Goal: Task Accomplishment & Management: Manage account settings

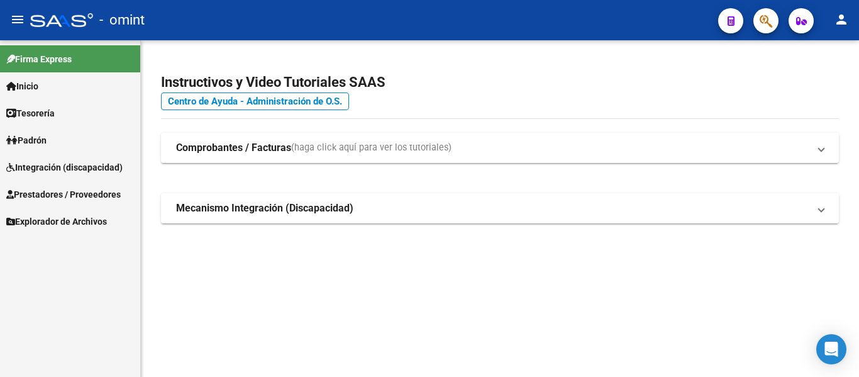
click at [58, 162] on span "Integración (discapacidad)" at bounding box center [64, 167] width 116 height 14
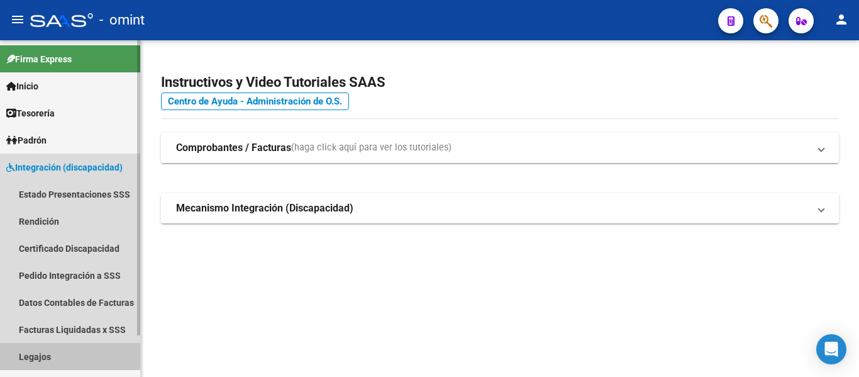
click at [58, 355] on link "Legajos" at bounding box center [70, 356] width 140 height 27
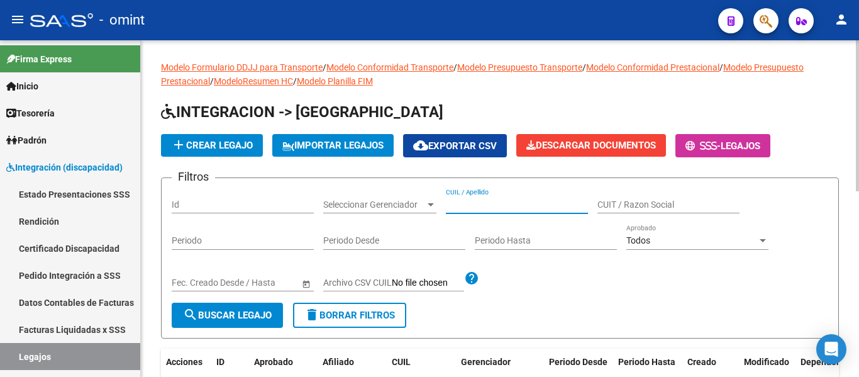
paste input "[PERSON_NAME]"
type input "[PERSON_NAME]"
click at [263, 309] on span "search Buscar Legajo" at bounding box center [227, 314] width 89 height 11
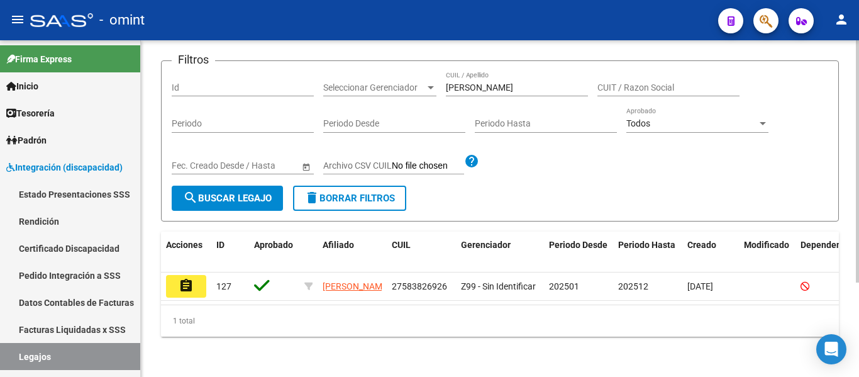
scroll to position [131, 0]
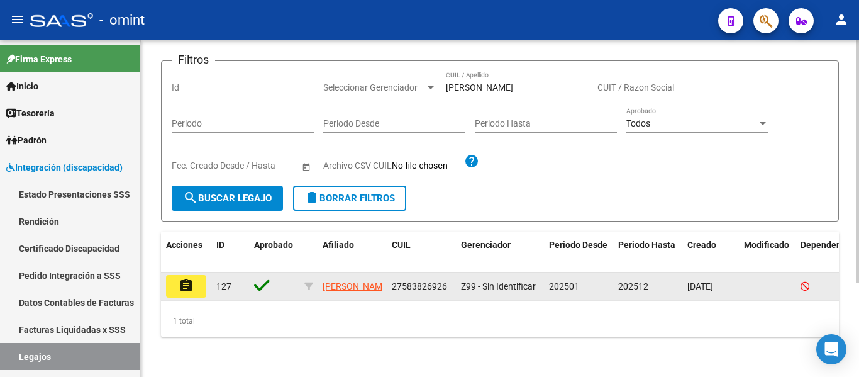
click at [194, 275] on button "assignment" at bounding box center [186, 286] width 40 height 23
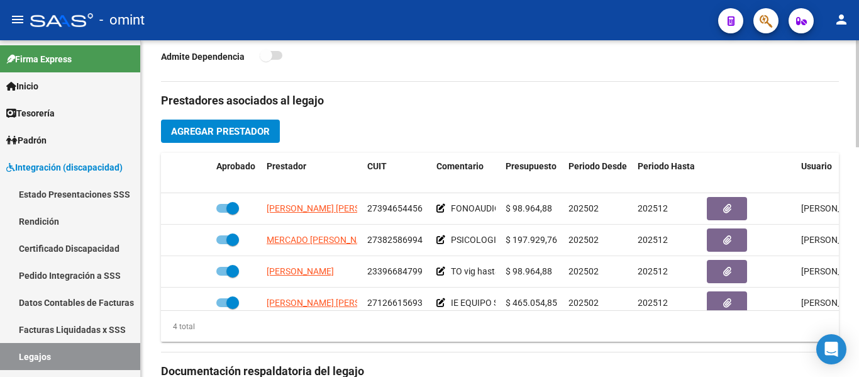
scroll to position [440, 0]
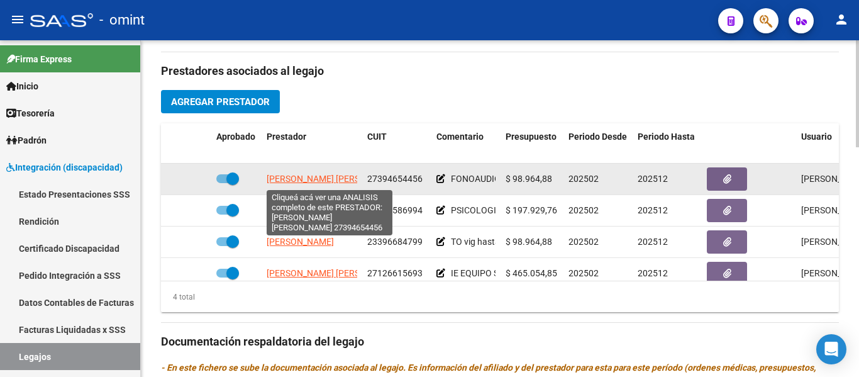
click at [329, 182] on span "SANTACAPITA CAMILA AYELEN" at bounding box center [335, 179] width 136 height 10
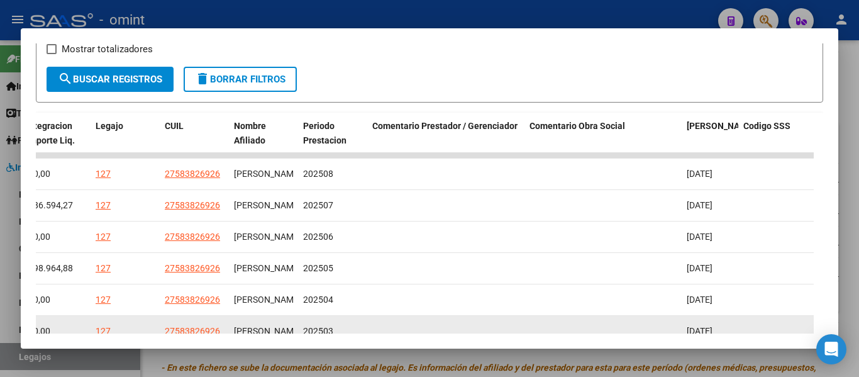
scroll to position [225, 0]
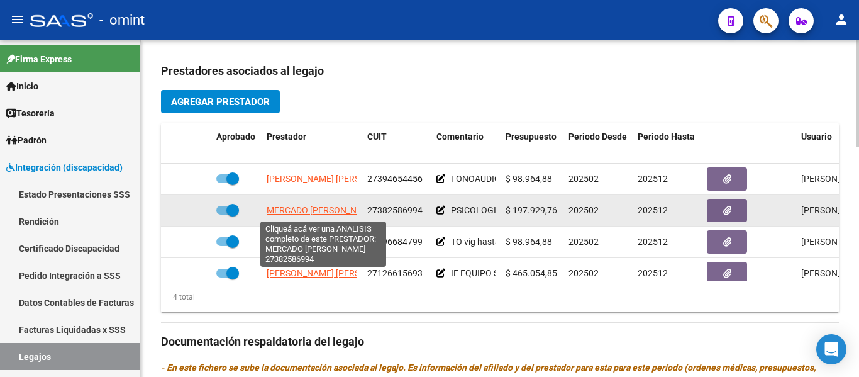
click at [286, 215] on span "MERCADO [PERSON_NAME]" at bounding box center [322, 210] width 111 height 10
type textarea "27382586994"
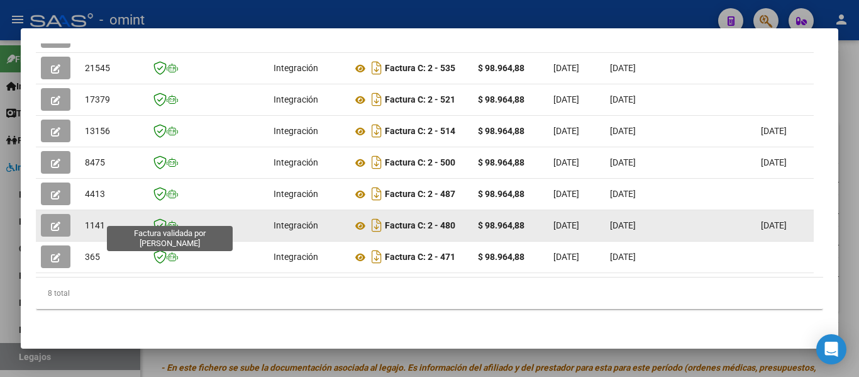
scroll to position [257, 0]
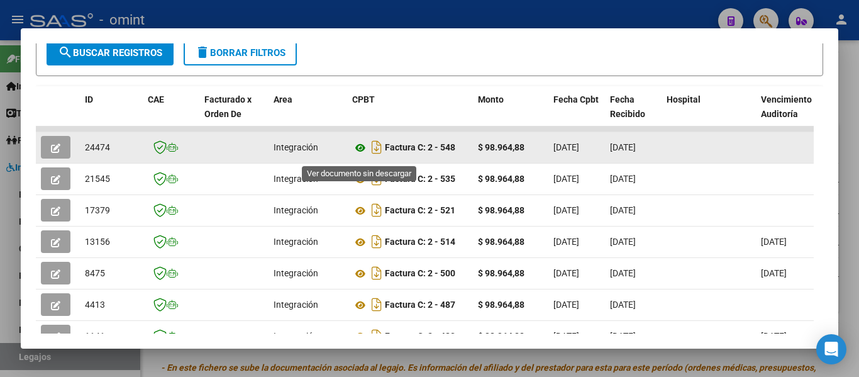
click at [356, 154] on icon at bounding box center [360, 147] width 16 height 15
click at [62, 152] on button "button" at bounding box center [56, 147] width 30 height 23
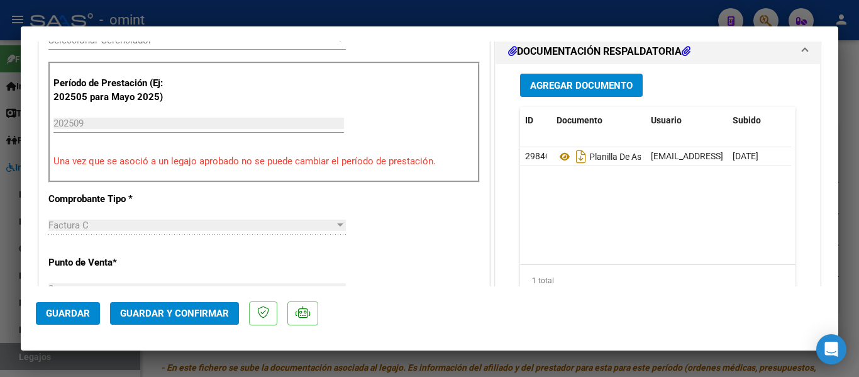
scroll to position [377, 0]
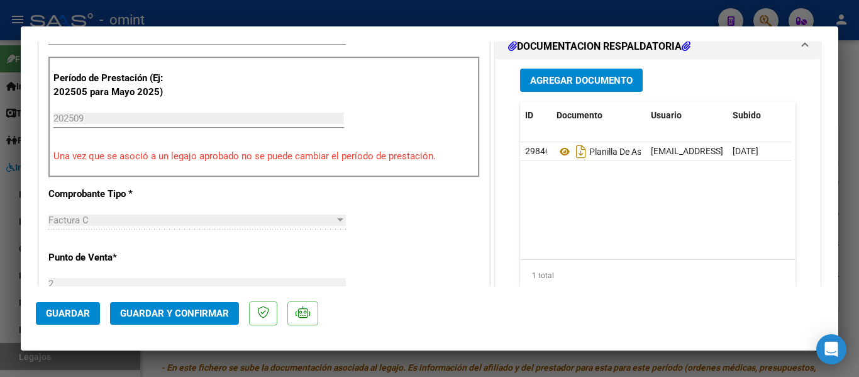
click at [190, 312] on span "Guardar y Confirmar" at bounding box center [174, 313] width 109 height 11
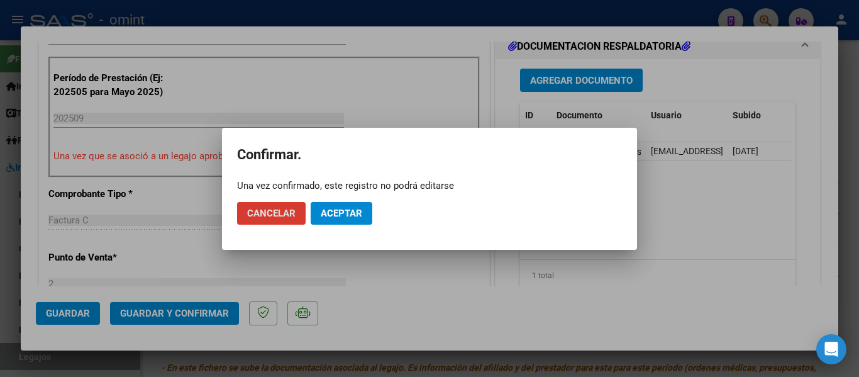
click at [345, 214] on span "Aceptar" at bounding box center [342, 213] width 42 height 11
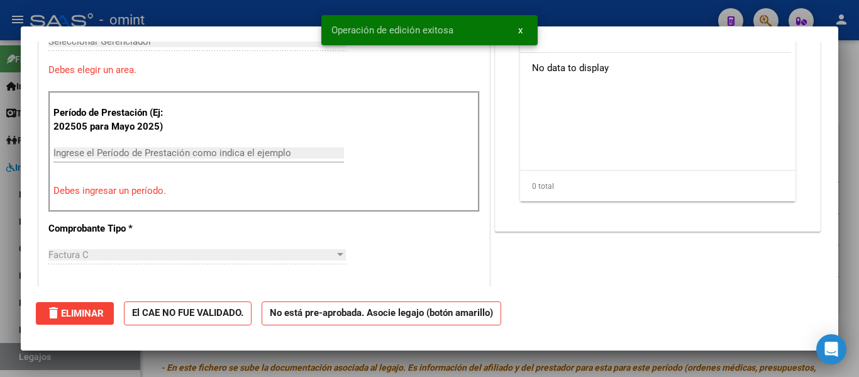
type input "$ 0,00"
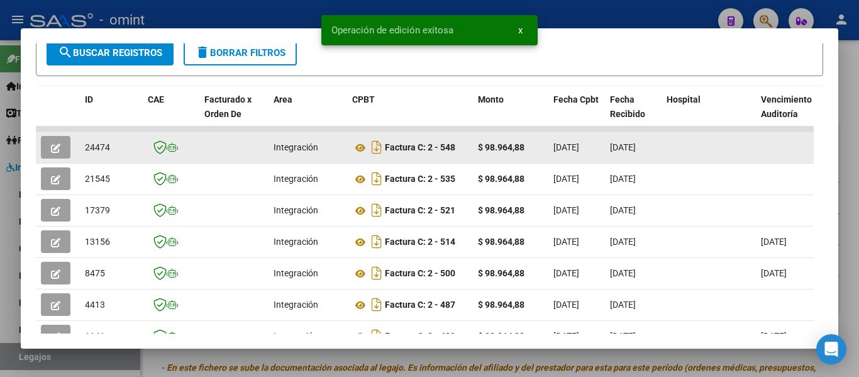
drag, startPoint x: 86, startPoint y: 153, endPoint x: 123, endPoint y: 153, distance: 37.1
click at [124, 153] on div "24474" at bounding box center [111, 147] width 53 height 14
copy span "24474"
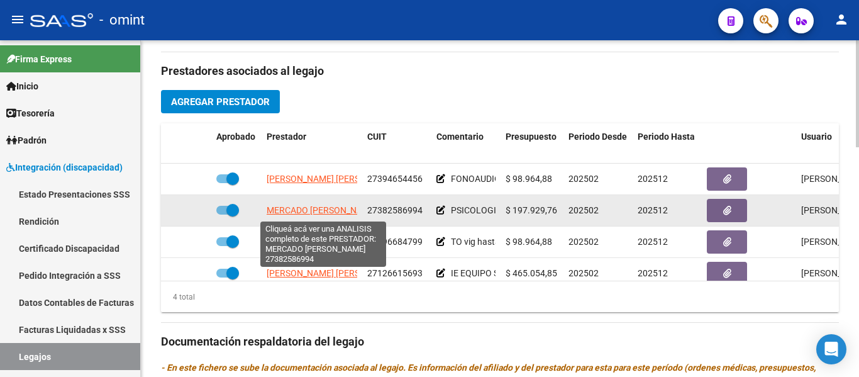
click at [330, 214] on span "MERCADO [PERSON_NAME]" at bounding box center [322, 210] width 111 height 10
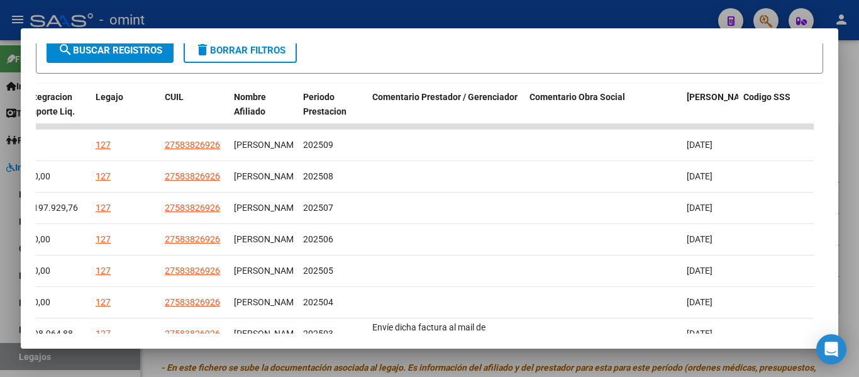
scroll to position [257, 0]
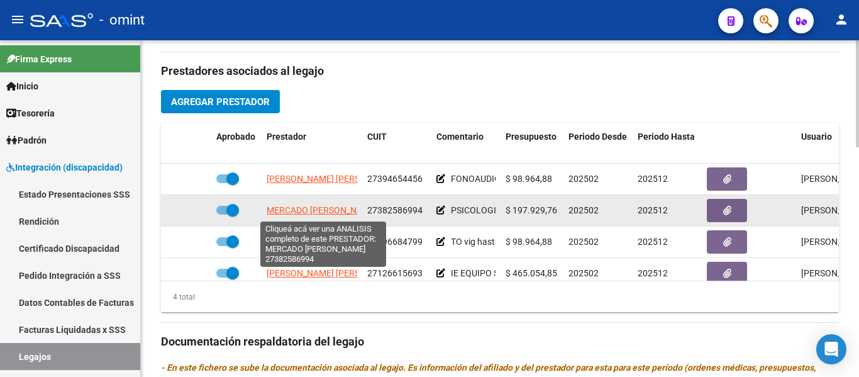
click at [308, 211] on span "MERCADO [PERSON_NAME]" at bounding box center [322, 210] width 111 height 10
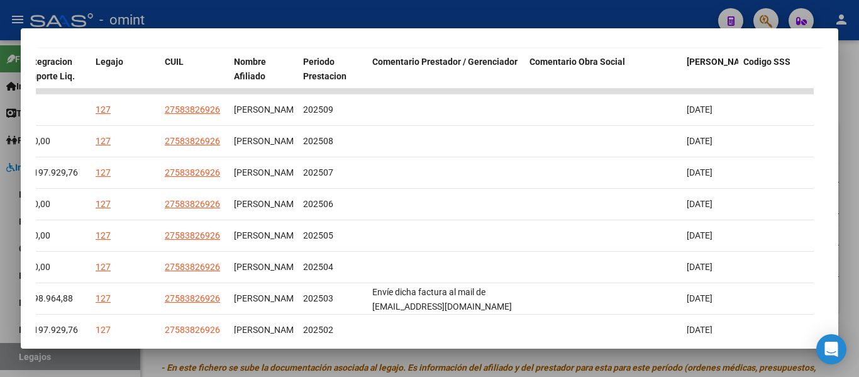
scroll to position [252, 0]
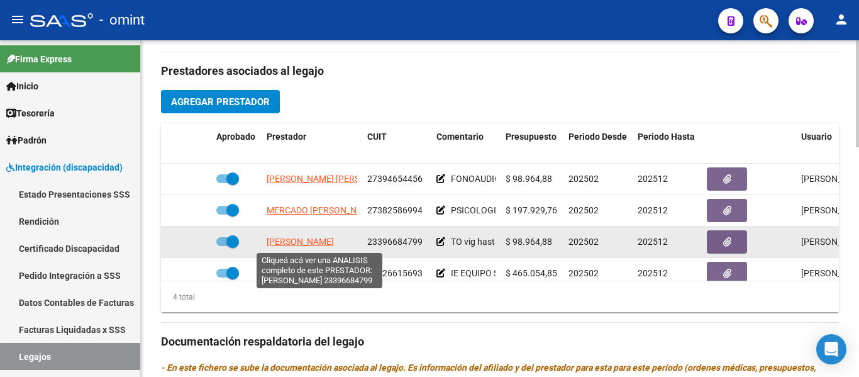
click at [323, 245] on span "CORONEL LUCAS GABRIEL" at bounding box center [300, 241] width 67 height 10
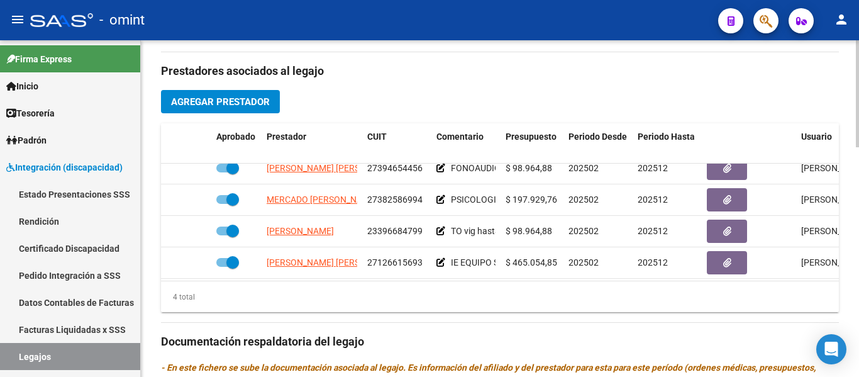
scroll to position [23, 0]
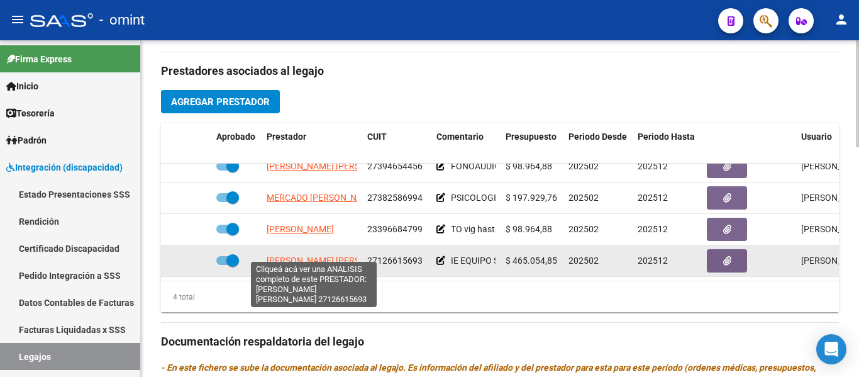
click at [312, 255] on span "IBARRA MARINA ALICIA" at bounding box center [335, 260] width 136 height 10
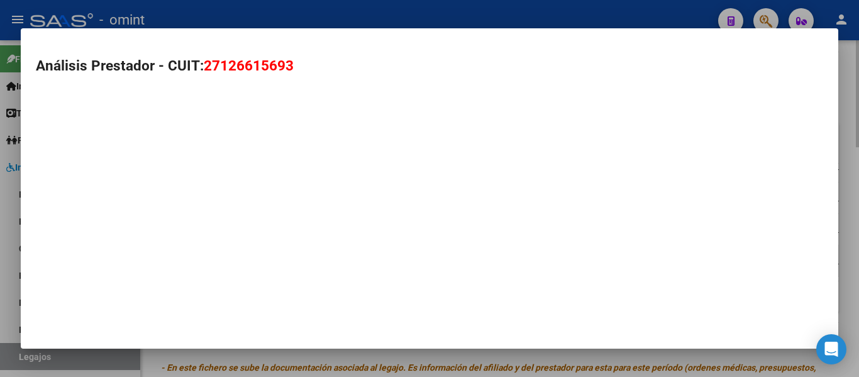
type textarea "27126615693"
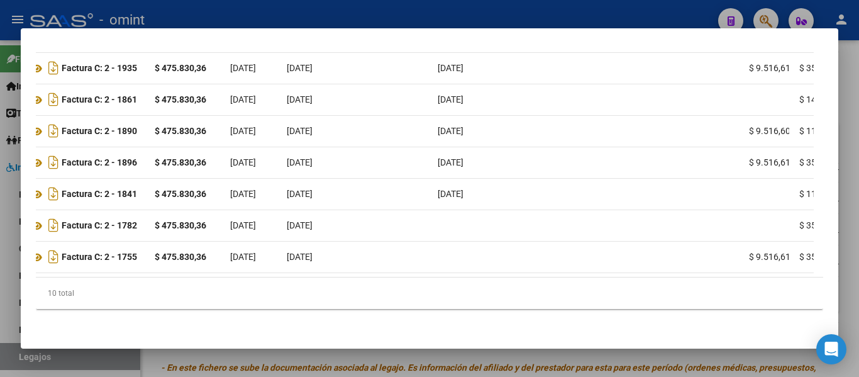
scroll to position [0, 0]
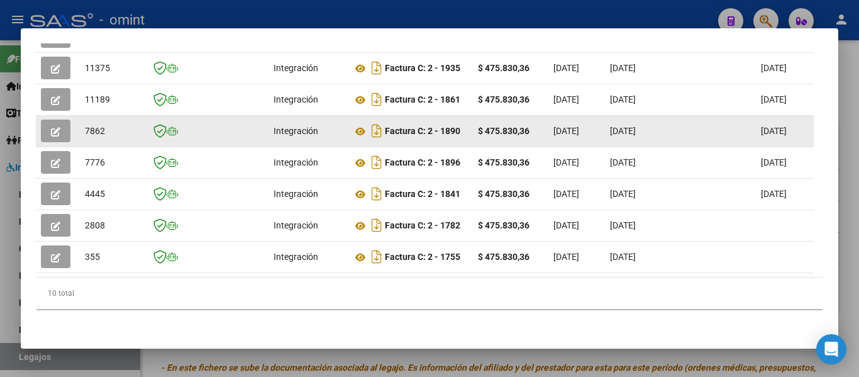
click at [53, 127] on icon "button" at bounding box center [55, 131] width 9 height 9
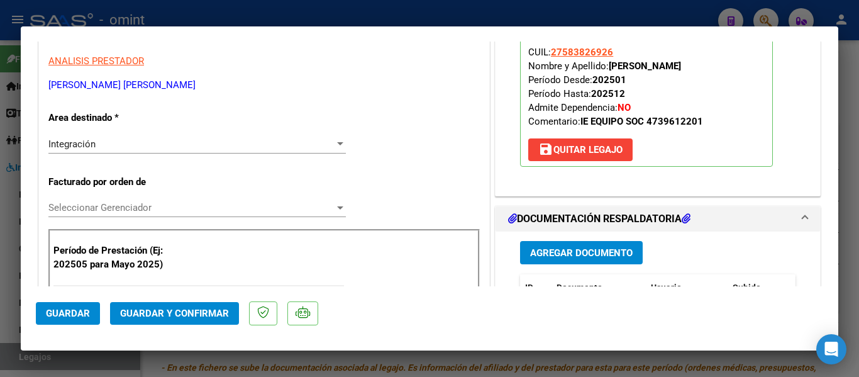
scroll to position [377, 0]
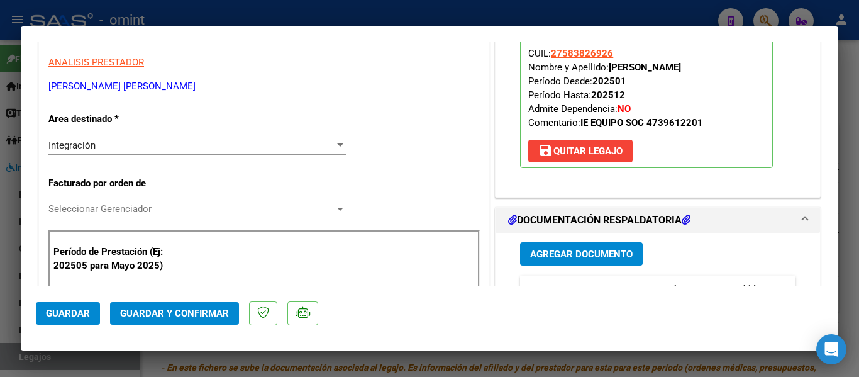
type input "$ 0,00"
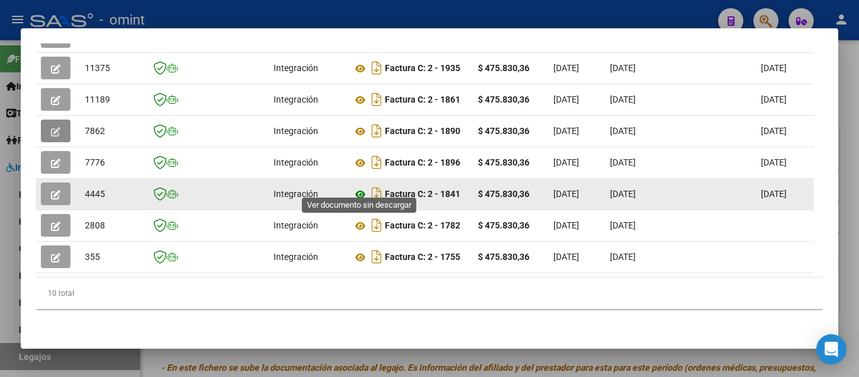
click at [357, 187] on icon at bounding box center [360, 194] width 16 height 15
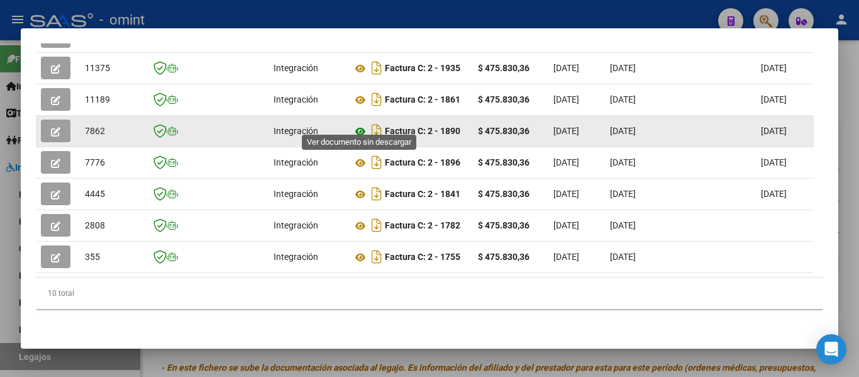
click at [360, 124] on icon at bounding box center [360, 131] width 16 height 15
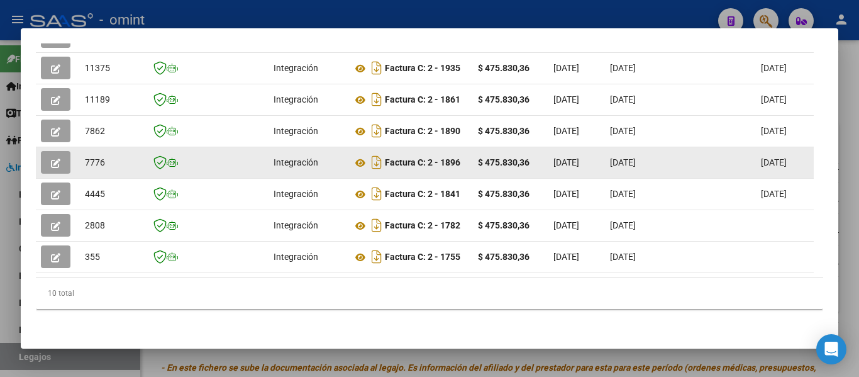
click at [52, 159] on icon "button" at bounding box center [55, 163] width 9 height 9
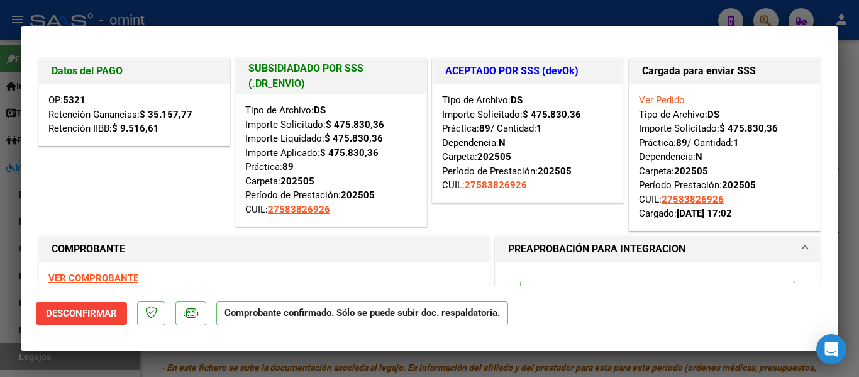
type input "$ 0,00"
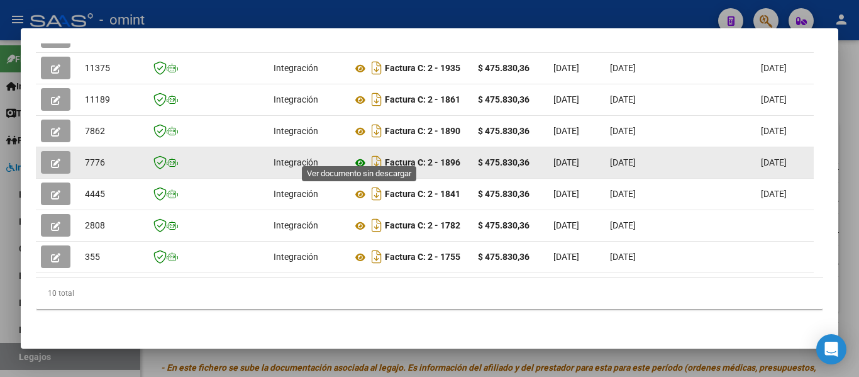
click at [366, 155] on icon at bounding box center [360, 162] width 16 height 15
click at [62, 151] on button "button" at bounding box center [56, 162] width 30 height 23
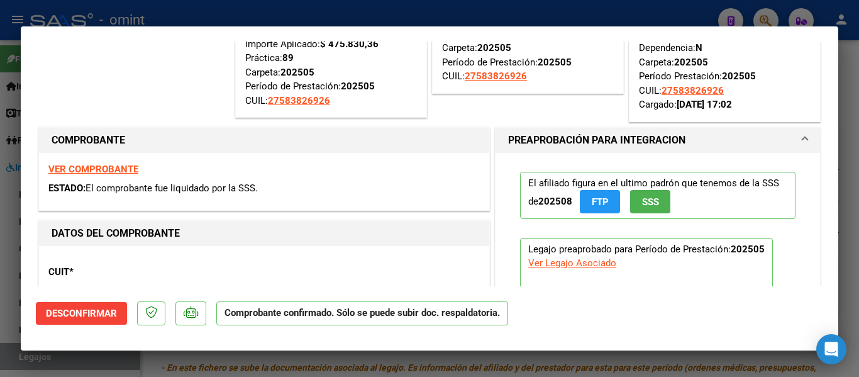
scroll to position [126, 0]
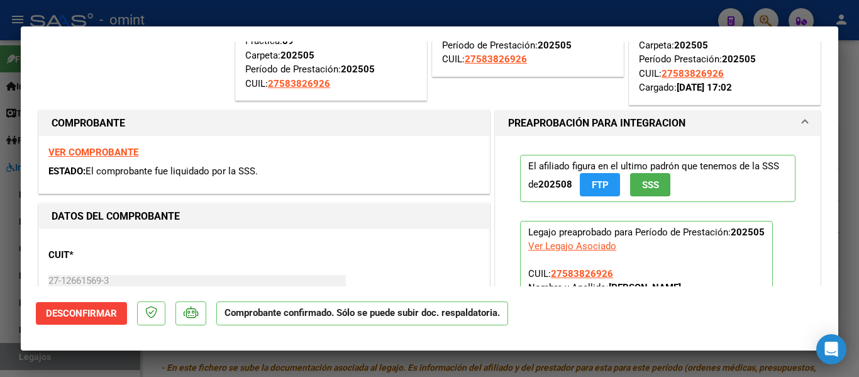
type input "$ 0,00"
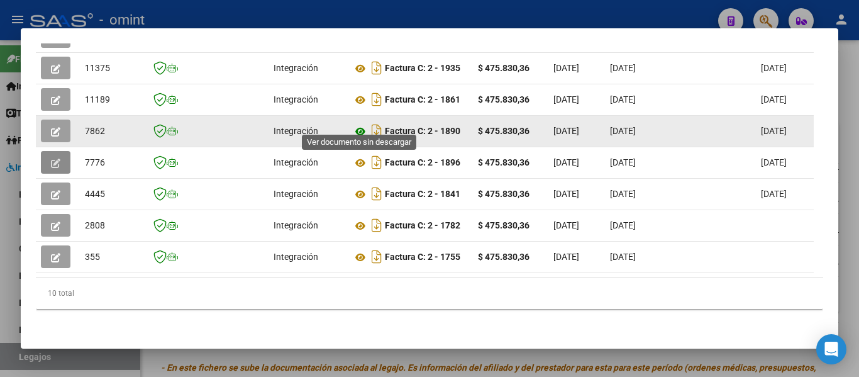
click at [360, 124] on icon at bounding box center [360, 131] width 16 height 15
click at [60, 127] on icon "button" at bounding box center [55, 131] width 9 height 9
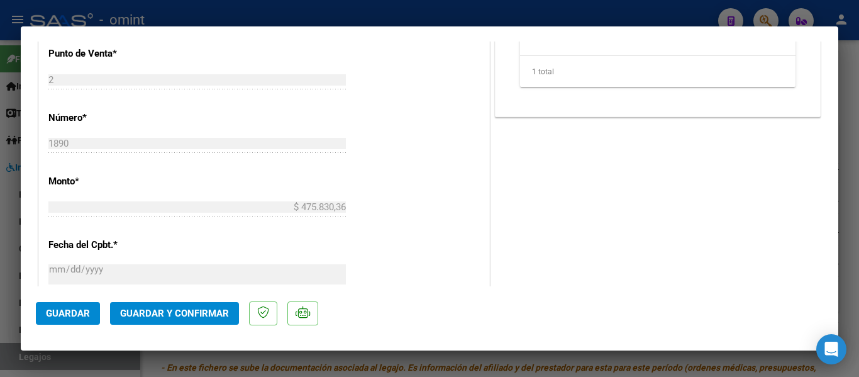
scroll to position [818, 0]
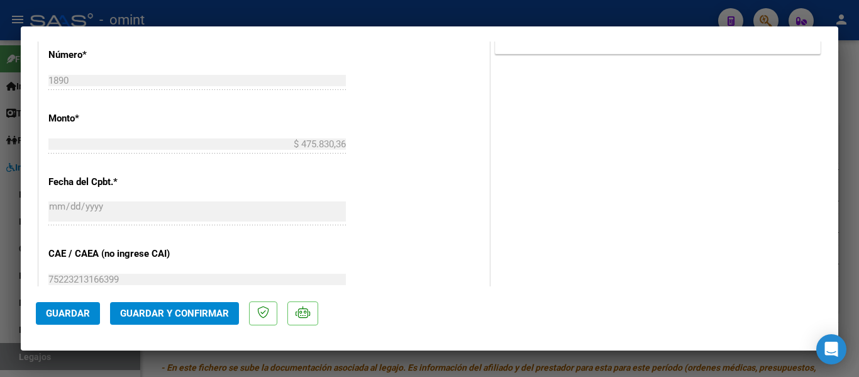
type input "$ 0,00"
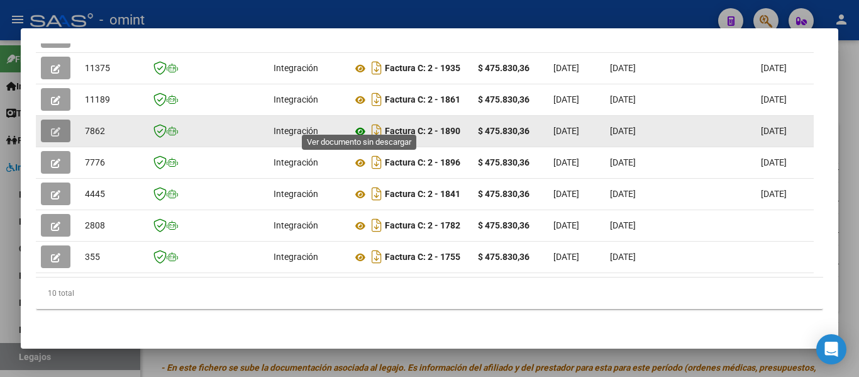
click at [360, 124] on icon at bounding box center [360, 131] width 16 height 15
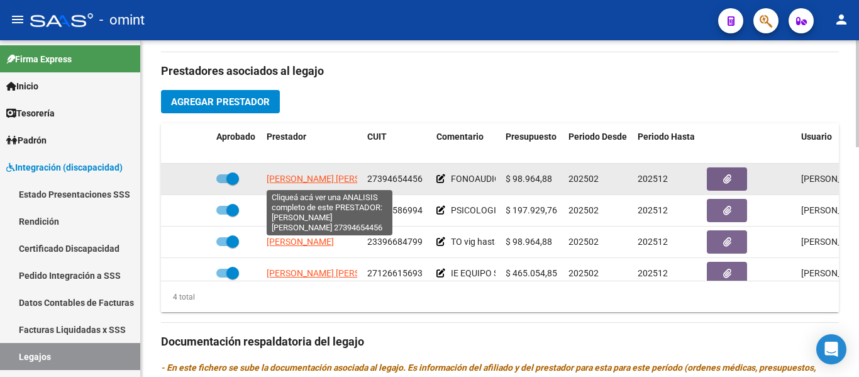
click at [334, 181] on span "SANTACAPITA CAMILA AYELEN" at bounding box center [335, 179] width 136 height 10
type textarea "27394654456"
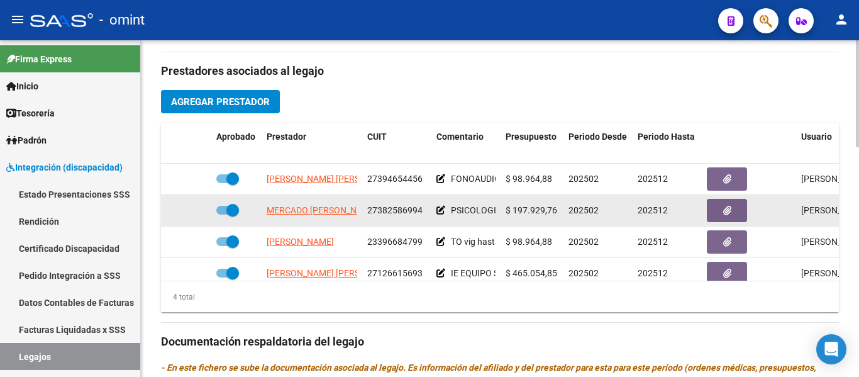
scroll to position [377, 0]
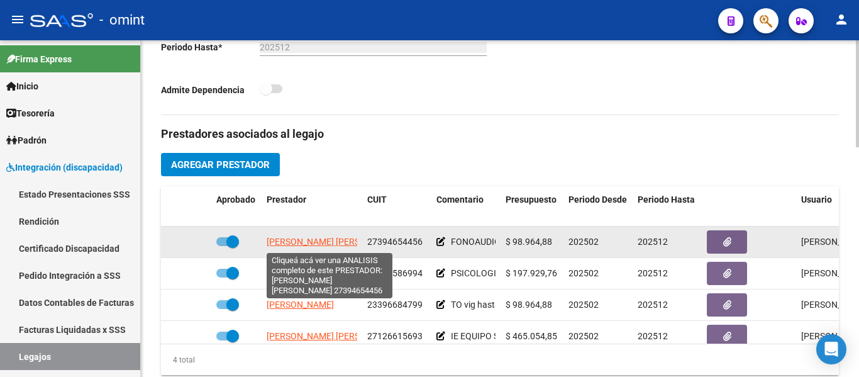
click at [341, 244] on span "SANTACAPITA CAMILA AYELEN" at bounding box center [335, 241] width 136 height 10
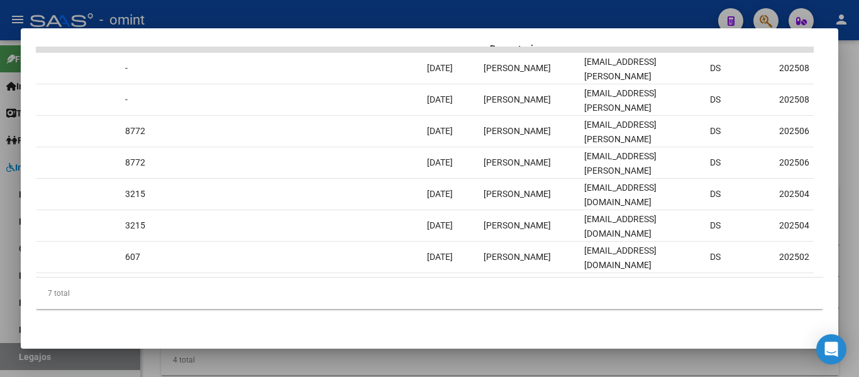
scroll to position [0, 1382]
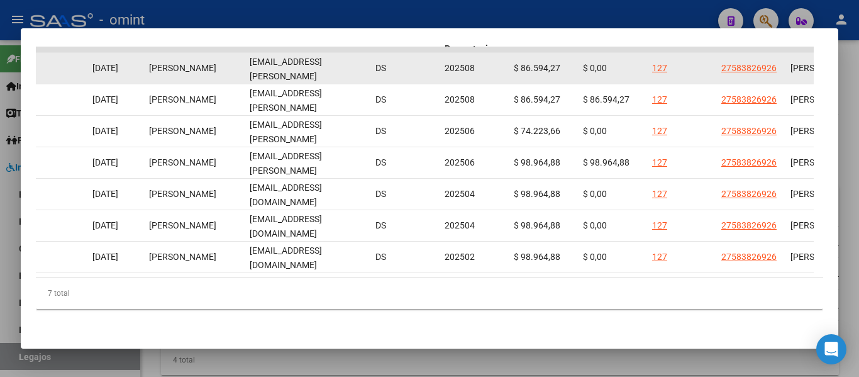
drag, startPoint x: 250, startPoint y: 61, endPoint x: 348, endPoint y: 60, distance: 98.1
click at [367, 61] on datatable-body-cell "lic.santacapita@gmail.com" at bounding box center [308, 68] width 126 height 31
copy span "lic.santacapita@gmail.com"
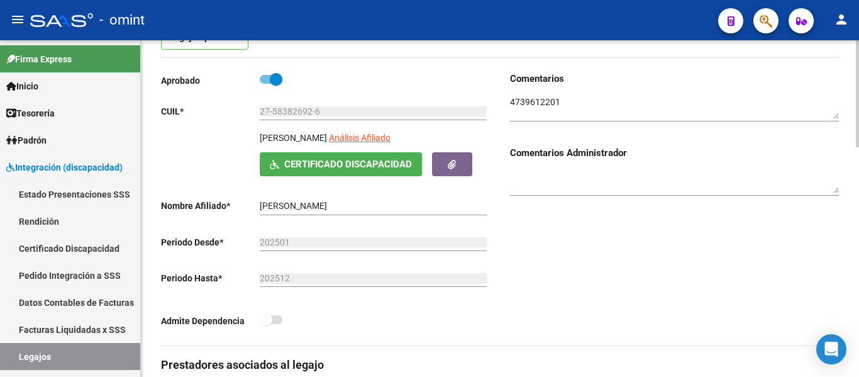
scroll to position [126, 0]
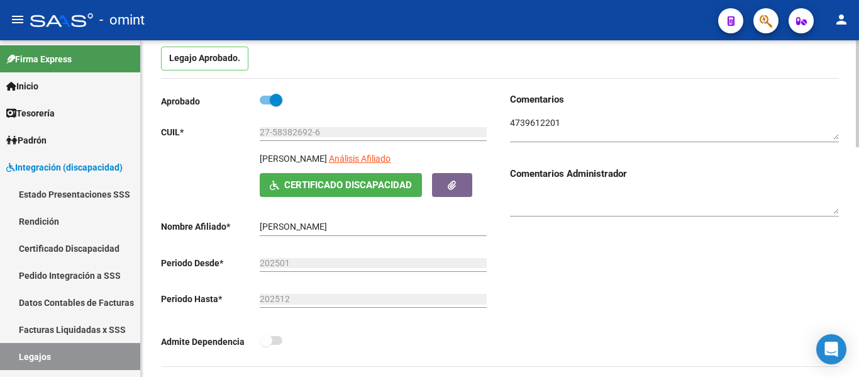
drag, startPoint x: 261, startPoint y: 159, endPoint x: 367, endPoint y: 161, distance: 105.7
click at [327, 161] on p "[PERSON_NAME]" at bounding box center [293, 159] width 67 height 14
copy p "[PERSON_NAME]"
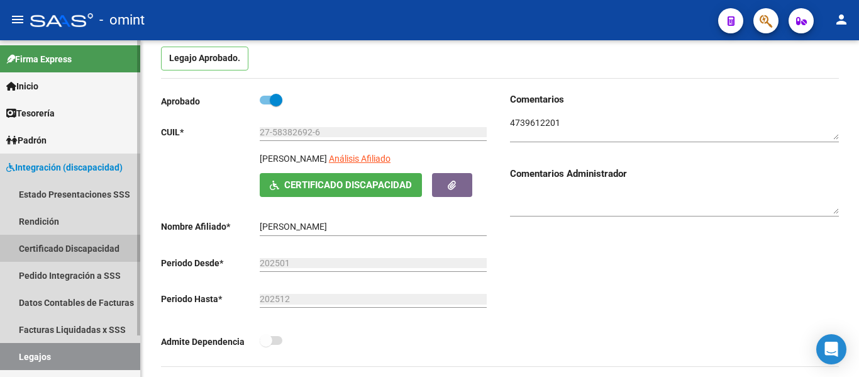
click at [69, 247] on link "Certificado Discapacidad" at bounding box center [70, 248] width 140 height 27
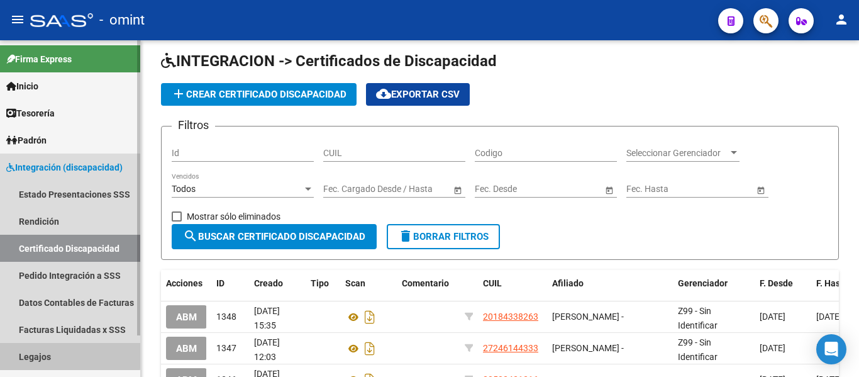
click at [62, 355] on link "Legajos" at bounding box center [70, 356] width 140 height 27
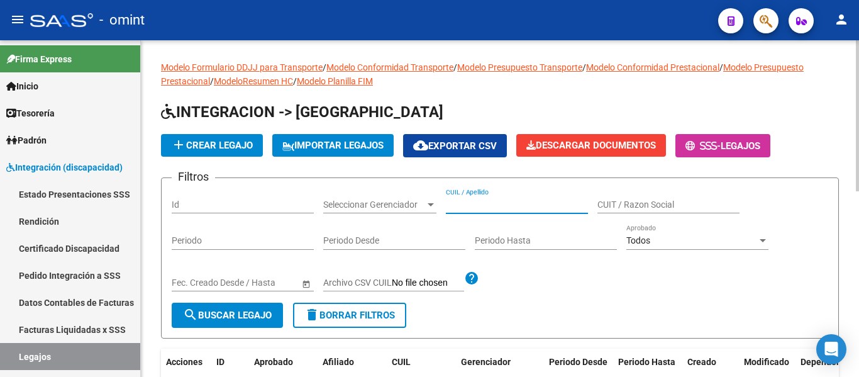
paste input "[PERSON_NAME]"
type input "[PERSON_NAME]"
click at [255, 311] on span "search Buscar Legajo" at bounding box center [227, 314] width 89 height 11
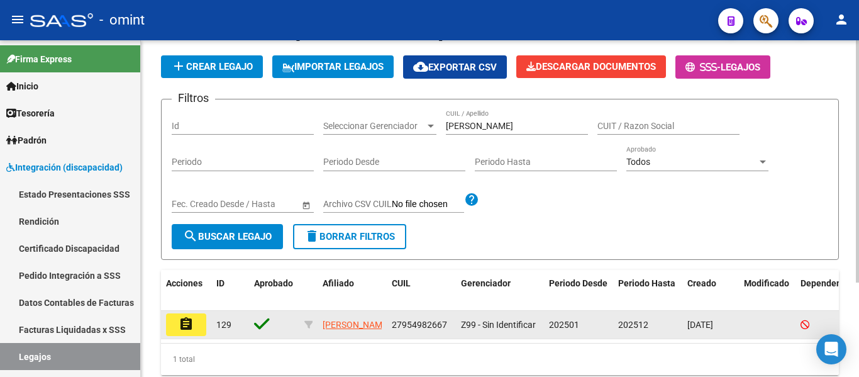
scroll to position [131, 0]
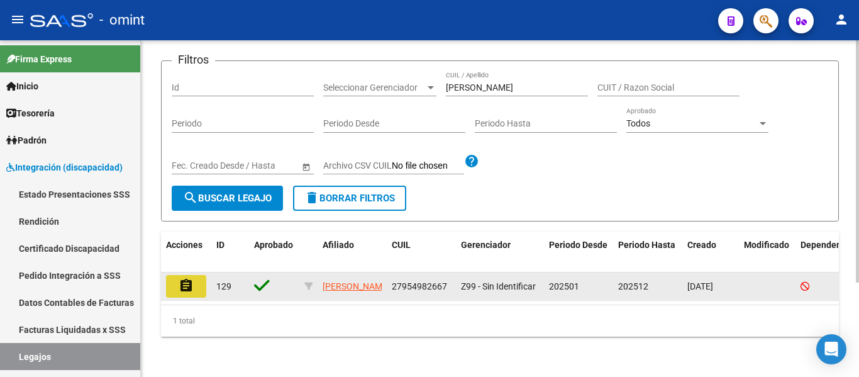
click at [191, 278] on mat-icon "assignment" at bounding box center [186, 285] width 15 height 15
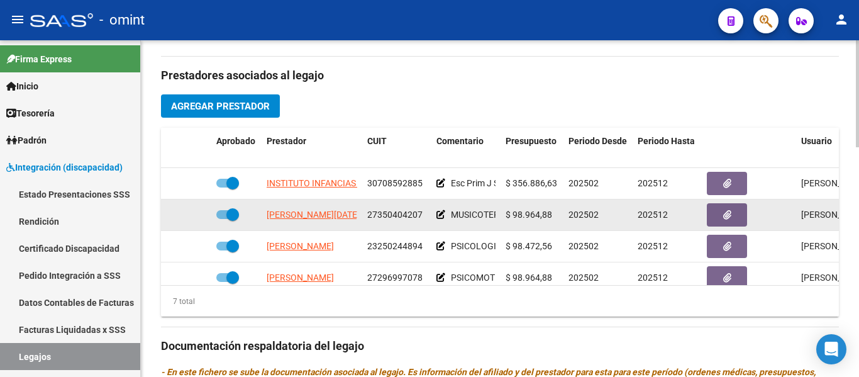
scroll to position [440, 0]
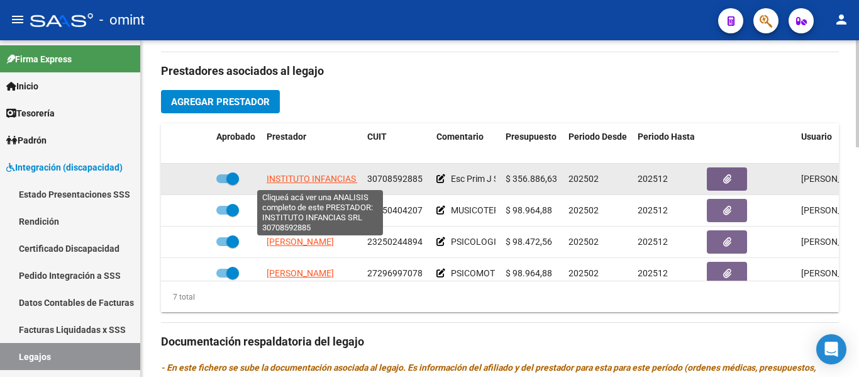
click at [328, 180] on span "INSTITUTO INFANCIAS SRL" at bounding box center [320, 179] width 107 height 10
type textarea "30708592885"
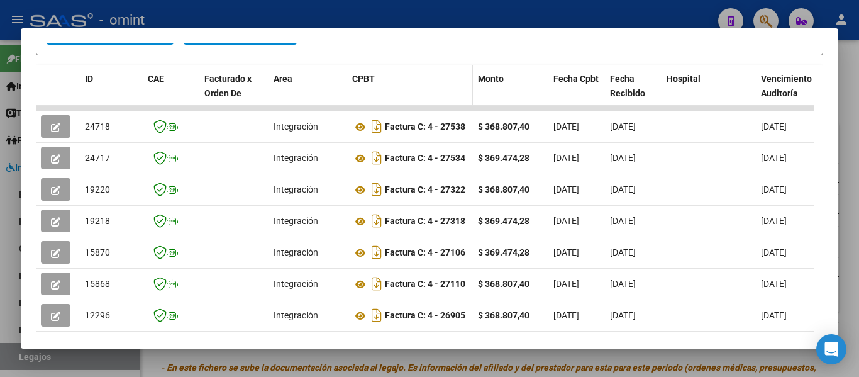
scroll to position [257, 0]
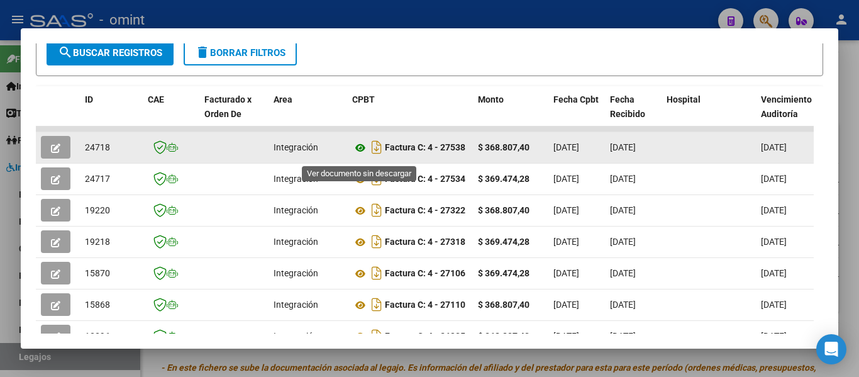
click at [357, 151] on icon at bounding box center [360, 147] width 16 height 15
click at [56, 151] on icon "button" at bounding box center [55, 147] width 9 height 9
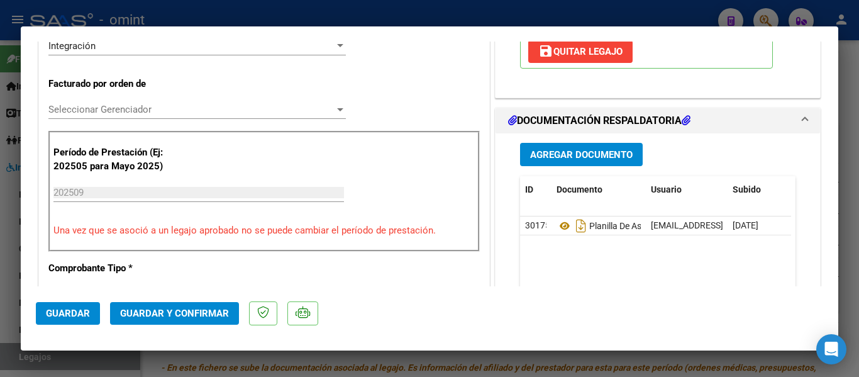
scroll to position [377, 0]
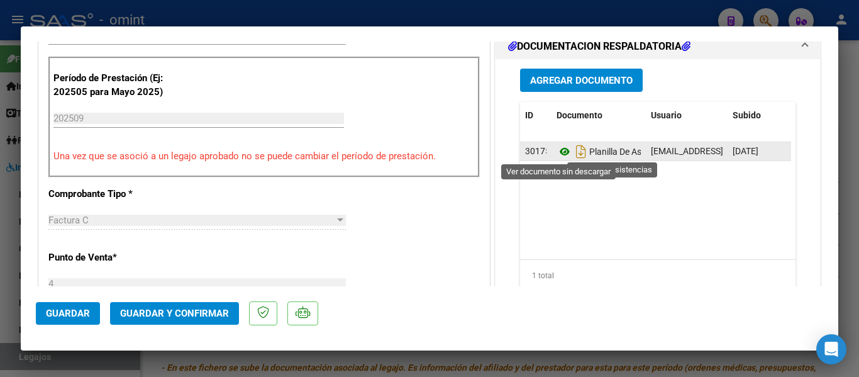
click at [558, 152] on icon at bounding box center [565, 151] width 16 height 15
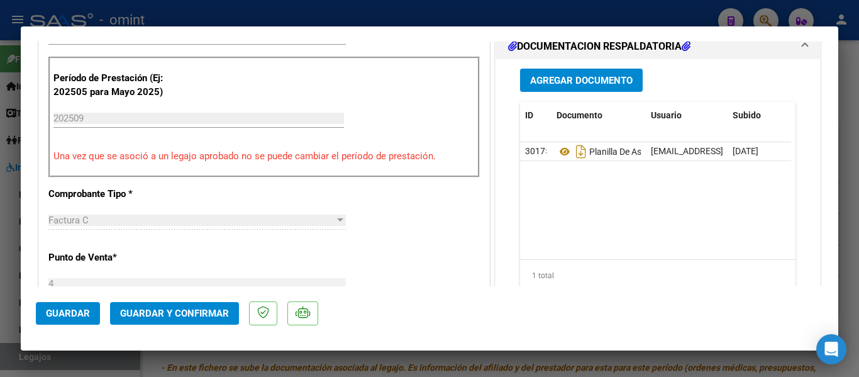
click at [170, 313] on span "Guardar y Confirmar" at bounding box center [174, 313] width 109 height 11
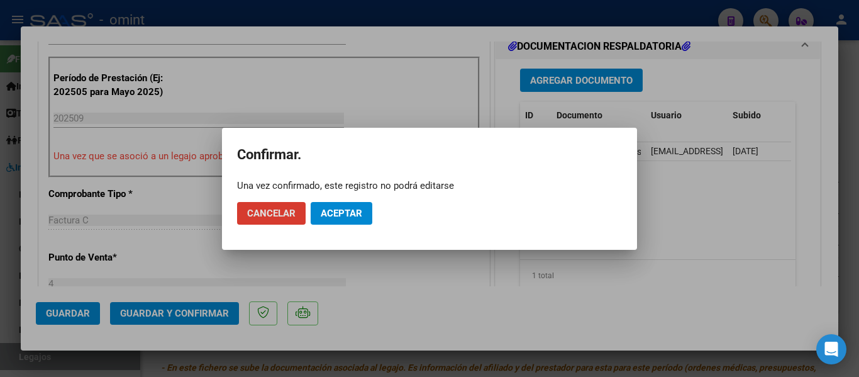
click at [346, 210] on span "Aceptar" at bounding box center [342, 213] width 42 height 11
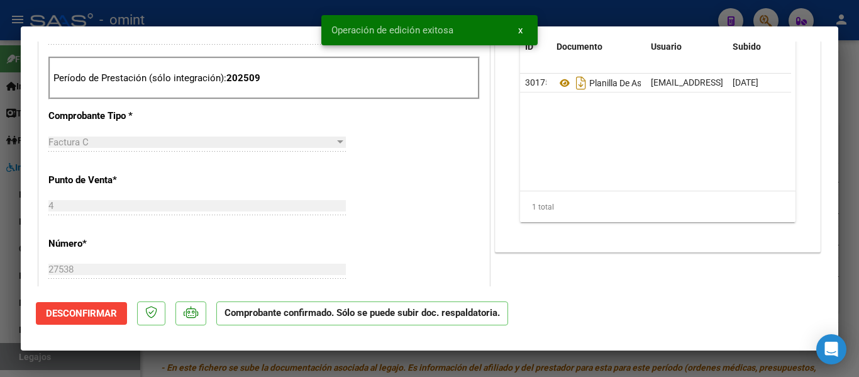
type input "$ 0,00"
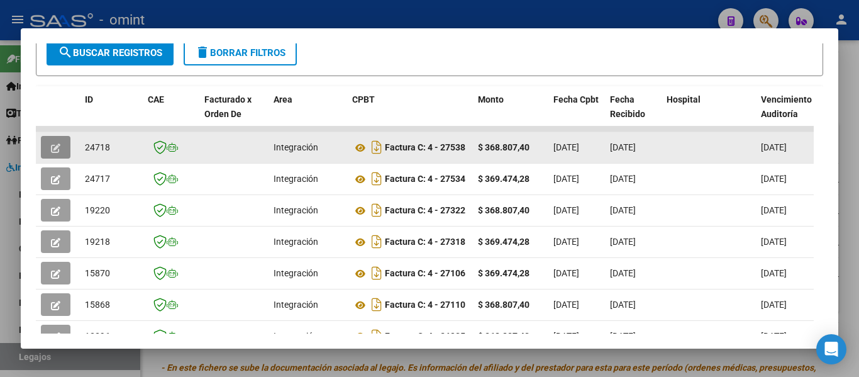
click at [59, 152] on icon "button" at bounding box center [55, 147] width 9 height 9
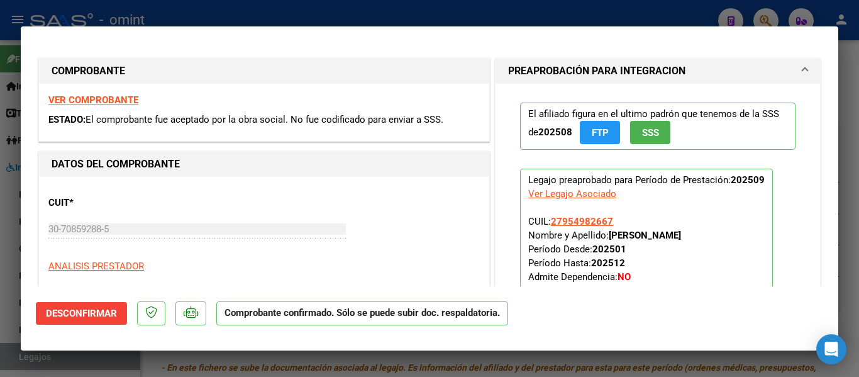
type input "$ 0,00"
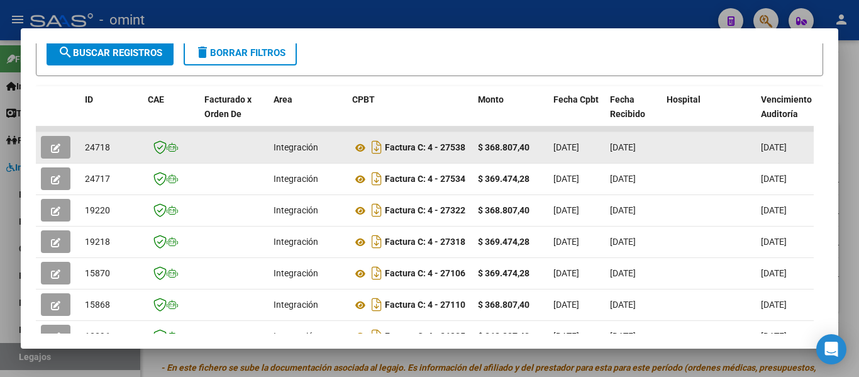
drag, startPoint x: 86, startPoint y: 155, endPoint x: 110, endPoint y: 155, distance: 24.5
click at [110, 155] on div "24718" at bounding box center [111, 147] width 53 height 14
copy span "24718"
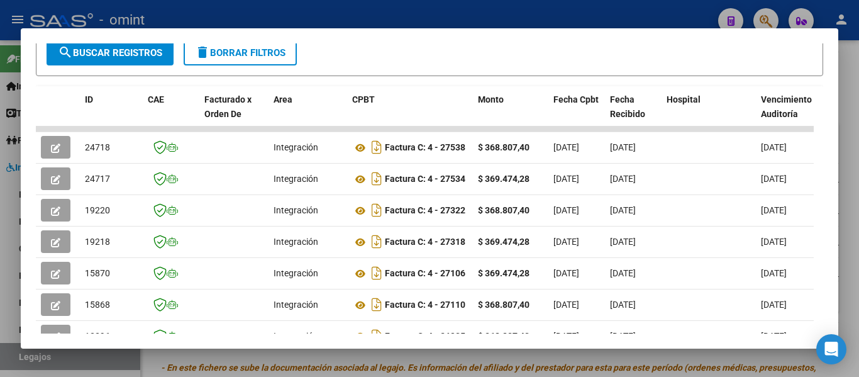
click at [451, 18] on div at bounding box center [429, 188] width 859 height 377
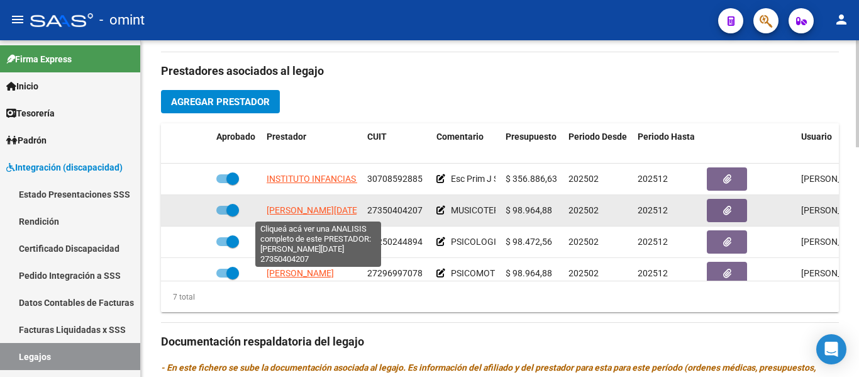
click at [326, 212] on span "DOWNES LUCIA VICTORIA" at bounding box center [313, 210] width 93 height 10
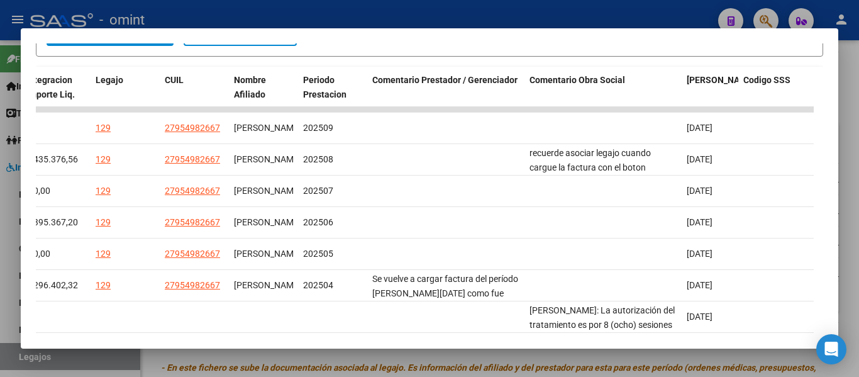
scroll to position [225, 0]
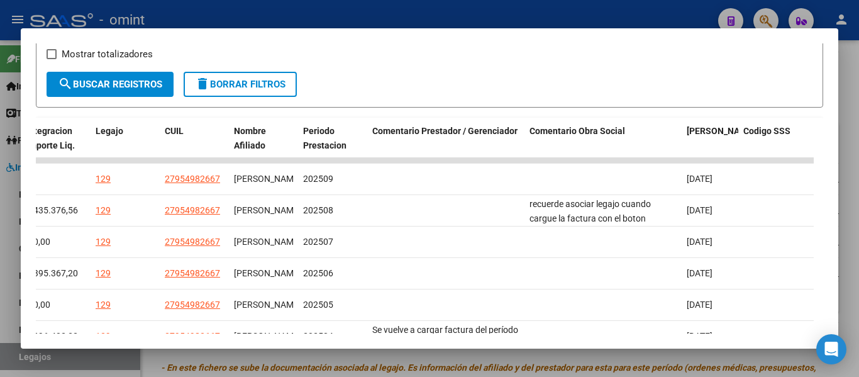
click at [485, 13] on div at bounding box center [429, 188] width 859 height 377
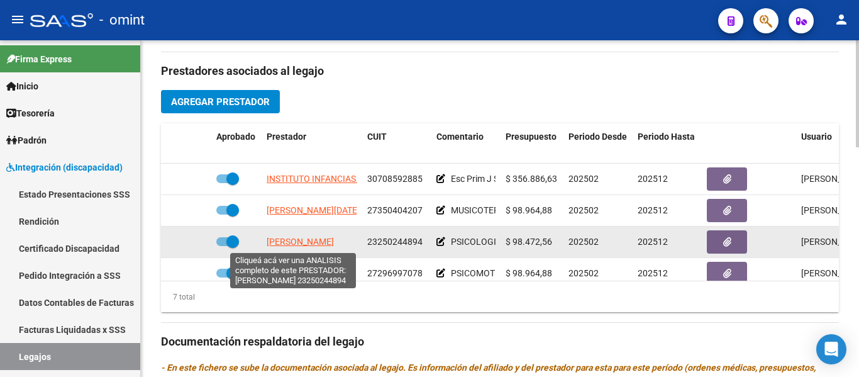
click at [306, 240] on span "[PERSON_NAME]" at bounding box center [300, 241] width 67 height 10
type textarea "23250244894"
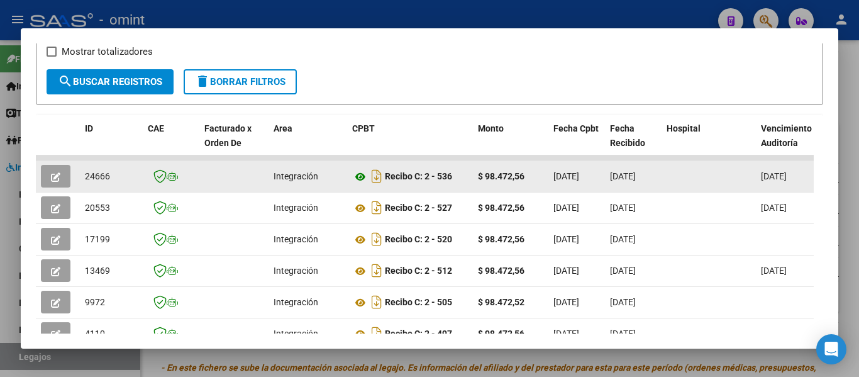
scroll to position [222, 0]
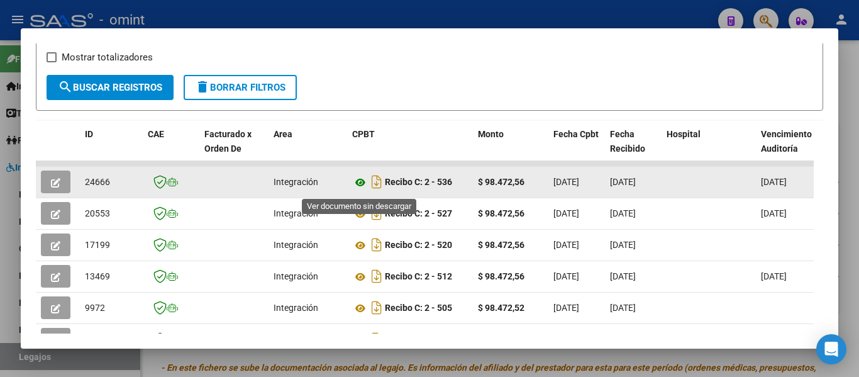
click at [363, 187] on icon at bounding box center [360, 182] width 16 height 15
click at [53, 186] on icon "button" at bounding box center [55, 182] width 9 height 9
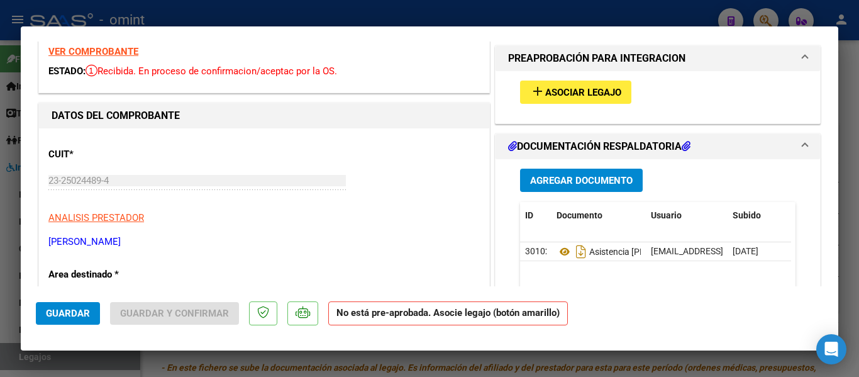
scroll to position [63, 0]
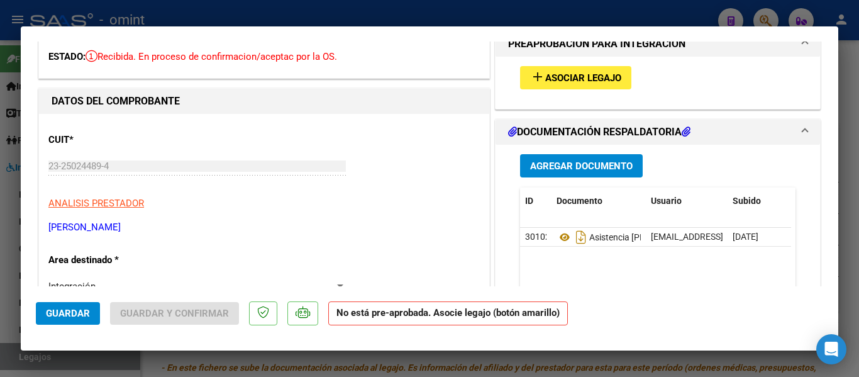
click at [596, 73] on span "Asociar Legajo" at bounding box center [583, 77] width 76 height 11
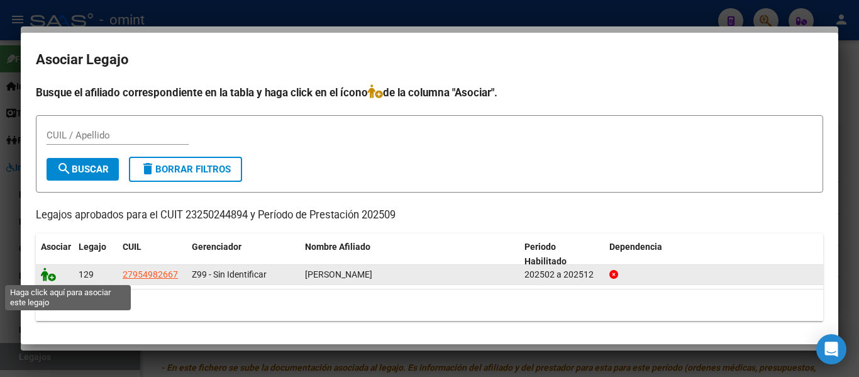
click at [46, 278] on icon at bounding box center [48, 274] width 15 height 14
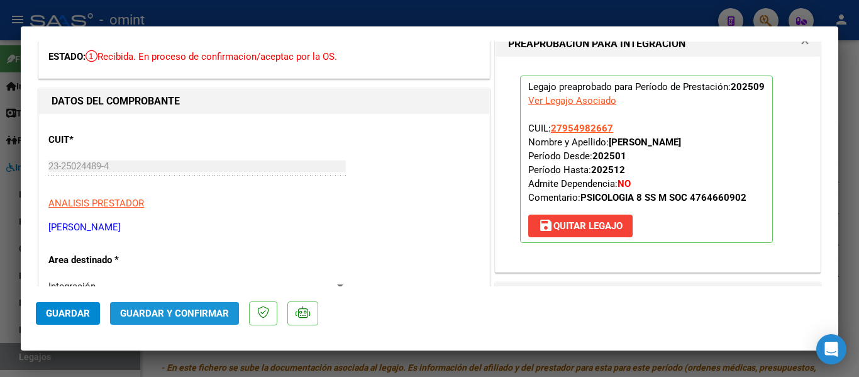
click at [201, 311] on span "Guardar y Confirmar" at bounding box center [174, 313] width 109 height 11
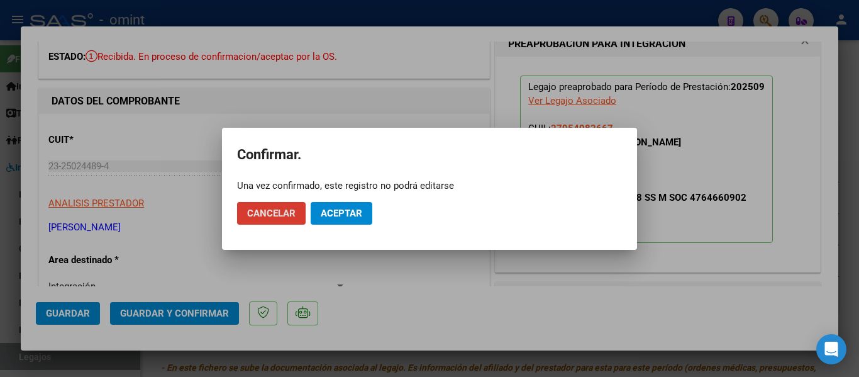
click at [360, 208] on span "Aceptar" at bounding box center [342, 213] width 42 height 11
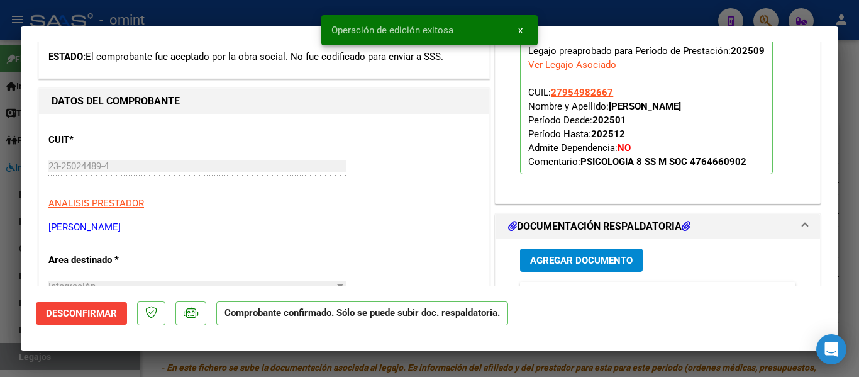
type input "$ 0,00"
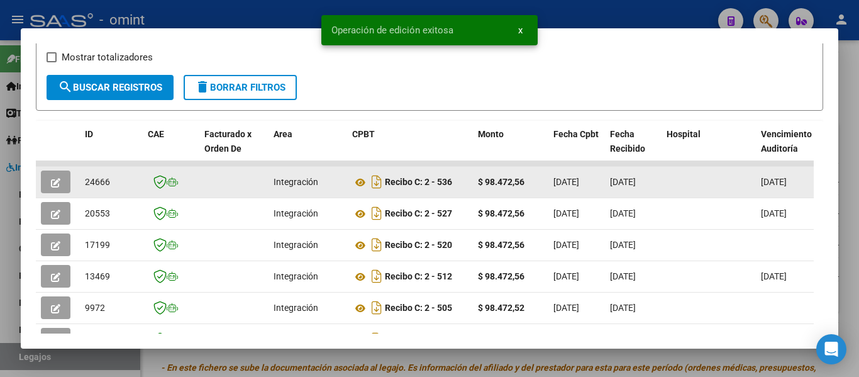
drag, startPoint x: 87, startPoint y: 187, endPoint x: 116, endPoint y: 187, distance: 28.9
click at [116, 187] on div "24666" at bounding box center [111, 182] width 53 height 14
copy span "24666"
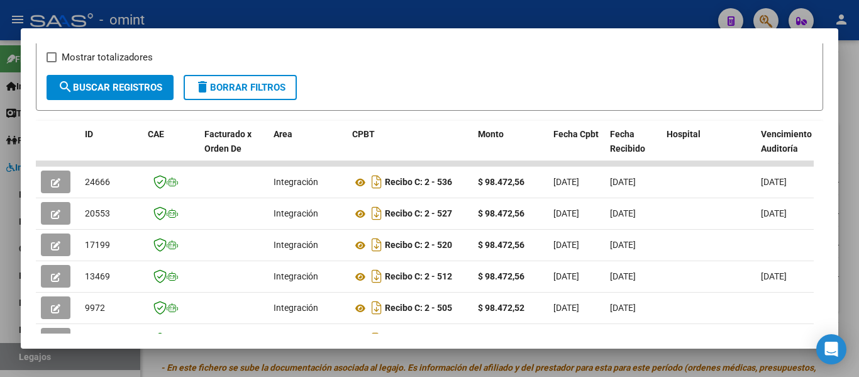
click at [433, 15] on div at bounding box center [429, 188] width 859 height 377
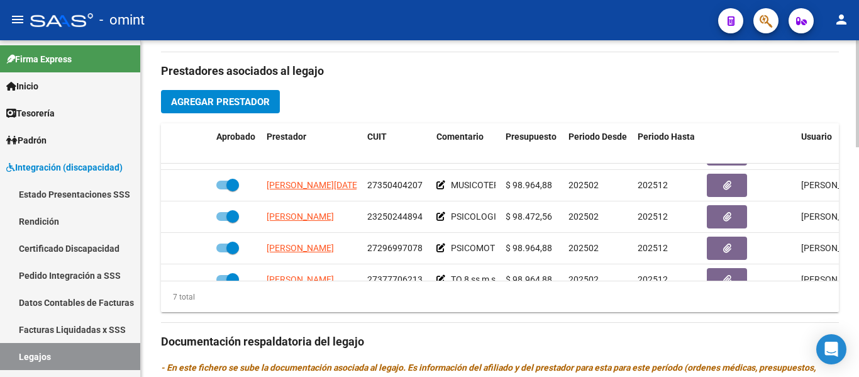
scroll to position [27, 0]
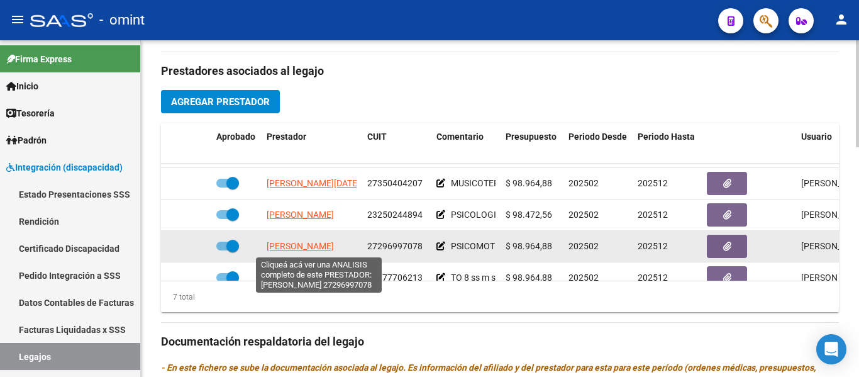
click at [327, 247] on span "HERRERA VANESA ISABEL" at bounding box center [300, 246] width 67 height 10
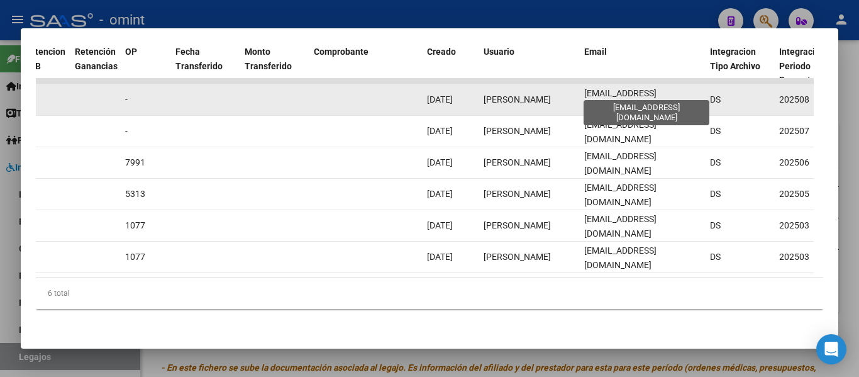
scroll to position [0, 4]
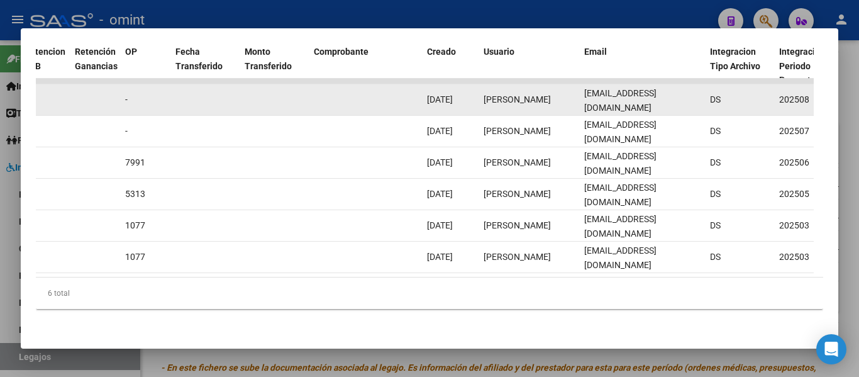
drag, startPoint x: 583, startPoint y: 92, endPoint x: 711, endPoint y: 89, distance: 127.7
click at [711, 89] on div "21320 Integración Factura C: 1 - 637 $ 111.335,49 04/09/2025 09/09/2025 14/09/2…" at bounding box center [346, 99] width 2717 height 31
copy span "vheducacionfisica@gmail.com"
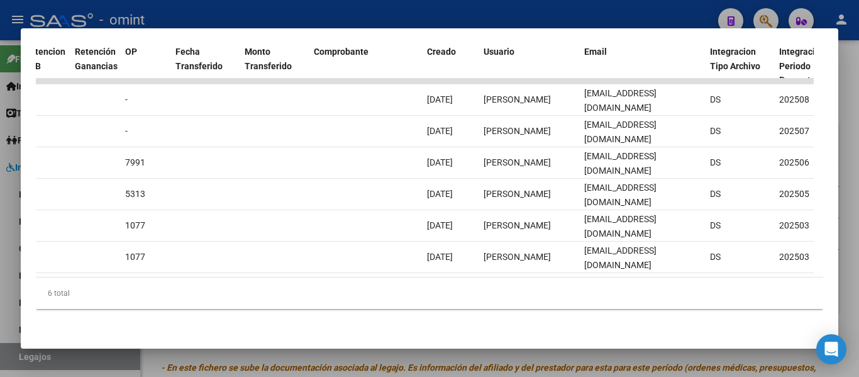
click at [467, 9] on div at bounding box center [429, 188] width 859 height 377
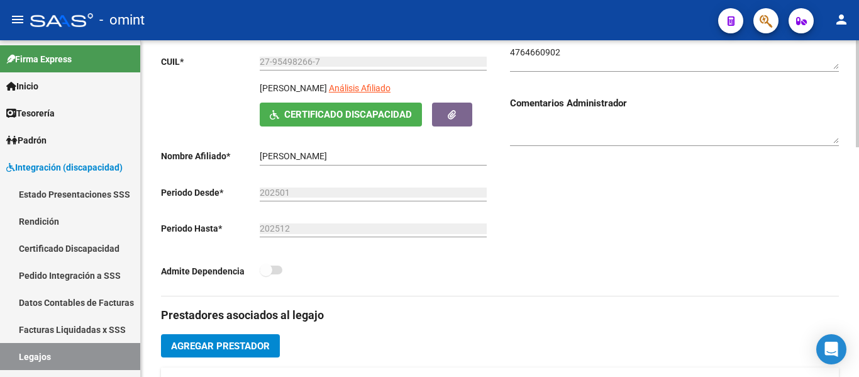
scroll to position [189, 0]
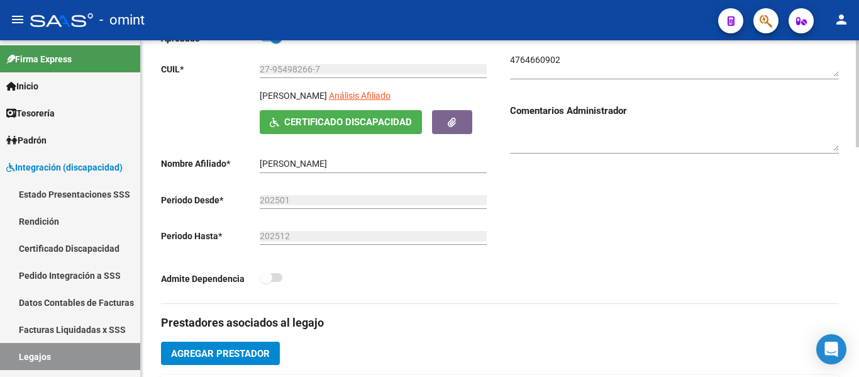
drag, startPoint x: 277, startPoint y: 97, endPoint x: 328, endPoint y: 96, distance: 51.0
click at [328, 96] on div "PAUKNER PAULA Análisis Afiliado Certificado Discapacidad ARCA Padrón" at bounding box center [325, 111] width 329 height 45
copy p "[PERSON_NAME]"
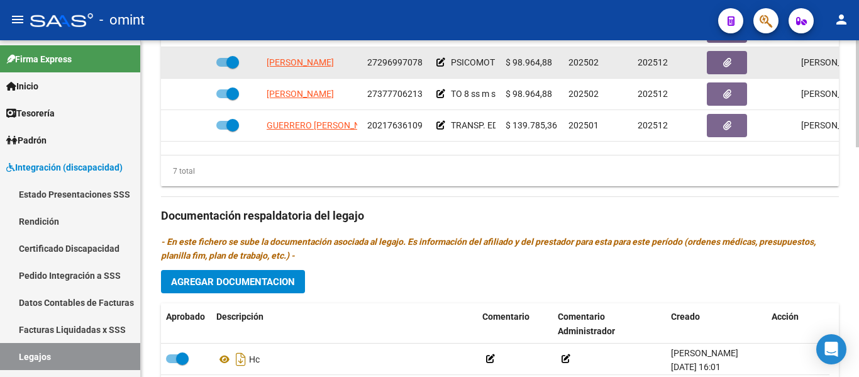
scroll to position [54, 0]
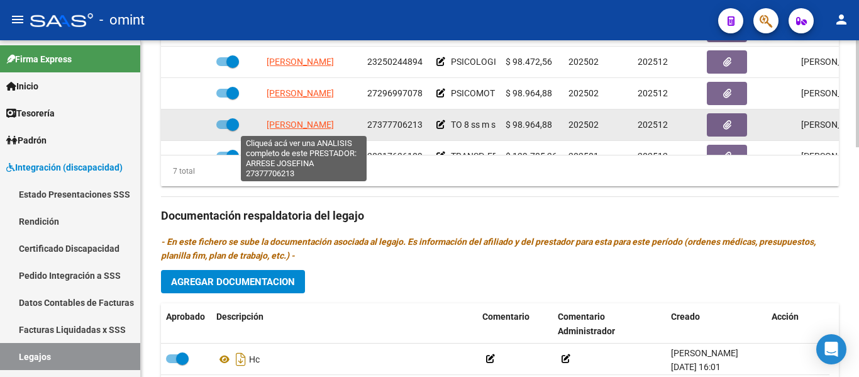
click at [321, 122] on span "ARRESE JOSEFINA" at bounding box center [300, 125] width 67 height 10
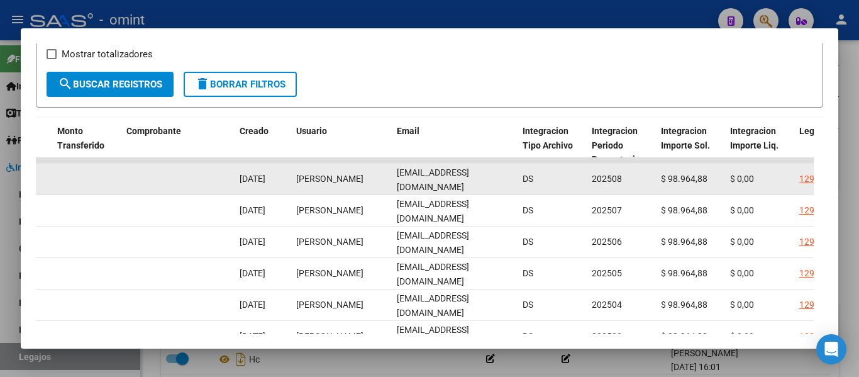
scroll to position [0, 8]
drag, startPoint x: 394, startPoint y: 186, endPoint x: 503, endPoint y: 191, distance: 108.9
click at [531, 193] on div "19685 Integración Factura C: 1 - 449 $ 98.964,88 31/08/2025 03/09/2025 - 03/09/…" at bounding box center [159, 179] width 2717 height 31
click at [469, 186] on span "lic.toarresejosefina@gmail.com" at bounding box center [433, 179] width 72 height 25
click at [414, 185] on span "lic.toarresejosefina@gmail.com" at bounding box center [433, 179] width 72 height 25
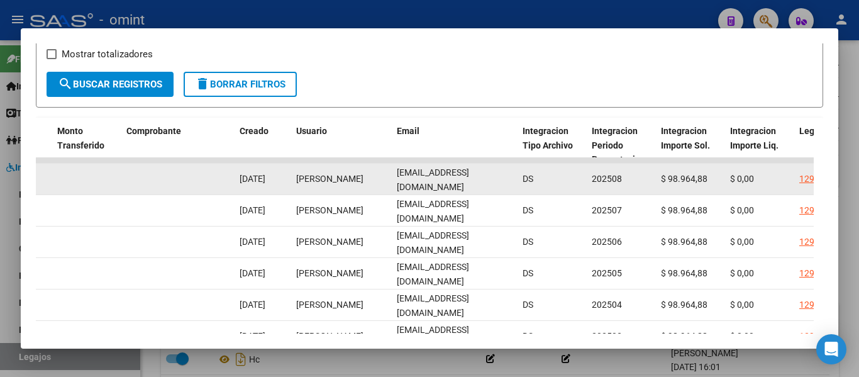
click at [400, 187] on span "lic.toarresejosefina@gmail.com" at bounding box center [433, 179] width 72 height 25
drag, startPoint x: 397, startPoint y: 185, endPoint x: 343, endPoint y: 196, distance: 55.1
click at [343, 195] on div "19685 Integración Factura C: 1 - 449 $ 98.964,88 31/08/2025 03/09/2025 - 03/09/…" at bounding box center [159, 179] width 2717 height 31
click at [420, 194] on datatable-body-cell "lic.toarresejosefina@gmail.com" at bounding box center [455, 179] width 126 height 31
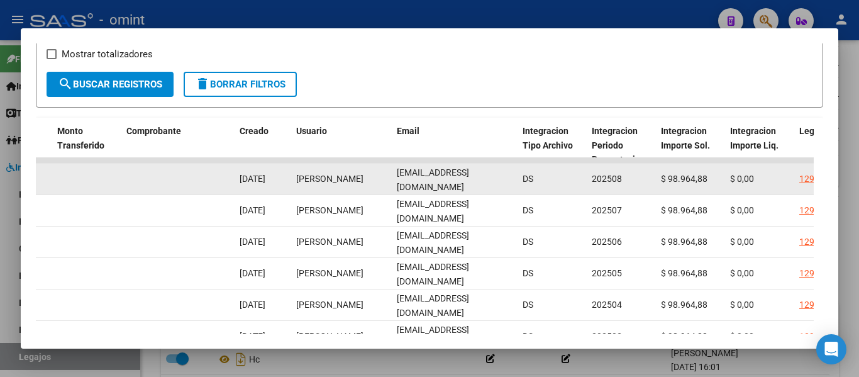
scroll to position [0, 8]
drag, startPoint x: 396, startPoint y: 185, endPoint x: 525, endPoint y: 199, distance: 129.1
click at [525, 195] on div "19685 Integración Factura C: 1 - 449 $ 98.964,88 31/08/2025 03/09/2025 - 03/09/…" at bounding box center [159, 179] width 2717 height 31
copy span "lic.toarresejosefina@gmail.com"
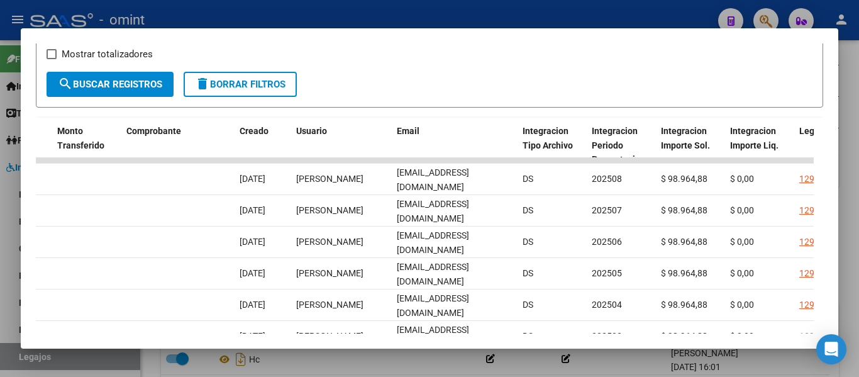
click at [610, 14] on div at bounding box center [429, 188] width 859 height 377
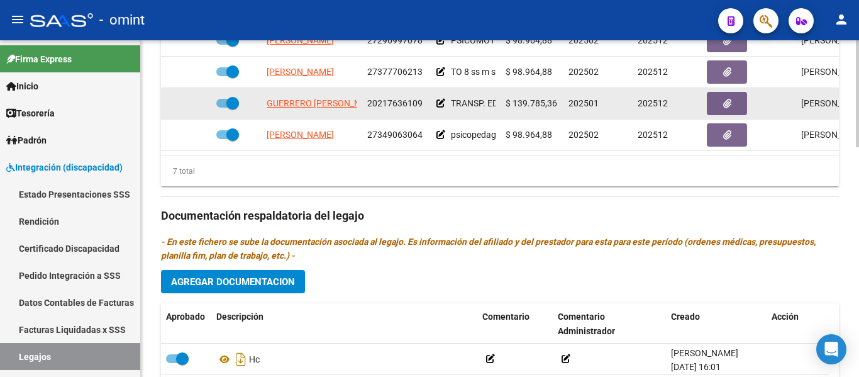
scroll to position [112, 0]
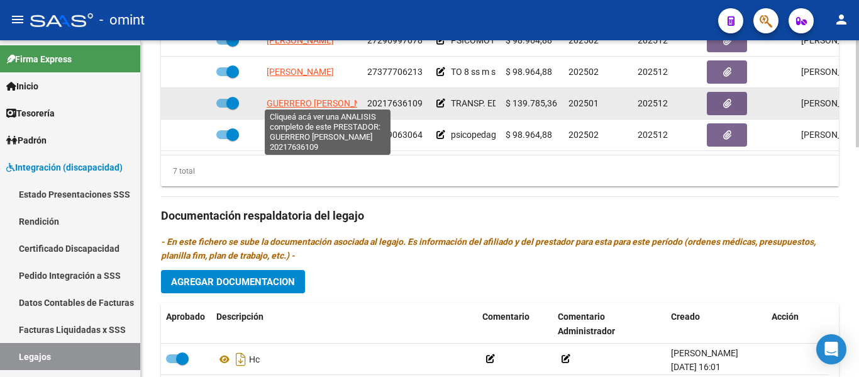
click at [340, 98] on span "GUERRERO [PERSON_NAME]" at bounding box center [324, 103] width 114 height 10
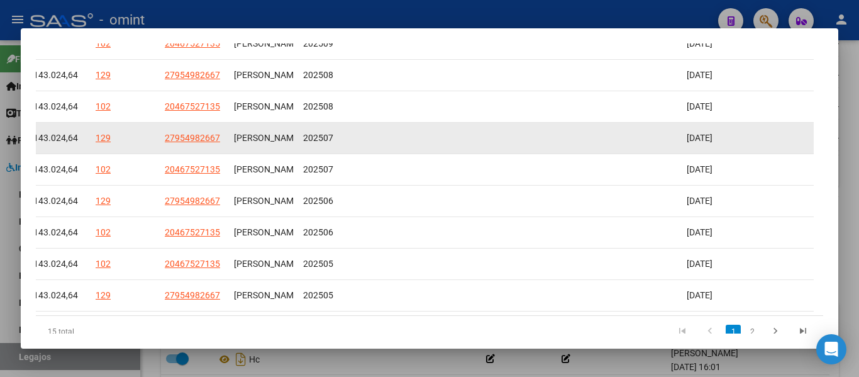
scroll to position [445, 0]
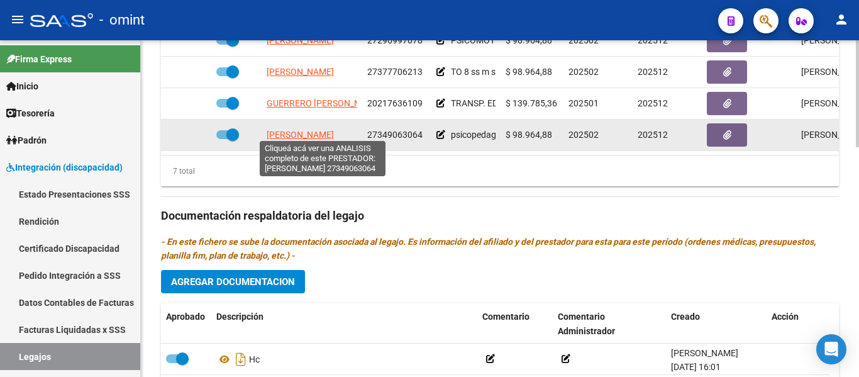
click at [294, 130] on span "CATTANEO MELINA AYELEN" at bounding box center [300, 135] width 67 height 10
type textarea "27349063064"
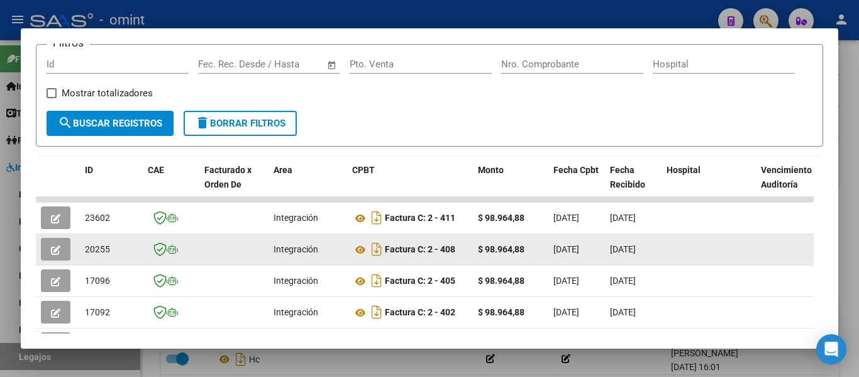
scroll to position [240, 0]
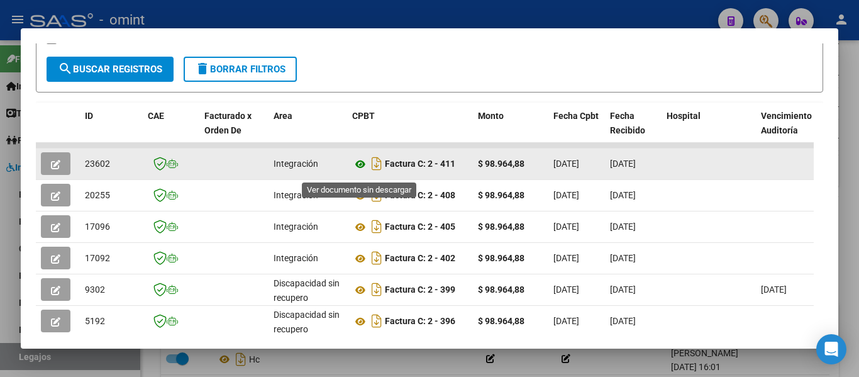
click at [359, 171] on icon at bounding box center [360, 164] width 16 height 15
click at [49, 170] on button "button" at bounding box center [56, 163] width 30 height 23
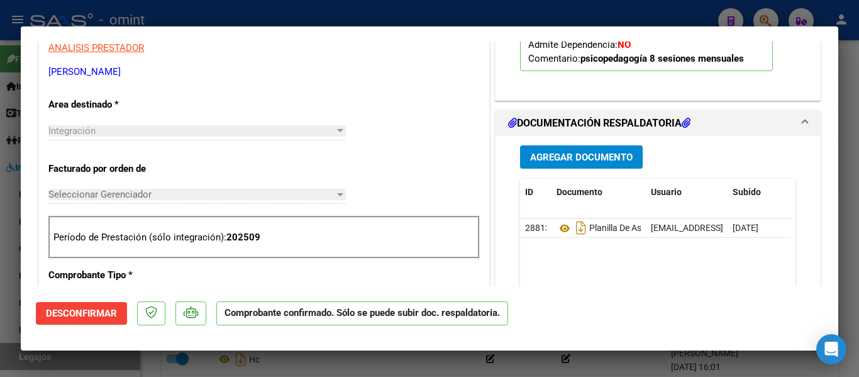
scroll to position [440, 0]
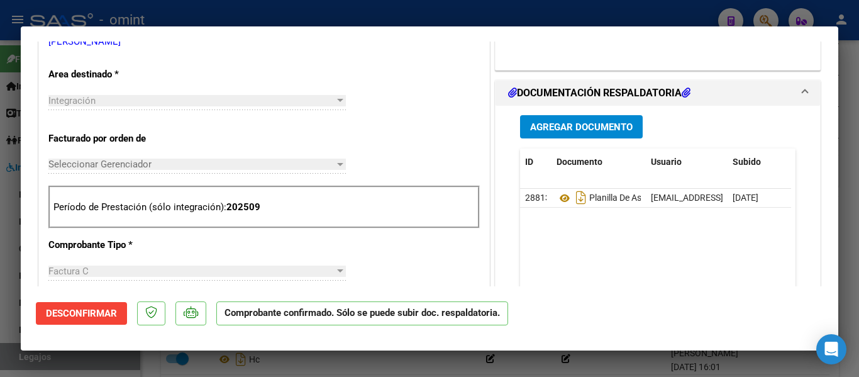
type input "$ 0,00"
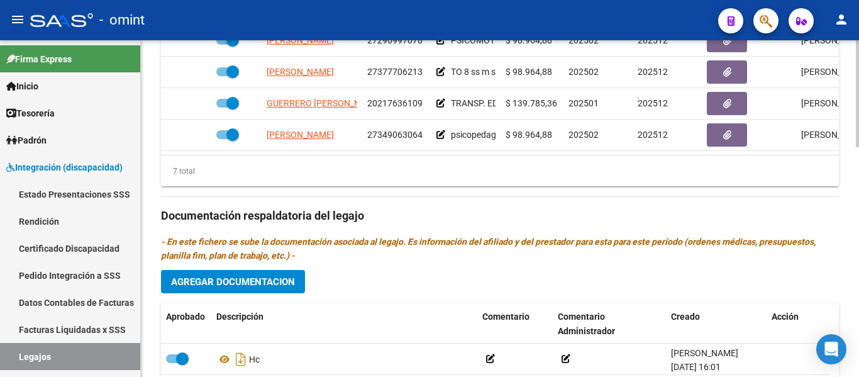
scroll to position [117, 0]
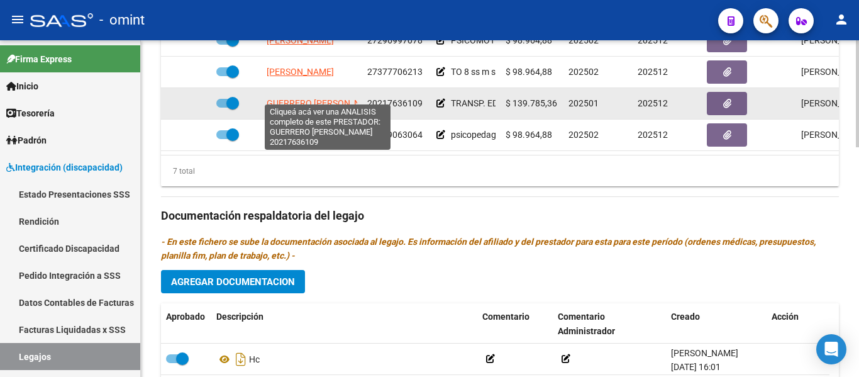
click at [335, 98] on span "GUERRERO [PERSON_NAME]" at bounding box center [324, 103] width 114 height 10
type textarea "20217636109"
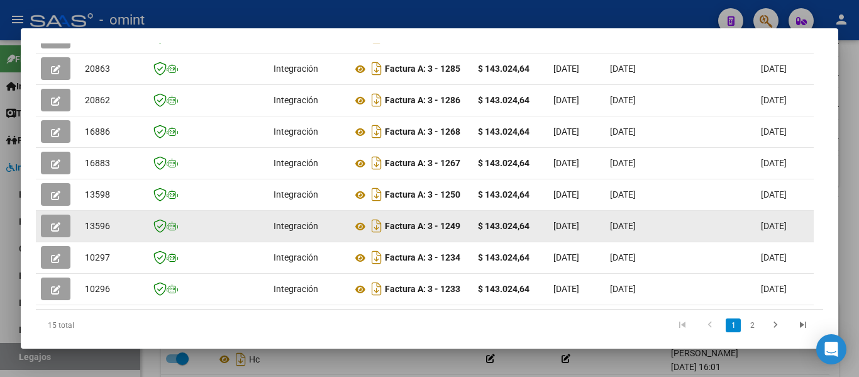
scroll to position [257, 0]
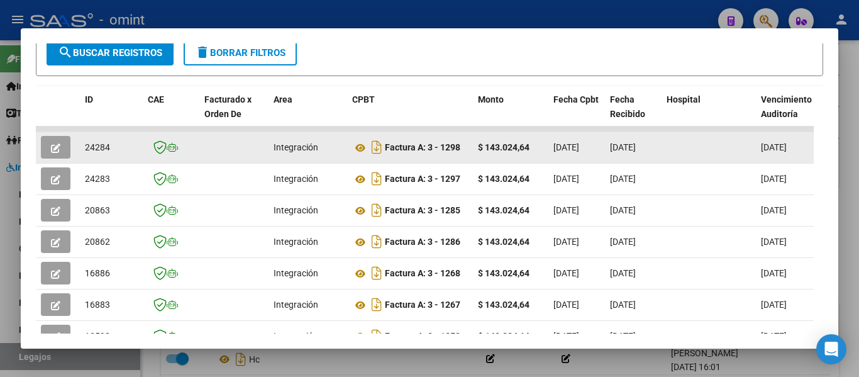
click at [55, 147] on span "button" at bounding box center [55, 147] width 9 height 11
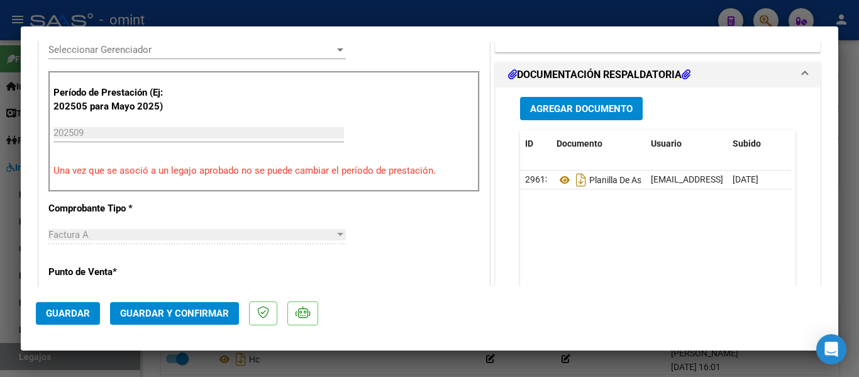
scroll to position [377, 0]
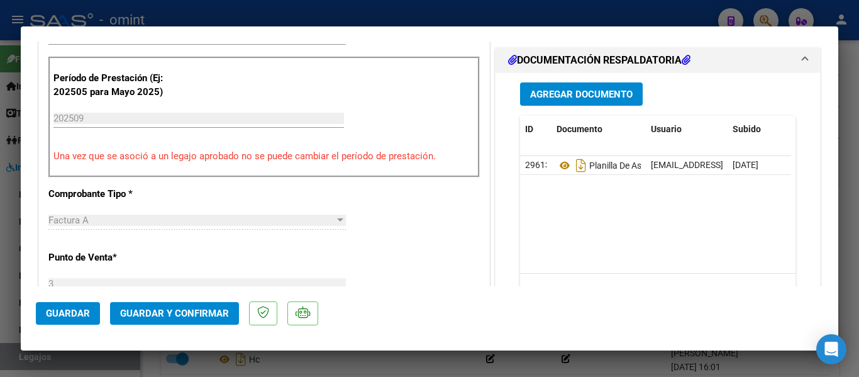
click at [220, 311] on span "Guardar y Confirmar" at bounding box center [174, 313] width 109 height 11
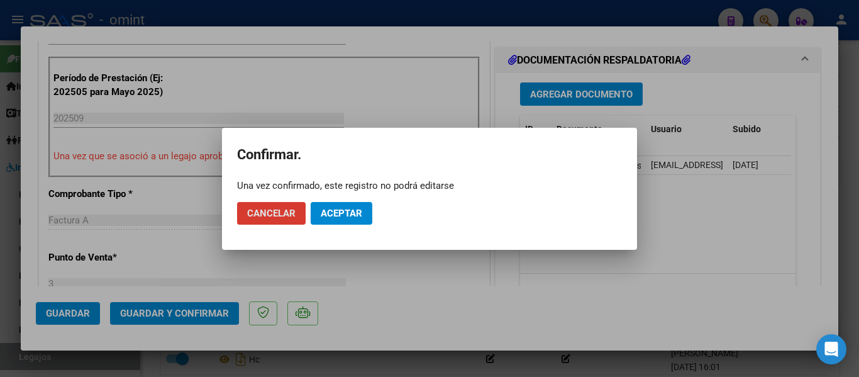
click at [335, 213] on span "Aceptar" at bounding box center [342, 213] width 42 height 11
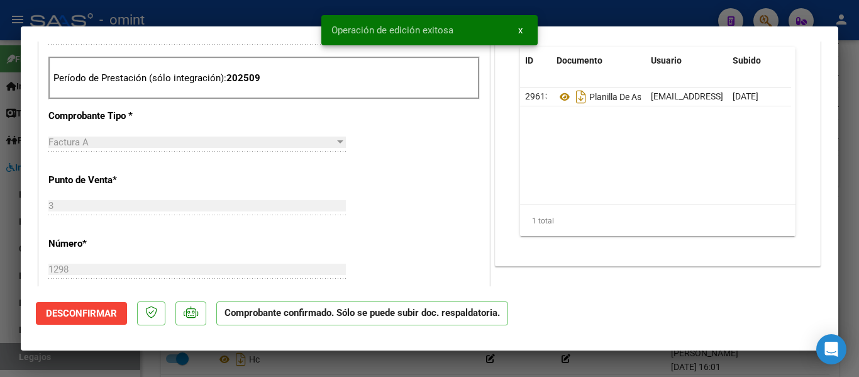
type input "$ 0,00"
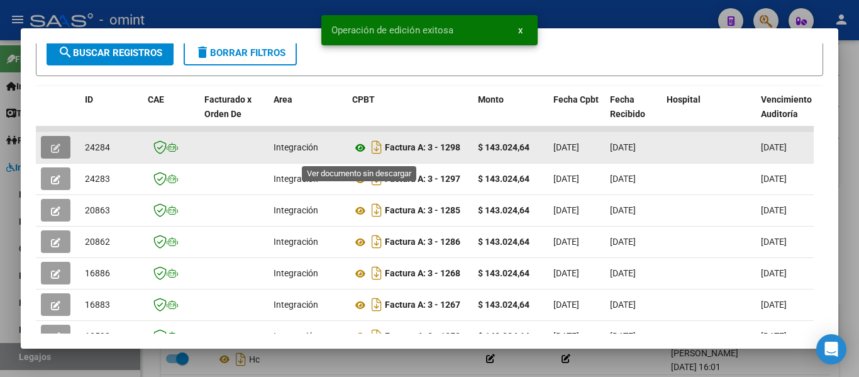
click at [361, 155] on icon at bounding box center [360, 147] width 16 height 15
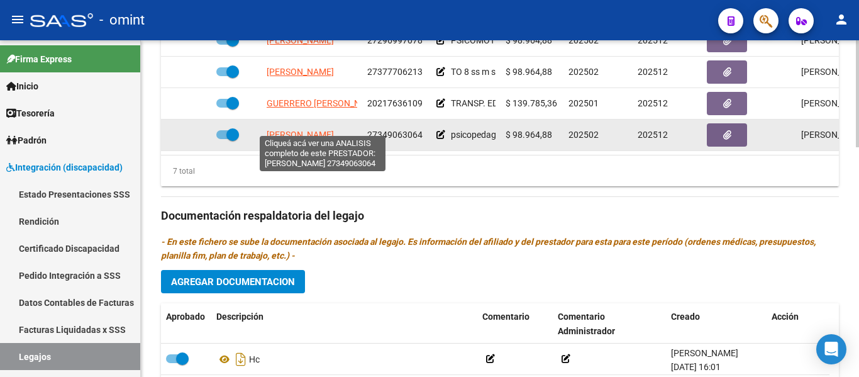
click at [323, 130] on span "CATTANEO MELINA AYELEN" at bounding box center [300, 135] width 67 height 10
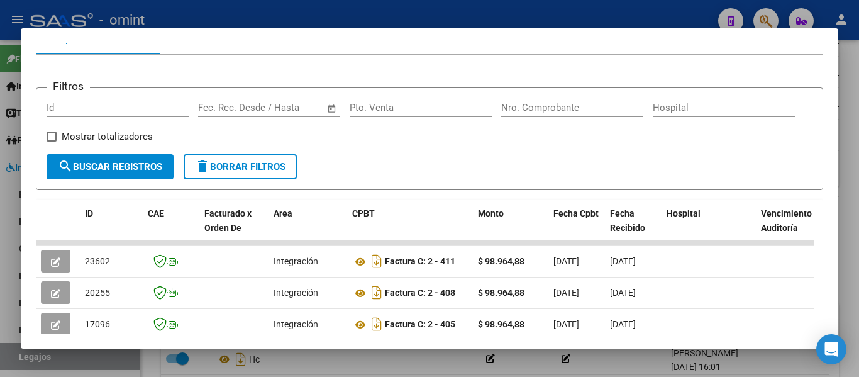
scroll to position [206, 0]
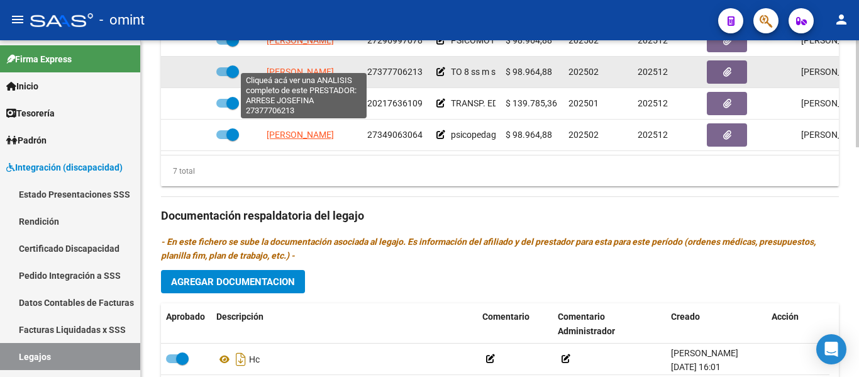
click at [320, 67] on span "ARRESE JOSEFINA" at bounding box center [300, 72] width 67 height 10
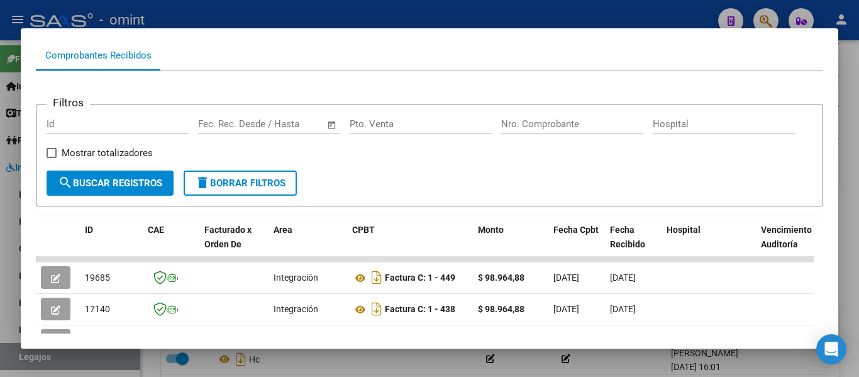
scroll to position [0, 0]
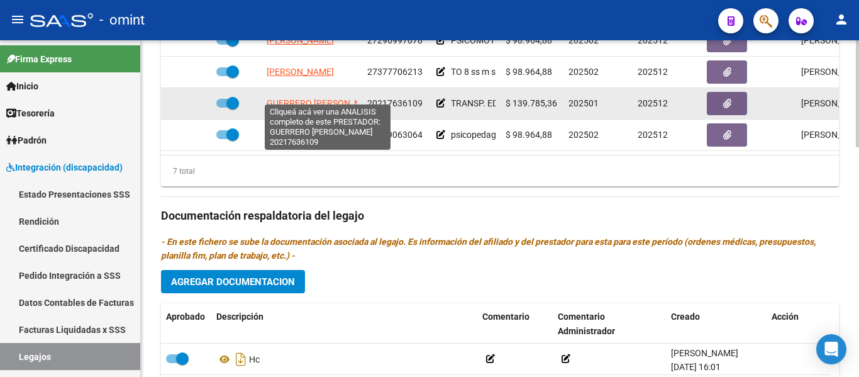
click at [318, 98] on span "GUERRERO [PERSON_NAME]" at bounding box center [324, 103] width 114 height 10
type textarea "20217636109"
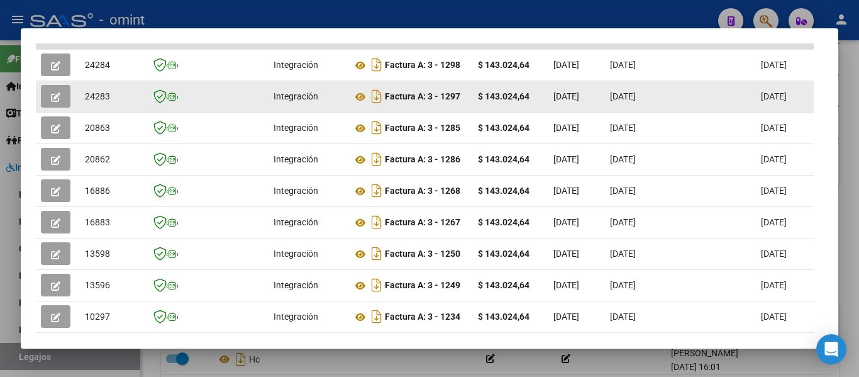
scroll to position [257, 0]
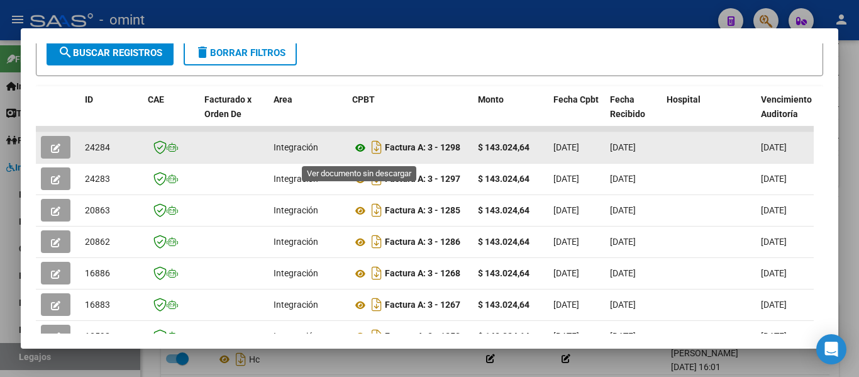
click at [360, 150] on icon at bounding box center [360, 147] width 16 height 15
drag, startPoint x: 85, startPoint y: 155, endPoint x: 118, endPoint y: 155, distance: 33.3
click at [118, 155] on div "24284" at bounding box center [111, 147] width 53 height 14
copy span "24284"
click at [50, 148] on button "button" at bounding box center [56, 147] width 30 height 23
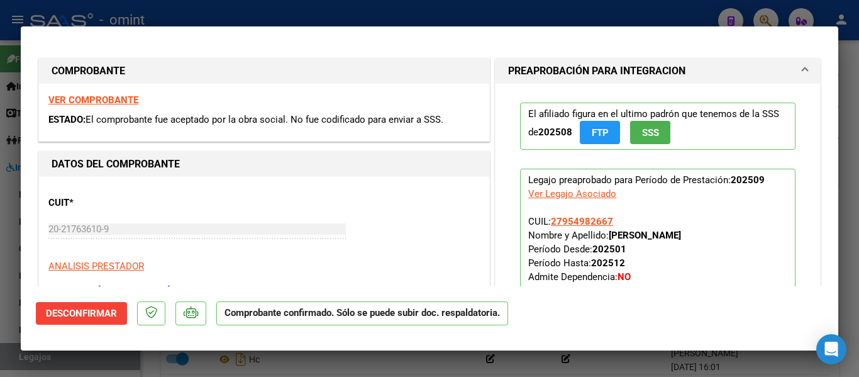
type input "$ 0,00"
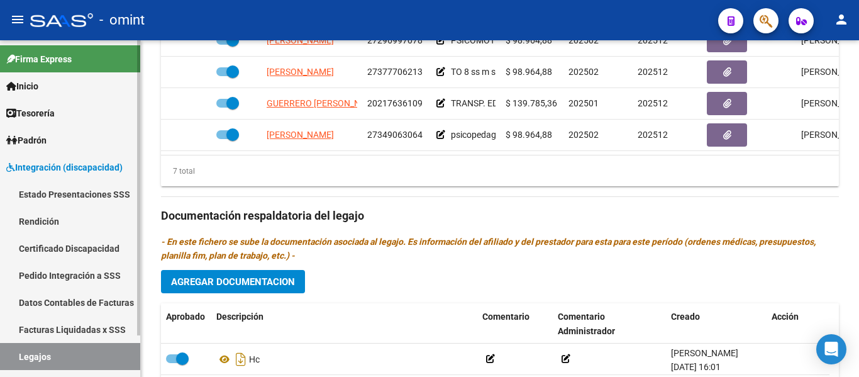
click at [62, 250] on link "Certificado Discapacidad" at bounding box center [70, 248] width 140 height 27
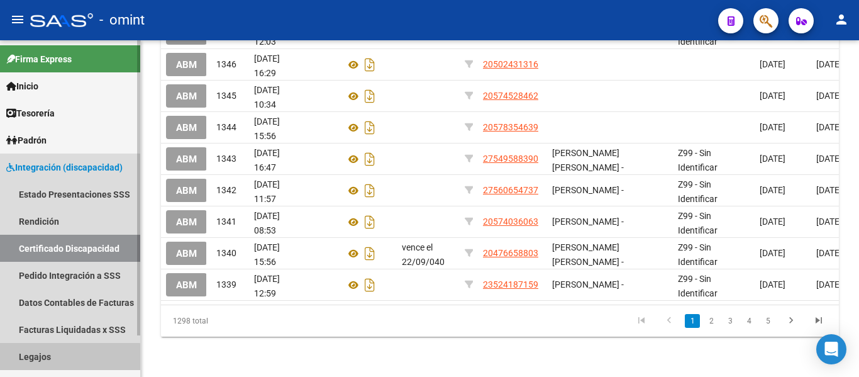
click at [67, 357] on link "Legajos" at bounding box center [70, 356] width 140 height 27
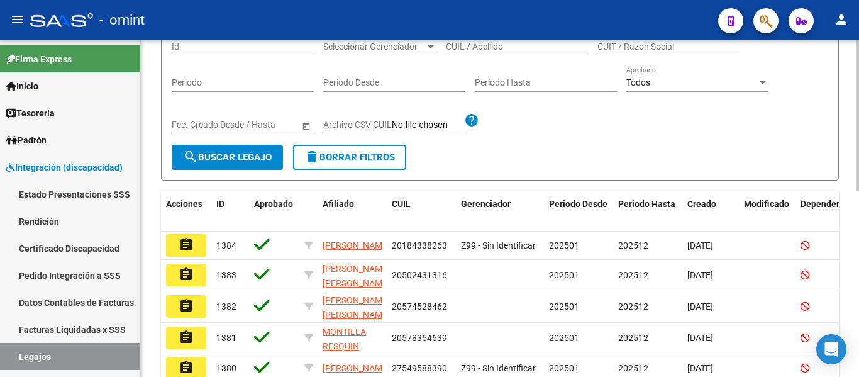
scroll to position [36, 0]
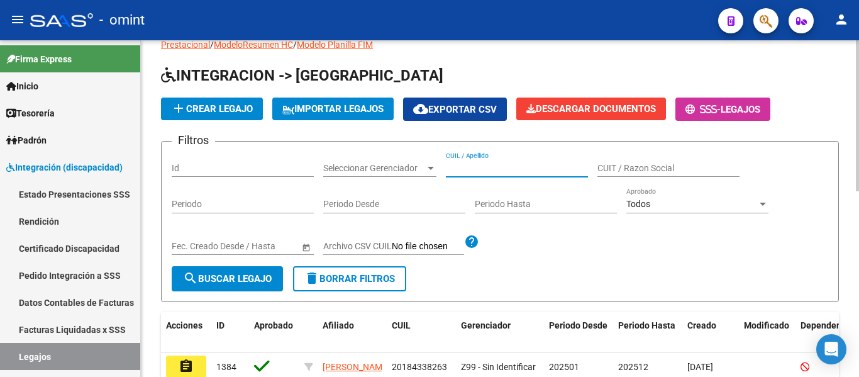
paste input "PAUL, MARIA"
type input "PAUL, MARIA"
click at [227, 286] on button "search Buscar Legajo" at bounding box center [227, 278] width 111 height 25
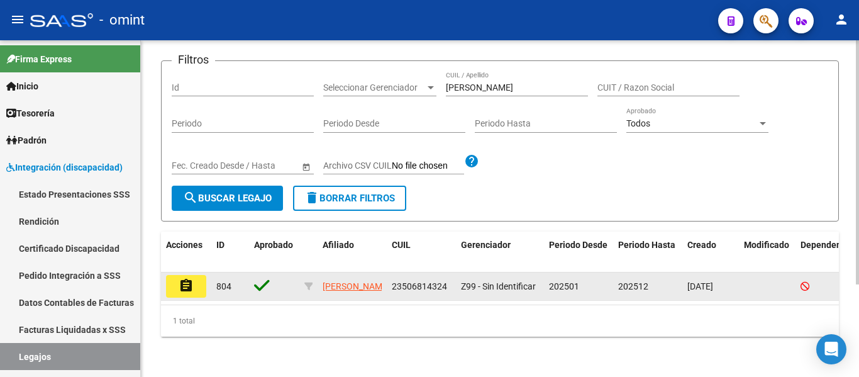
scroll to position [128, 0]
click at [184, 278] on mat-icon "assignment" at bounding box center [186, 285] width 15 height 15
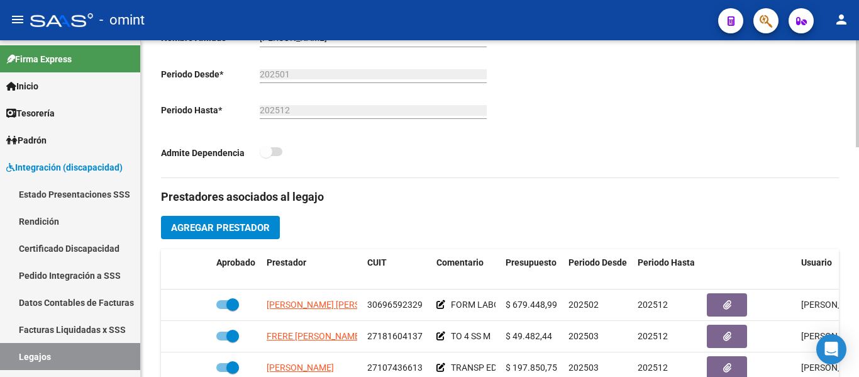
scroll to position [440, 0]
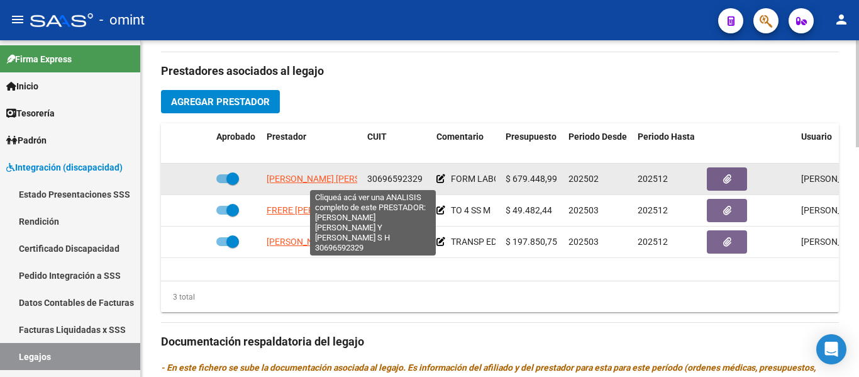
click at [331, 180] on span "GAROFALO MARIA LEANDRA Y PI JIMENA ISABEL S H" at bounding box center [378, 179] width 223 height 10
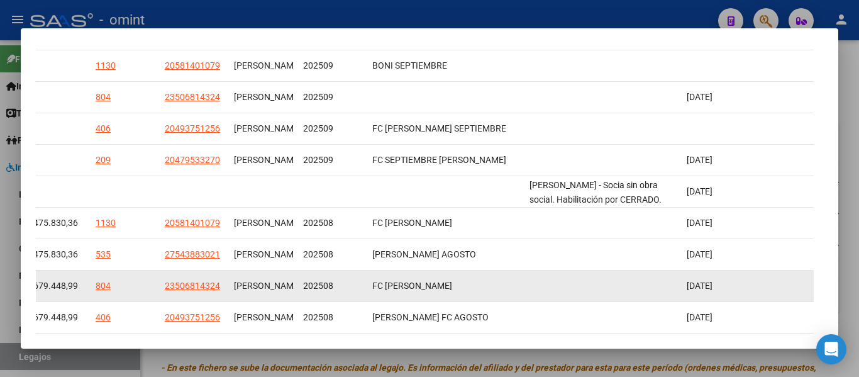
scroll to position [257, 0]
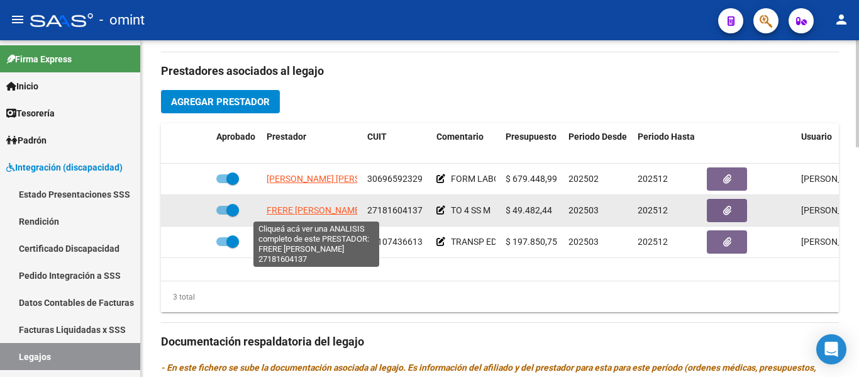
click at [329, 214] on span "FRERE MARIA VERONICA" at bounding box center [315, 210] width 96 height 10
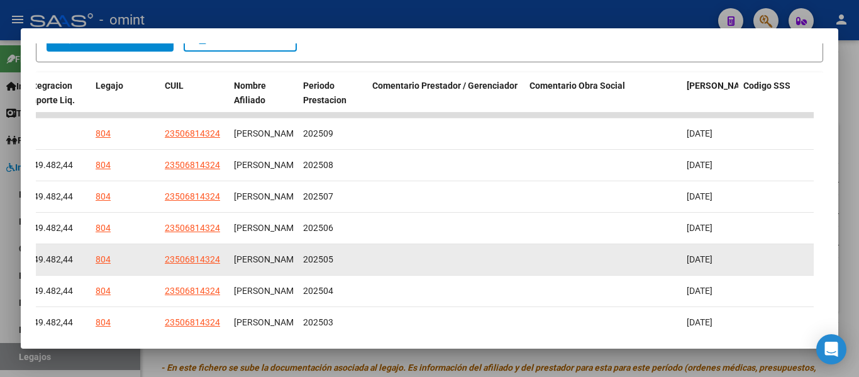
scroll to position [240, 0]
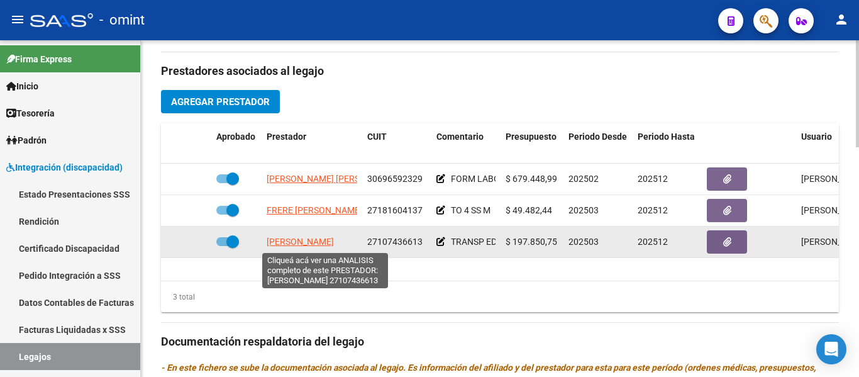
click at [318, 245] on span "SANTILLAN SILVIA GRACIELA" at bounding box center [300, 241] width 67 height 10
type textarea "27107436613"
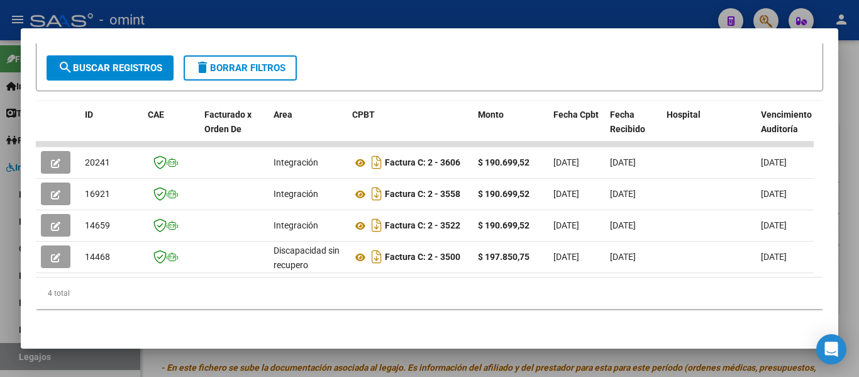
scroll to position [3, 0]
drag, startPoint x: 248, startPoint y: 279, endPoint x: 423, endPoint y: 269, distance: 175.1
click at [423, 269] on div "ID CAE Facturado x Orden De Area CPBT Monto Fecha Cpbt Fecha Recibido Hospital …" at bounding box center [429, 205] width 787 height 208
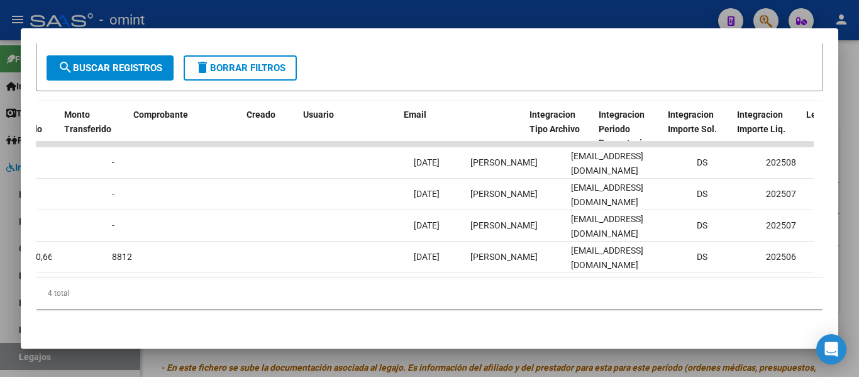
scroll to position [0, 1228]
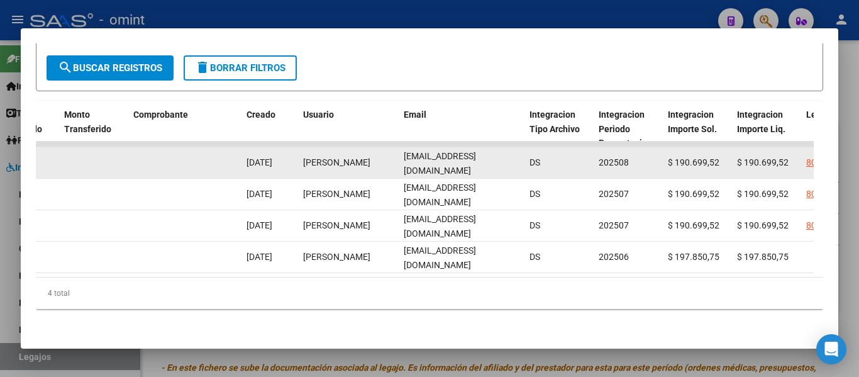
drag, startPoint x: 405, startPoint y: 154, endPoint x: 516, endPoint y: 160, distance: 110.9
click at [516, 160] on datatable-body-cell "fer.medina86@hotmail.com" at bounding box center [462, 162] width 126 height 31
copy span "fer.medina86@hotmail.com"
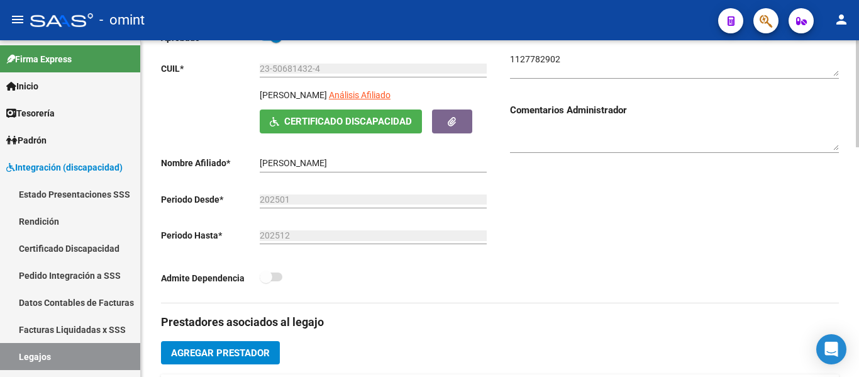
scroll to position [189, 0]
drag, startPoint x: 313, startPoint y: 165, endPoint x: 255, endPoint y: 162, distance: 58.0
click at [255, 162] on app-form-text-field "Nombre Afiliado * PAUL MAR­A Ingresar el nombre" at bounding box center [324, 164] width 326 height 10
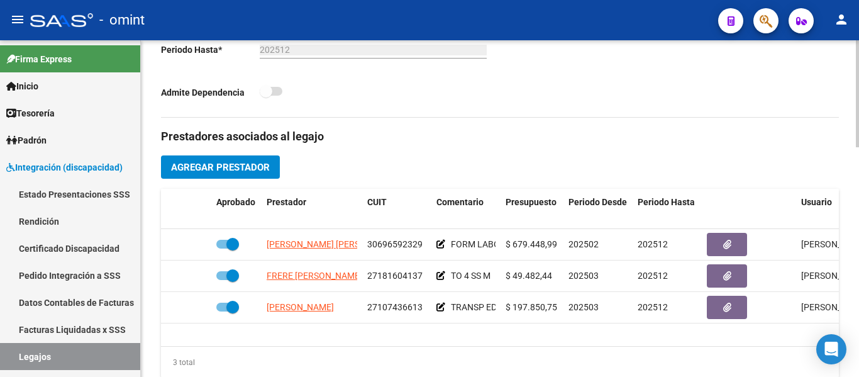
scroll to position [440, 0]
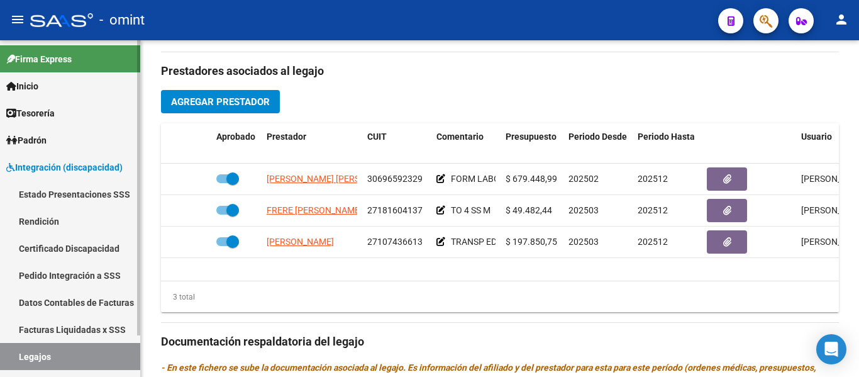
click at [102, 191] on link "Estado Presentaciones SSS" at bounding box center [70, 194] width 140 height 27
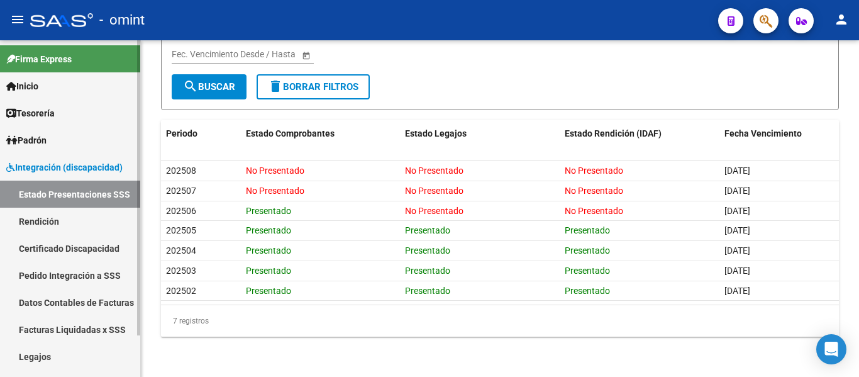
click at [56, 351] on link "Legajos" at bounding box center [70, 356] width 140 height 27
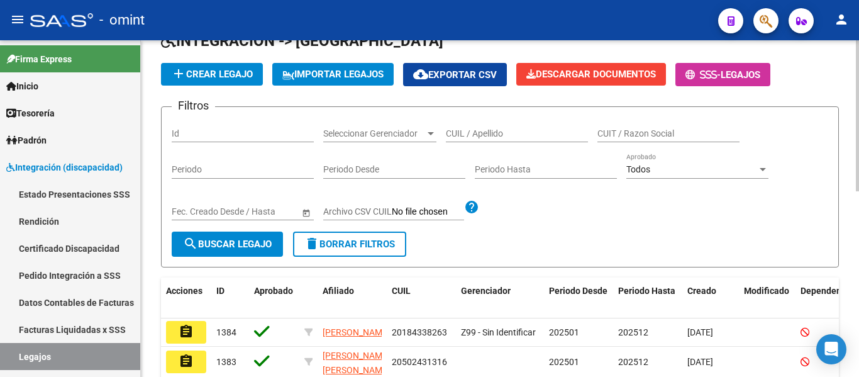
scroll to position [36, 0]
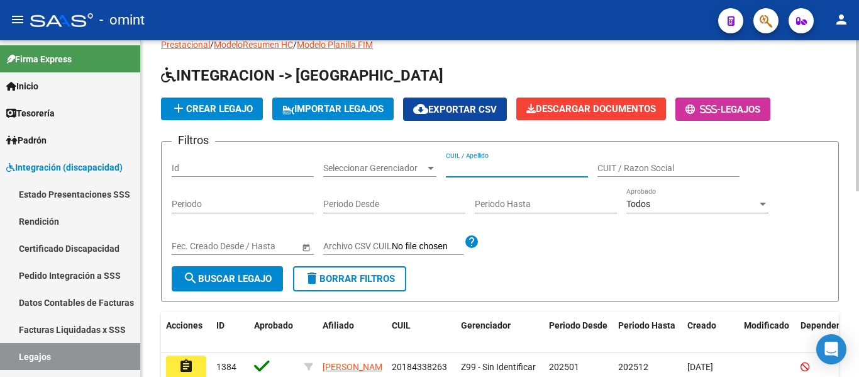
paste input "PAULI, GERONIMO"
click at [226, 270] on button "search Buscar Legajo" at bounding box center [227, 278] width 111 height 25
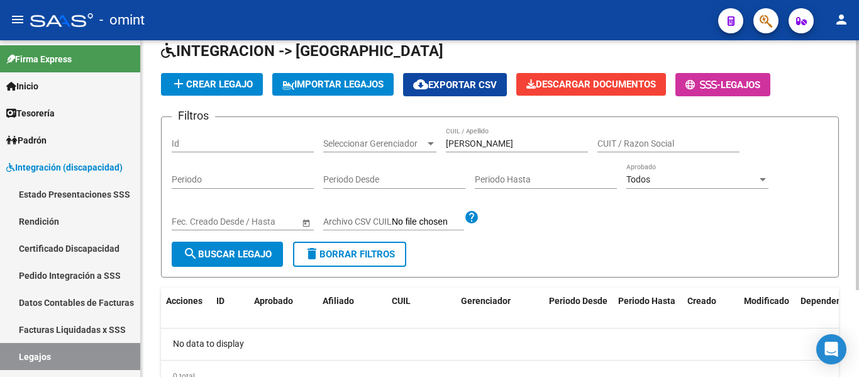
scroll to position [0, 0]
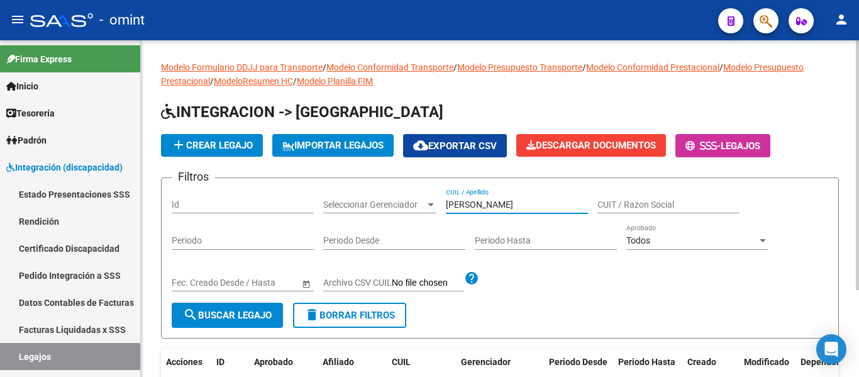
drag, startPoint x: 513, startPoint y: 204, endPoint x: 470, endPoint y: 202, distance: 42.8
click at [470, 202] on input "PAULI, GERONIMO" at bounding box center [517, 204] width 142 height 11
type input "PAULI"
click at [238, 313] on span "search Buscar Legajo" at bounding box center [227, 314] width 89 height 11
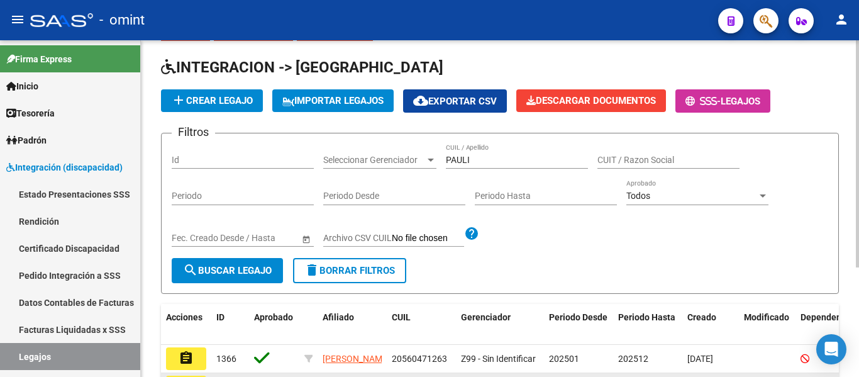
scroll to position [162, 0]
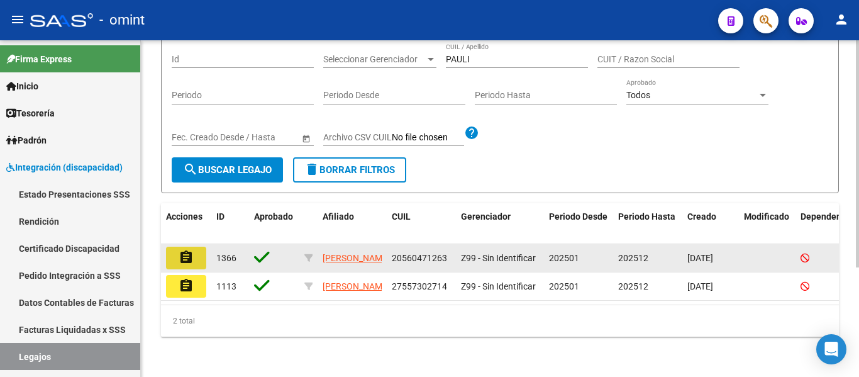
click at [188, 250] on mat-icon "assignment" at bounding box center [186, 257] width 15 height 15
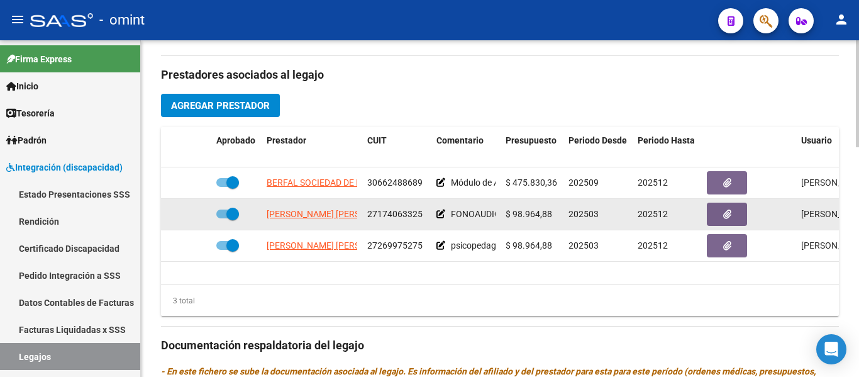
scroll to position [440, 0]
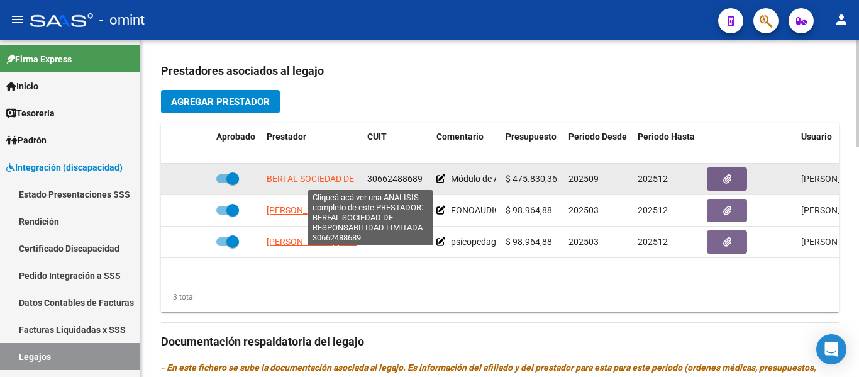
click at [344, 175] on span "BERFAL SOCIEDAD DE RESPONSABILIDAD LIMITADA" at bounding box center [371, 179] width 208 height 10
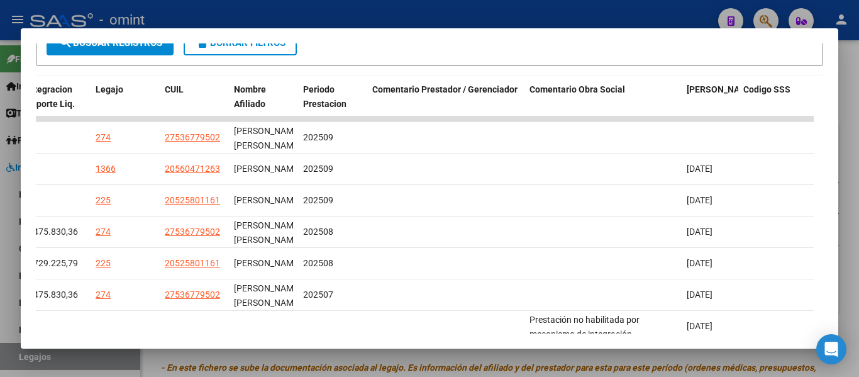
scroll to position [257, 0]
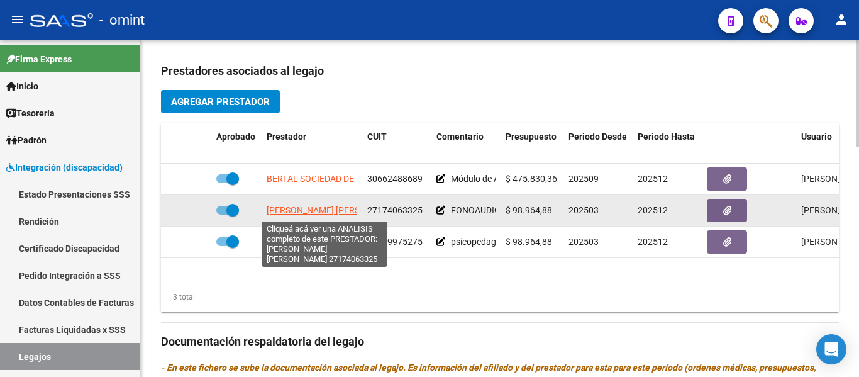
click at [328, 214] on span "TONINELLI MARIA GABRIELA" at bounding box center [335, 210] width 136 height 10
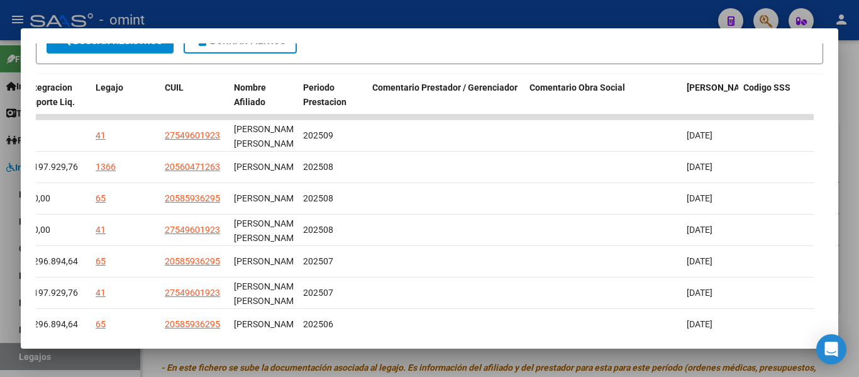
scroll to position [252, 0]
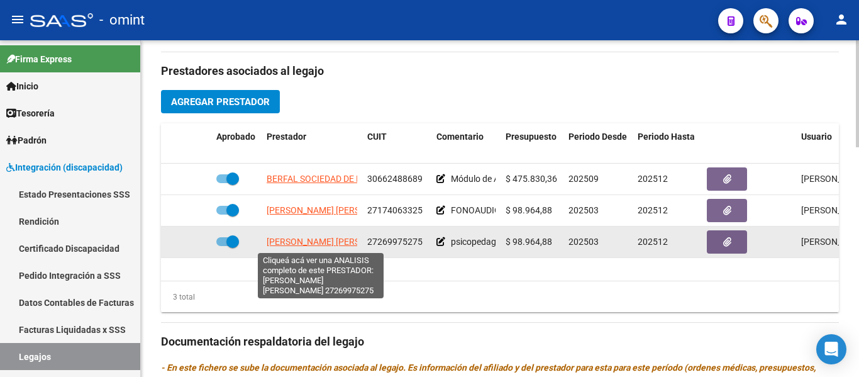
click at [343, 242] on span "FERNANDEZ MARIA LUJAN" at bounding box center [335, 241] width 136 height 10
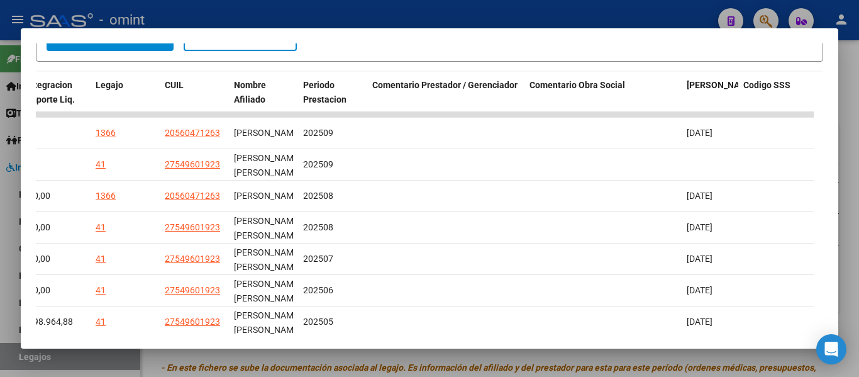
scroll to position [257, 0]
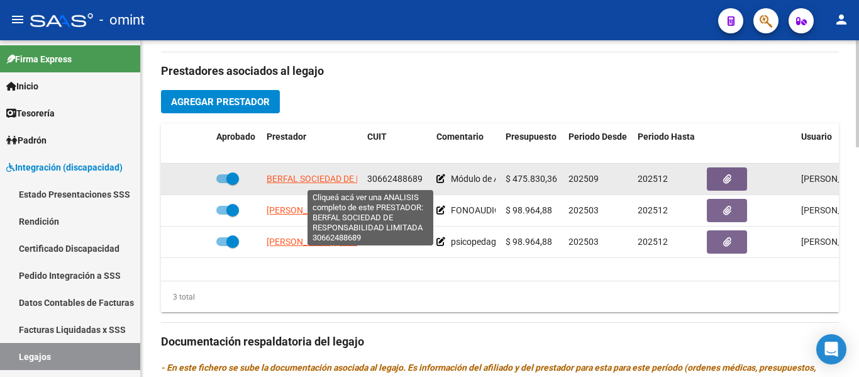
click at [332, 179] on span "BERFAL SOCIEDAD DE RESPONSABILIDAD LIMITADA" at bounding box center [371, 179] width 208 height 10
type textarea "30662488689"
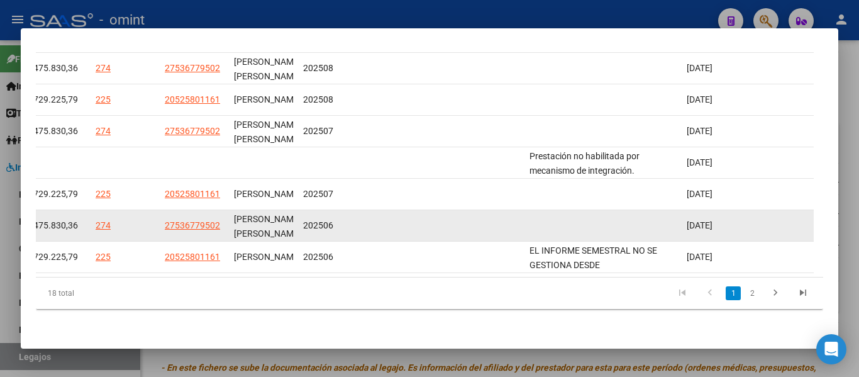
scroll to position [320, 0]
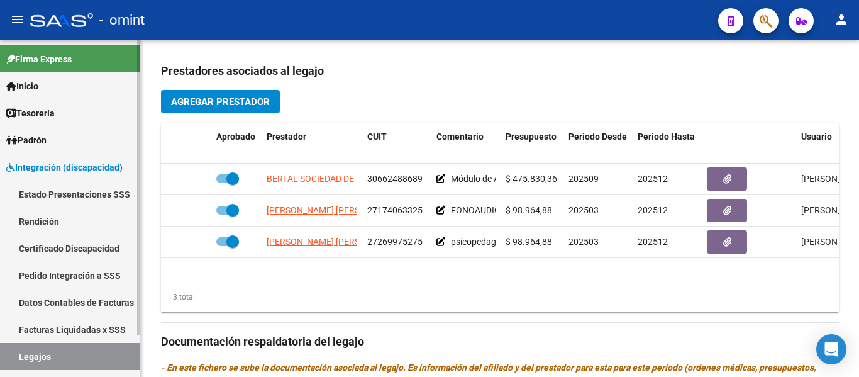
click at [53, 250] on link "Certificado Discapacidad" at bounding box center [70, 248] width 140 height 27
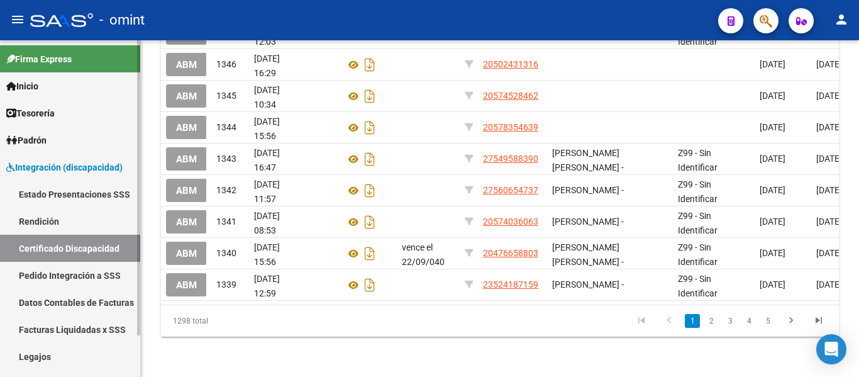
click at [48, 354] on link "Legajos" at bounding box center [70, 356] width 140 height 27
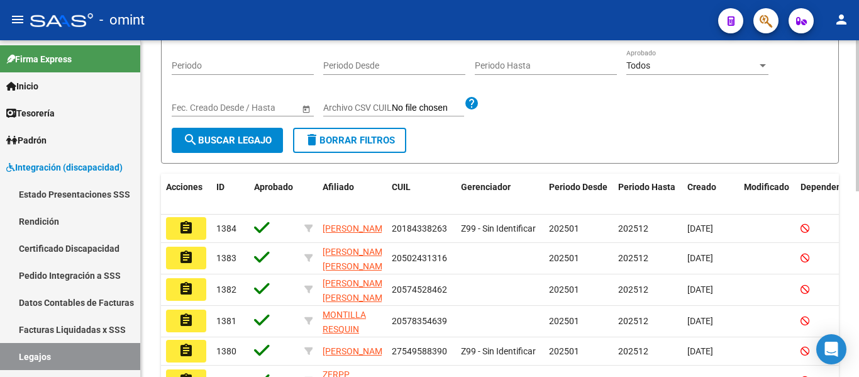
scroll to position [11, 0]
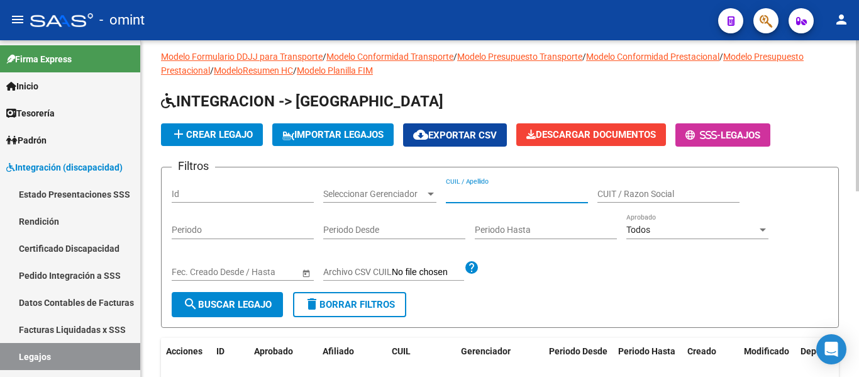
paste input "Paula Paukner"
click at [222, 306] on span "search Buscar Legajo" at bounding box center [227, 304] width 89 height 11
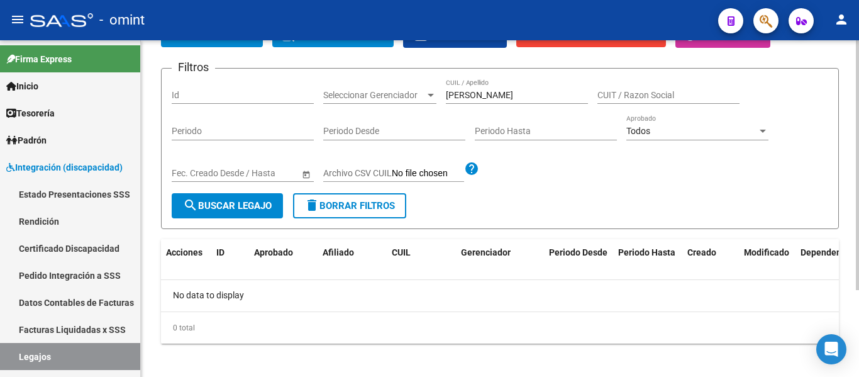
scroll to position [117, 0]
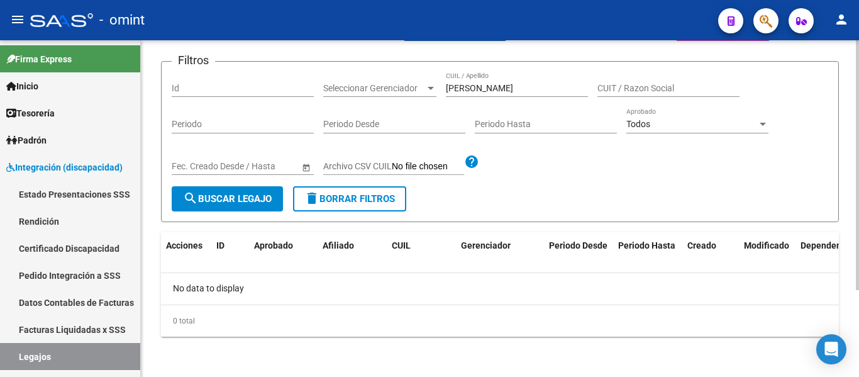
click at [518, 92] on div "Paula Paukner CUIL / Apellido" at bounding box center [517, 84] width 142 height 25
drag, startPoint x: 470, startPoint y: 86, endPoint x: 418, endPoint y: 93, distance: 52.7
click at [418, 93] on div "Filtros Id Seleccionar Gerenciador Seleccionar Gerenciador Paula Paukner CUIL /…" at bounding box center [500, 129] width 657 height 114
type input "Paukner"
click at [215, 194] on span "search Buscar Legajo" at bounding box center [227, 198] width 89 height 11
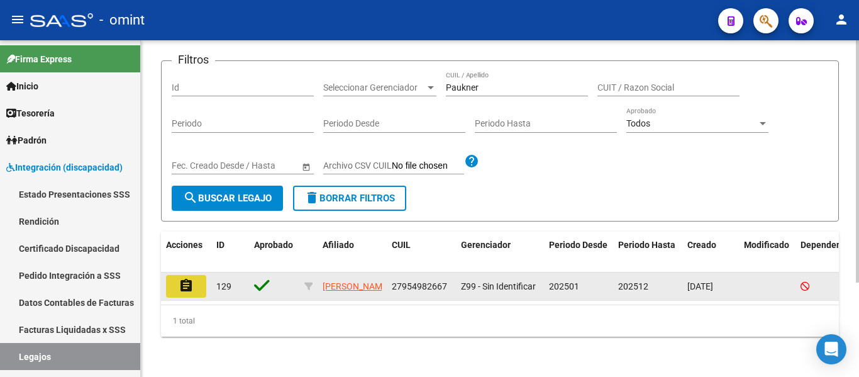
click at [193, 291] on mat-icon "assignment" at bounding box center [186, 285] width 15 height 15
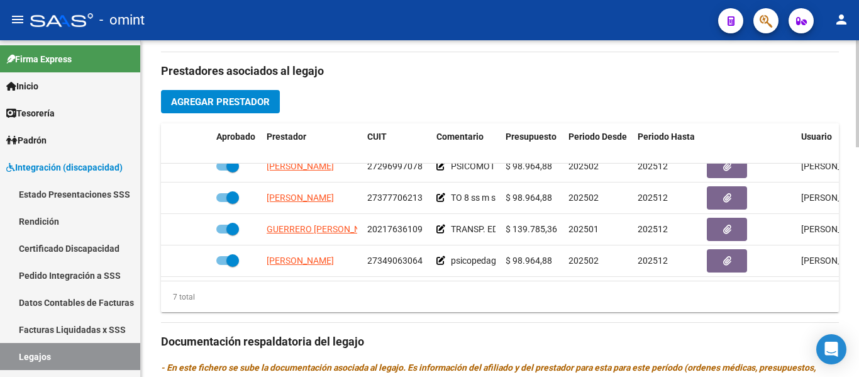
scroll to position [117, 0]
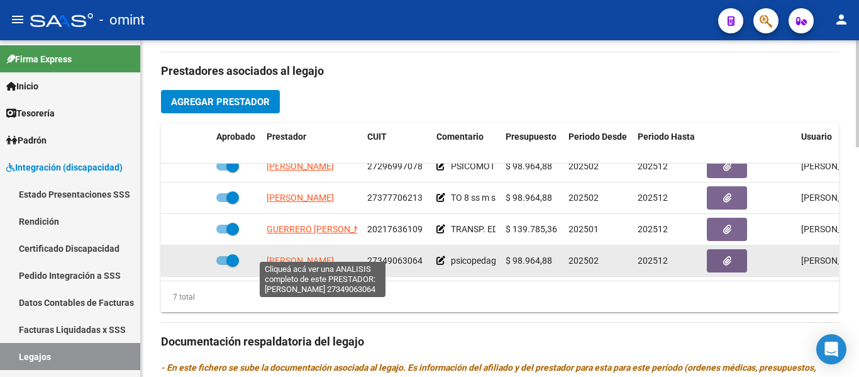
click at [286, 255] on span "CATTANEO MELINA AYELEN" at bounding box center [300, 260] width 67 height 10
type textarea "27349063064"
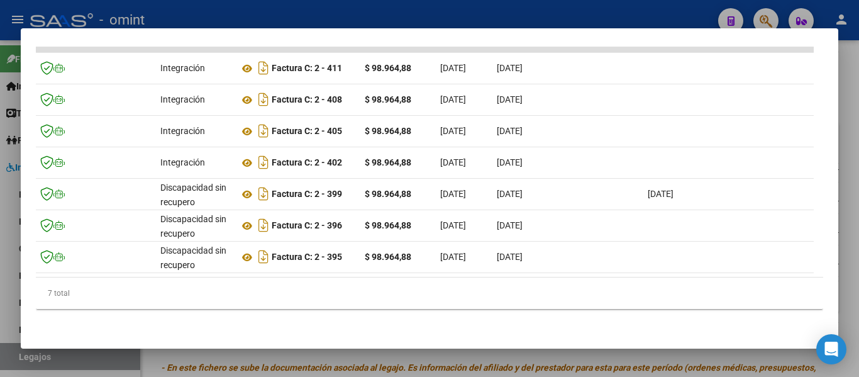
scroll to position [0, 126]
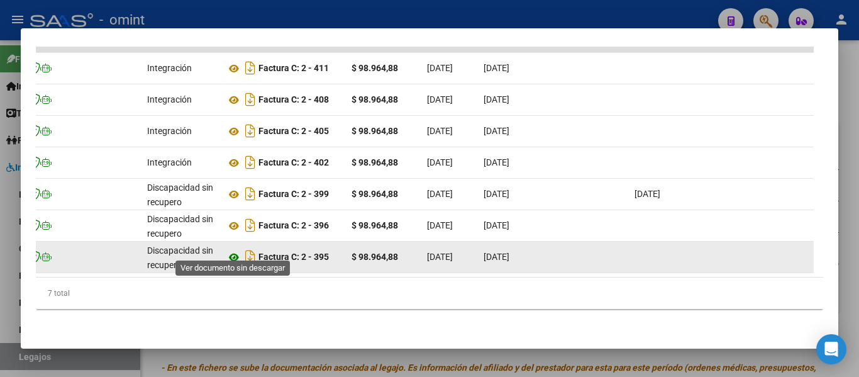
click at [234, 250] on icon at bounding box center [234, 257] width 16 height 15
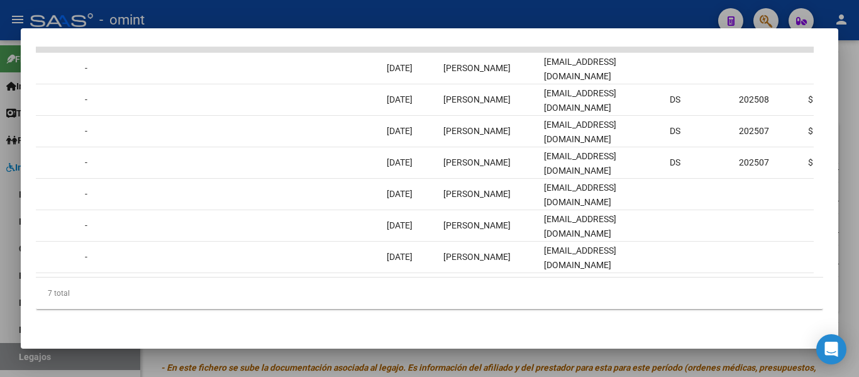
scroll to position [0, 0]
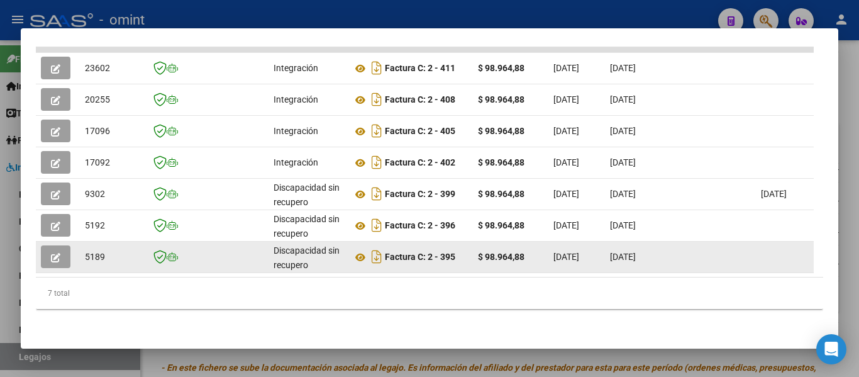
click at [57, 253] on icon "button" at bounding box center [55, 257] width 9 height 9
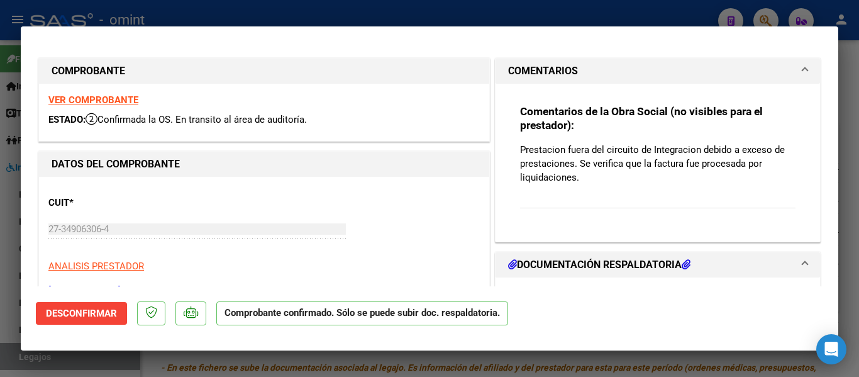
type input "$ 0,00"
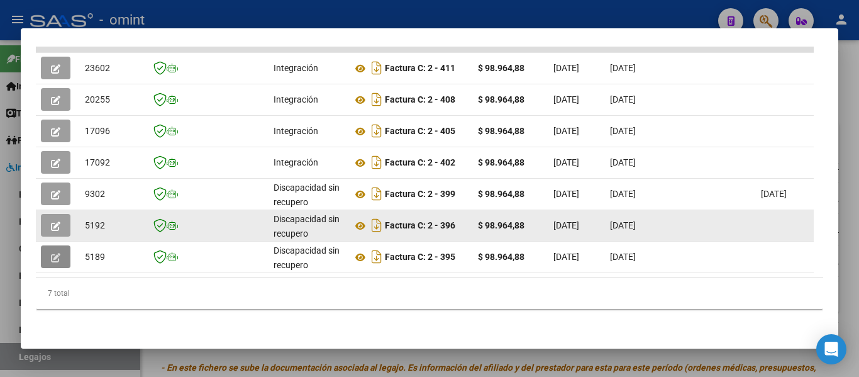
click at [57, 221] on icon "button" at bounding box center [55, 225] width 9 height 9
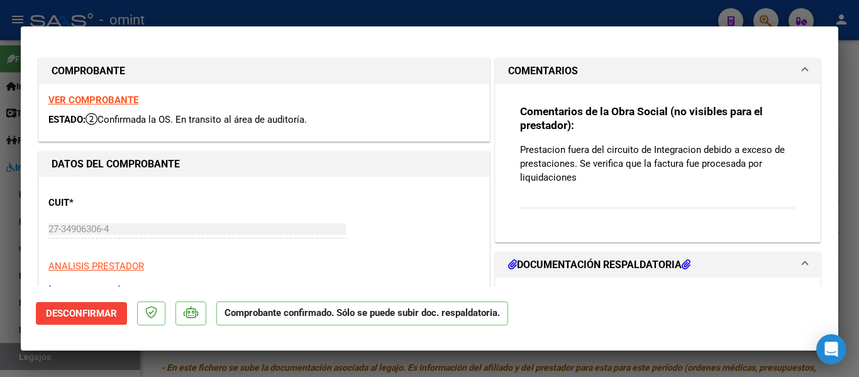
type input "$ 0,00"
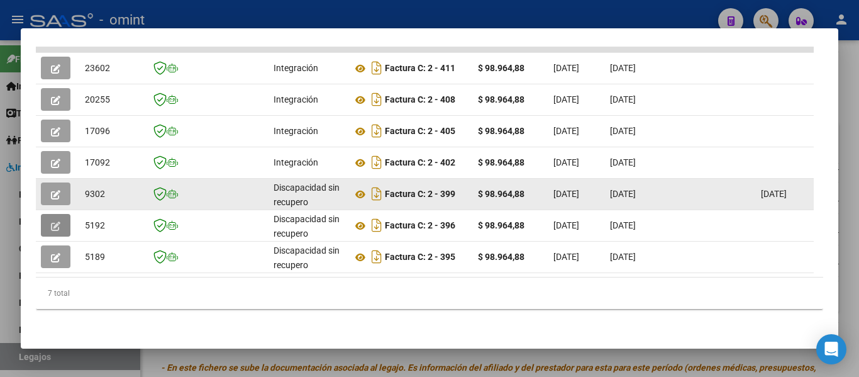
click at [55, 190] on icon "button" at bounding box center [55, 194] width 9 height 9
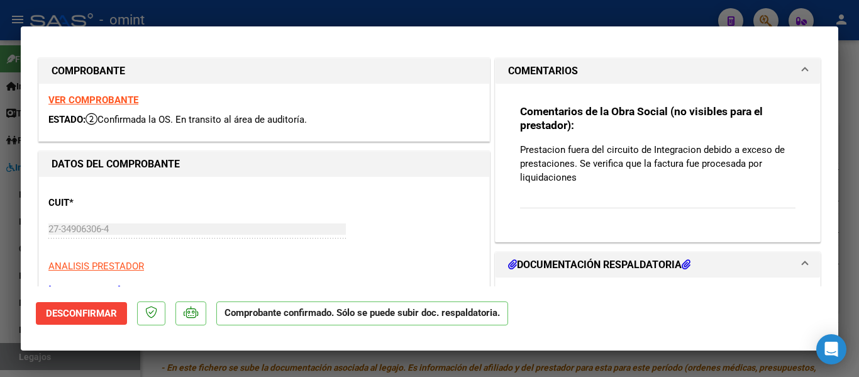
drag, startPoint x: 519, startPoint y: 150, endPoint x: 550, endPoint y: 167, distance: 35.2
click at [555, 179] on p "Prestacion fuera del circuito de Integracion debido a exceso de prestaciones. S…" at bounding box center [657, 164] width 275 height 42
drag, startPoint x: 514, startPoint y: 147, endPoint x: 582, endPoint y: 179, distance: 75.4
click at [582, 179] on div "Comentarios de la Obra Social (no visibles para el prestador): Prestacion fuera…" at bounding box center [658, 158] width 294 height 148
type input "$ 0,00"
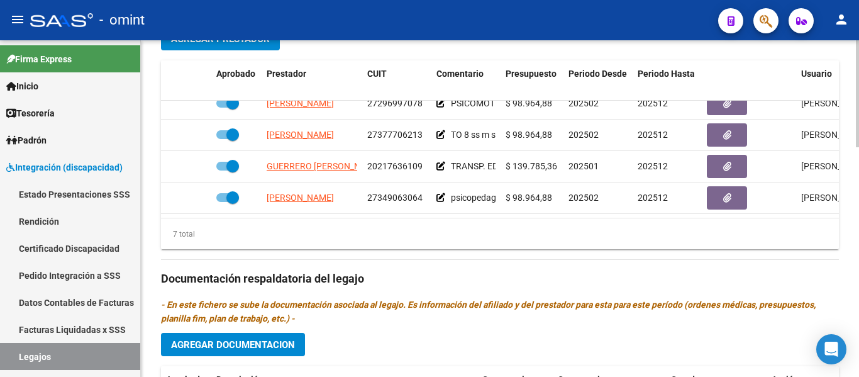
scroll to position [117, 0]
click at [87, 247] on link "Certificado Discapacidad" at bounding box center [70, 248] width 140 height 27
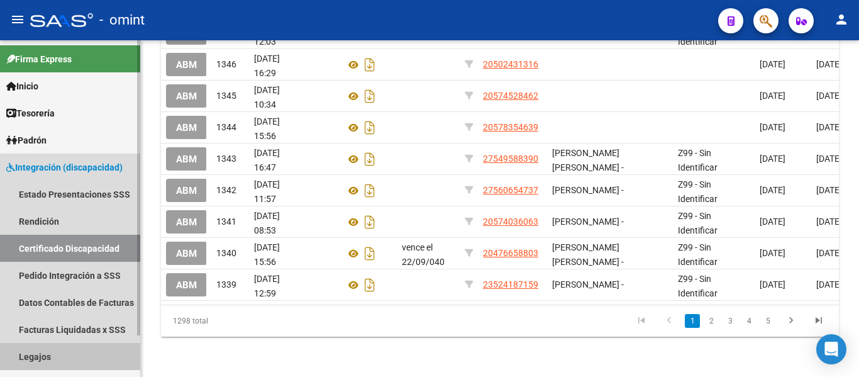
click at [53, 352] on link "Legajos" at bounding box center [70, 356] width 140 height 27
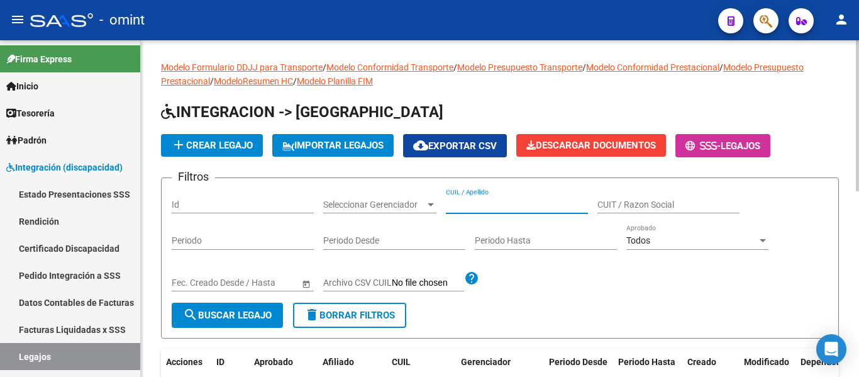
paste input "PAZ ACOSTA FACUNDO DAVID"
type input "PAZ ACOSTA FACUNDO DAVID"
click at [270, 311] on span "search Buscar Legajo" at bounding box center [227, 314] width 89 height 11
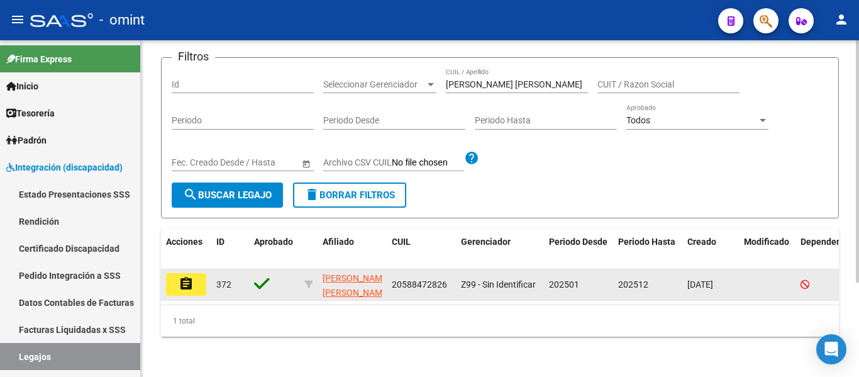
scroll to position [131, 0]
click at [186, 276] on mat-icon "assignment" at bounding box center [186, 283] width 15 height 15
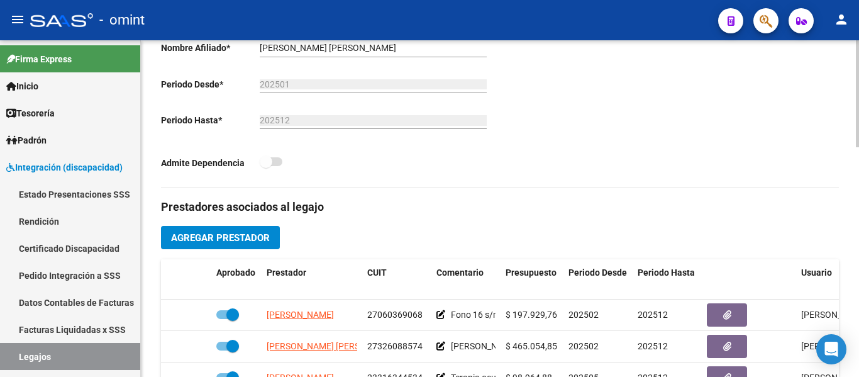
scroll to position [377, 0]
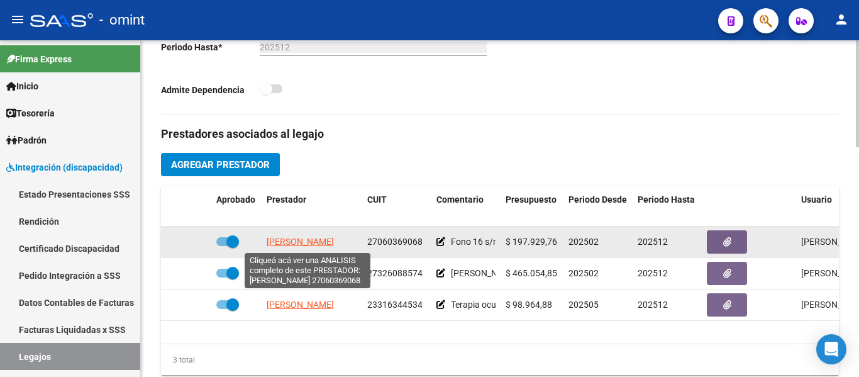
click at [329, 243] on span "DUTARI LIDIA ELENA" at bounding box center [300, 241] width 67 height 10
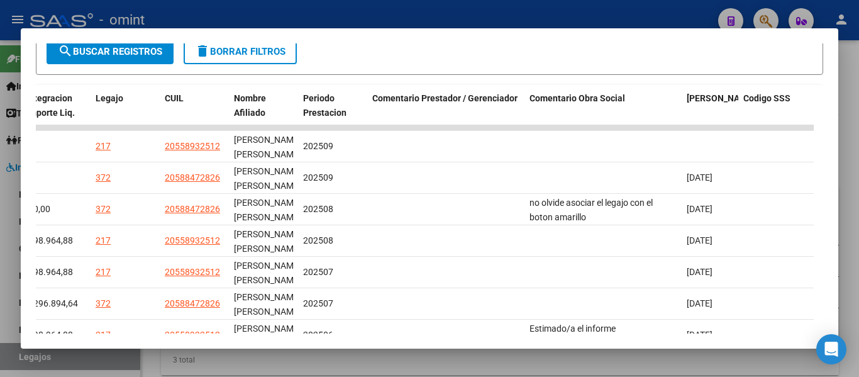
scroll to position [257, 0]
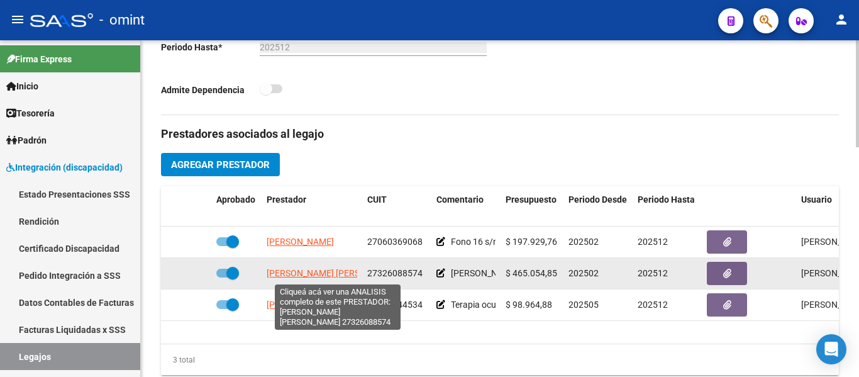
click at [328, 270] on span "BORELLO BENITEZ ALEXIA PAMELA" at bounding box center [335, 273] width 136 height 10
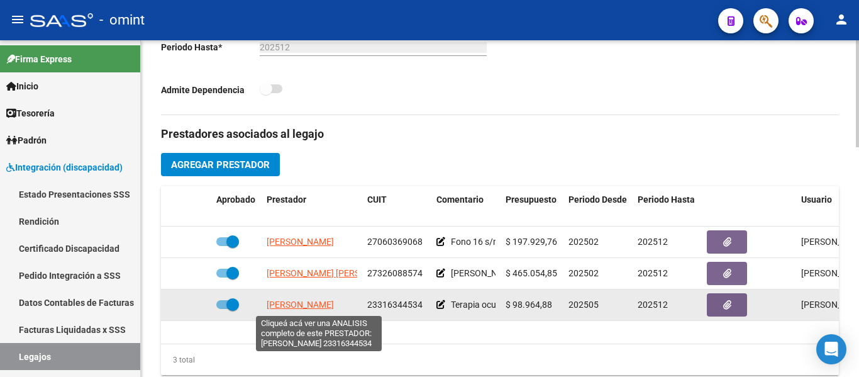
click at [334, 303] on span "SUREDA CLARISA XIMENA" at bounding box center [300, 304] width 67 height 10
type textarea "23316344534"
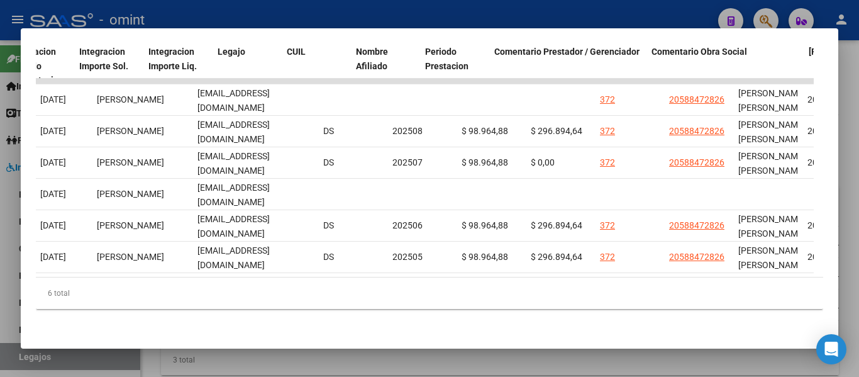
scroll to position [0, 1939]
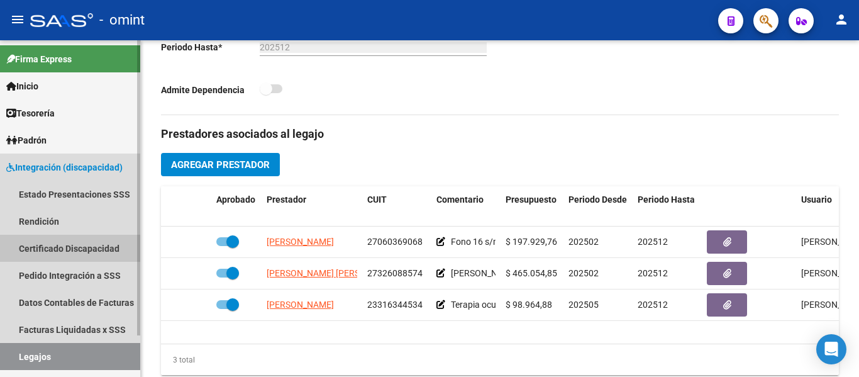
click at [40, 243] on link "Certificado Discapacidad" at bounding box center [70, 248] width 140 height 27
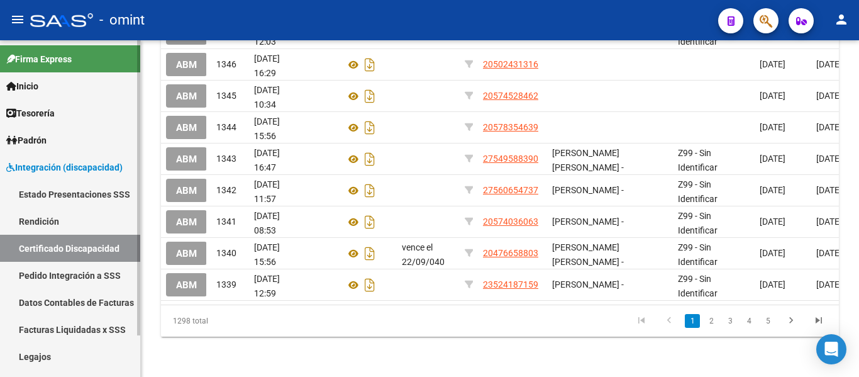
click at [42, 355] on link "Legajos" at bounding box center [70, 356] width 140 height 27
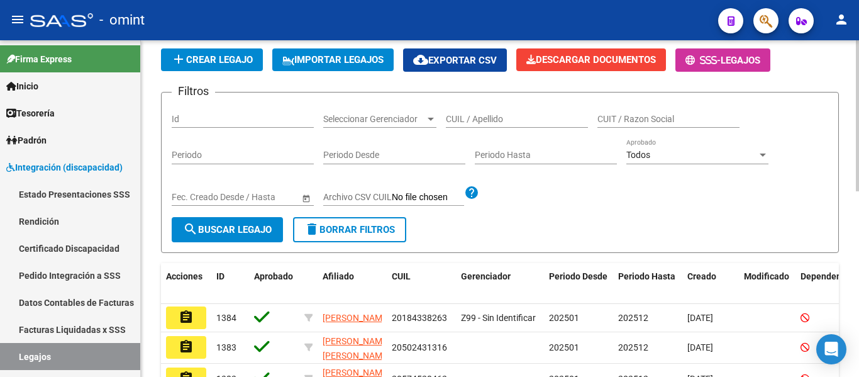
scroll to position [63, 0]
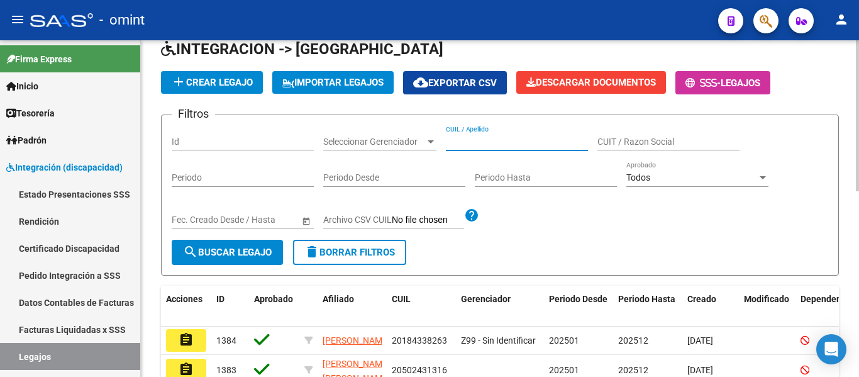
paste input "PELIZZARI GIAN LUCA"
type input "PELIZZARI GIAN LUCA"
click at [252, 246] on button "search Buscar Legajo" at bounding box center [227, 252] width 111 height 25
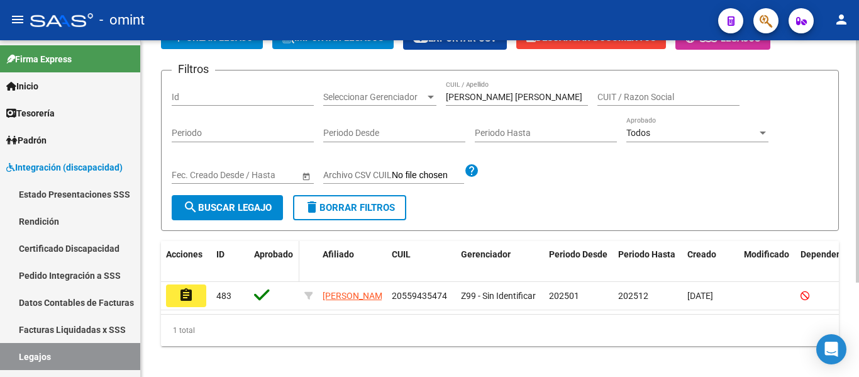
scroll to position [131, 0]
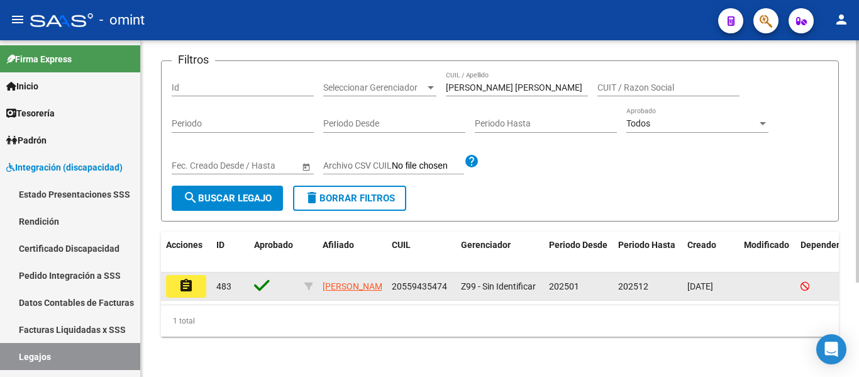
click at [185, 278] on mat-icon "assignment" at bounding box center [186, 285] width 15 height 15
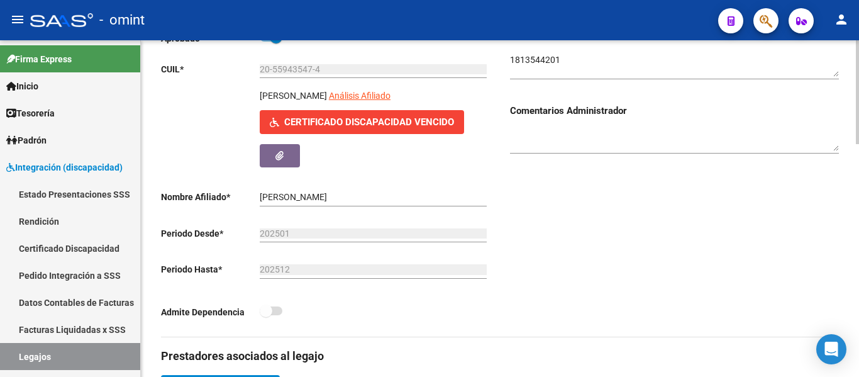
scroll to position [377, 0]
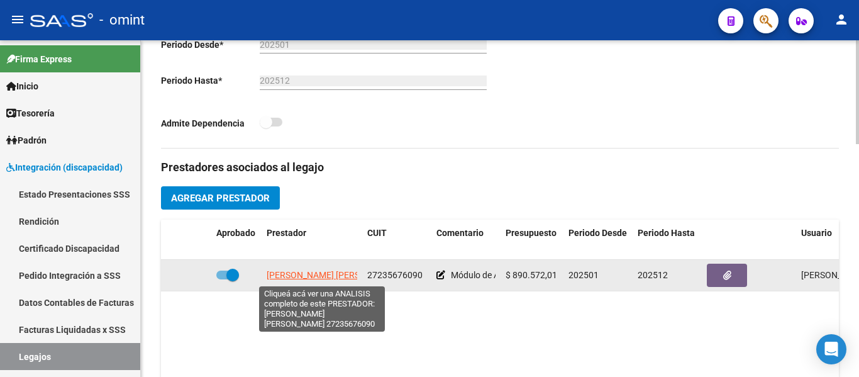
click at [318, 274] on span "[PERSON_NAME] [PERSON_NAME]" at bounding box center [335, 275] width 136 height 10
type textarea "27235676090"
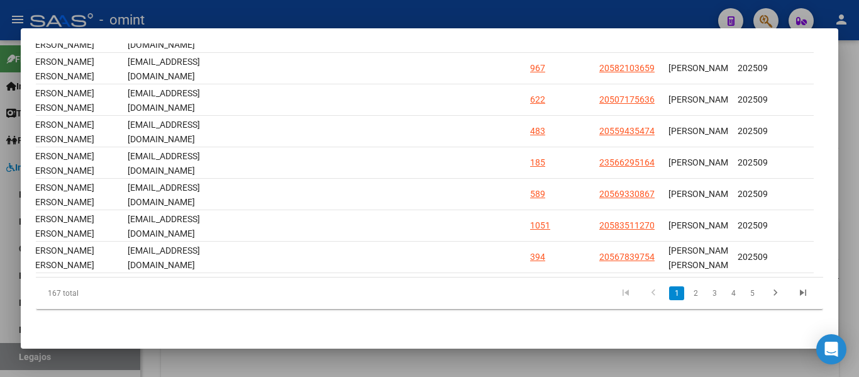
scroll to position [0, 0]
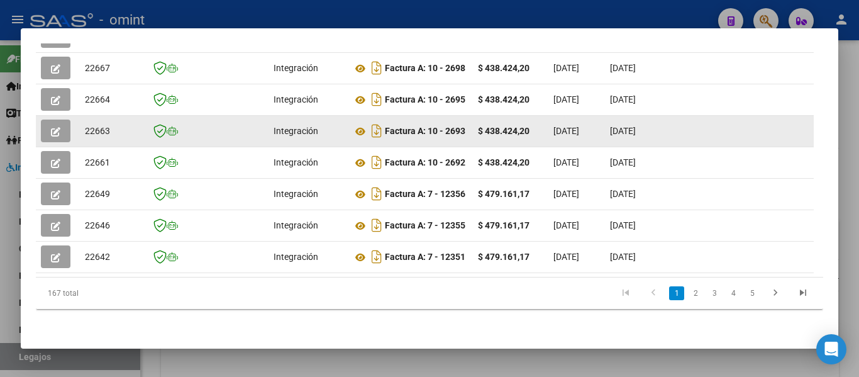
click at [352, 119] on datatable-body-cell "Factura A: 10 - 2693" at bounding box center [410, 131] width 126 height 31
click at [360, 124] on icon at bounding box center [360, 131] width 16 height 15
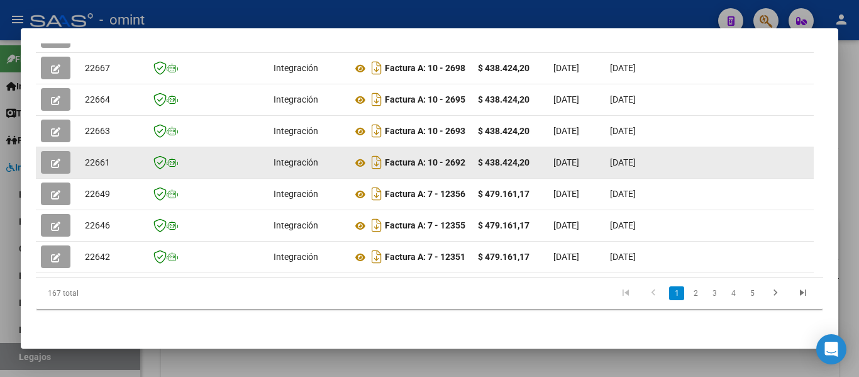
click at [61, 151] on button "button" at bounding box center [56, 162] width 30 height 23
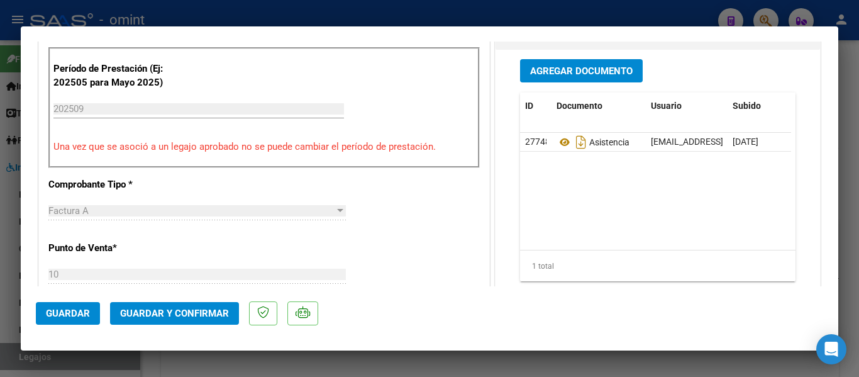
scroll to position [440, 0]
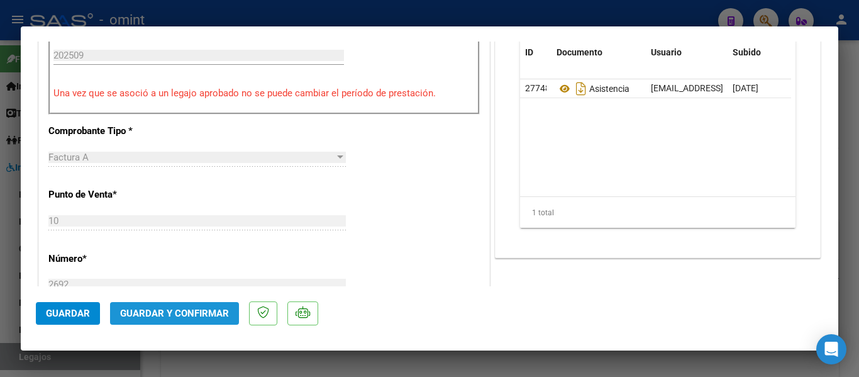
click at [196, 314] on span "Guardar y Confirmar" at bounding box center [174, 313] width 109 height 11
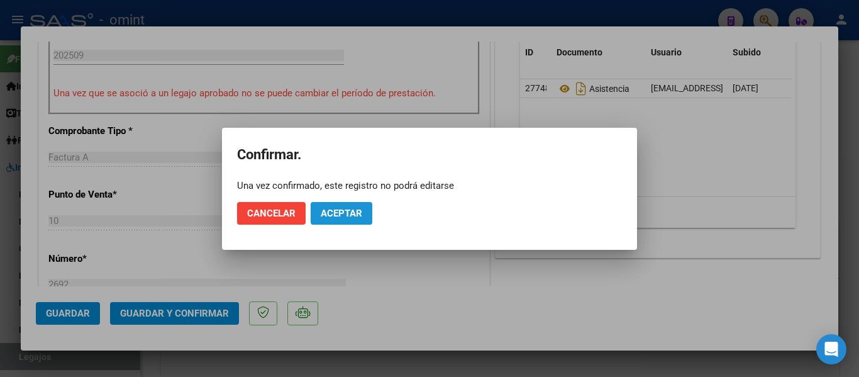
click at [357, 213] on span "Aceptar" at bounding box center [342, 213] width 42 height 11
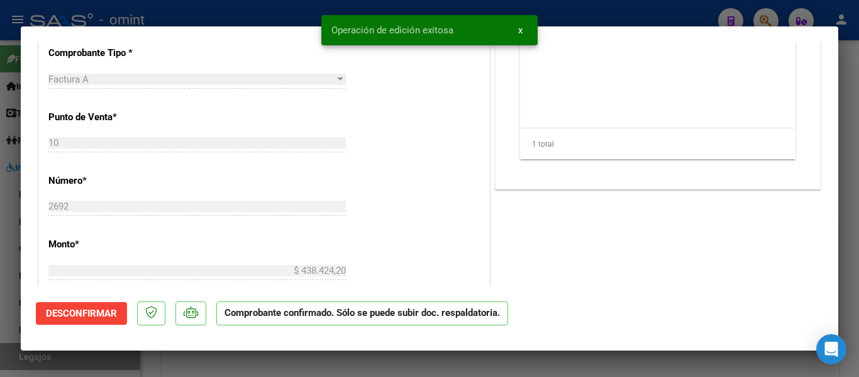
type input "$ 0,00"
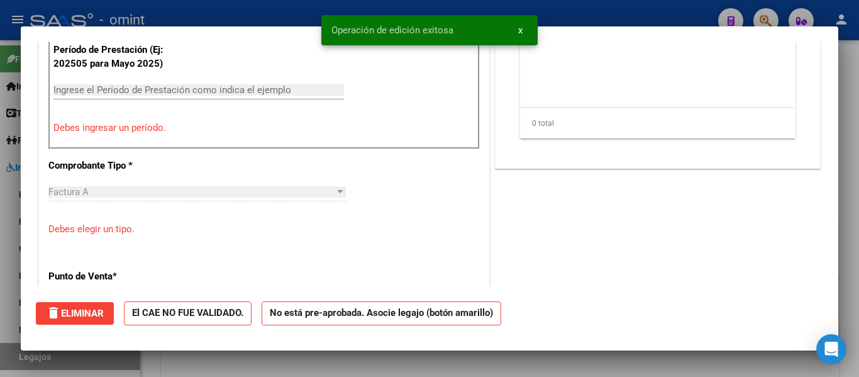
scroll to position [0, 0]
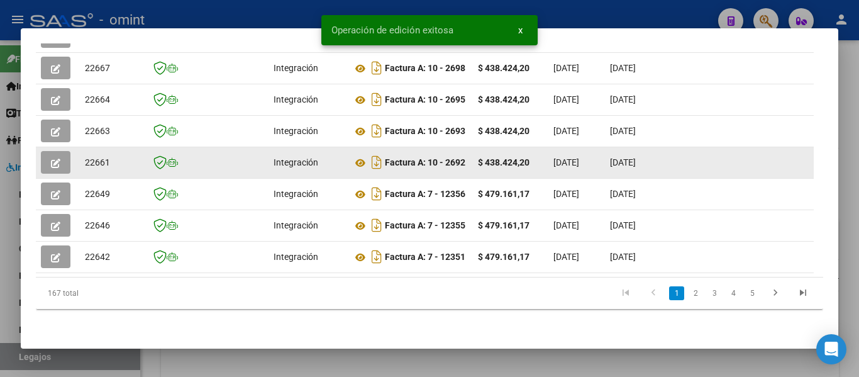
drag, startPoint x: 84, startPoint y: 152, endPoint x: 108, endPoint y: 155, distance: 24.1
click at [108, 155] on datatable-body-cell "22661" at bounding box center [111, 162] width 63 height 31
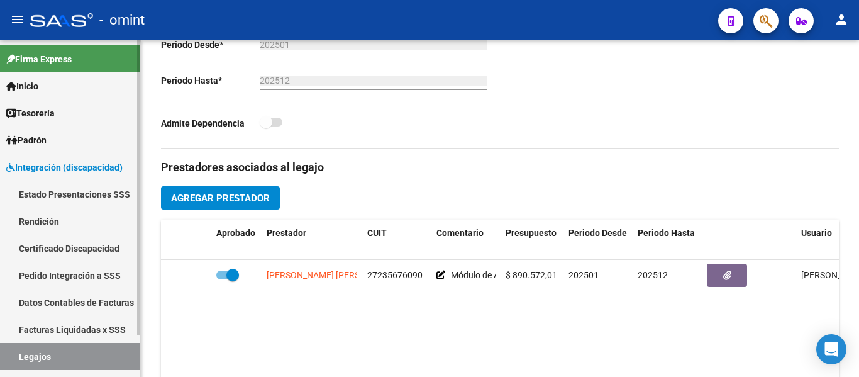
click at [80, 249] on link "Certificado Discapacidad" at bounding box center [70, 248] width 140 height 27
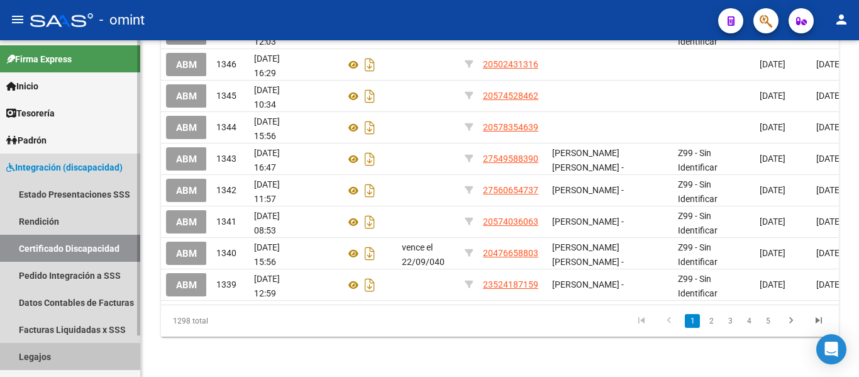
click at [48, 352] on link "Legajos" at bounding box center [70, 356] width 140 height 27
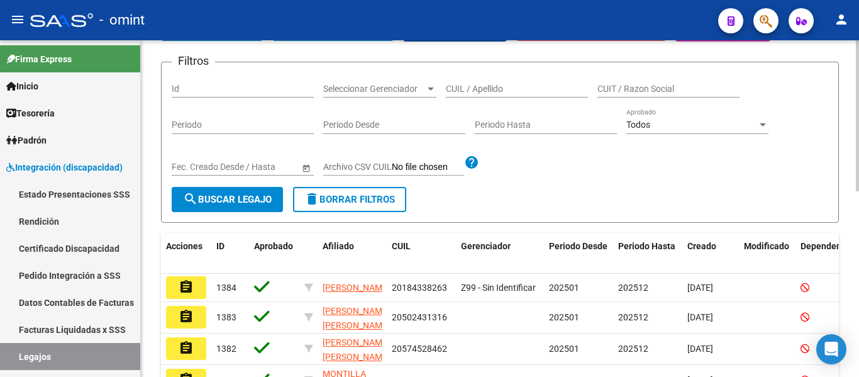
scroll to position [63, 0]
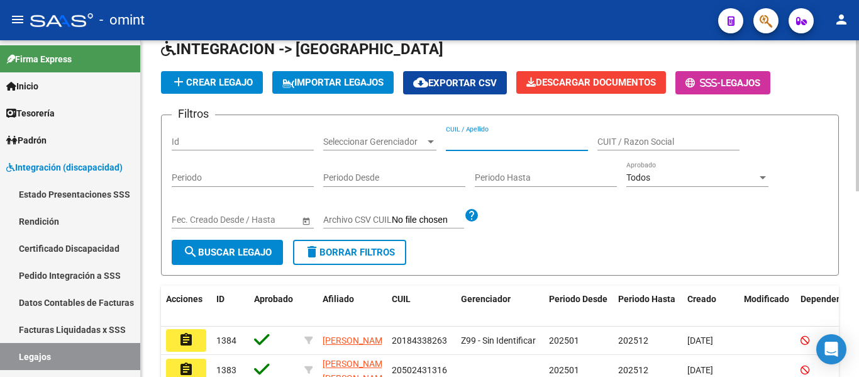
paste input "Paula Paukner"
click at [262, 247] on span "search Buscar Legajo" at bounding box center [227, 252] width 89 height 11
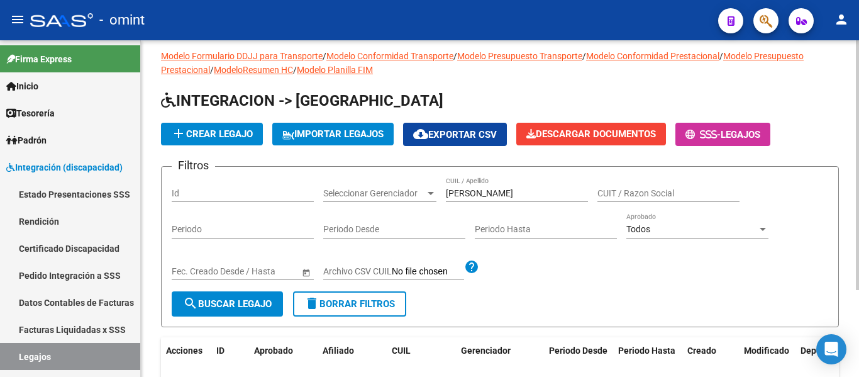
scroll to position [0, 0]
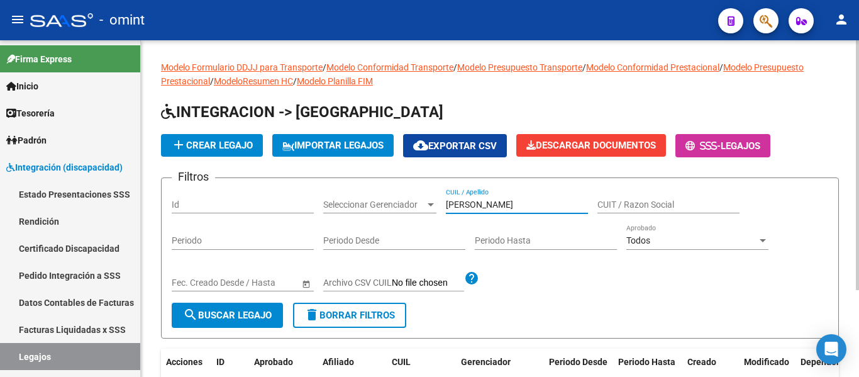
drag, startPoint x: 469, startPoint y: 201, endPoint x: 425, endPoint y: 201, distance: 44.7
click at [425, 201] on div "Filtros Id Seleccionar Gerenciador Seleccionar Gerenciador Paula Paukner CUIL /…" at bounding box center [500, 245] width 657 height 114
type input "Paukner"
click at [262, 313] on span "search Buscar Legajo" at bounding box center [227, 314] width 89 height 11
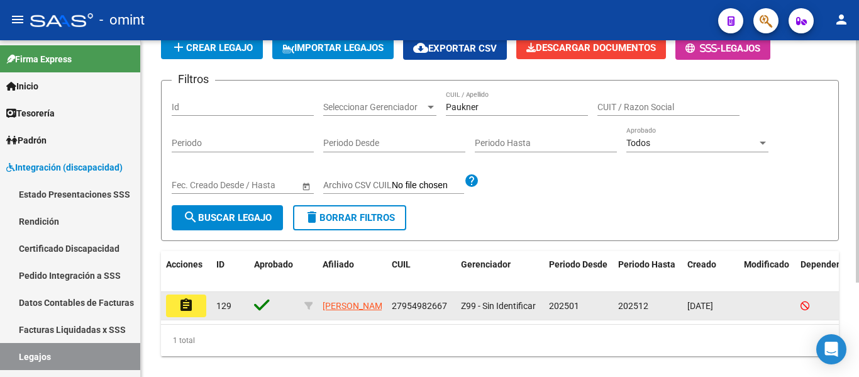
scroll to position [131, 0]
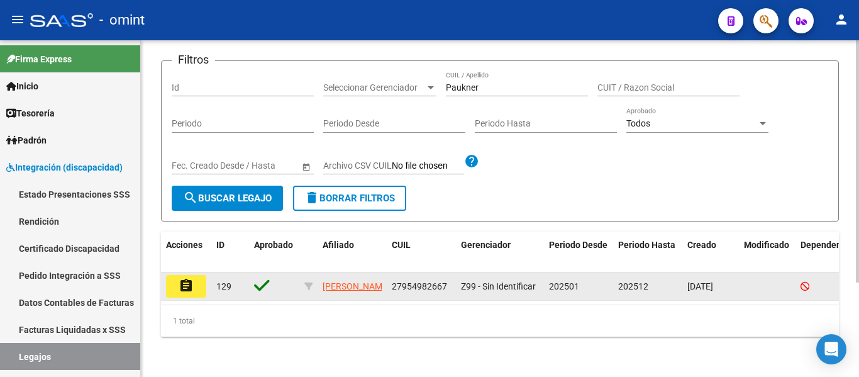
click at [189, 278] on mat-icon "assignment" at bounding box center [186, 285] width 15 height 15
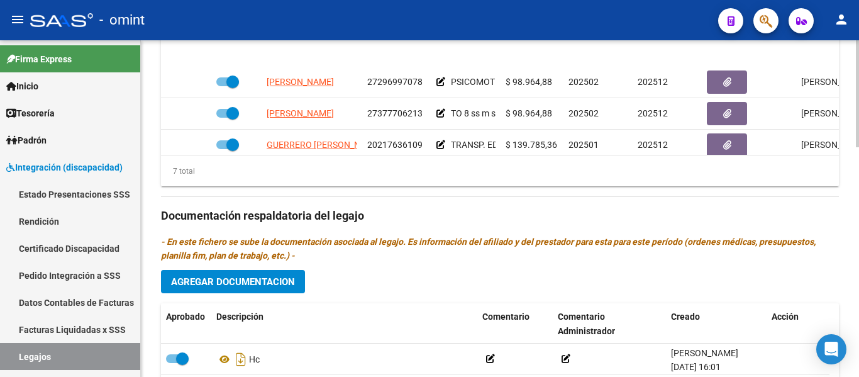
scroll to position [117, 0]
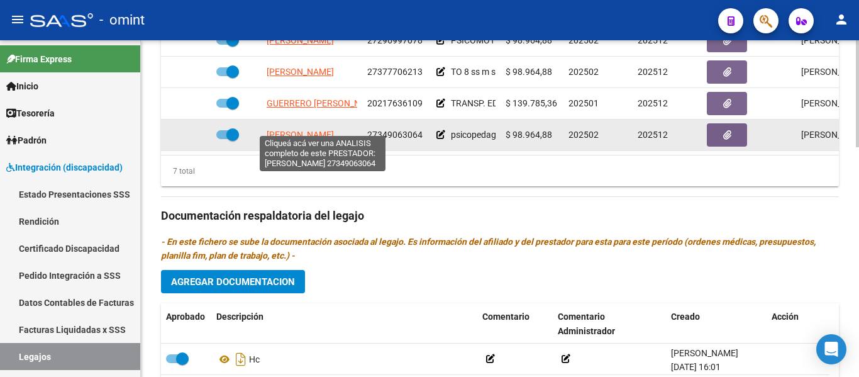
click at [334, 130] on span "CATTANEO MELINA AYELEN" at bounding box center [300, 135] width 67 height 10
type textarea "27349063064"
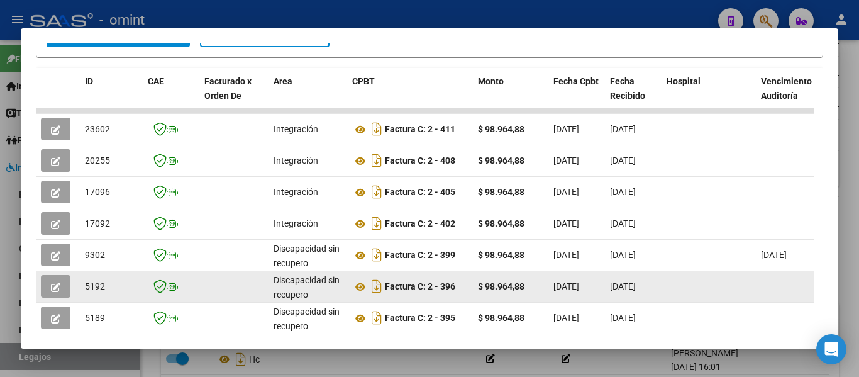
scroll to position [351, 0]
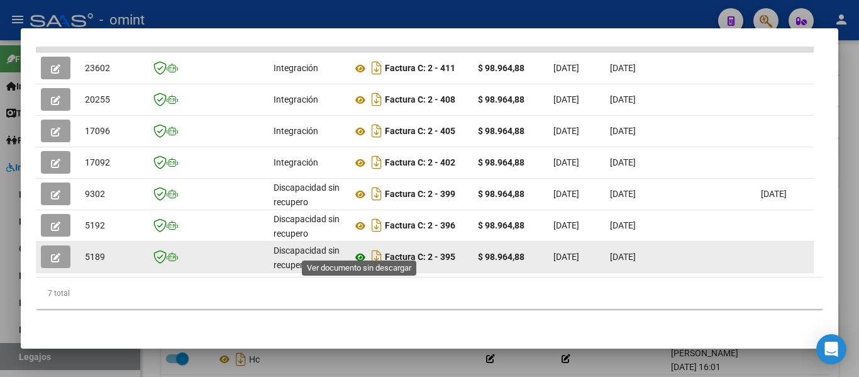
click at [362, 250] on icon at bounding box center [360, 257] width 16 height 15
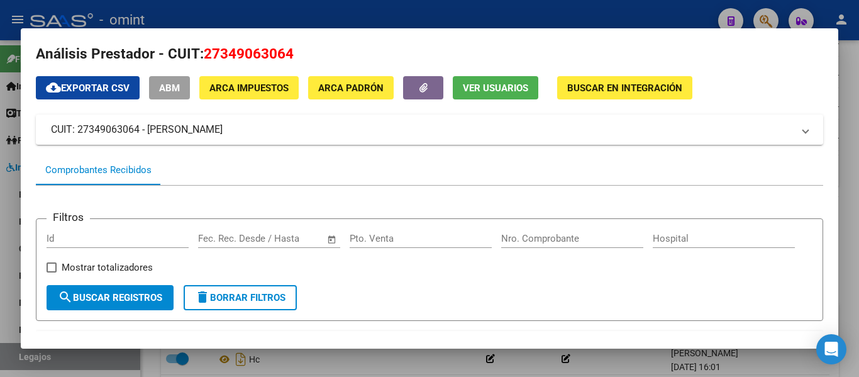
scroll to position [0, 0]
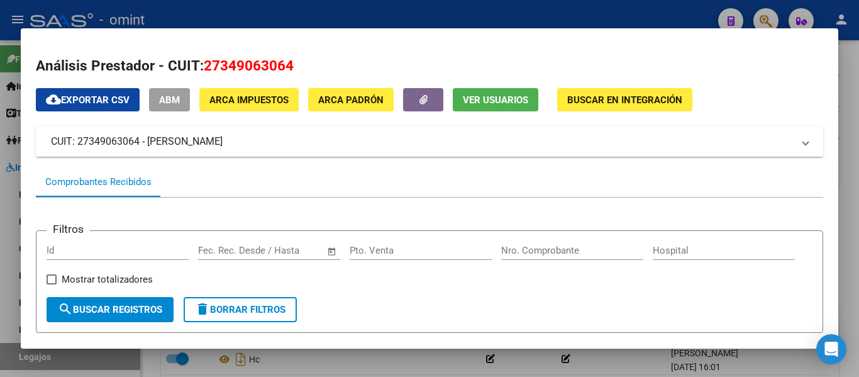
drag, startPoint x: 79, startPoint y: 142, endPoint x: 141, endPoint y: 145, distance: 61.8
click at [141, 145] on mat-panel-title "CUIT: 27349063064 - CATTANEO MELINA AYELEN" at bounding box center [422, 141] width 742 height 15
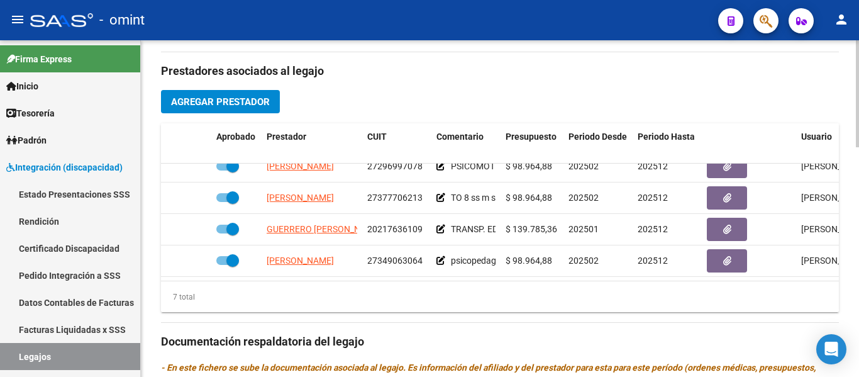
scroll to position [117, 0]
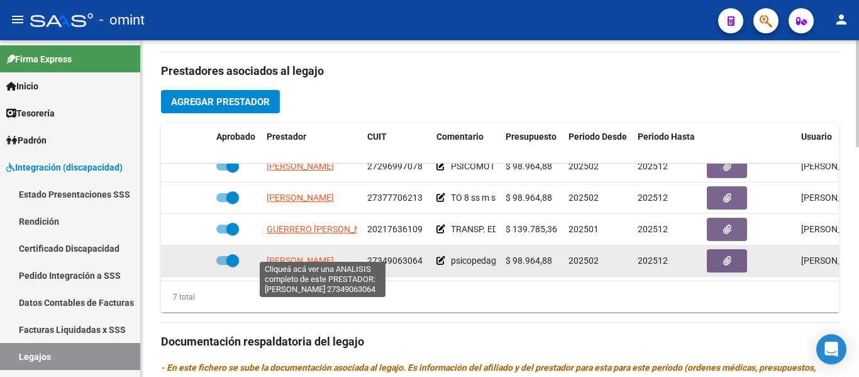
click at [334, 255] on span "CATTANEO MELINA AYELEN" at bounding box center [300, 260] width 67 height 10
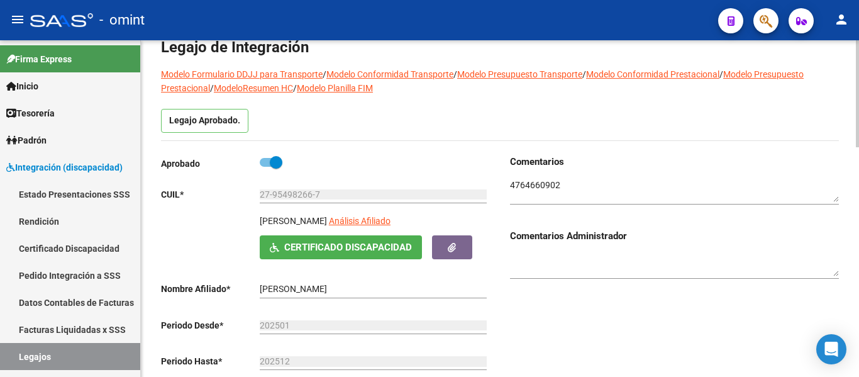
scroll to position [63, 0]
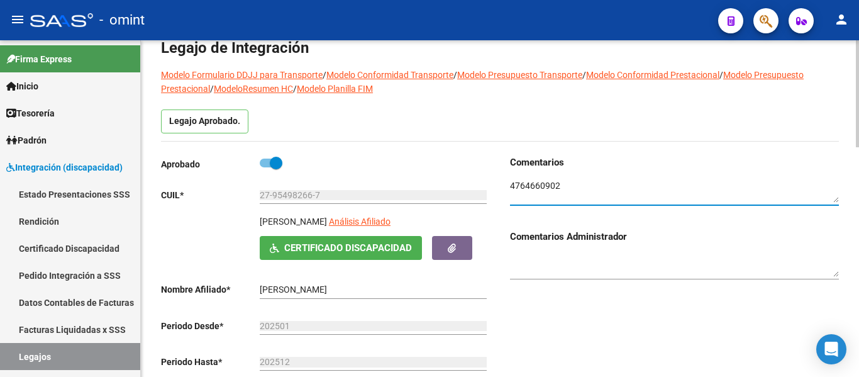
drag, startPoint x: 564, startPoint y: 189, endPoint x: 508, endPoint y: 183, distance: 55.6
click at [508, 183] on div "Comentarios Comentarios Administrador" at bounding box center [669, 292] width 339 height 274
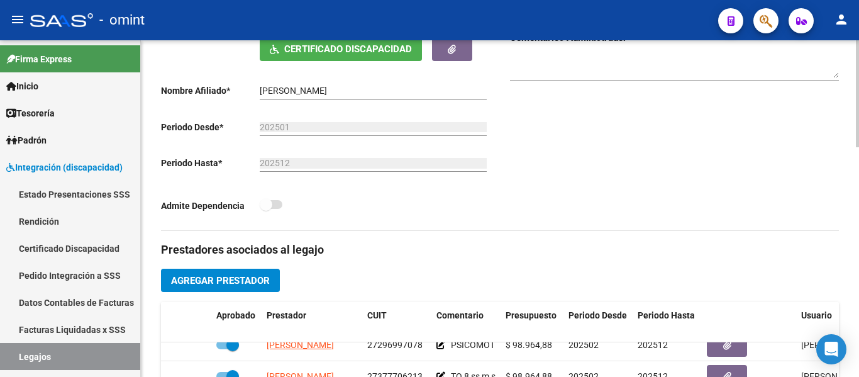
scroll to position [189, 0]
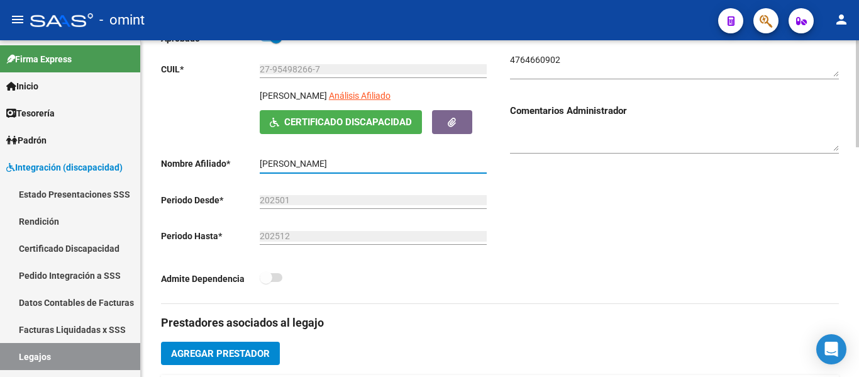
drag, startPoint x: 260, startPoint y: 166, endPoint x: 331, endPoint y: 167, distance: 71.7
click at [332, 168] on input "[PERSON_NAME]" at bounding box center [373, 164] width 227 height 11
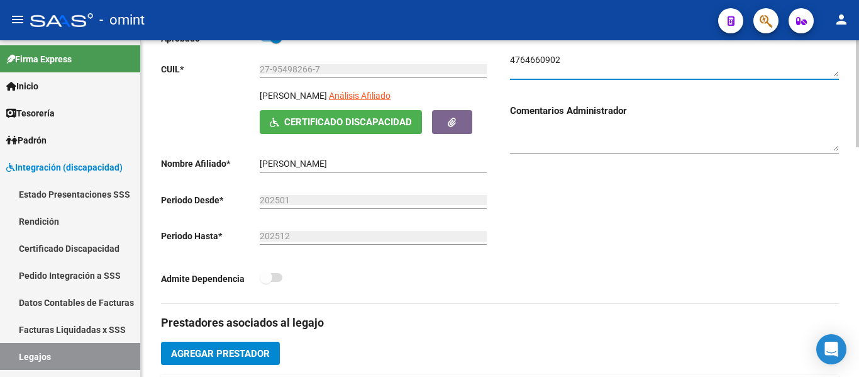
drag, startPoint x: 571, startPoint y: 69, endPoint x: 554, endPoint y: 53, distance: 23.6
click at [534, 61] on textarea at bounding box center [674, 65] width 329 height 24
click at [569, 57] on textarea at bounding box center [674, 65] width 329 height 24
drag, startPoint x: 569, startPoint y: 60, endPoint x: 508, endPoint y: 60, distance: 60.4
click at [508, 60] on div "Comentarios Comentarios Administrador" at bounding box center [669, 167] width 339 height 274
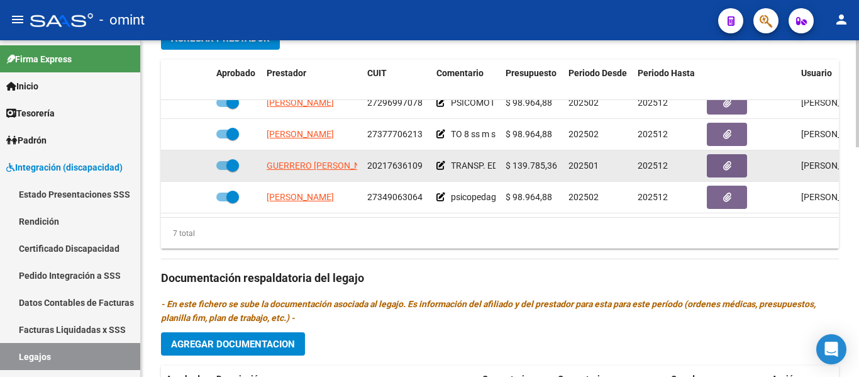
scroll to position [503, 0]
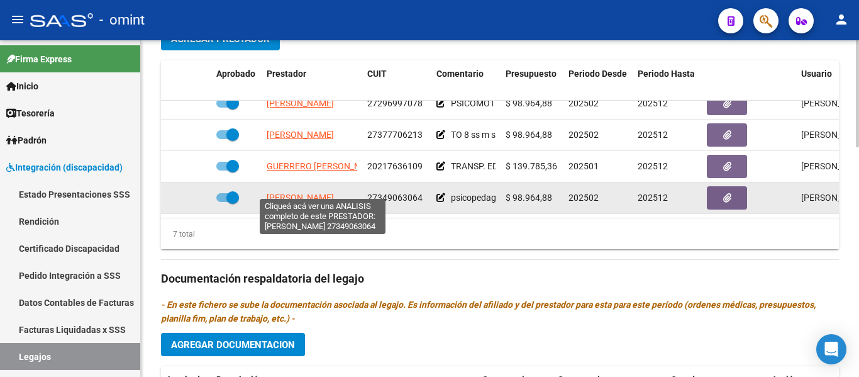
click at [334, 192] on span "CATTANEO MELINA AYELEN" at bounding box center [300, 197] width 67 height 10
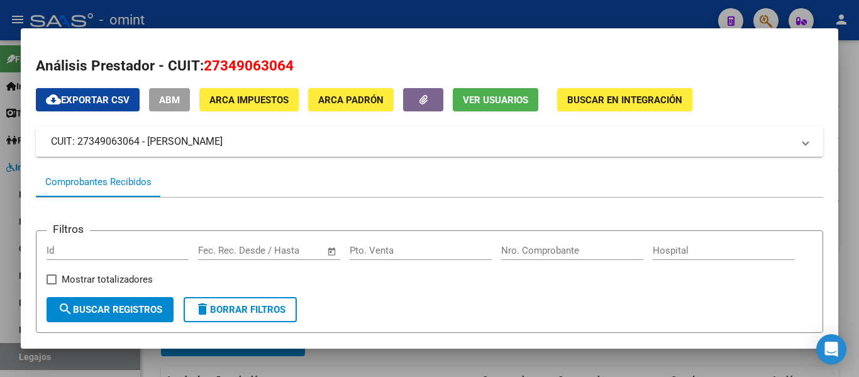
drag, startPoint x: 53, startPoint y: 140, endPoint x: 282, endPoint y: 147, distance: 229.1
click at [282, 147] on mat-panel-title "CUIT: 27349063064 - CATTANEO MELINA AYELEN" at bounding box center [422, 141] width 742 height 15
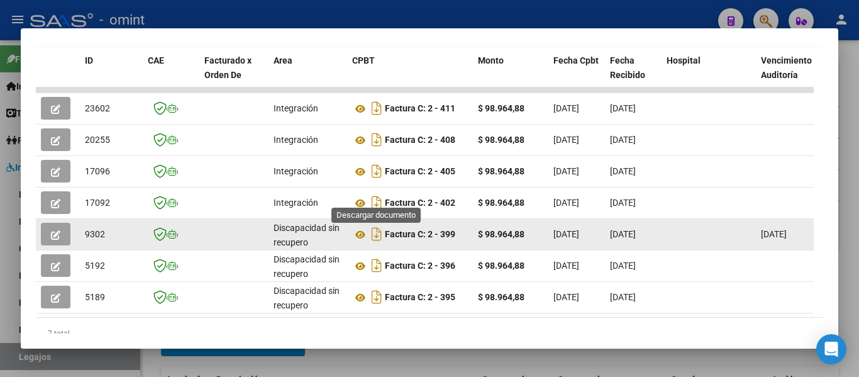
scroll to position [464, 0]
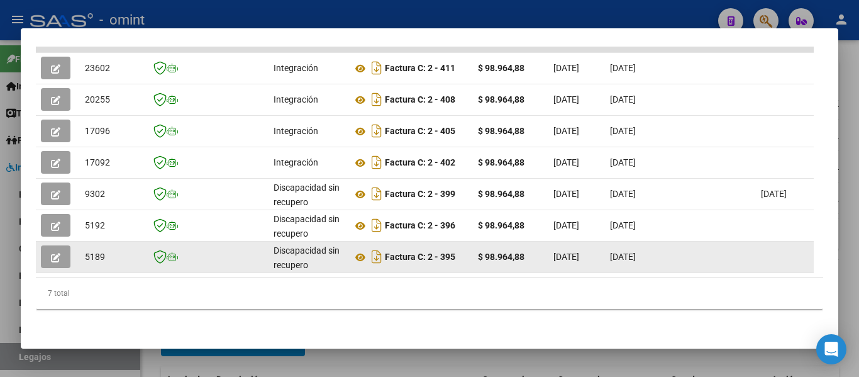
click at [65, 248] on button "button" at bounding box center [56, 256] width 30 height 23
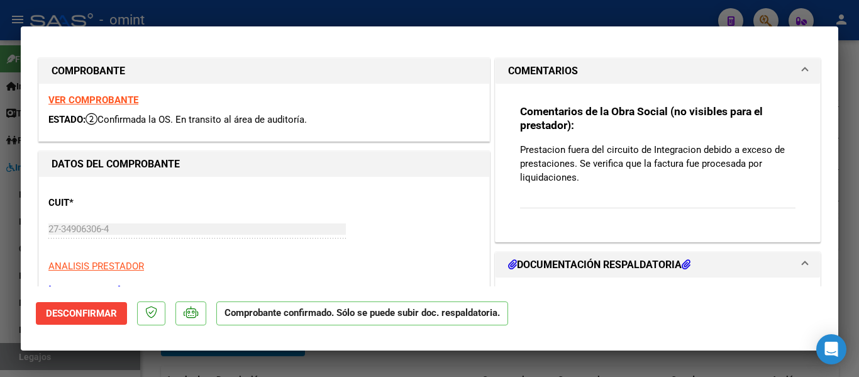
drag, startPoint x: 517, startPoint y: 148, endPoint x: 581, endPoint y: 181, distance: 71.5
click at [581, 181] on p "Prestacion fuera del circuito de Integracion debido a exceso de prestaciones. S…" at bounding box center [657, 164] width 275 height 42
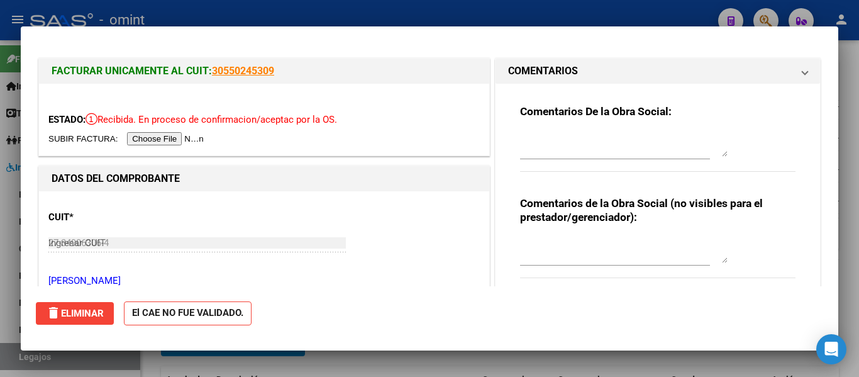
type input "$ 0,00"
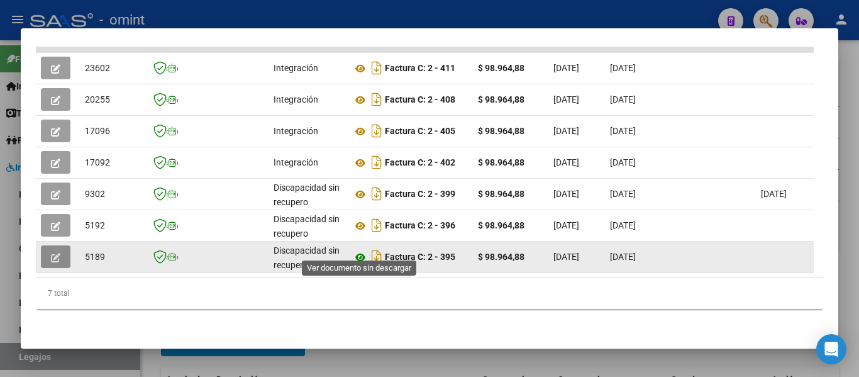
click at [360, 250] on icon at bounding box center [360, 257] width 16 height 15
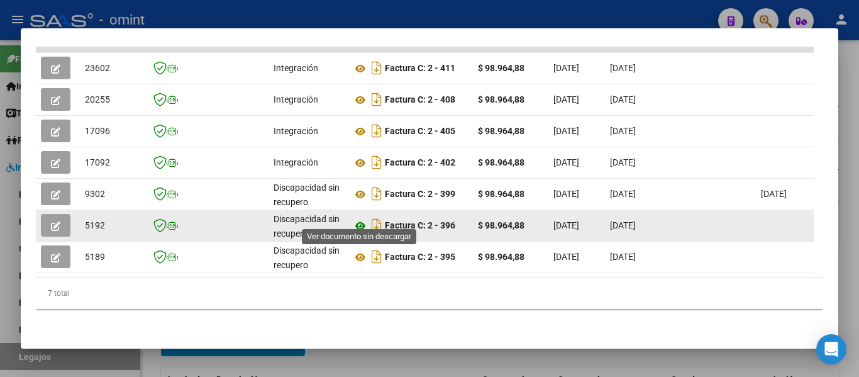
click at [358, 218] on icon at bounding box center [360, 225] width 16 height 15
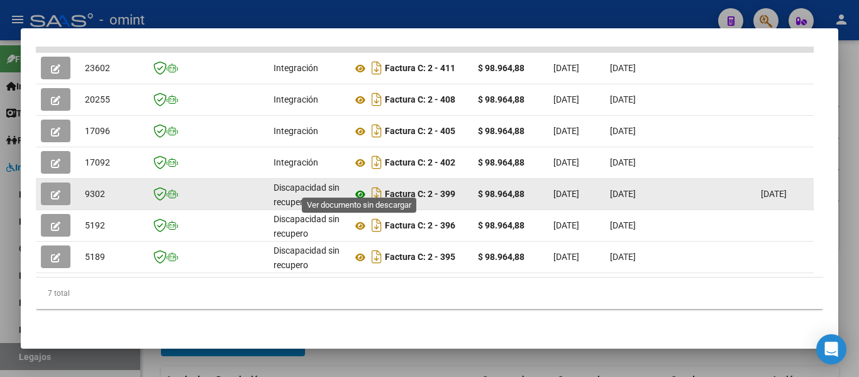
click at [362, 187] on icon at bounding box center [360, 194] width 16 height 15
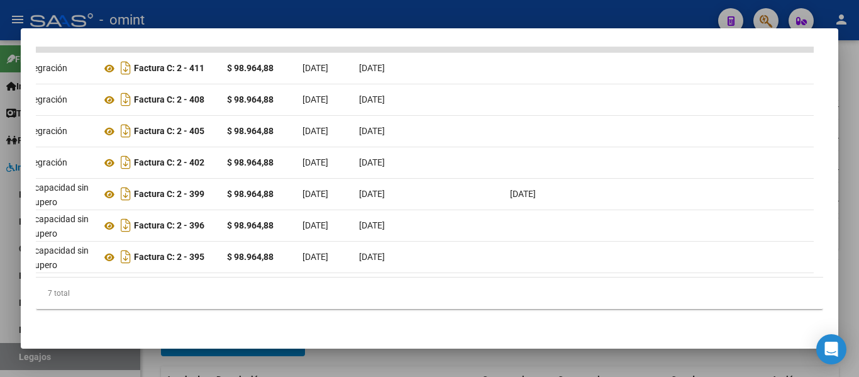
scroll to position [0, 0]
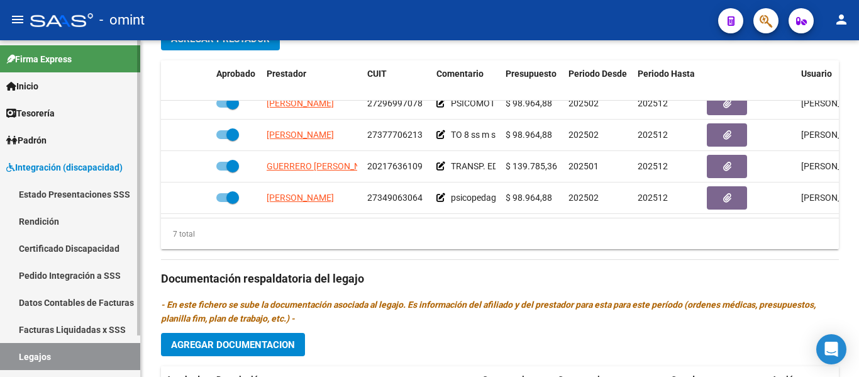
click at [79, 251] on link "Certificado Discapacidad" at bounding box center [70, 248] width 140 height 27
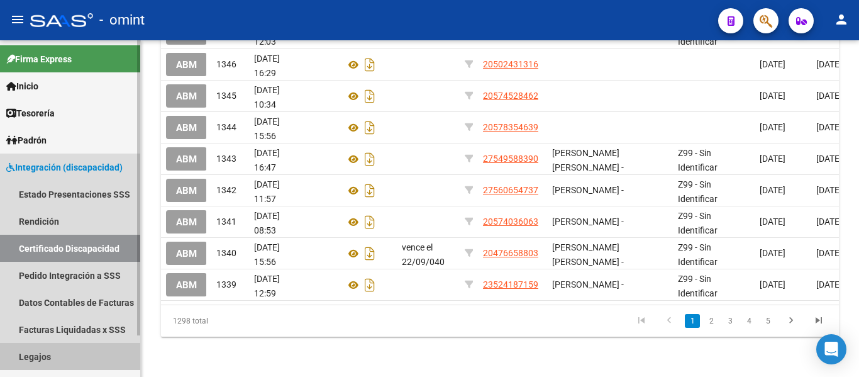
click at [60, 352] on link "Legajos" at bounding box center [70, 356] width 140 height 27
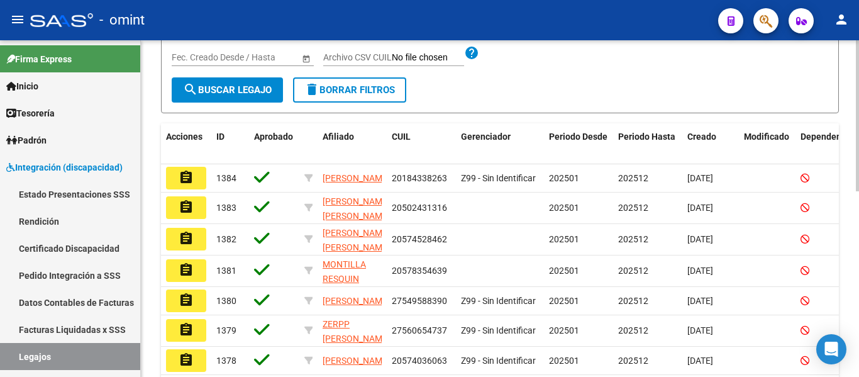
scroll to position [36, 0]
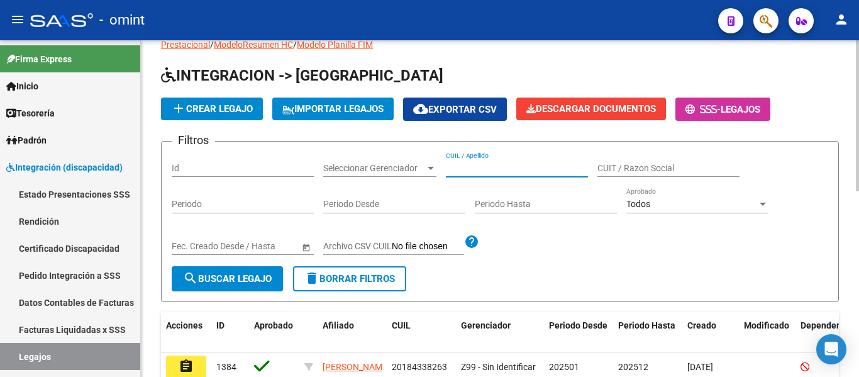
paste input "PENSA [PERSON_NAME]"
type input "PENSA [PERSON_NAME]"
click at [218, 279] on span "search Buscar Legajo" at bounding box center [227, 278] width 89 height 11
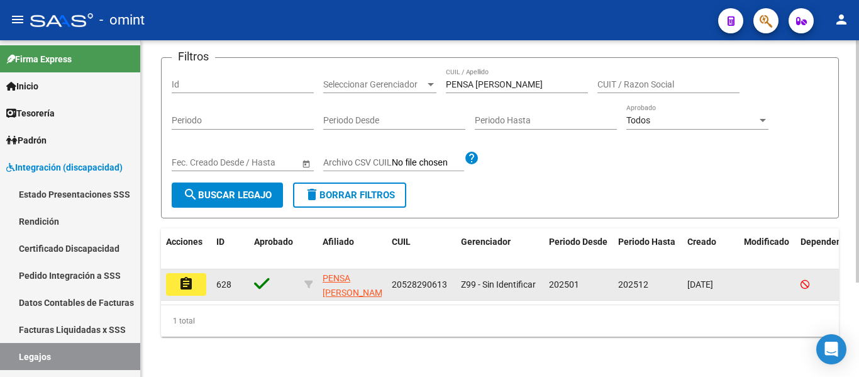
scroll to position [131, 0]
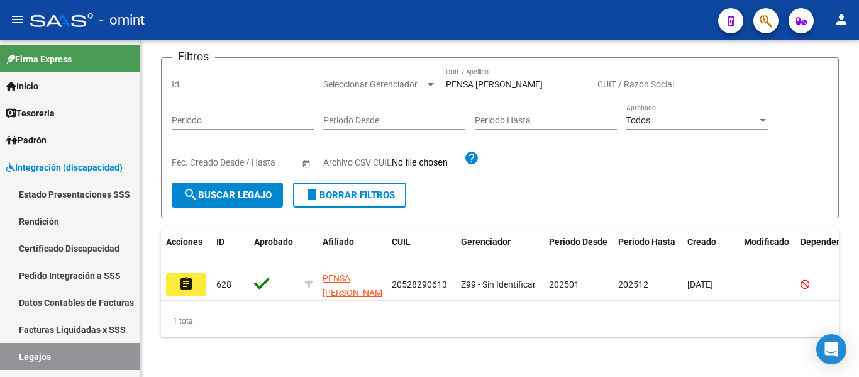
click at [190, 276] on mat-icon "assignment" at bounding box center [186, 283] width 15 height 15
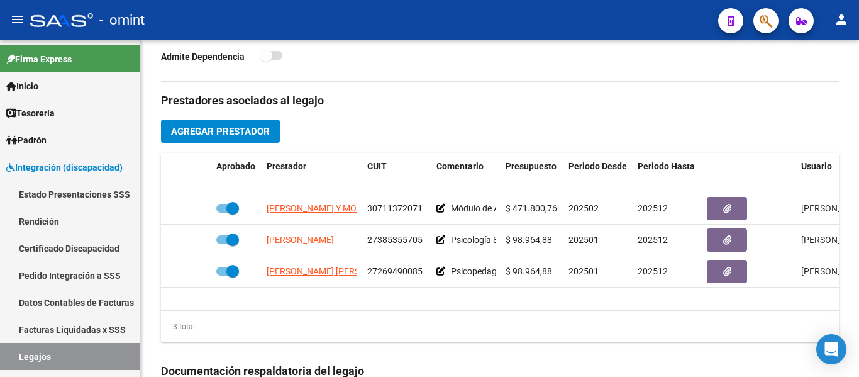
scroll to position [440, 0]
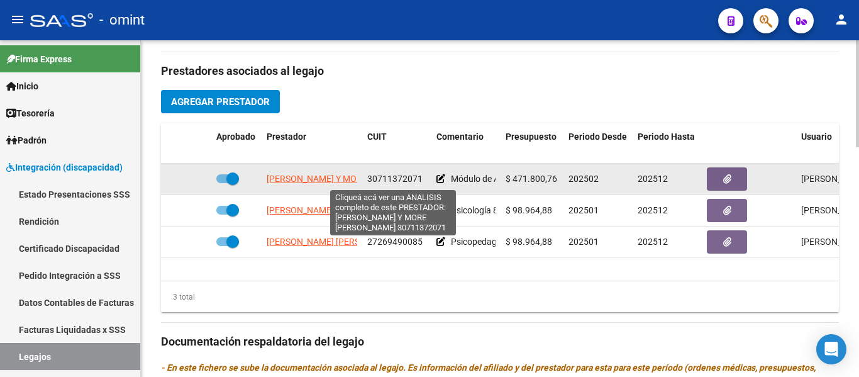
click at [320, 177] on span "[PERSON_NAME] Y MORE [PERSON_NAME]" at bounding box center [352, 179] width 170 height 10
type textarea "30711372071"
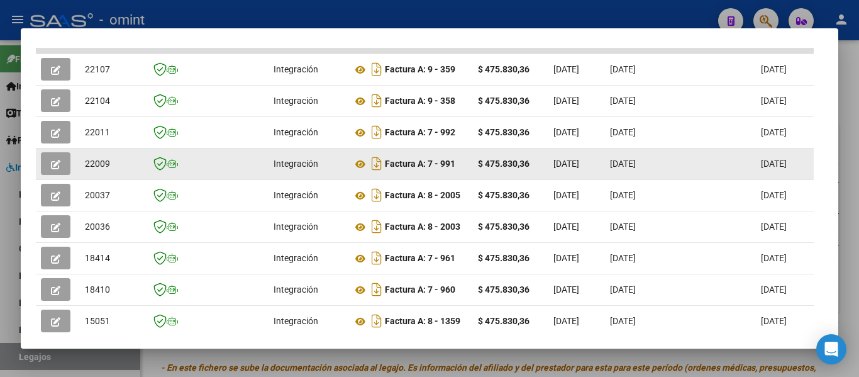
scroll to position [320, 0]
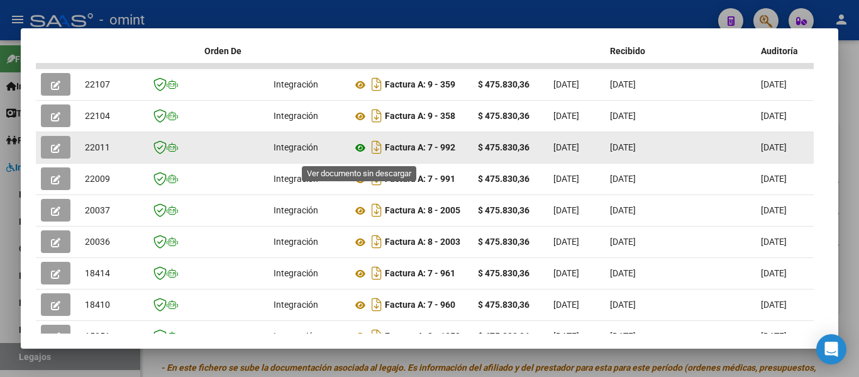
click at [361, 153] on icon at bounding box center [360, 147] width 16 height 15
click at [50, 152] on button "button" at bounding box center [56, 147] width 30 height 23
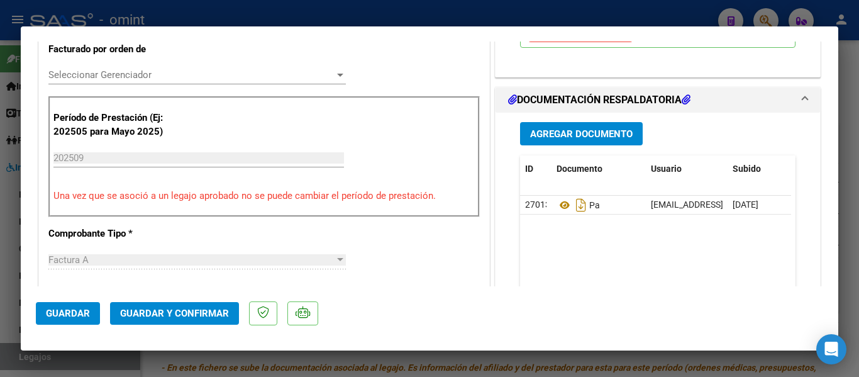
scroll to position [440, 0]
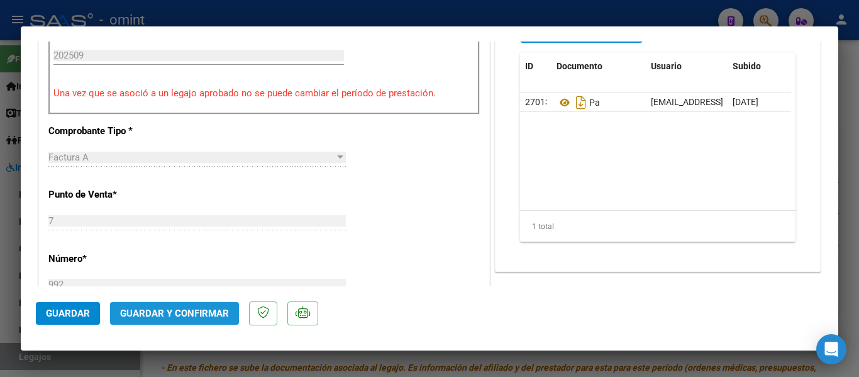
click at [206, 313] on span "Guardar y Confirmar" at bounding box center [174, 313] width 109 height 11
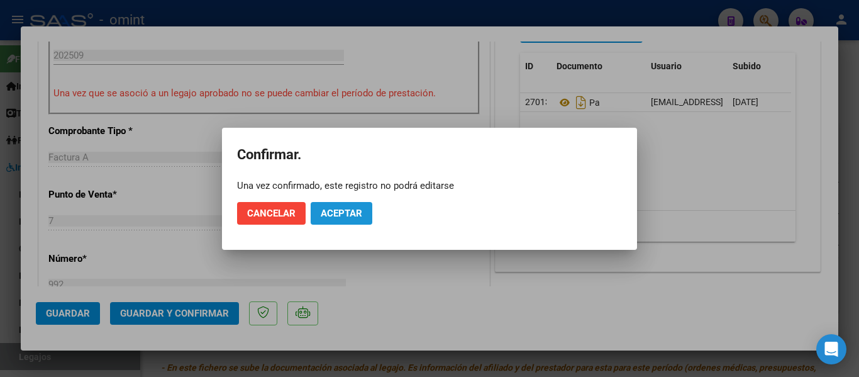
click at [338, 217] on span "Aceptar" at bounding box center [342, 213] width 42 height 11
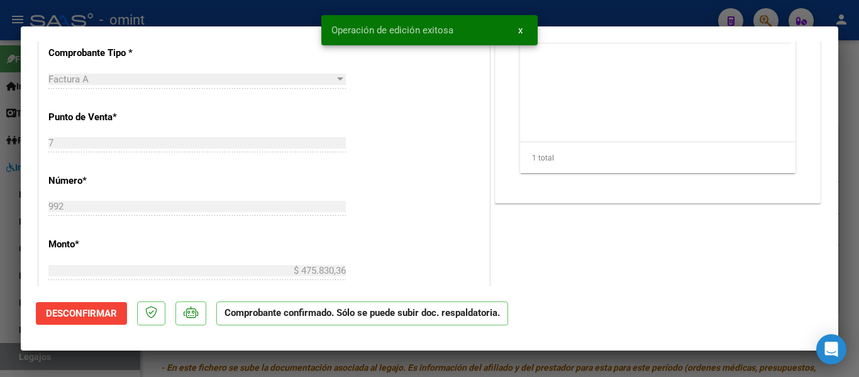
type input "$ 0,00"
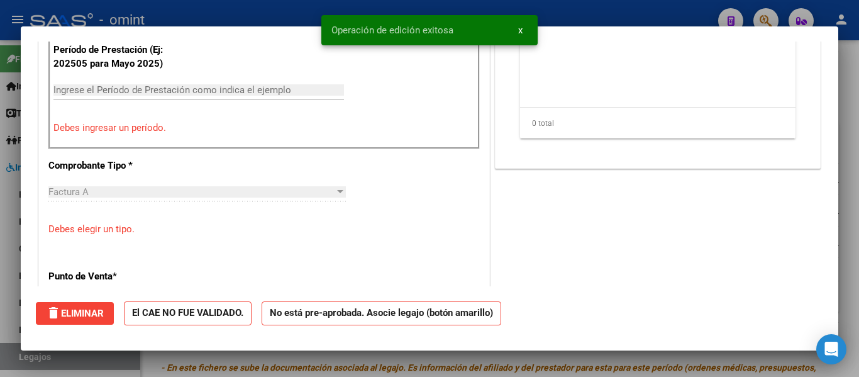
scroll to position [0, 0]
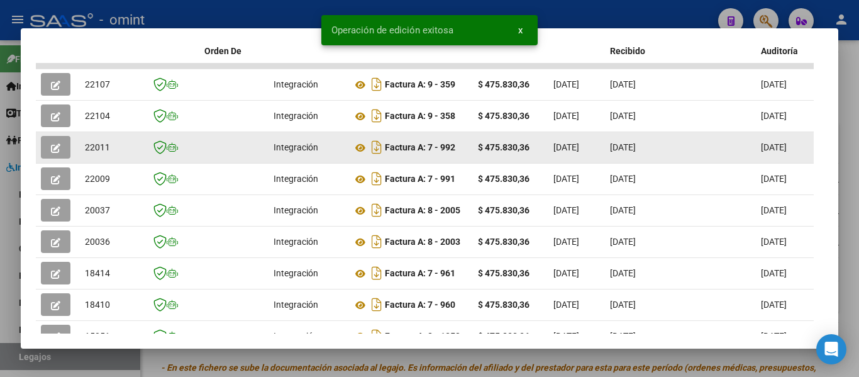
drag, startPoint x: 84, startPoint y: 152, endPoint x: 101, endPoint y: 157, distance: 17.7
click at [114, 156] on datatable-body-cell "22011" at bounding box center [111, 147] width 63 height 31
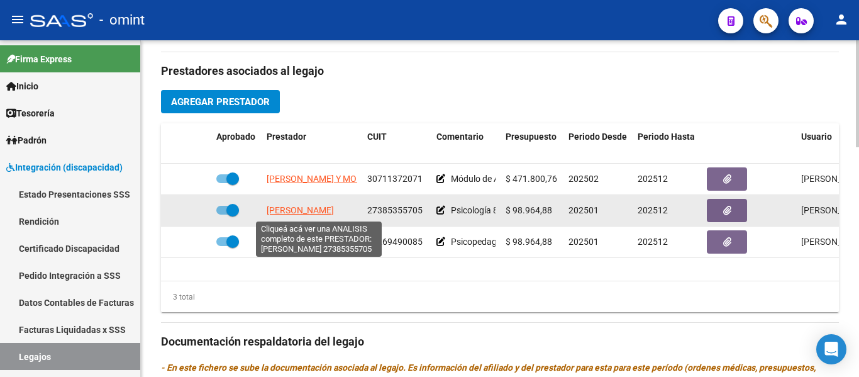
click at [320, 209] on span "[PERSON_NAME]" at bounding box center [300, 210] width 67 height 10
type textarea "27385355705"
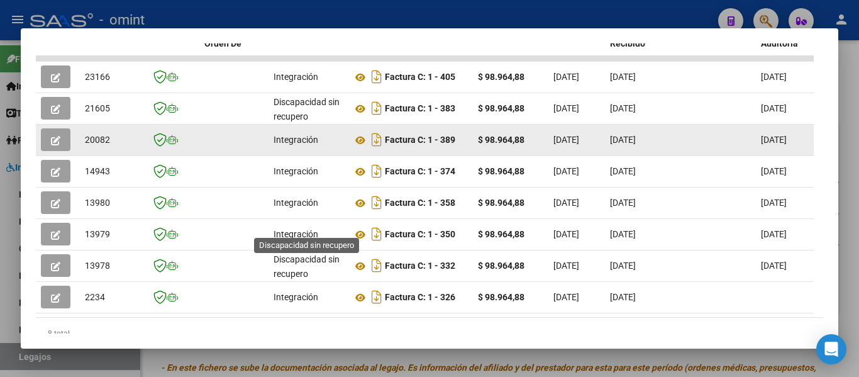
scroll to position [257, 0]
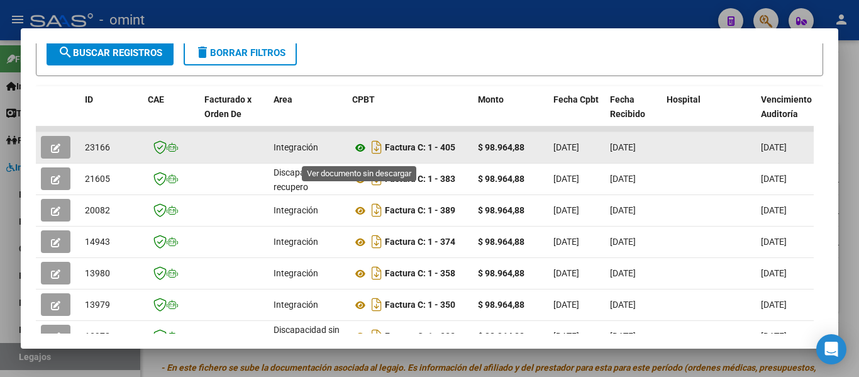
click at [360, 150] on icon at bounding box center [360, 147] width 16 height 15
click at [52, 146] on button "button" at bounding box center [56, 147] width 30 height 23
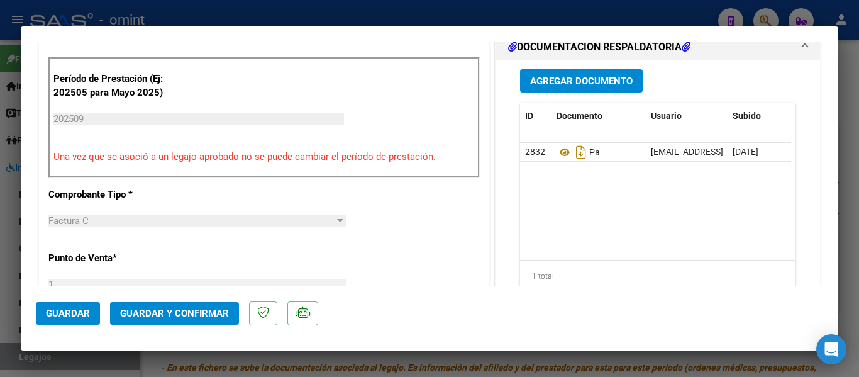
scroll to position [377, 0]
click at [211, 321] on button "Guardar y Confirmar" at bounding box center [174, 313] width 129 height 23
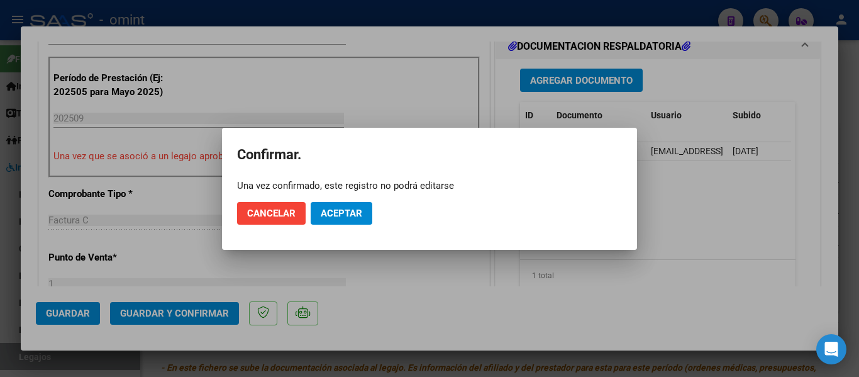
drag, startPoint x: 354, startPoint y: 205, endPoint x: 353, endPoint y: 214, distance: 9.5
click at [354, 207] on mat-dialog-actions "Cancelar Aceptar" at bounding box center [429, 213] width 385 height 43
click at [353, 214] on span "Aceptar" at bounding box center [342, 213] width 42 height 11
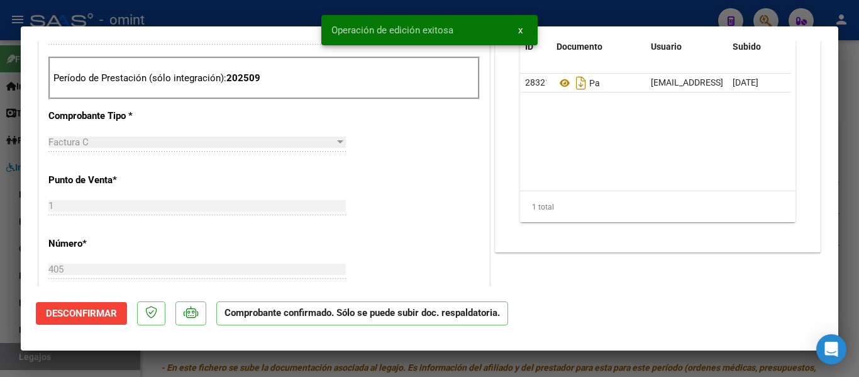
type input "$ 0,00"
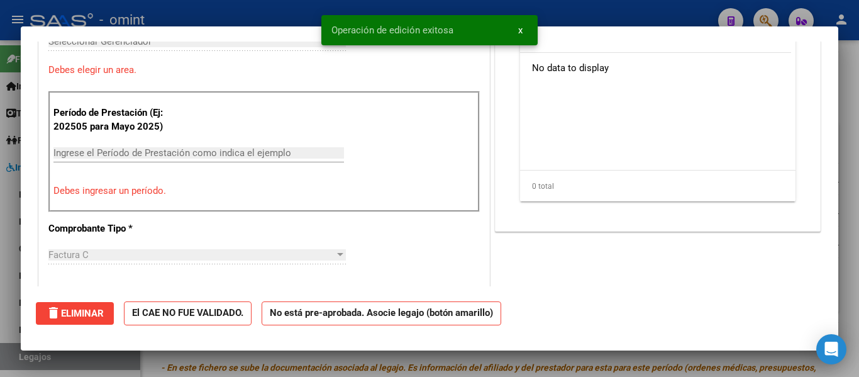
scroll to position [0, 0]
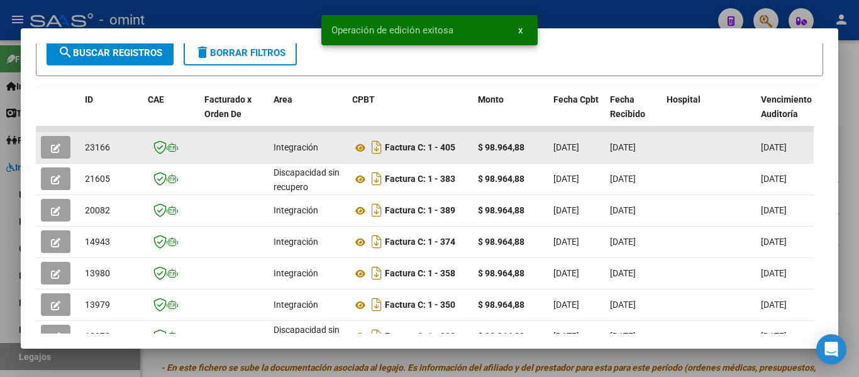
drag, startPoint x: 85, startPoint y: 159, endPoint x: 109, endPoint y: 157, distance: 24.6
click at [114, 155] on div "23166" at bounding box center [111, 147] width 53 height 14
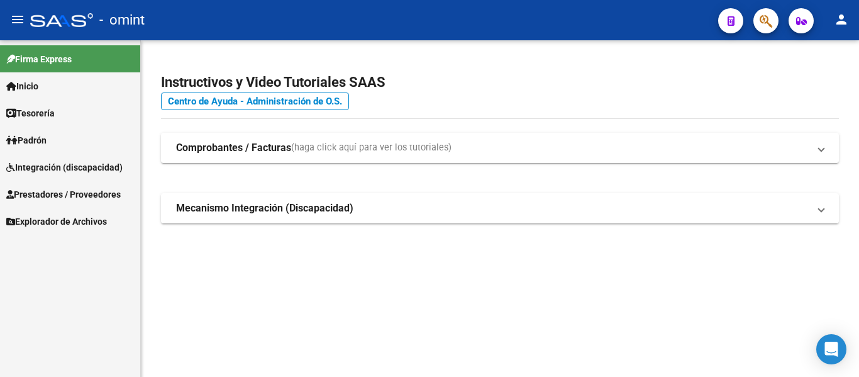
click at [50, 167] on span "Integración (discapacidad)" at bounding box center [64, 167] width 116 height 14
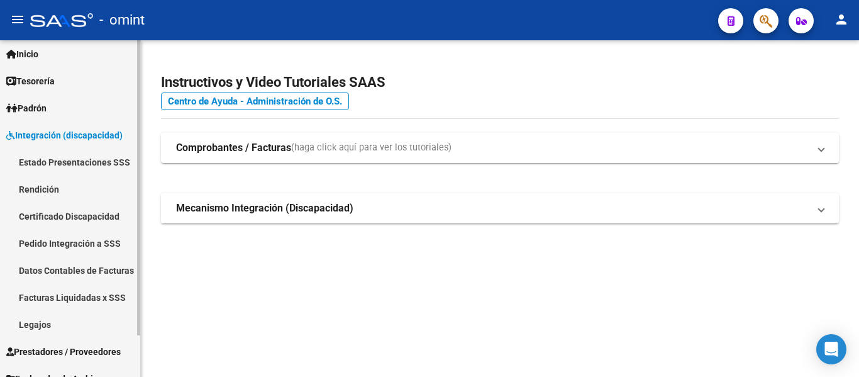
scroll to position [47, 0]
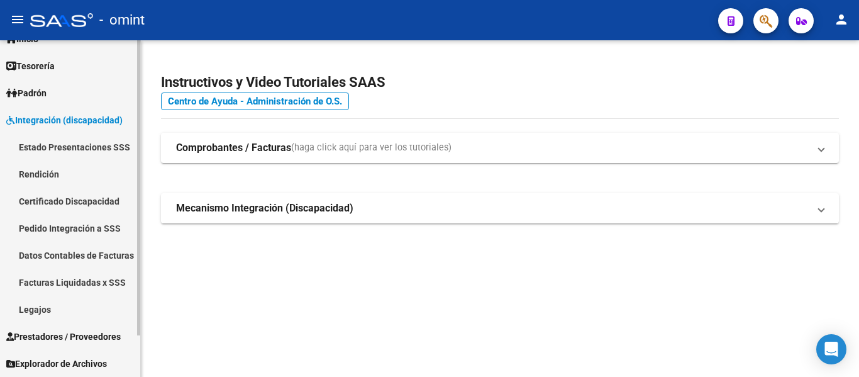
click at [60, 311] on link "Legajos" at bounding box center [70, 309] width 140 height 27
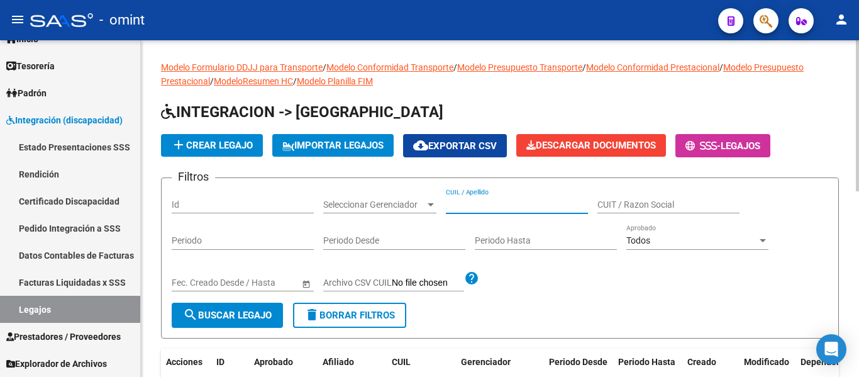
paste input "24474"
type input "24474"
drag, startPoint x: 464, startPoint y: 201, endPoint x: 456, endPoint y: 201, distance: 7.5
click at [440, 199] on div "Filtros Id Seleccionar Gerenciador Seleccionar Gerenciador 24474 CUIL / Apellid…" at bounding box center [500, 245] width 657 height 114
click at [91, 337] on span "Prestadores / Proveedores" at bounding box center [63, 337] width 114 height 14
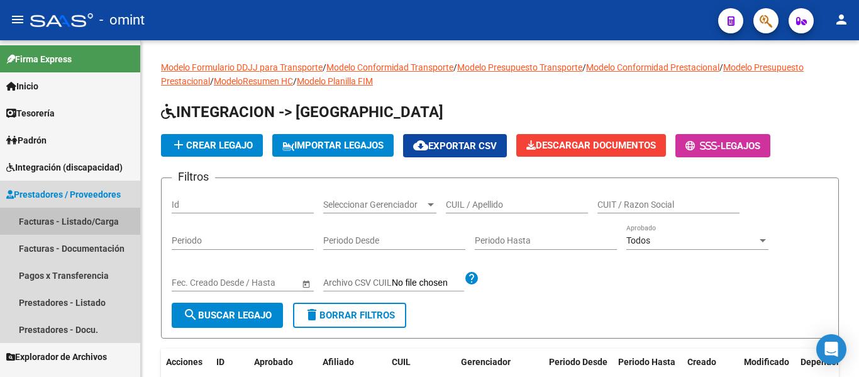
click at [91, 220] on link "Facturas - Listado/Carga" at bounding box center [70, 221] width 140 height 27
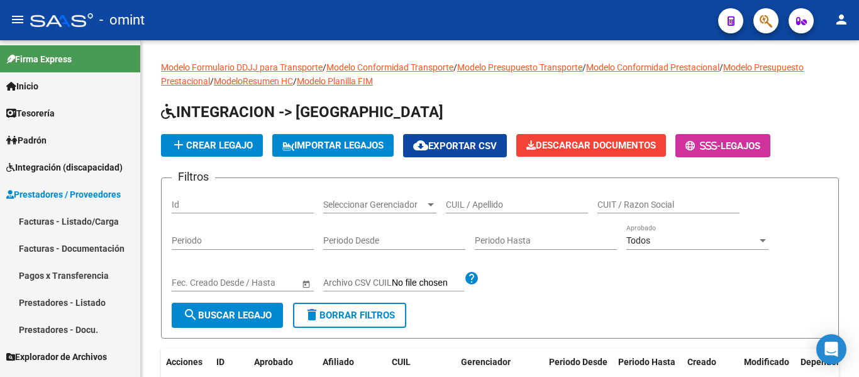
click at [88, 221] on link "Facturas - Listado/Carga" at bounding box center [70, 221] width 140 height 27
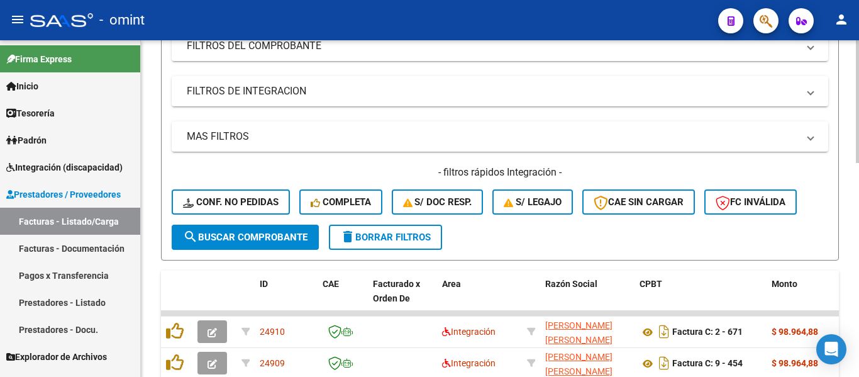
scroll to position [252, 0]
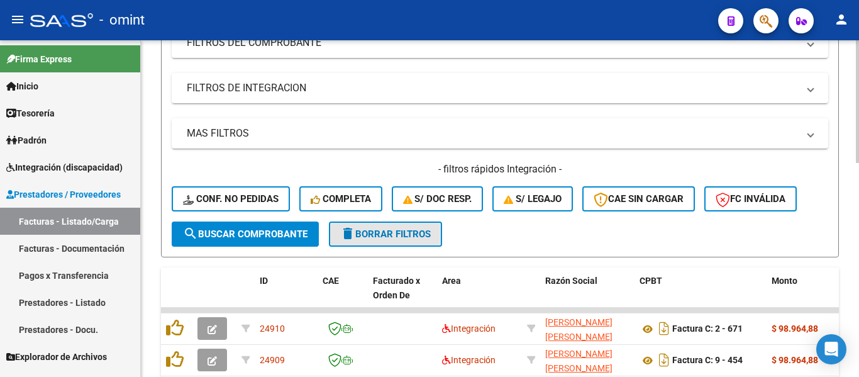
click at [387, 233] on span "delete Borrar Filtros" at bounding box center [385, 233] width 91 height 11
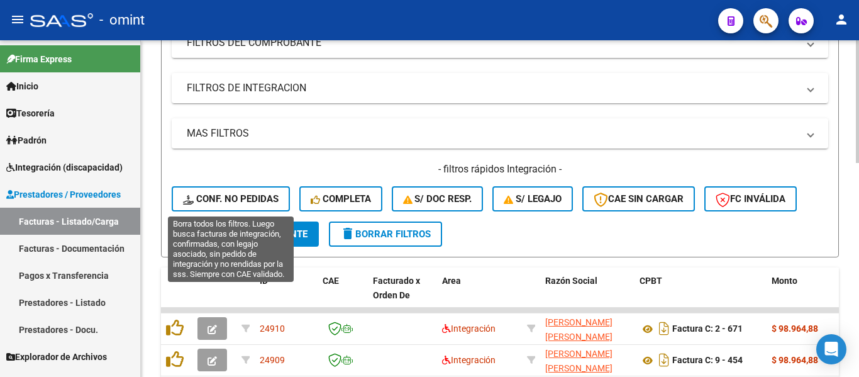
click at [252, 197] on span "Conf. no pedidas" at bounding box center [231, 198] width 96 height 11
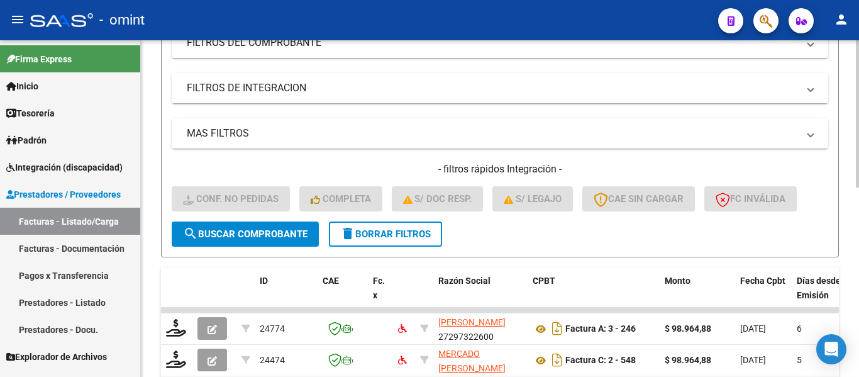
scroll to position [63, 0]
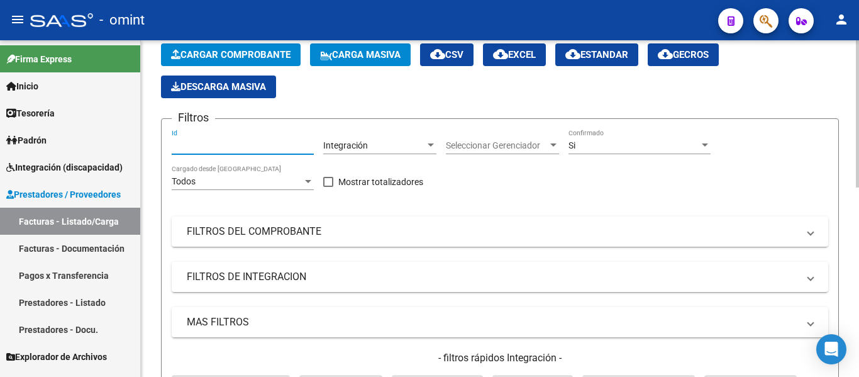
drag, startPoint x: 229, startPoint y: 151, endPoint x: 208, endPoint y: 144, distance: 22.5
paste input "24474"
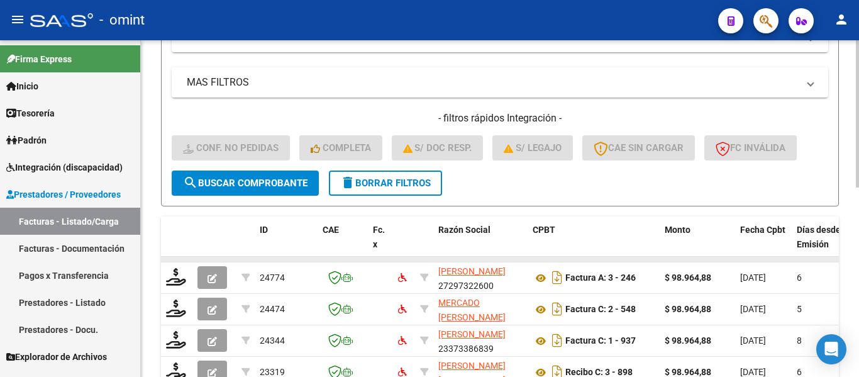
scroll to position [377, 0]
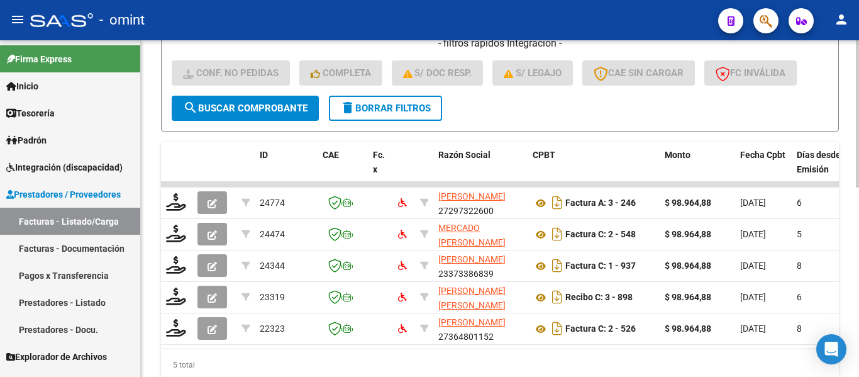
type input "24474"
click at [259, 113] on span "search Buscar Comprobante" at bounding box center [245, 108] width 125 height 11
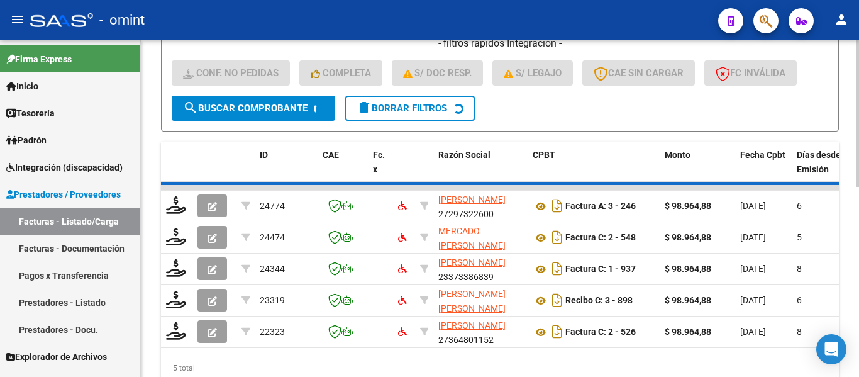
scroll to position [306, 0]
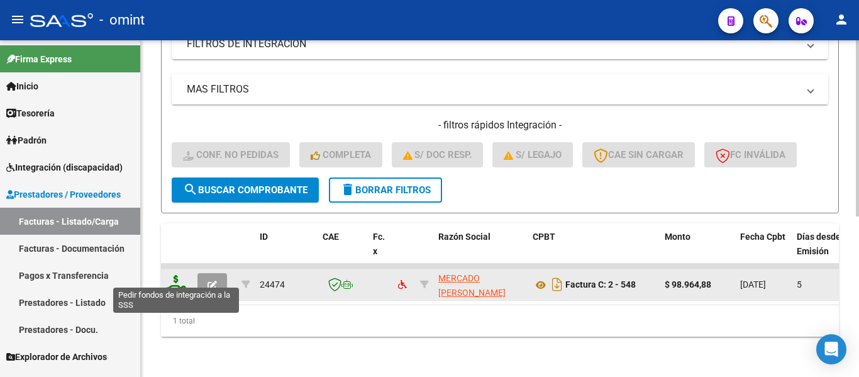
click at [176, 275] on icon at bounding box center [176, 284] width 20 height 18
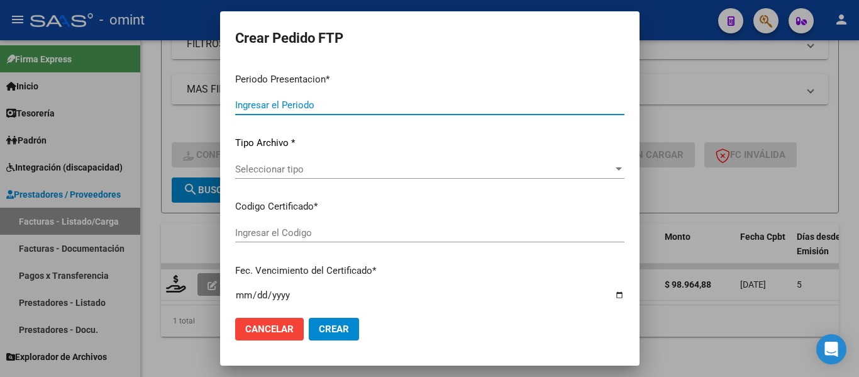
type input "202509"
type input "$ 98.964,88"
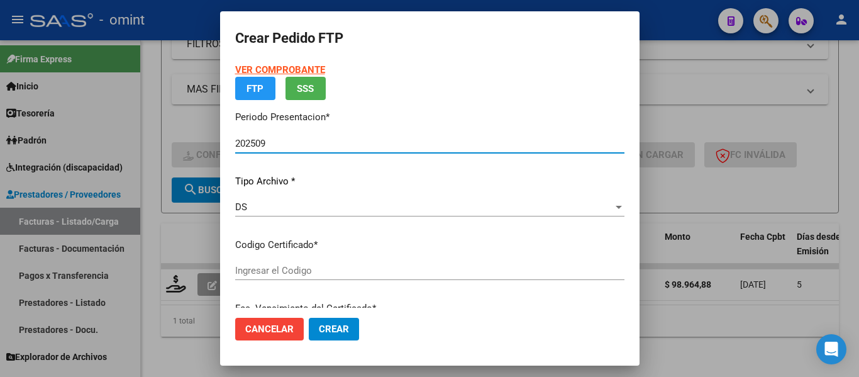
type input "1095629722"
type input "[DATE]"
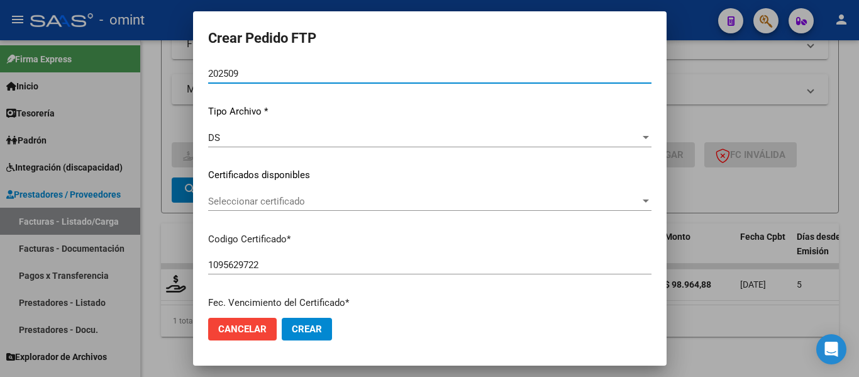
scroll to position [126, 0]
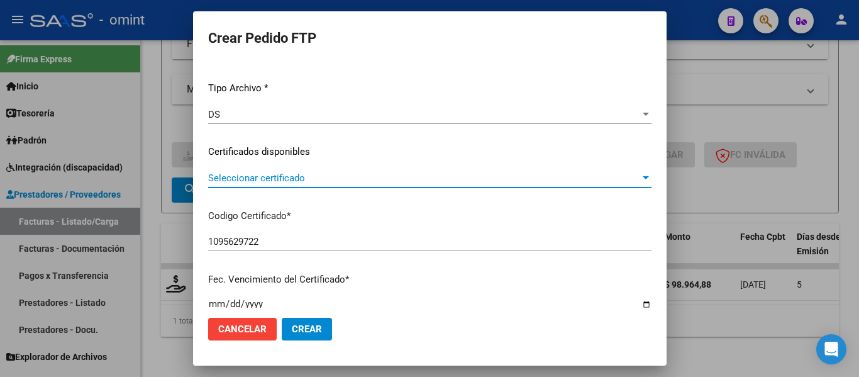
click at [247, 179] on span "Seleccionar certificado" at bounding box center [424, 177] width 432 height 11
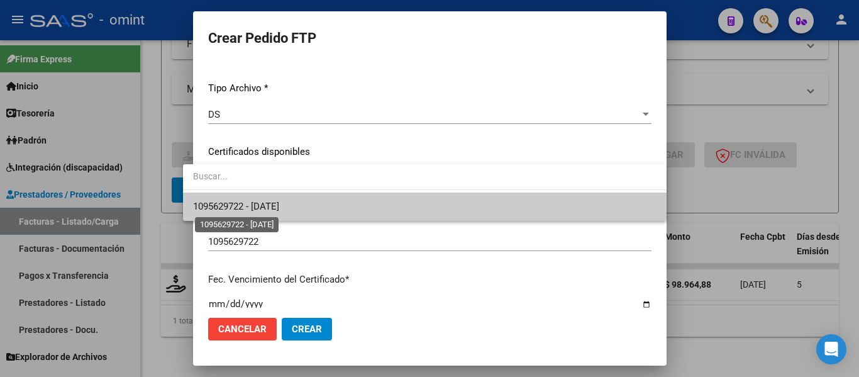
click at [248, 203] on span "1095629722 - [DATE]" at bounding box center [236, 206] width 86 height 11
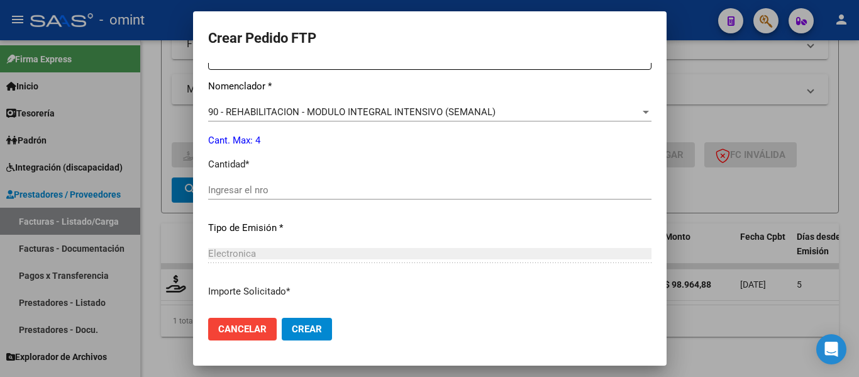
scroll to position [503, 0]
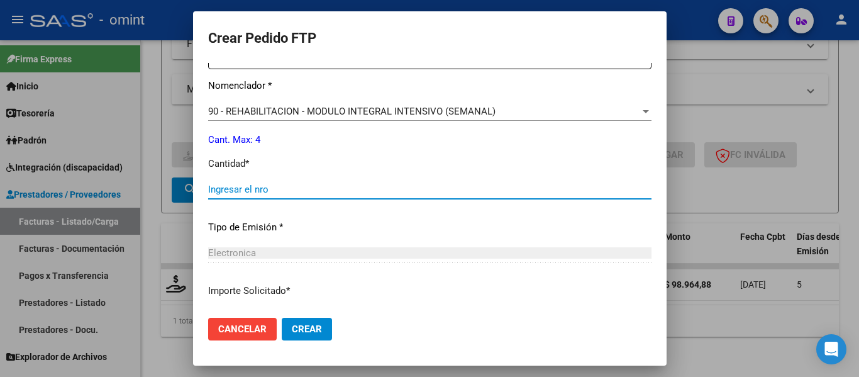
click at [249, 191] on input "Ingresar el nro" at bounding box center [429, 189] width 443 height 11
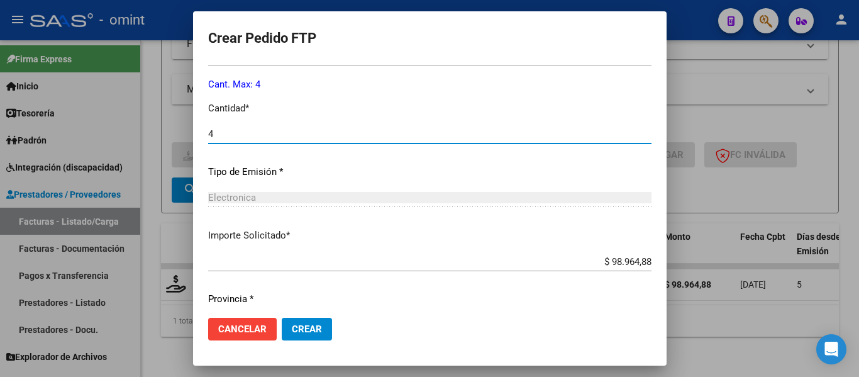
scroll to position [598, 0]
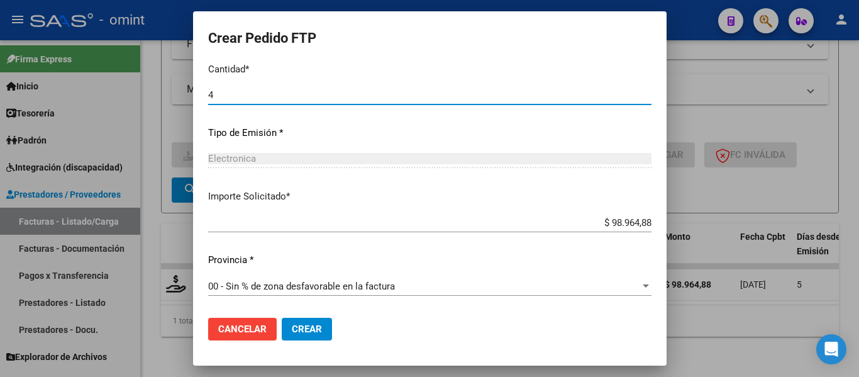
type input "4"
click at [299, 328] on span "Crear" at bounding box center [307, 328] width 30 height 11
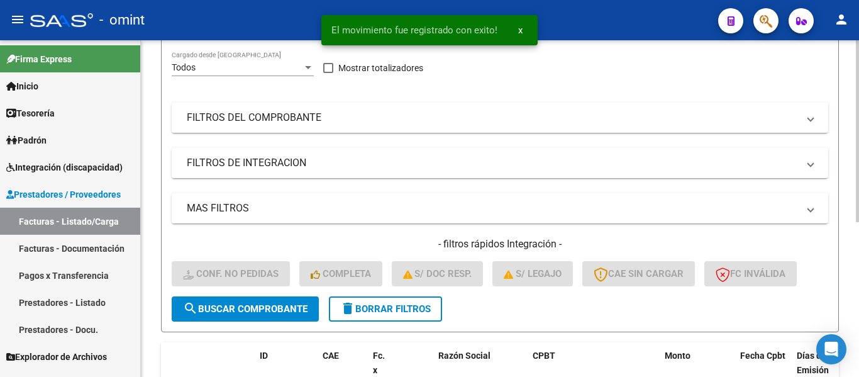
scroll to position [160, 0]
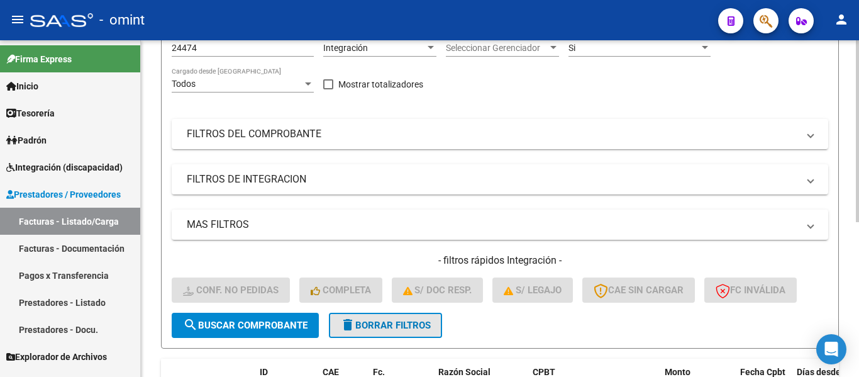
click at [394, 328] on span "delete Borrar Filtros" at bounding box center [385, 325] width 91 height 11
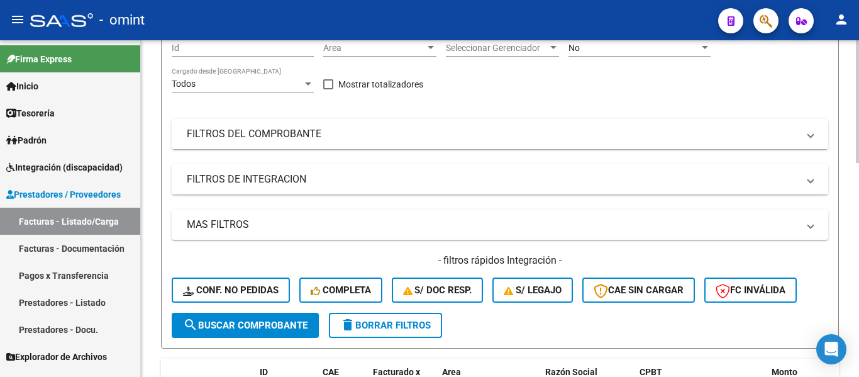
scroll to position [0, 0]
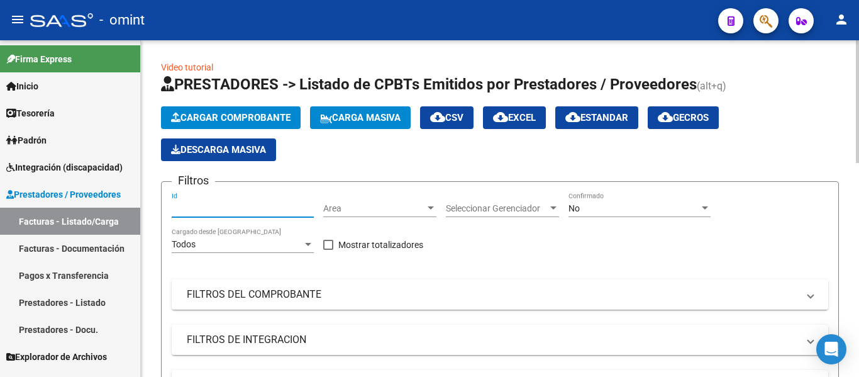
paste input "24718"
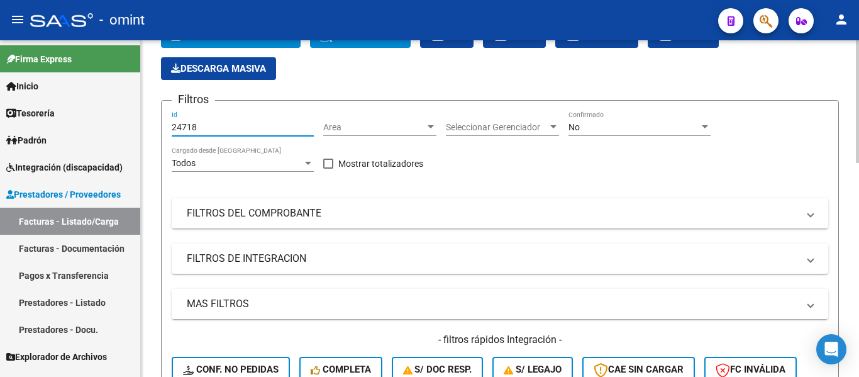
scroll to position [252, 0]
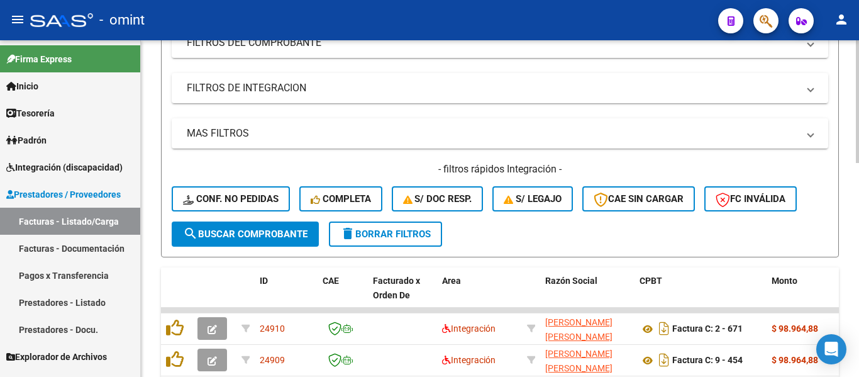
type input "24718"
click at [291, 233] on span "search Buscar Comprobante" at bounding box center [245, 233] width 125 height 11
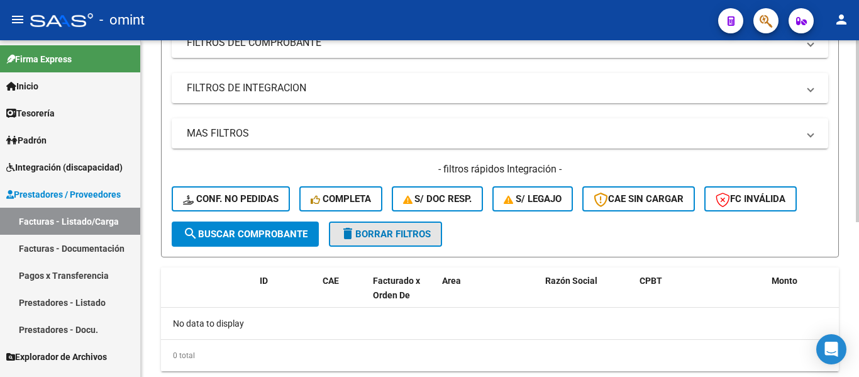
click at [394, 233] on span "delete Borrar Filtros" at bounding box center [385, 233] width 91 height 11
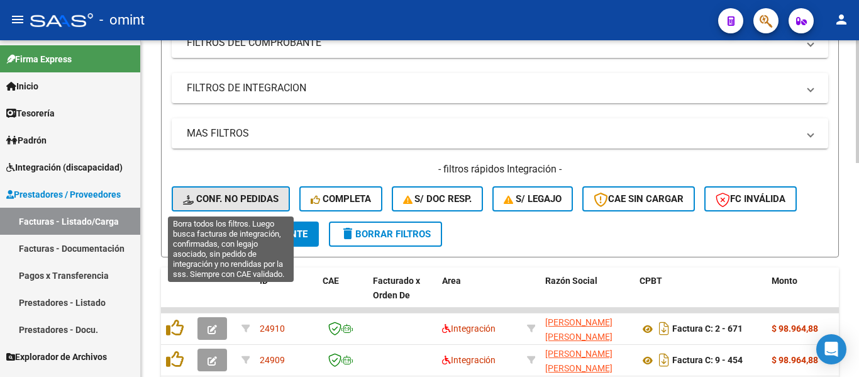
click at [227, 200] on span "Conf. no pedidas" at bounding box center [231, 198] width 96 height 11
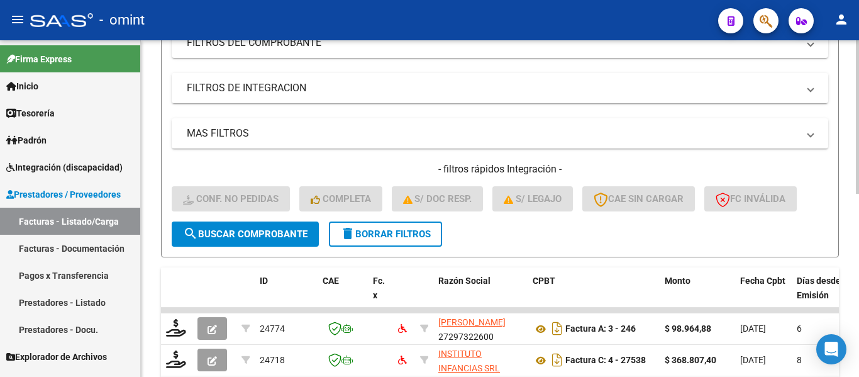
scroll to position [126, 0]
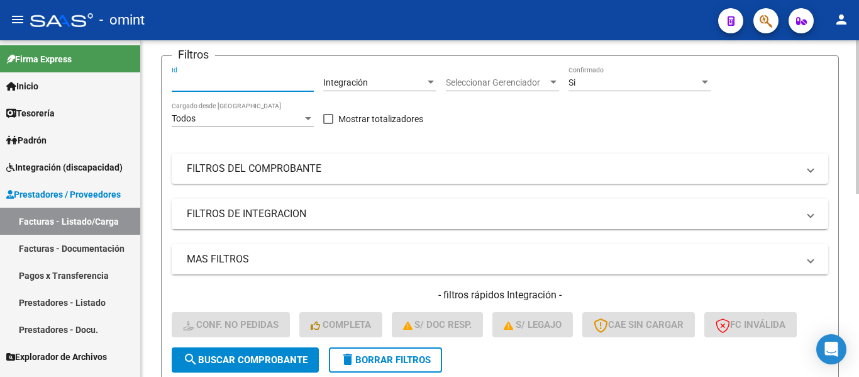
paste input "24718"
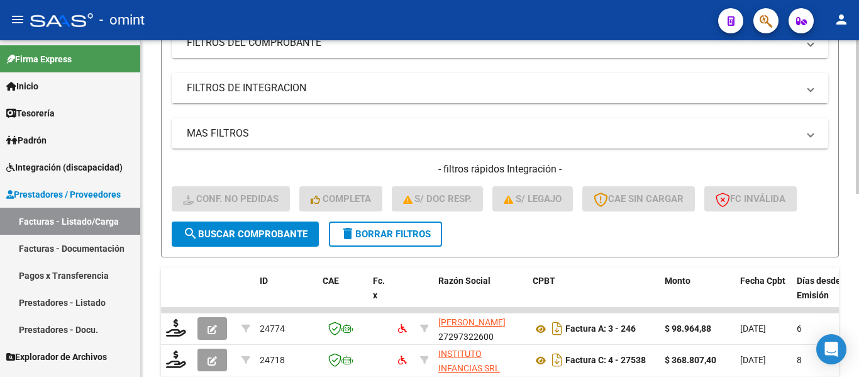
scroll to position [377, 0]
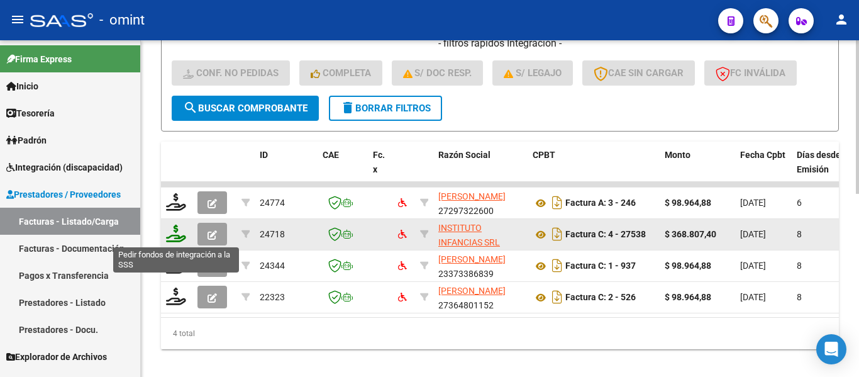
type input "24718"
click at [175, 235] on icon at bounding box center [176, 234] width 20 height 18
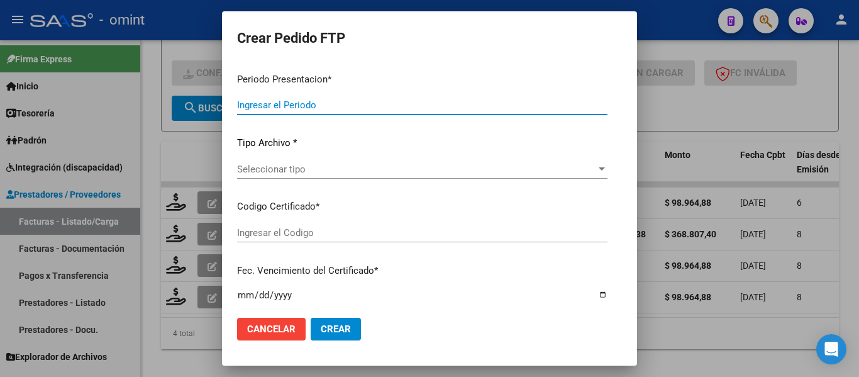
type input "202509"
type input "$ 368.807,40"
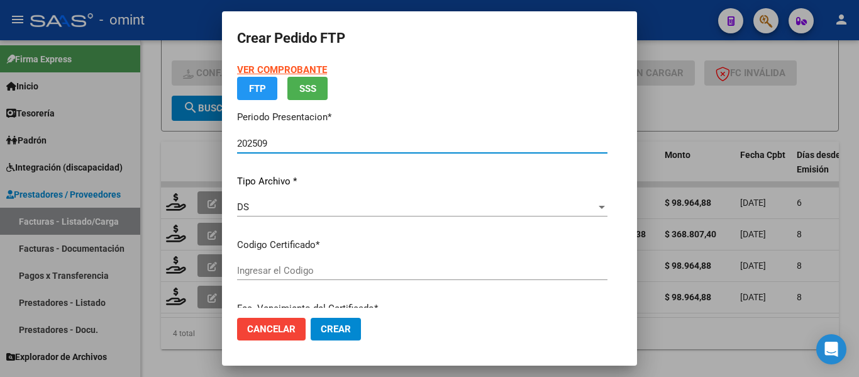
type input "4455747275"
type input "[DATE]"
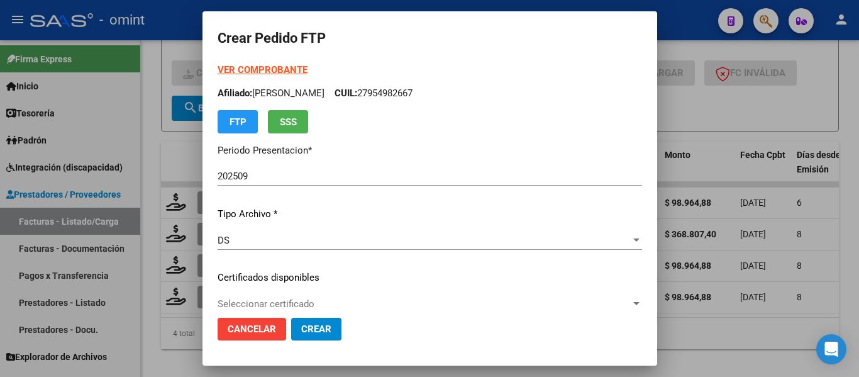
scroll to position [126, 0]
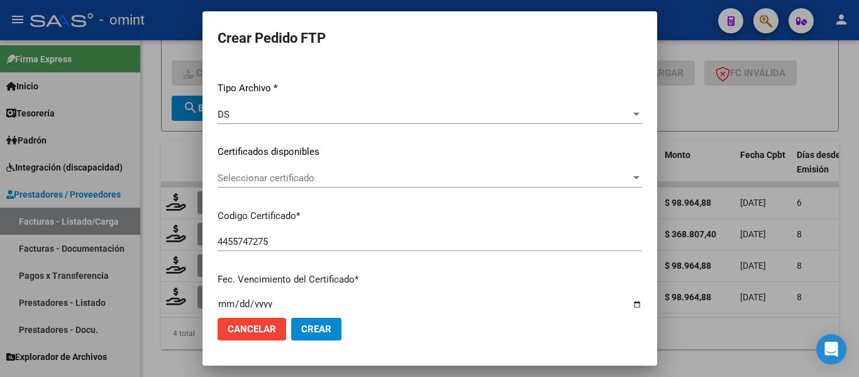
click at [347, 181] on span "Seleccionar certificado" at bounding box center [424, 177] width 413 height 11
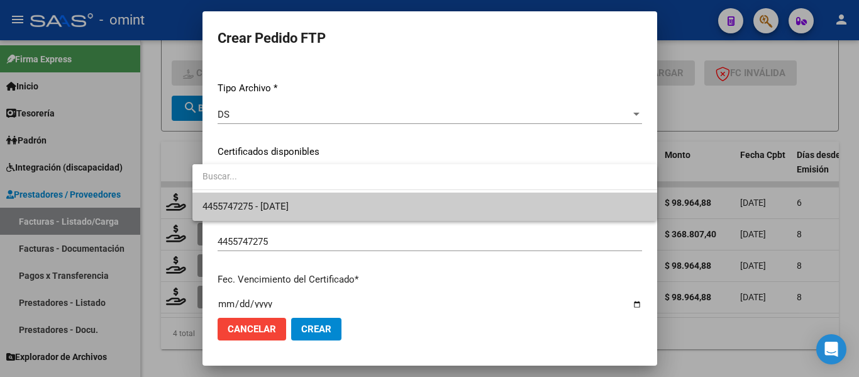
click at [354, 203] on span "4455747275 - [DATE]" at bounding box center [425, 206] width 445 height 28
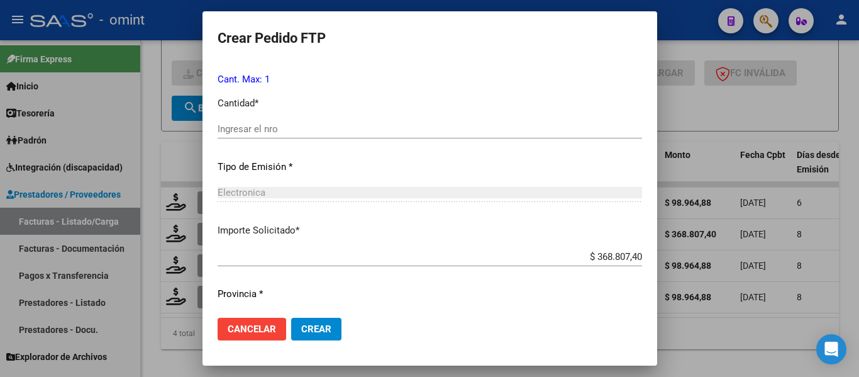
scroll to position [566, 0]
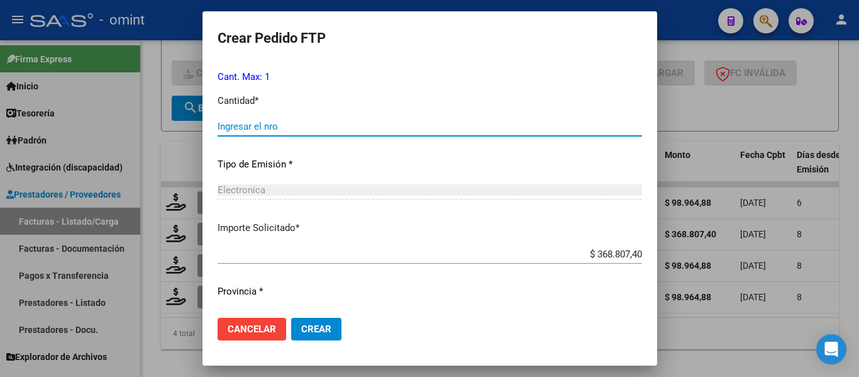
click at [265, 131] on input "Ingresar el nro" at bounding box center [430, 126] width 425 height 11
type input "1"
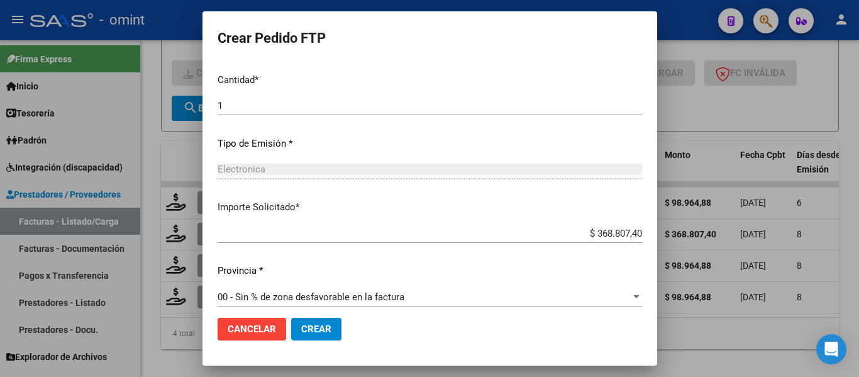
scroll to position [598, 0]
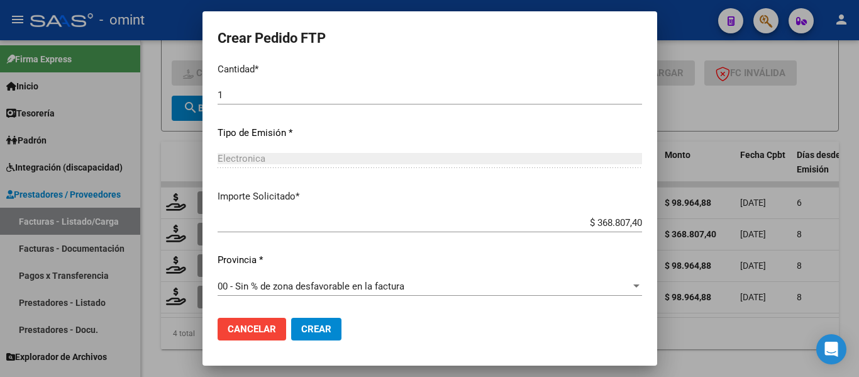
click at [306, 331] on span "Crear" at bounding box center [316, 328] width 30 height 11
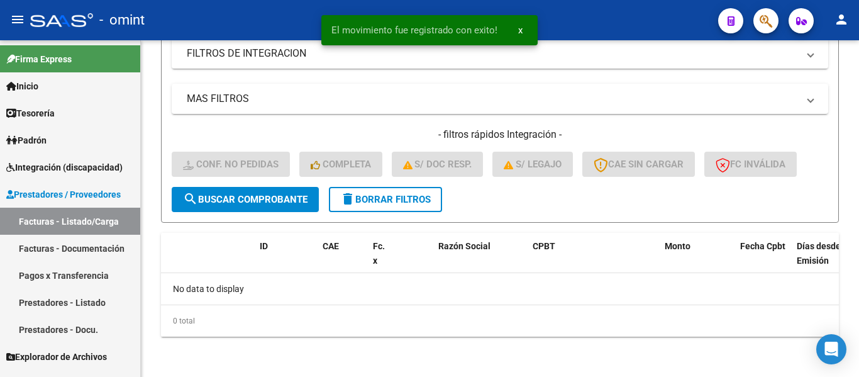
scroll to position [286, 0]
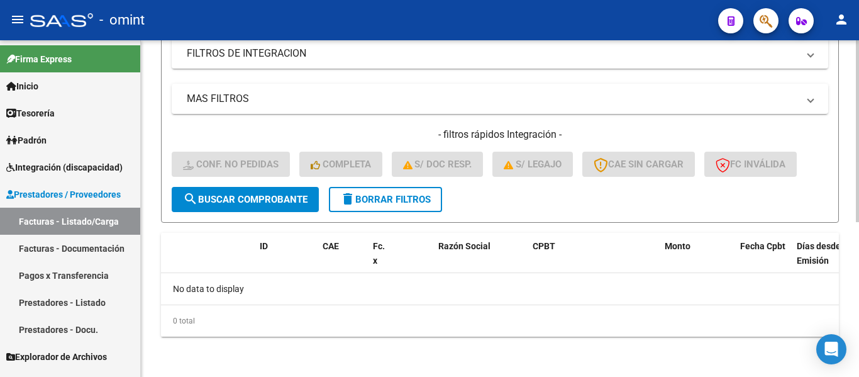
click at [382, 195] on span "delete Borrar Filtros" at bounding box center [385, 199] width 91 height 11
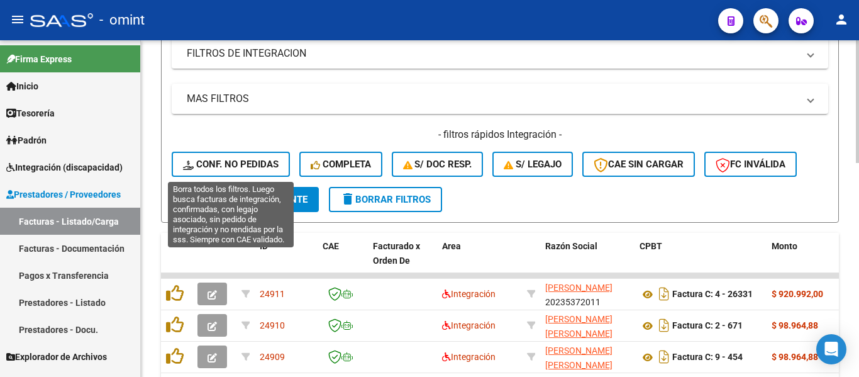
click at [260, 162] on span "Conf. no pedidas" at bounding box center [231, 164] width 96 height 11
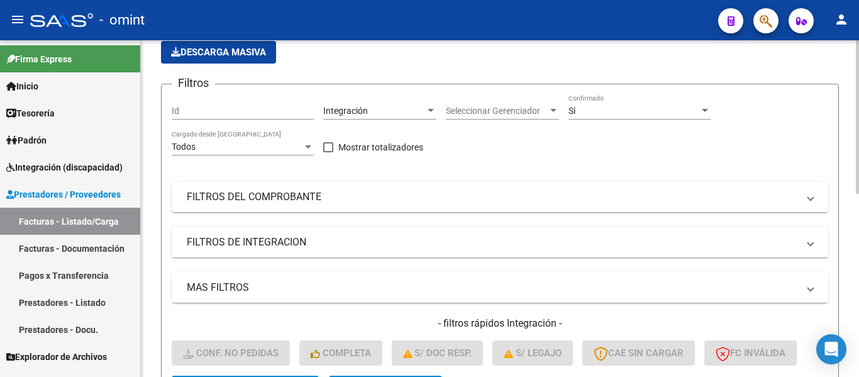
scroll to position [35, 0]
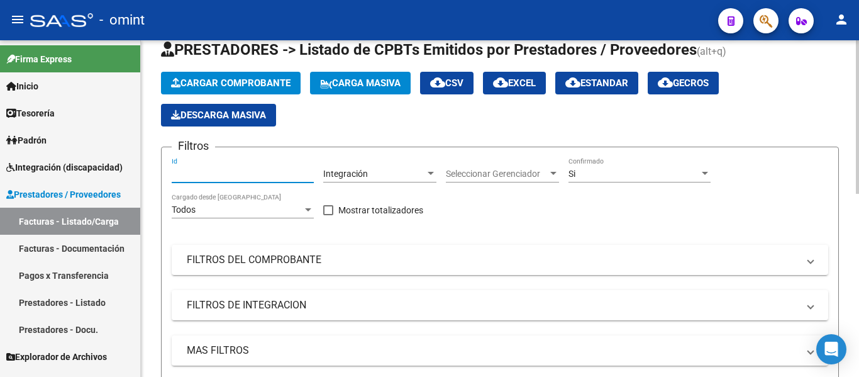
paste input "24666"
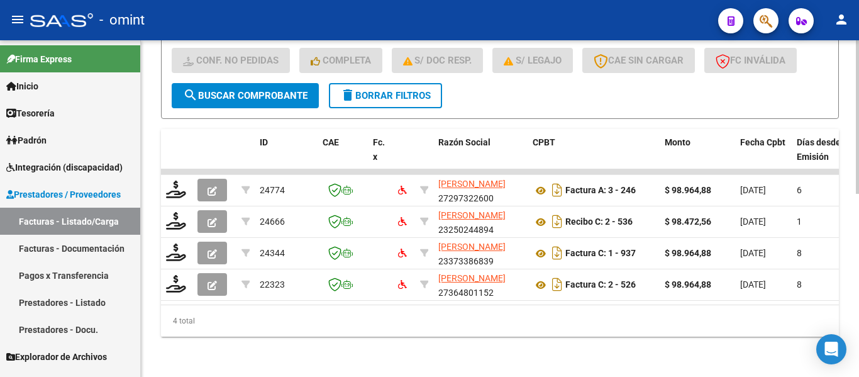
scroll to position [400, 0]
type input "24666"
click at [302, 90] on span "search Buscar Comprobante" at bounding box center [245, 95] width 125 height 11
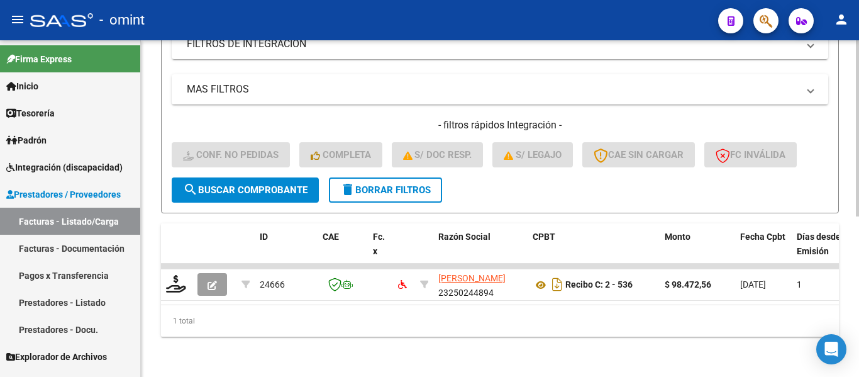
scroll to position [306, 0]
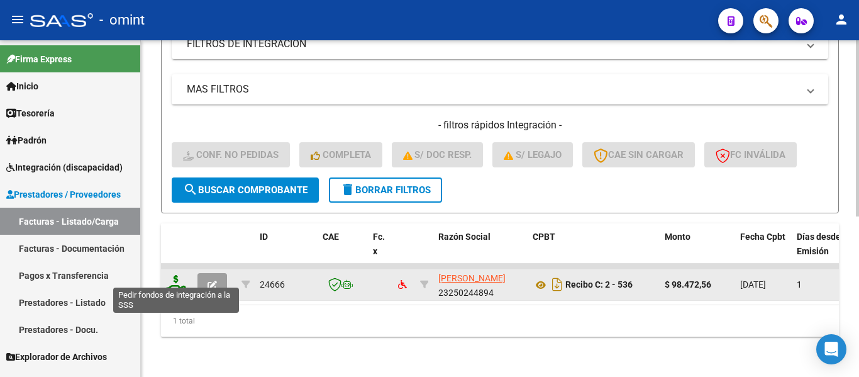
click at [176, 275] on icon at bounding box center [176, 284] width 20 height 18
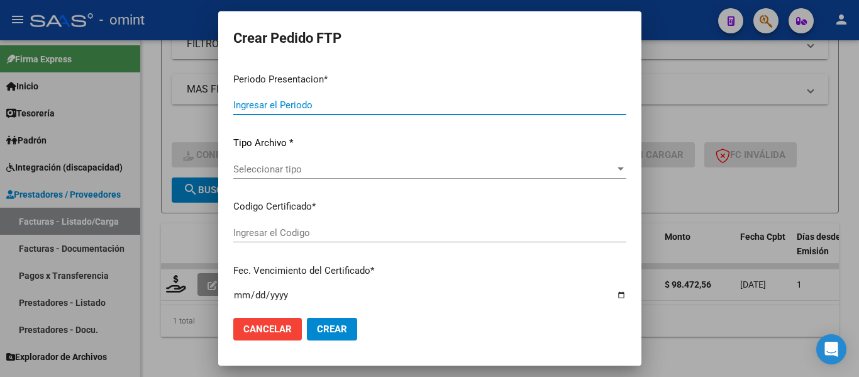
type input "202509"
type input "$ 98.472,56"
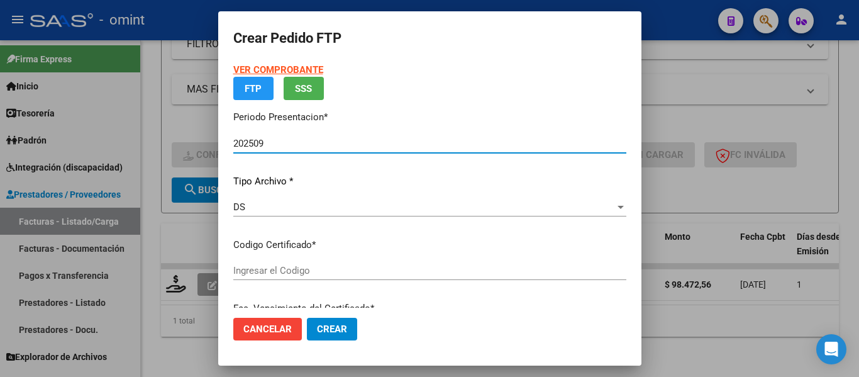
type input "4455747275"
type input "[DATE]"
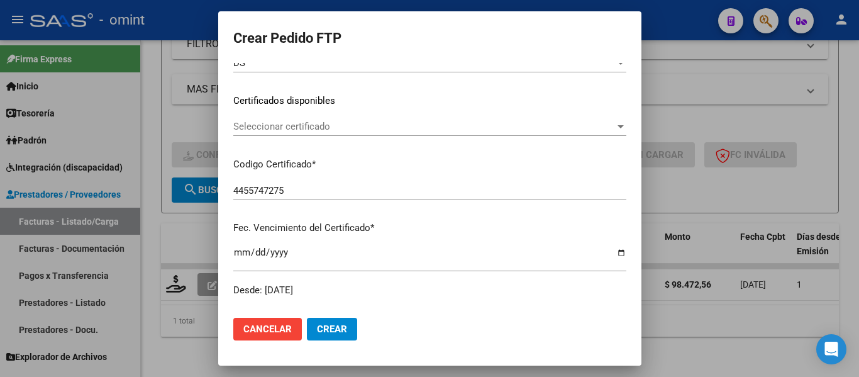
scroll to position [159, 0]
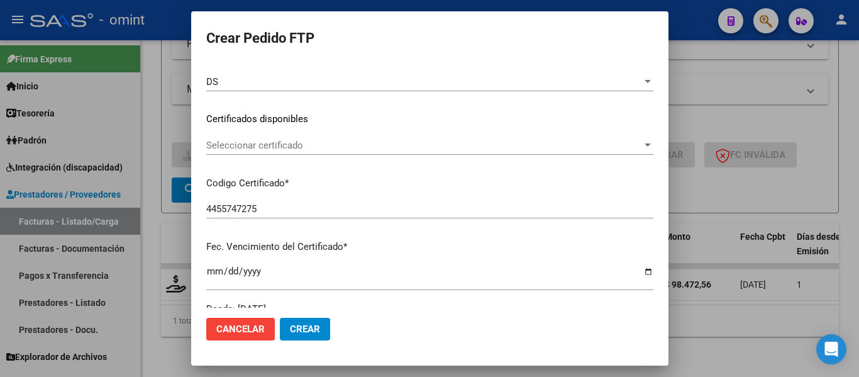
click at [296, 152] on div "Seleccionar certificado Seleccionar certificado" at bounding box center [429, 145] width 447 height 19
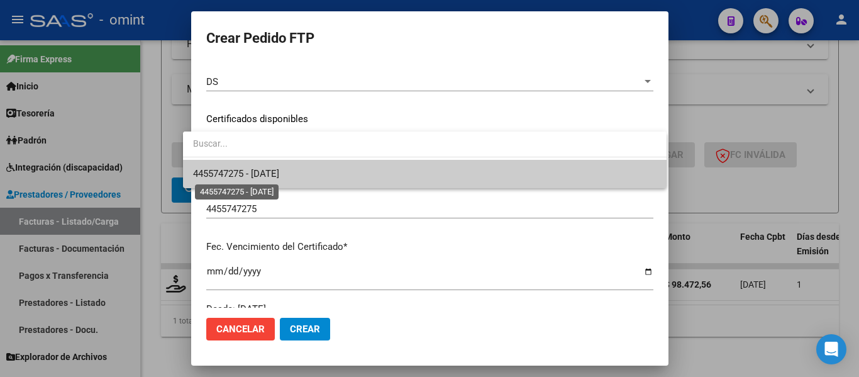
click at [279, 169] on span "4455747275 - [DATE]" at bounding box center [236, 173] width 86 height 11
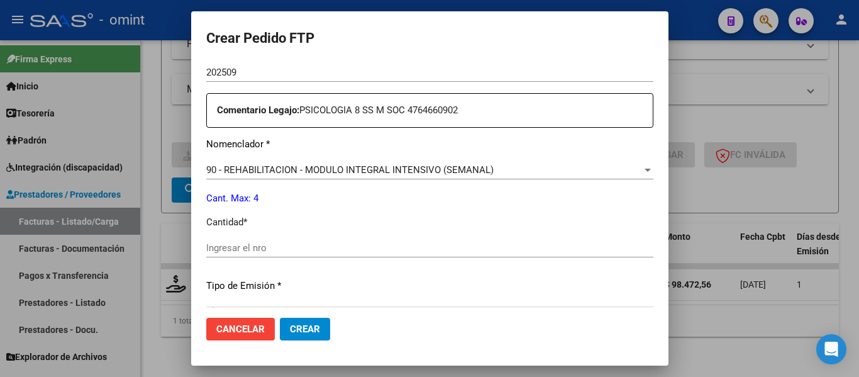
scroll to position [473, 0]
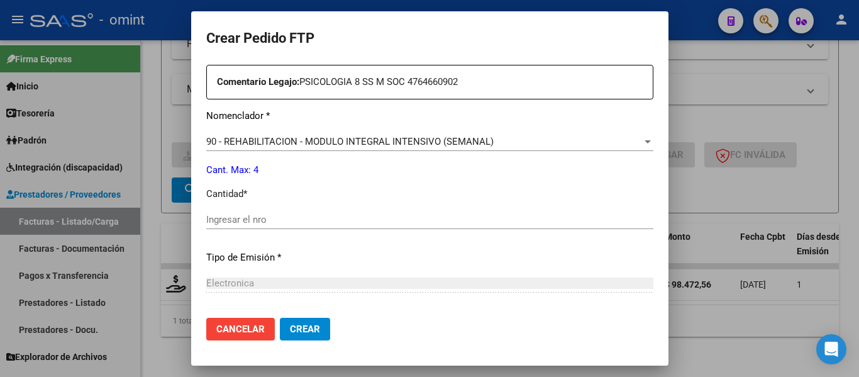
click at [280, 223] on input "Ingresar el nro" at bounding box center [429, 219] width 447 height 11
type input "4"
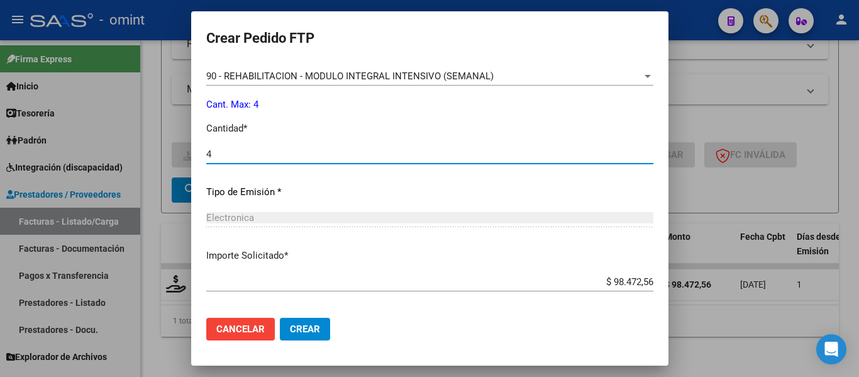
scroll to position [598, 0]
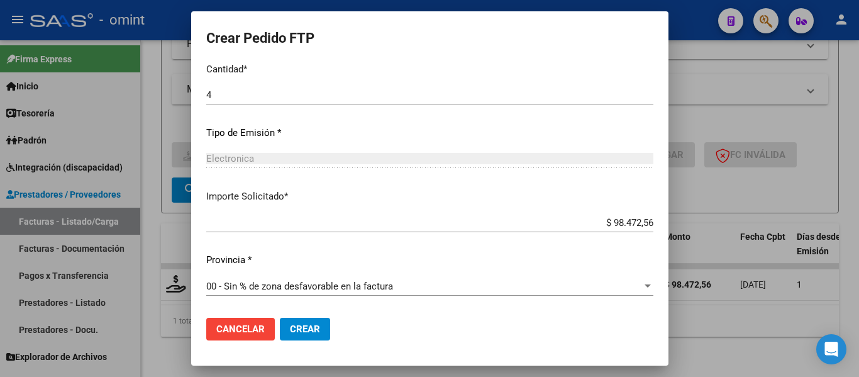
click at [301, 328] on span "Crear" at bounding box center [305, 328] width 30 height 11
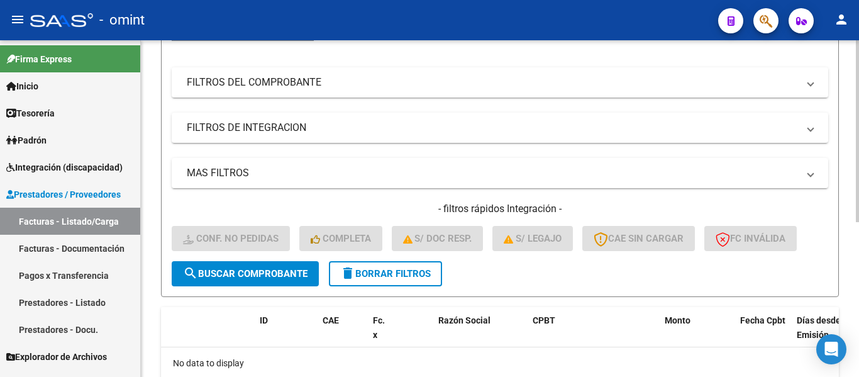
scroll to position [252, 0]
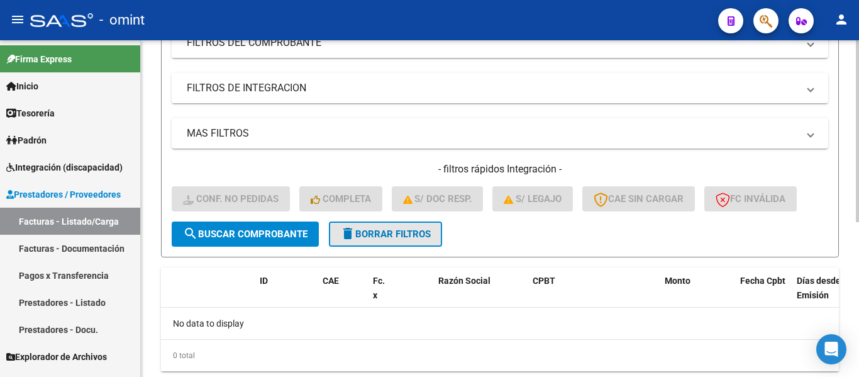
click at [401, 236] on span "delete Borrar Filtros" at bounding box center [385, 233] width 91 height 11
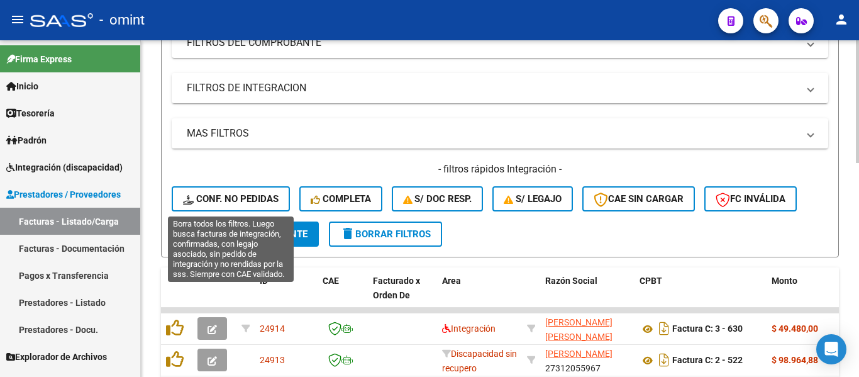
click at [256, 201] on span "Conf. no pedidas" at bounding box center [231, 198] width 96 height 11
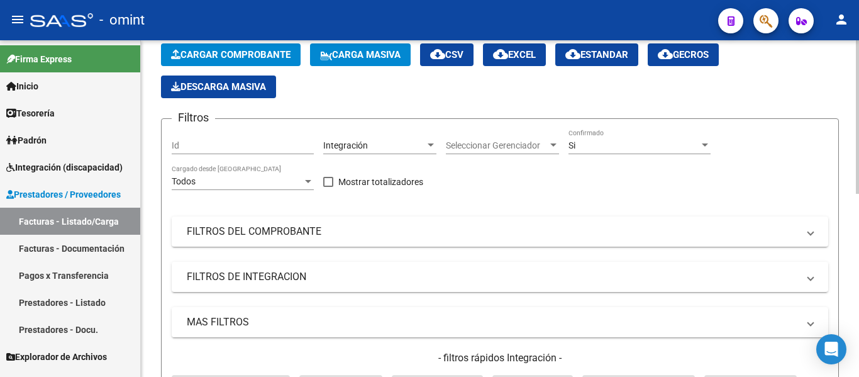
scroll to position [0, 0]
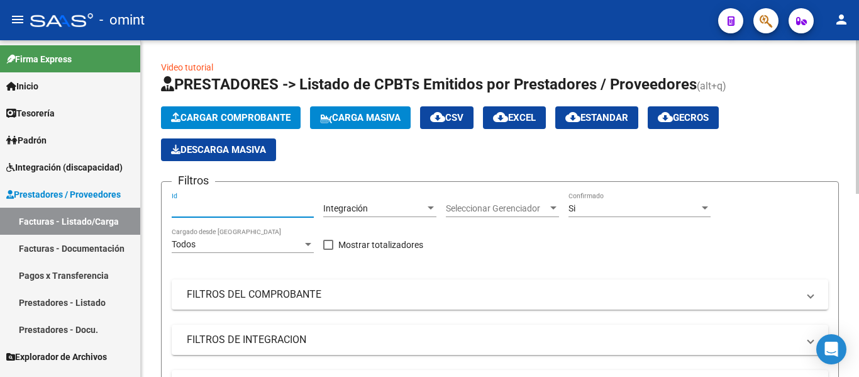
paste input "24284"
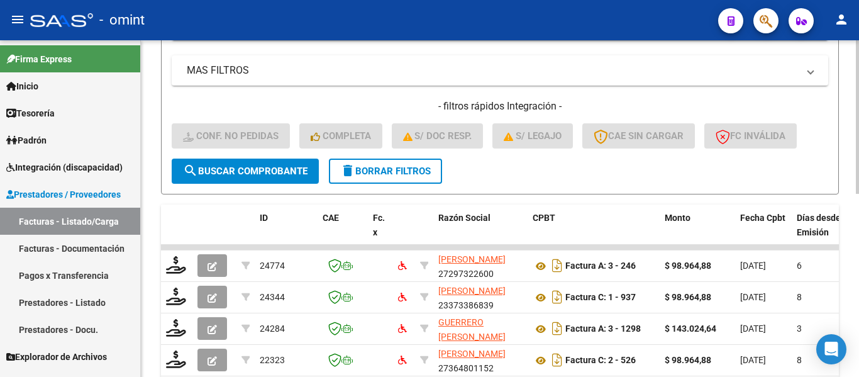
type input "24284"
click at [271, 172] on span "search Buscar Comprobante" at bounding box center [245, 170] width 125 height 11
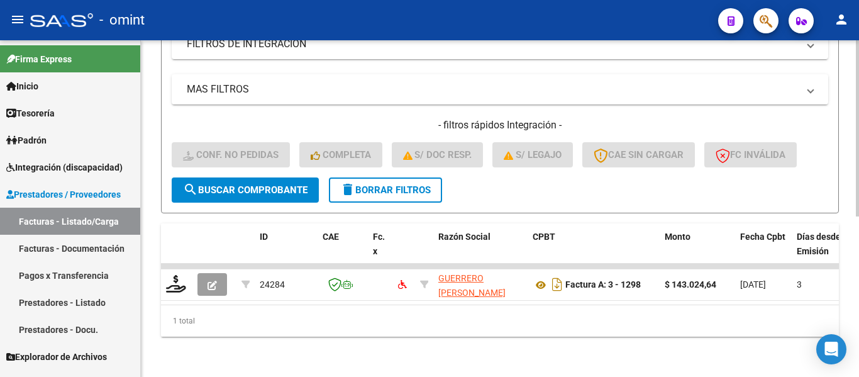
scroll to position [306, 0]
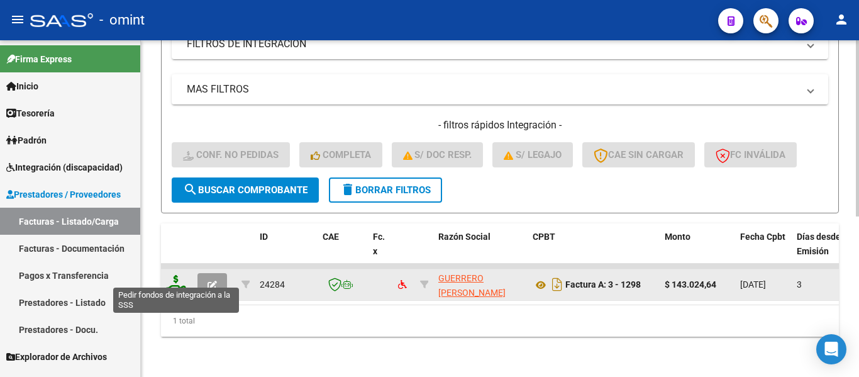
click at [174, 281] on icon at bounding box center [176, 284] width 20 height 18
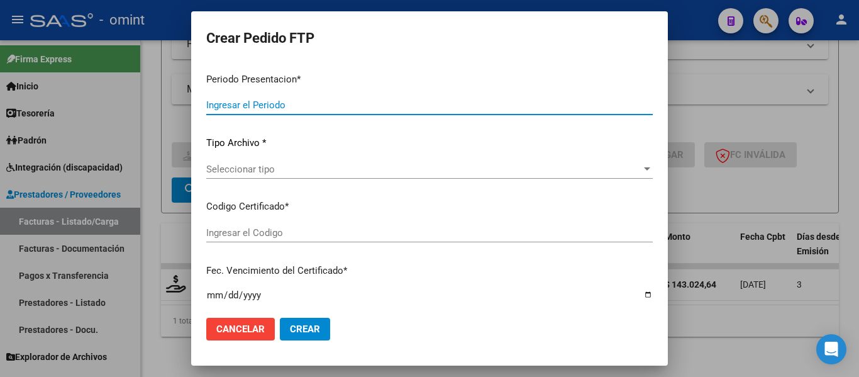
type input "202509"
type input "$ 143.024,64"
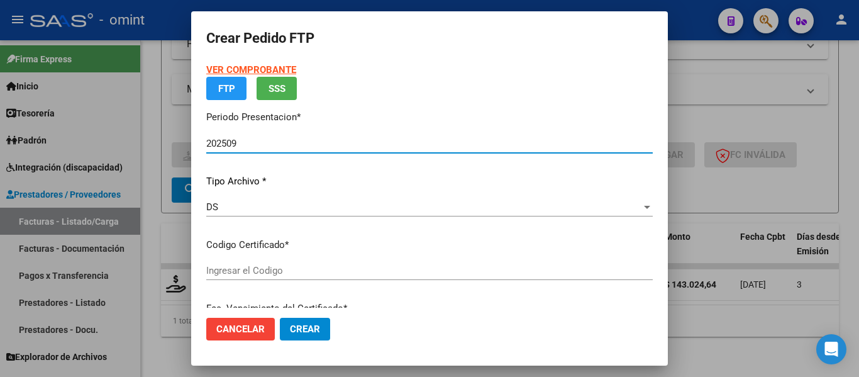
type input "4455747275"
type input "[DATE]"
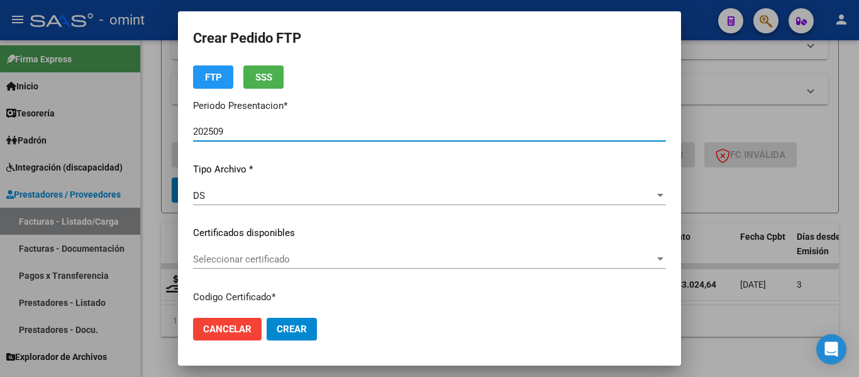
scroll to position [63, 0]
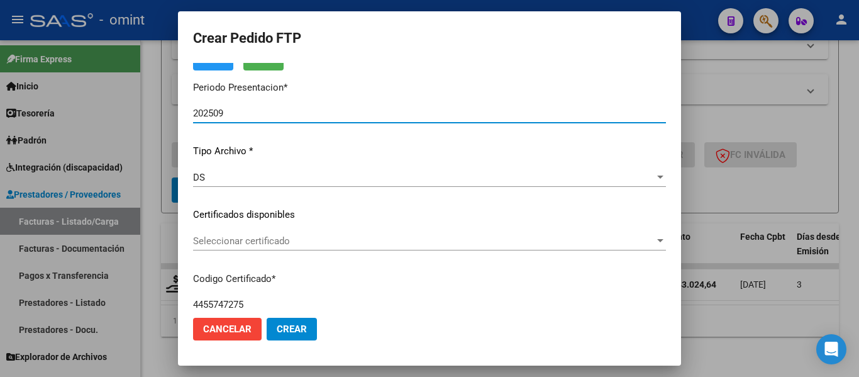
click at [293, 239] on span "Seleccionar certificado" at bounding box center [424, 240] width 462 height 11
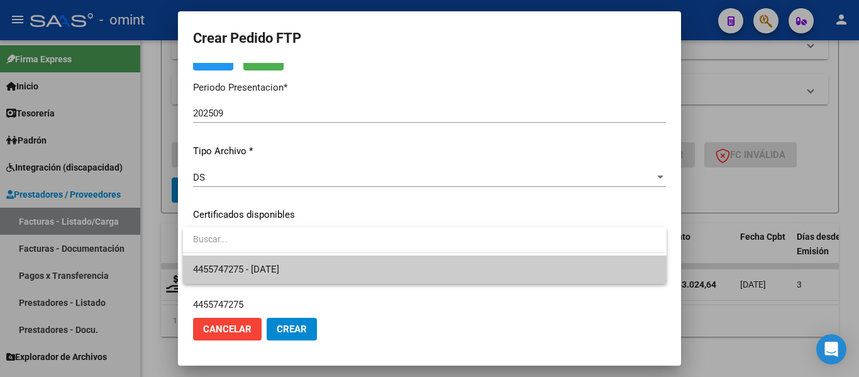
click at [308, 265] on span "4455747275 - [DATE]" at bounding box center [425, 269] width 464 height 28
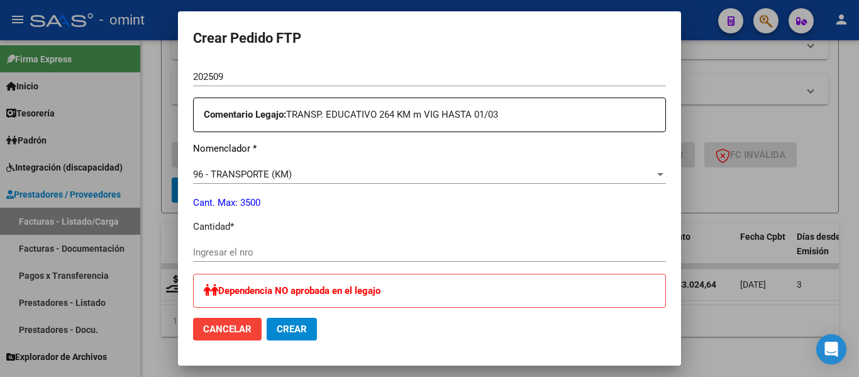
scroll to position [503, 0]
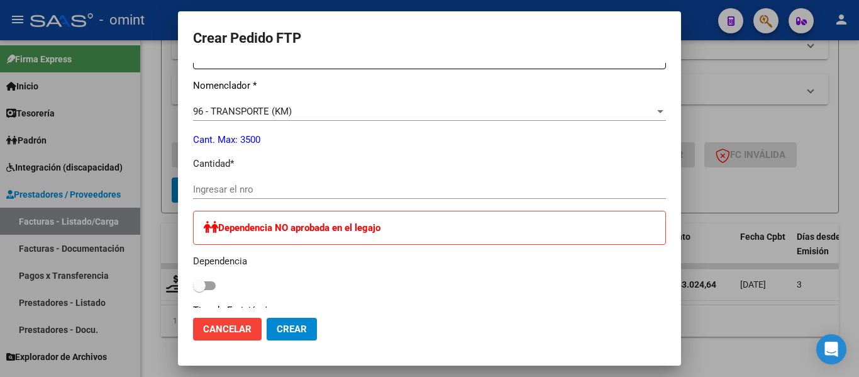
click at [283, 199] on div "Ingresar el nro" at bounding box center [429, 195] width 473 height 31
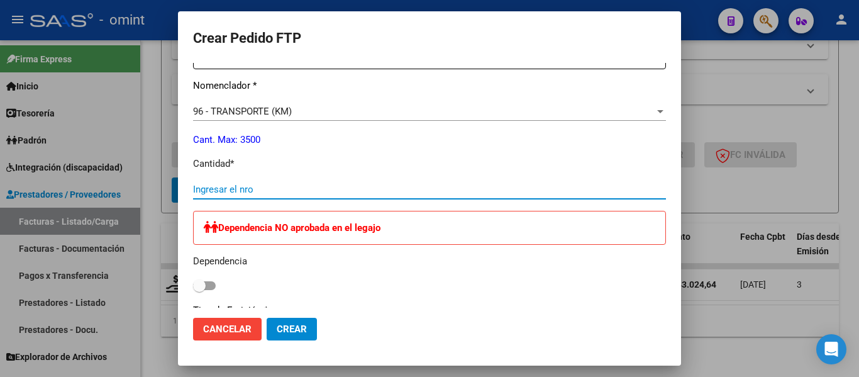
click at [265, 187] on input "Ingresar el nro" at bounding box center [429, 189] width 473 height 11
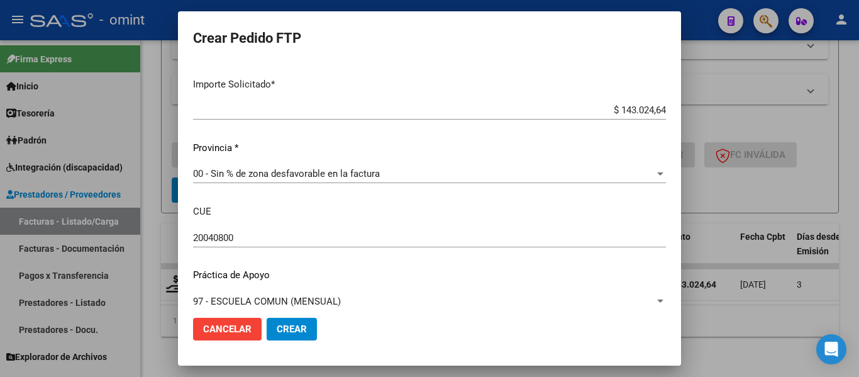
scroll to position [808, 0]
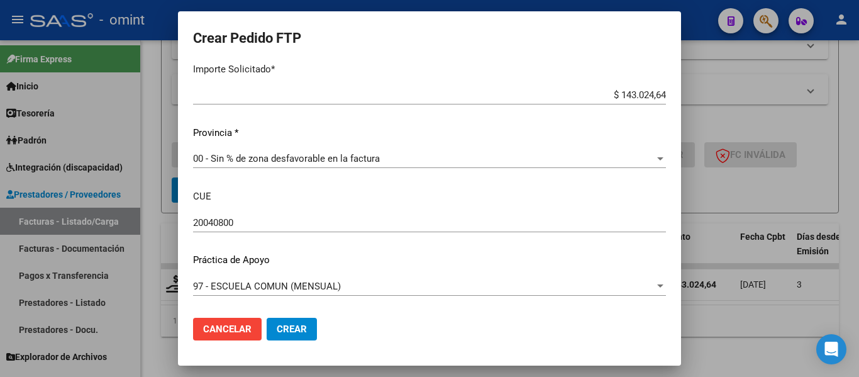
type input "264"
click at [306, 326] on span "Crear" at bounding box center [292, 328] width 30 height 11
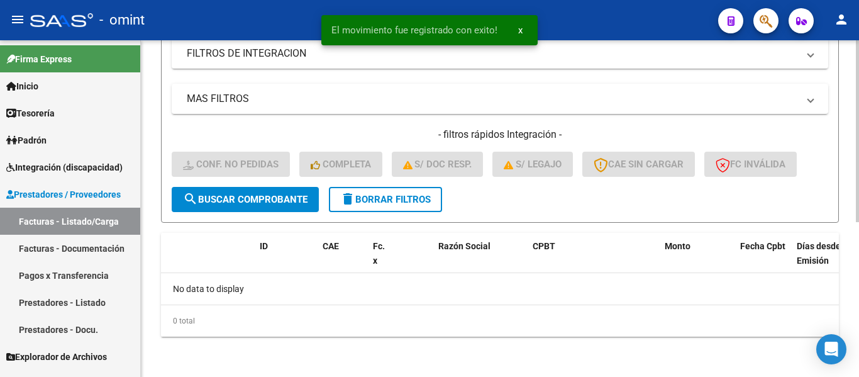
scroll to position [286, 0]
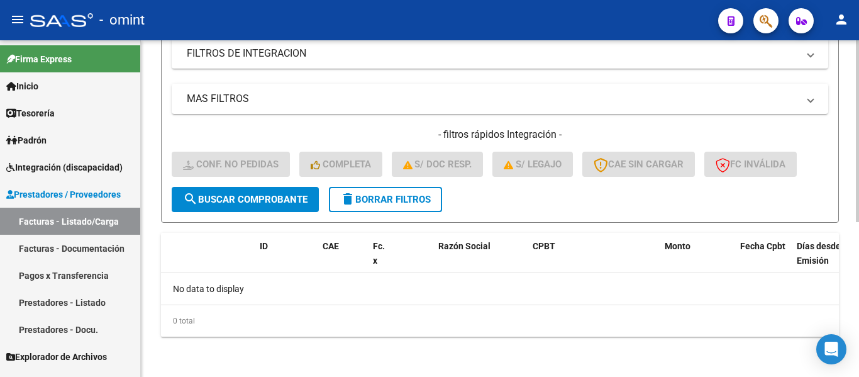
click at [389, 204] on span "delete Borrar Filtros" at bounding box center [385, 199] width 91 height 11
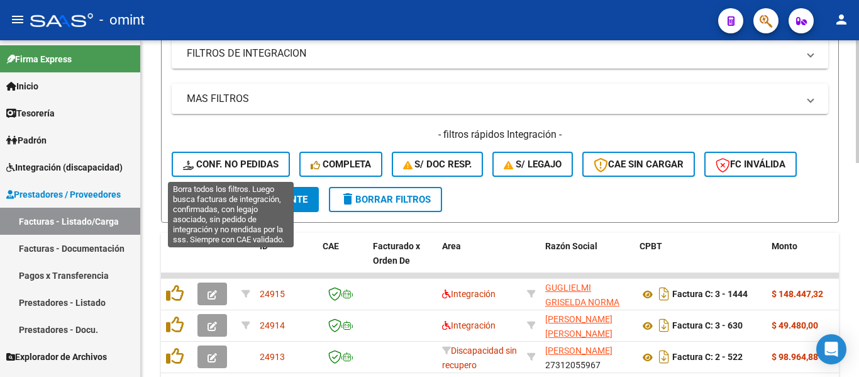
click at [239, 164] on span "Conf. no pedidas" at bounding box center [231, 164] width 96 height 11
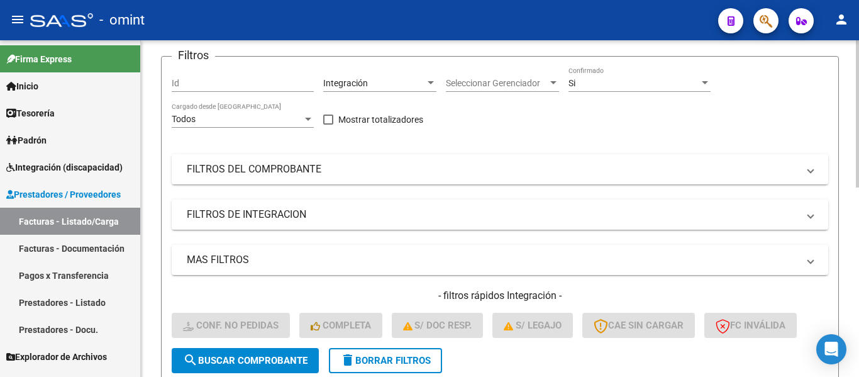
scroll to position [97, 0]
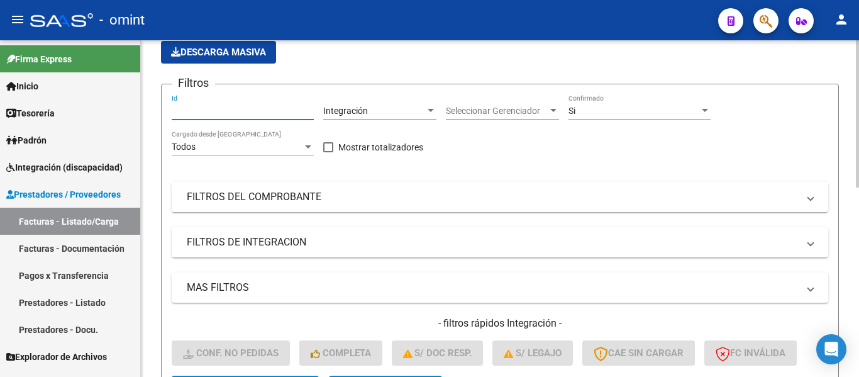
paste input "22661"
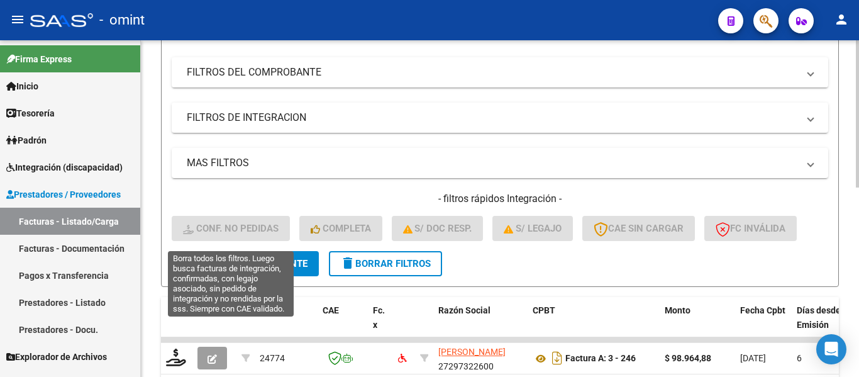
scroll to position [223, 0]
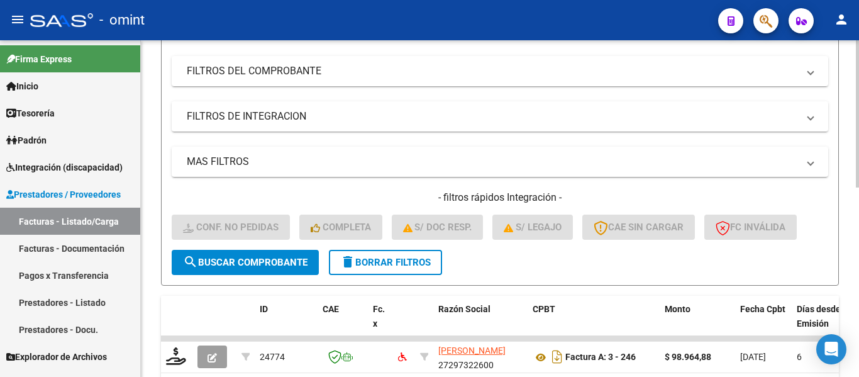
type input "22661"
click at [282, 258] on span "search Buscar Comprobante" at bounding box center [245, 262] width 125 height 11
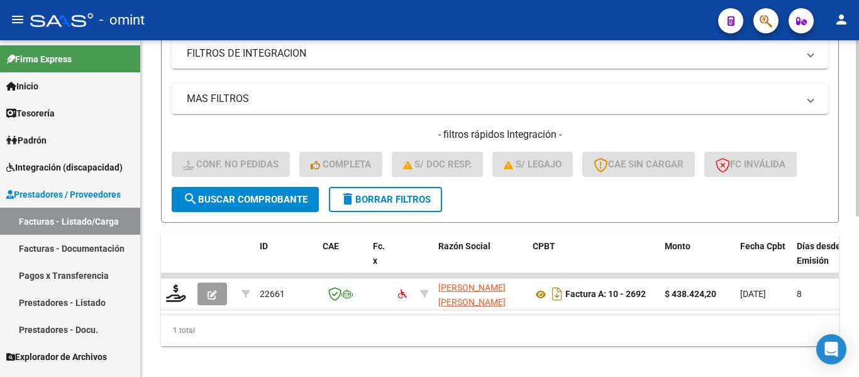
scroll to position [306, 0]
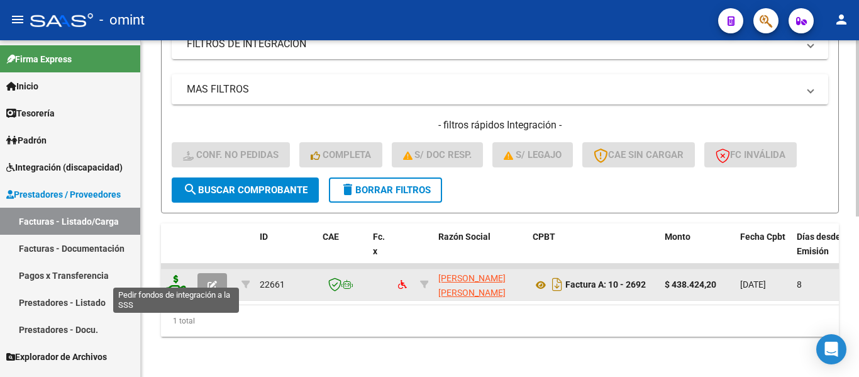
click at [181, 275] on icon at bounding box center [176, 284] width 20 height 18
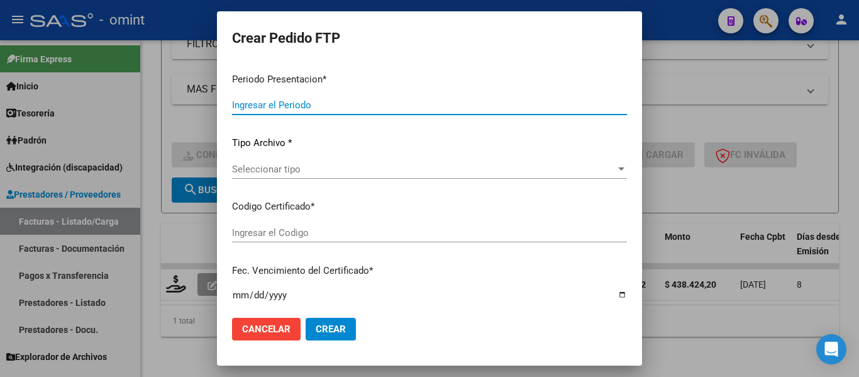
type input "202509"
type input "$ 438.424,20"
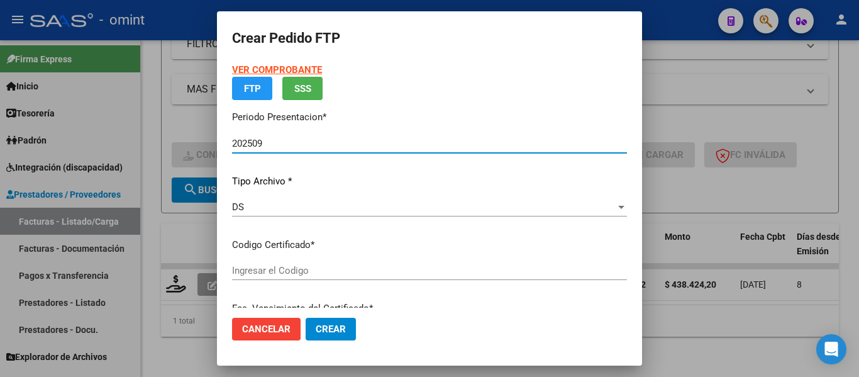
type input "7482750559"
type input "[DATE]"
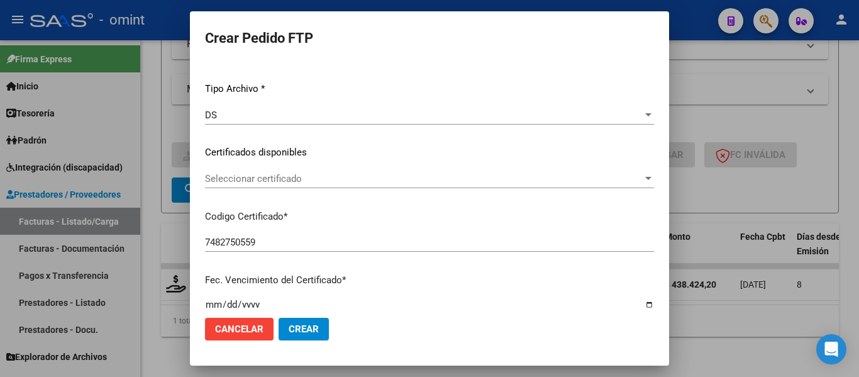
scroll to position [126, 0]
click at [316, 176] on span "Seleccionar certificado" at bounding box center [424, 177] width 438 height 11
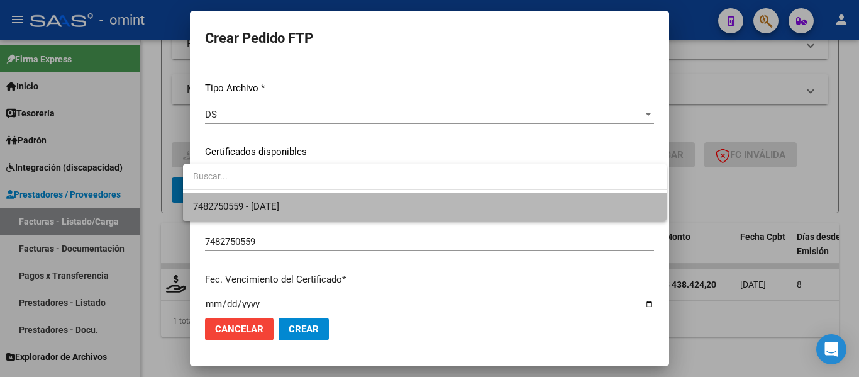
click at [323, 211] on span "7482750559 - [DATE]" at bounding box center [425, 206] width 464 height 28
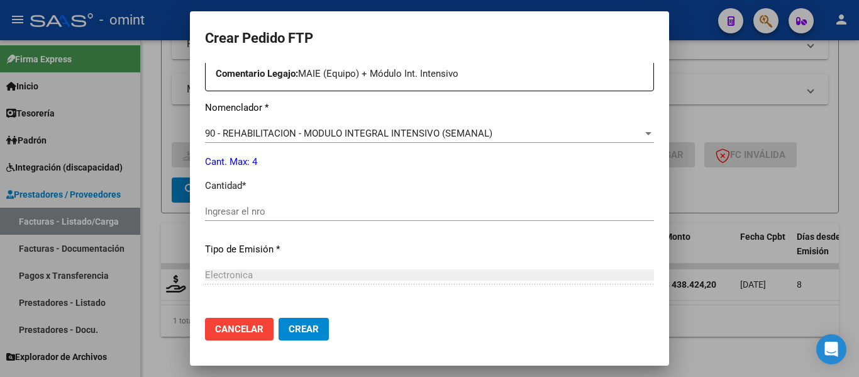
scroll to position [503, 0]
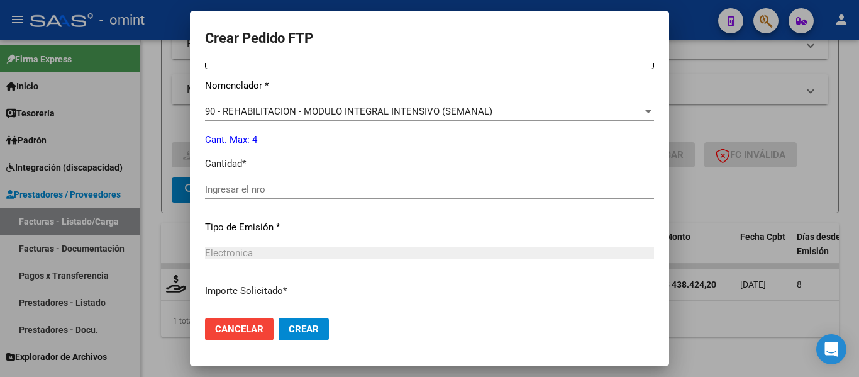
click at [298, 191] on input "Ingresar el nro" at bounding box center [429, 189] width 449 height 11
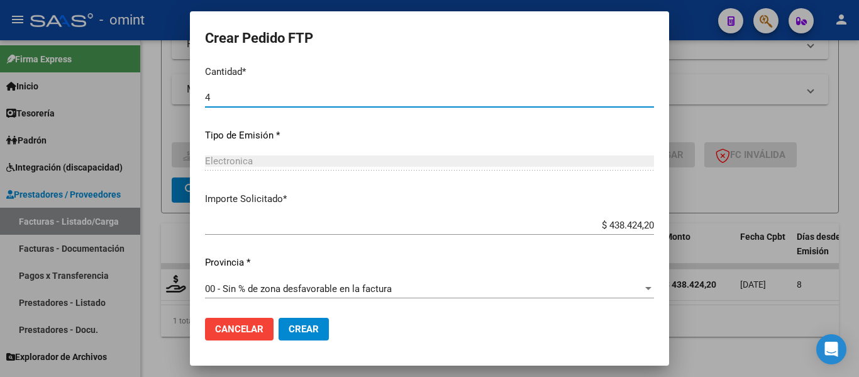
scroll to position [598, 0]
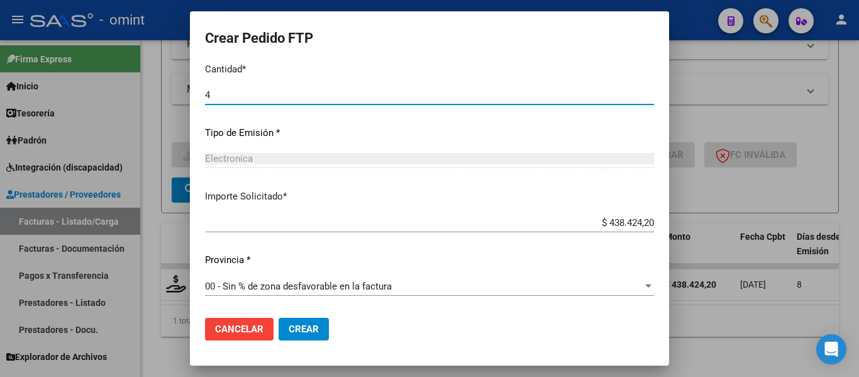
type input "4"
click at [305, 330] on span "Crear" at bounding box center [304, 328] width 30 height 11
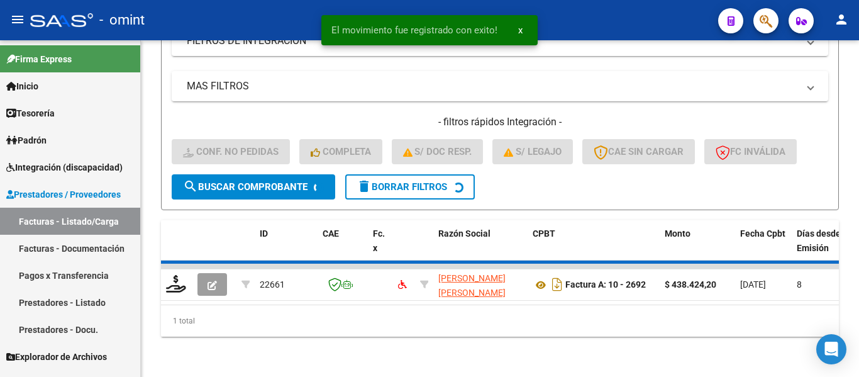
scroll to position [286, 0]
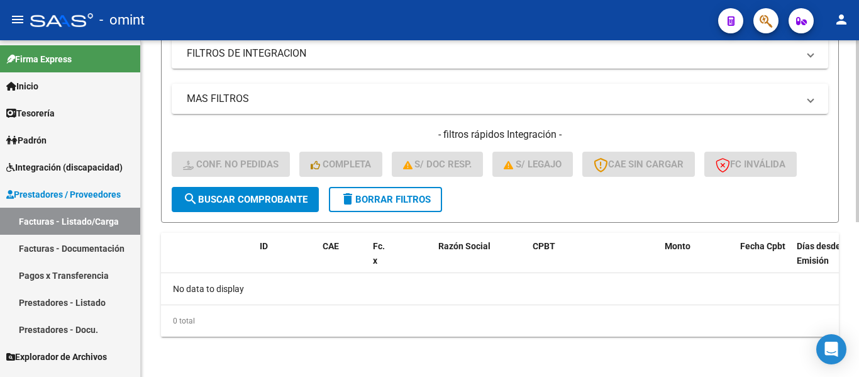
click at [401, 199] on span "delete Borrar Filtros" at bounding box center [385, 199] width 91 height 11
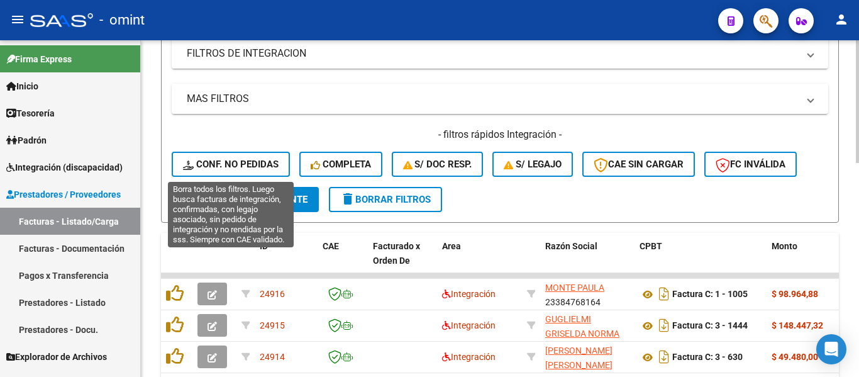
click at [238, 163] on span "Conf. no pedidas" at bounding box center [231, 164] width 96 height 11
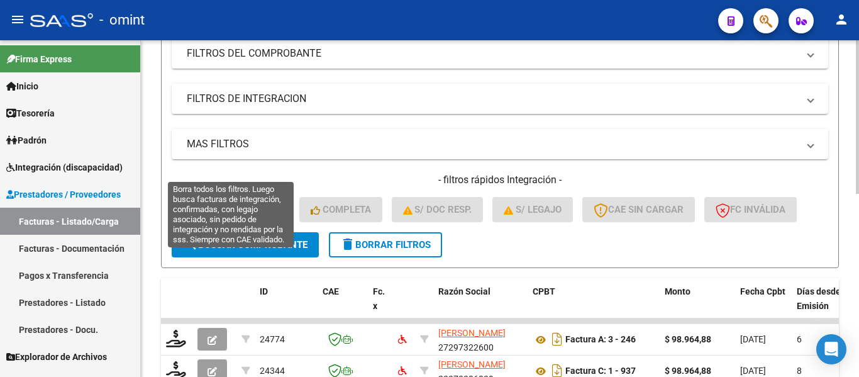
scroll to position [97, 0]
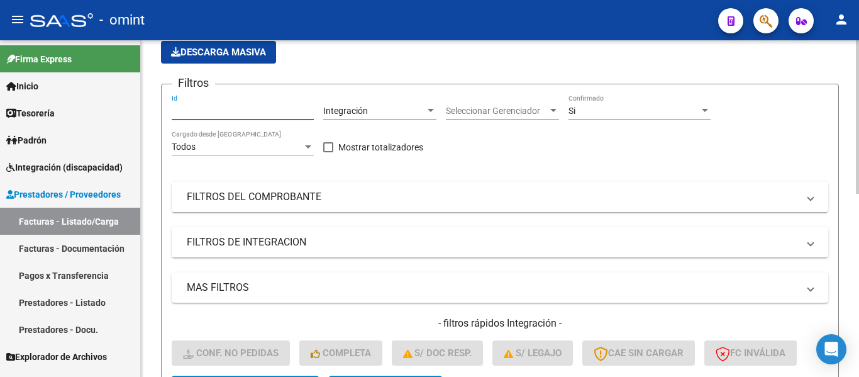
paste input "22011"
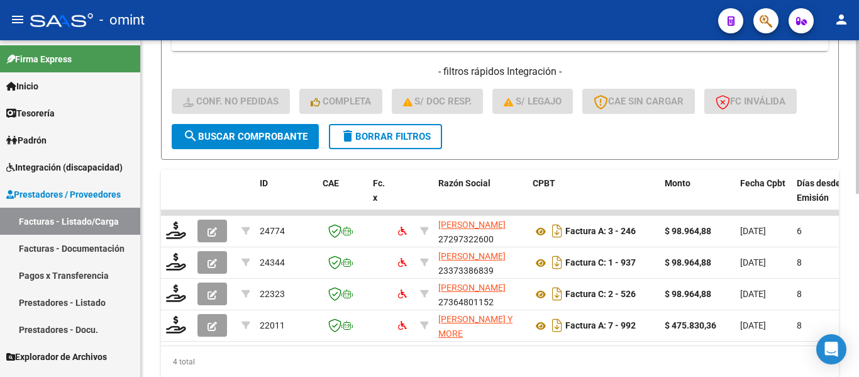
type input "22011"
click at [270, 140] on span "search Buscar Comprobante" at bounding box center [245, 136] width 125 height 11
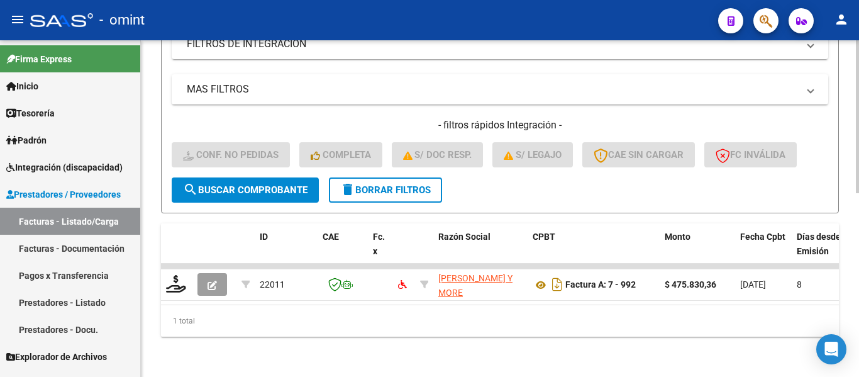
scroll to position [306, 0]
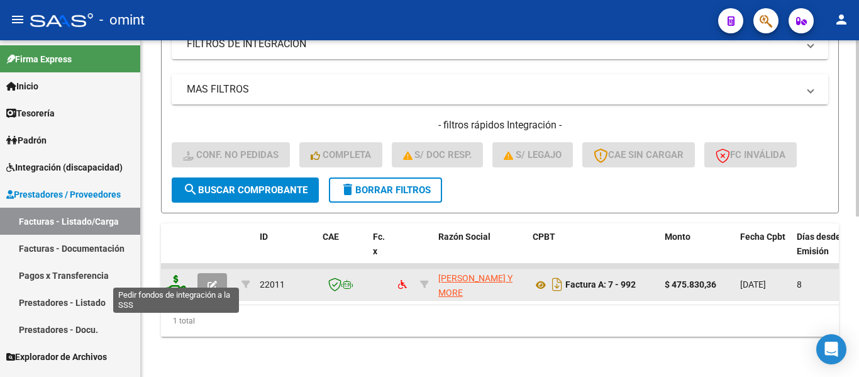
click at [182, 277] on icon at bounding box center [176, 284] width 20 height 18
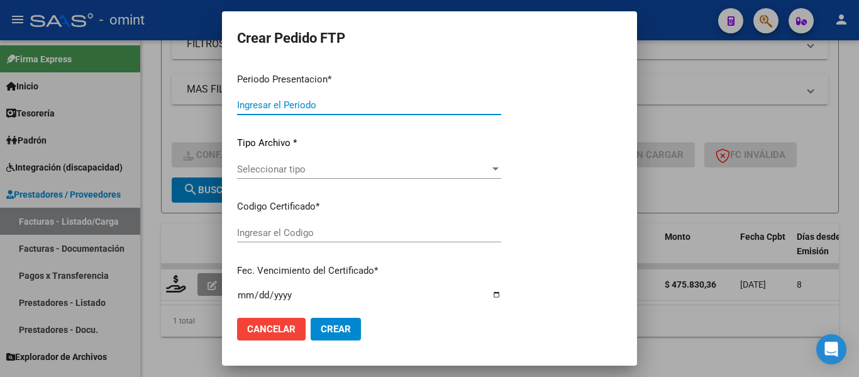
type input "202509"
type input "$ 475.830,36"
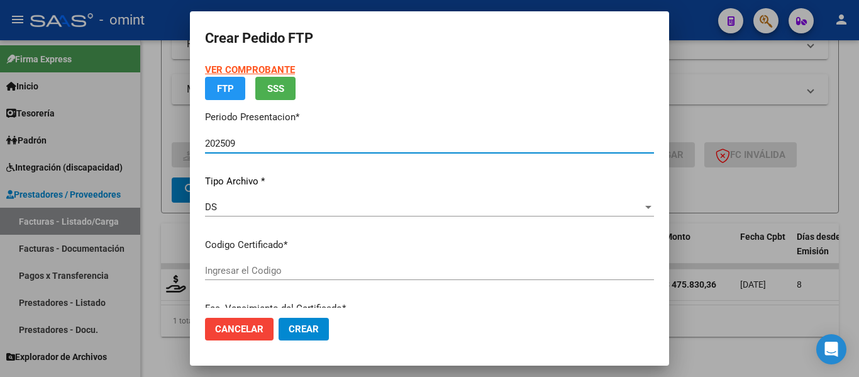
type input "6896277586"
type input "[DATE]"
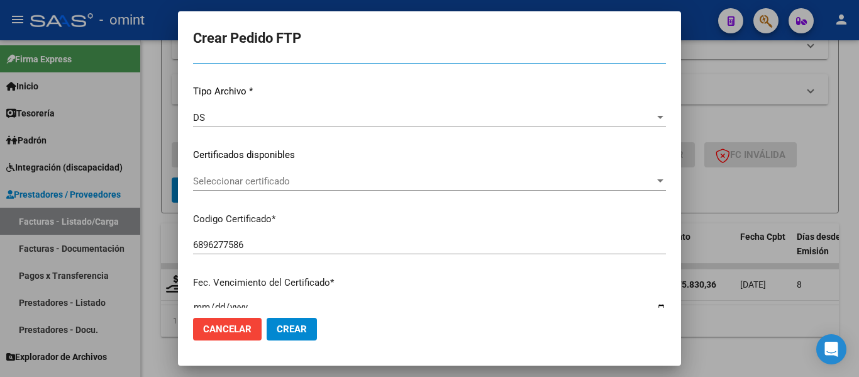
scroll to position [126, 0]
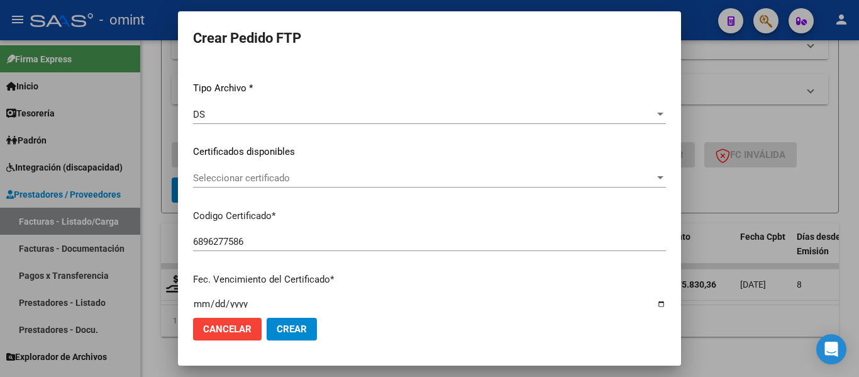
click at [328, 176] on span "Seleccionar certificado" at bounding box center [424, 177] width 462 height 11
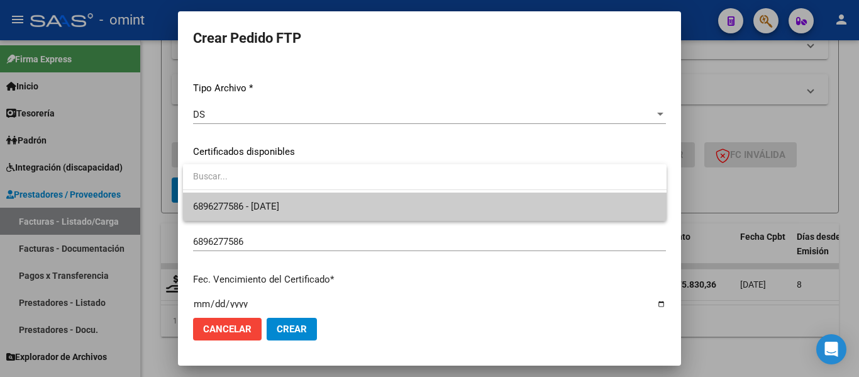
click at [330, 203] on span "6896277586 - [DATE]" at bounding box center [425, 206] width 464 height 28
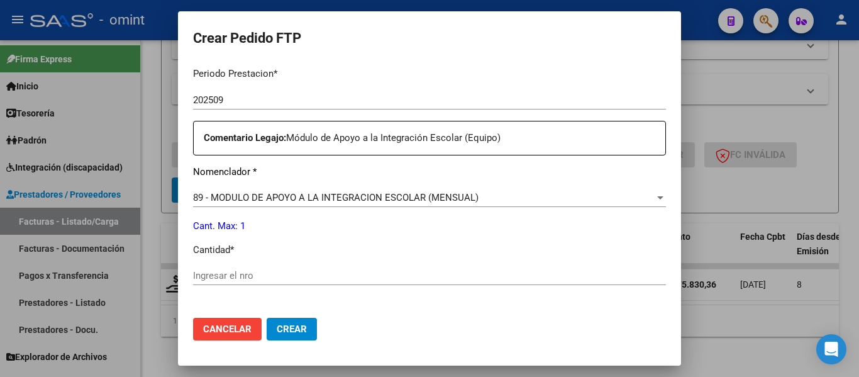
scroll to position [440, 0]
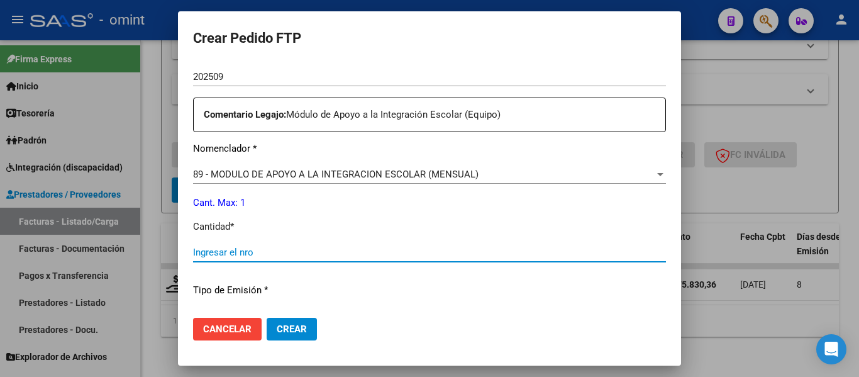
click at [287, 248] on input "Ingresar el nro" at bounding box center [429, 252] width 473 height 11
type input "1"
click at [303, 335] on span "Crear" at bounding box center [292, 328] width 30 height 11
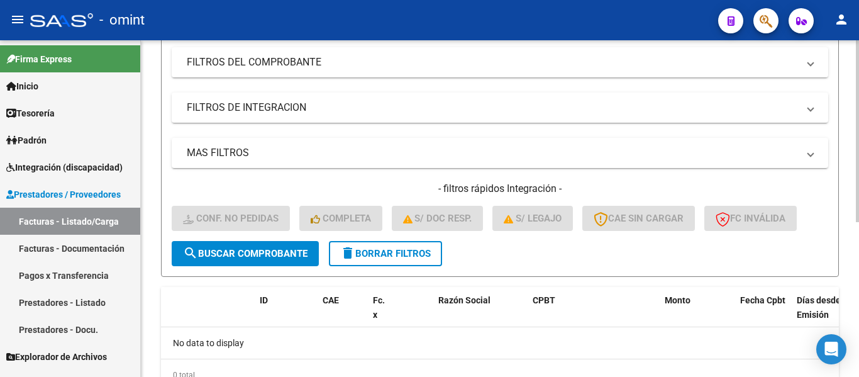
scroll to position [252, 0]
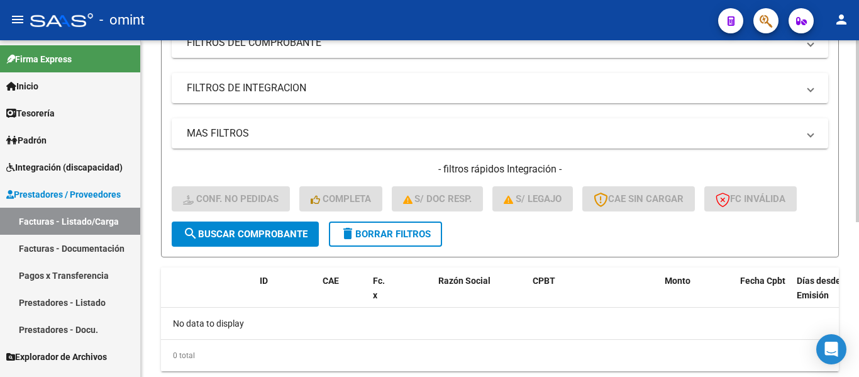
click at [272, 231] on span "search Buscar Comprobante" at bounding box center [245, 233] width 125 height 11
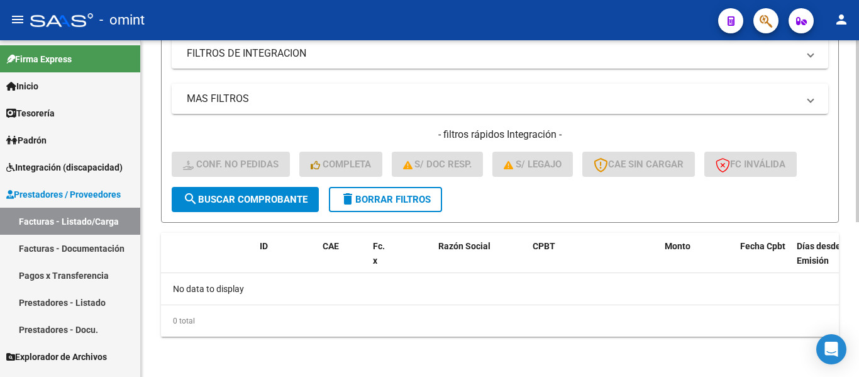
click at [414, 199] on span "delete Borrar Filtros" at bounding box center [385, 199] width 91 height 11
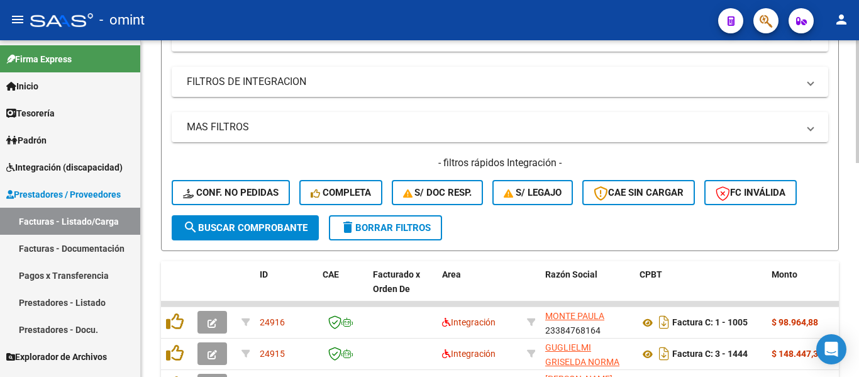
scroll to position [286, 0]
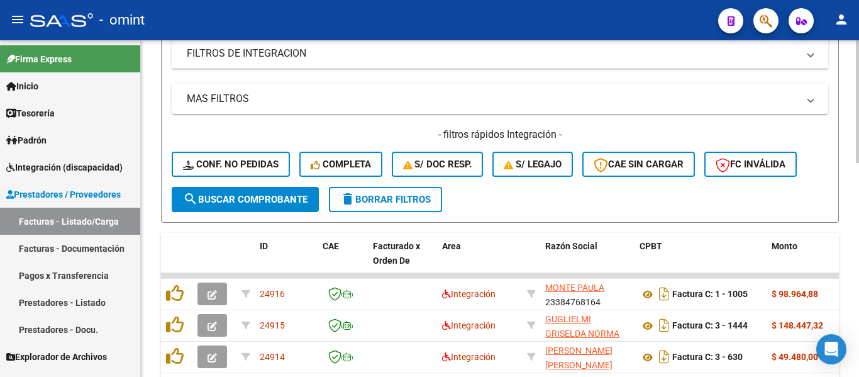
click at [386, 199] on span "delete Borrar Filtros" at bounding box center [385, 199] width 91 height 11
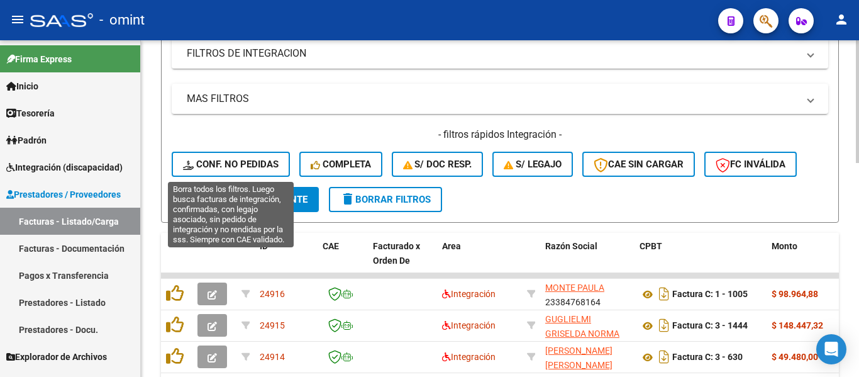
click at [246, 155] on button "Conf. no pedidas" at bounding box center [231, 164] width 118 height 25
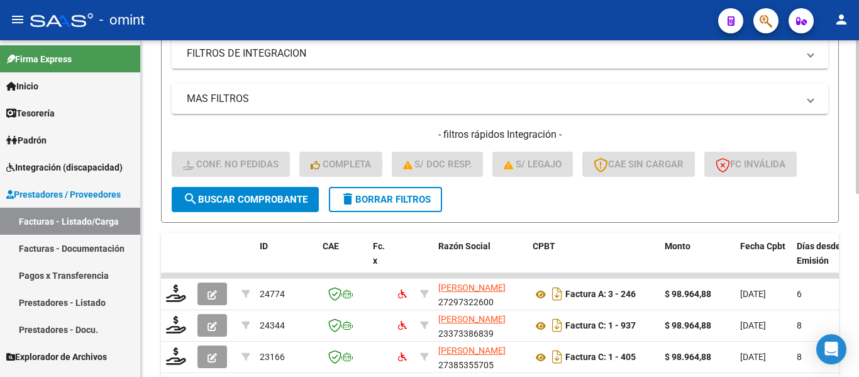
scroll to position [97, 0]
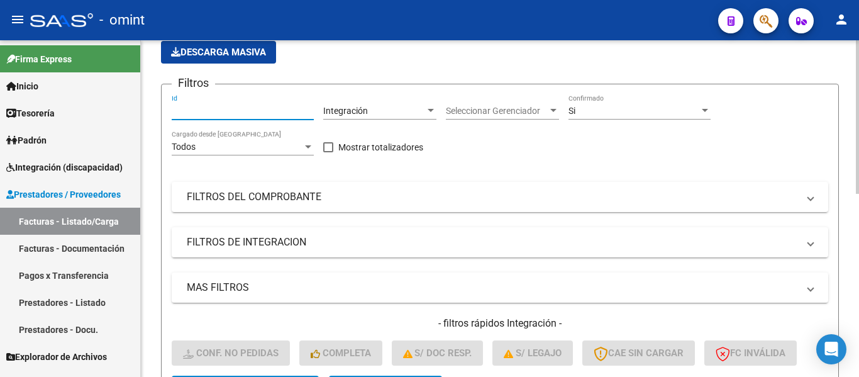
paste input "23166"
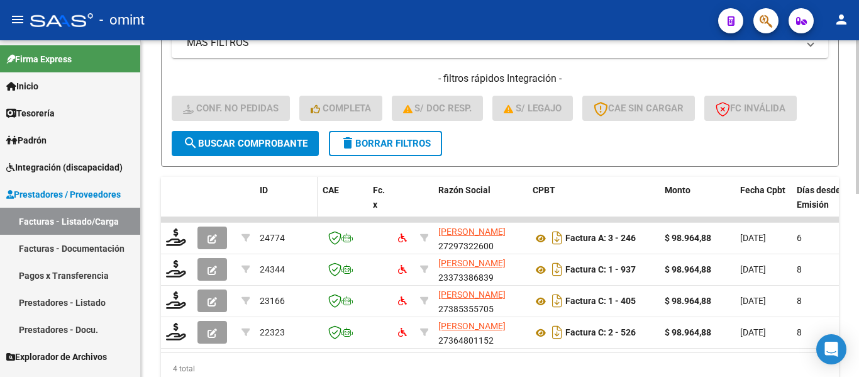
scroll to position [349, 0]
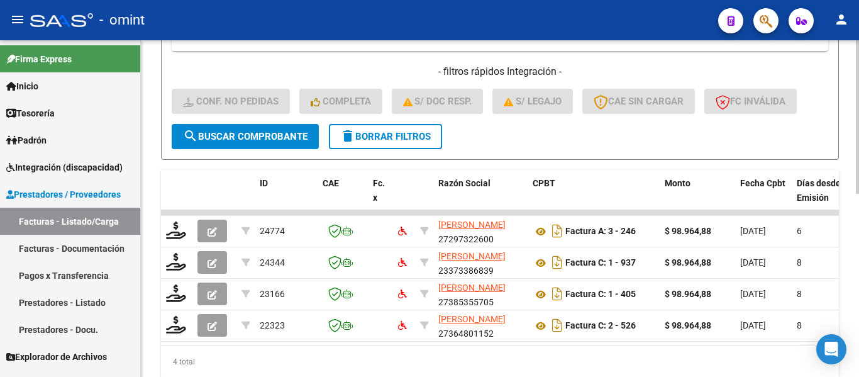
type input "23166"
click at [282, 138] on span "search Buscar Comprobante" at bounding box center [245, 136] width 125 height 11
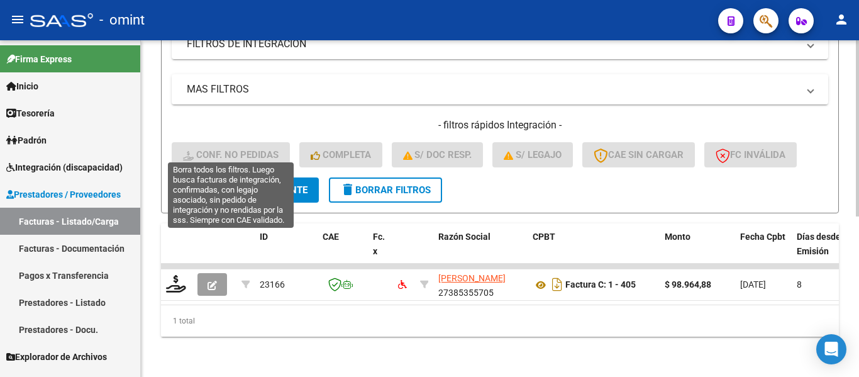
scroll to position [306, 0]
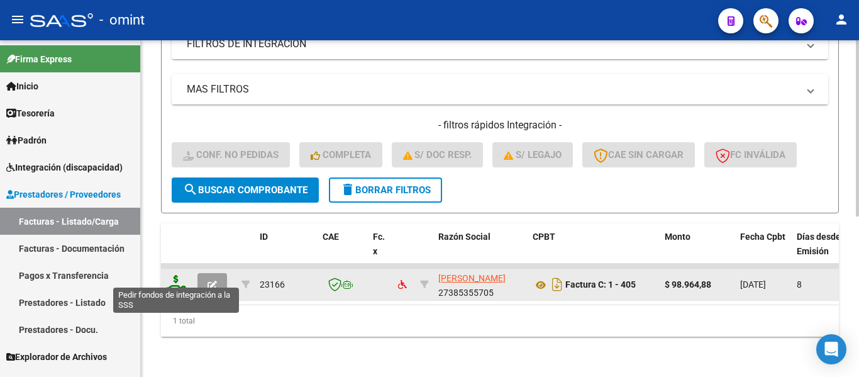
click at [174, 276] on icon at bounding box center [176, 284] width 20 height 18
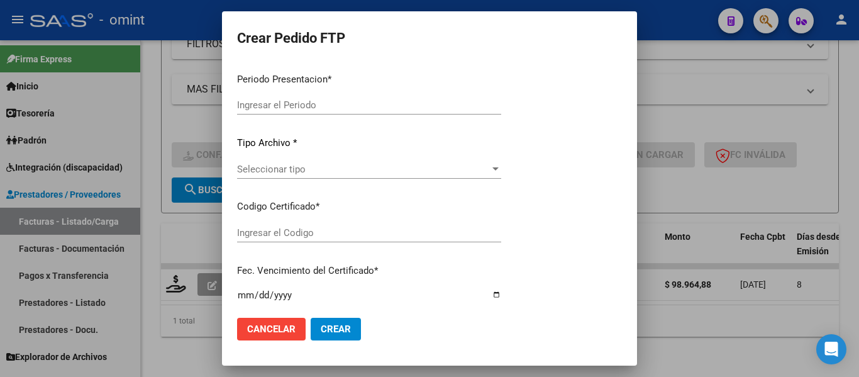
type input "202509"
type input "$ 98.964,88"
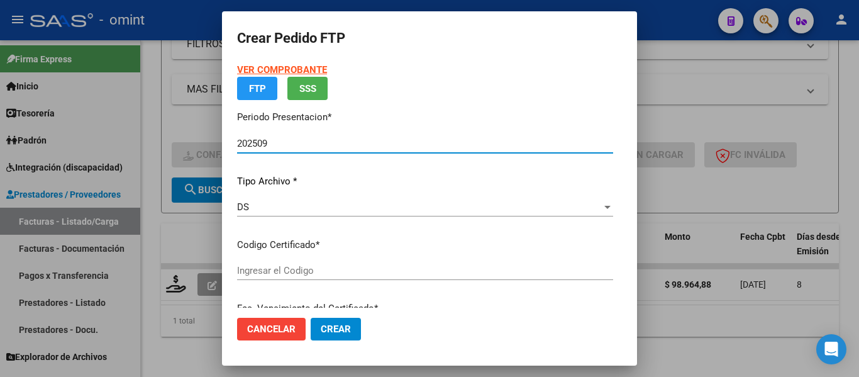
type input "6896277586"
type input "[DATE]"
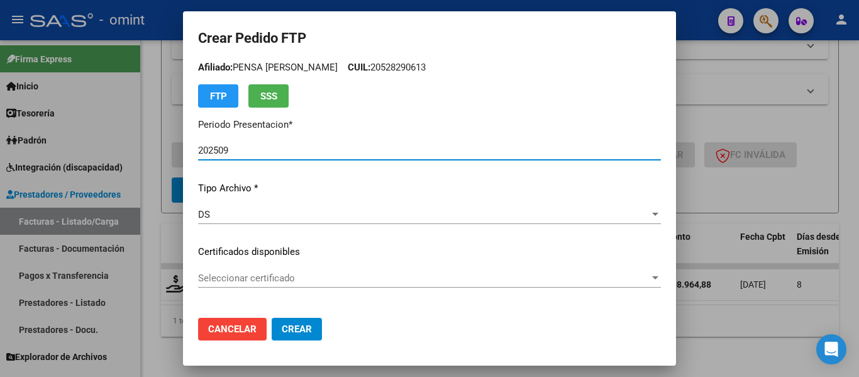
scroll to position [63, 0]
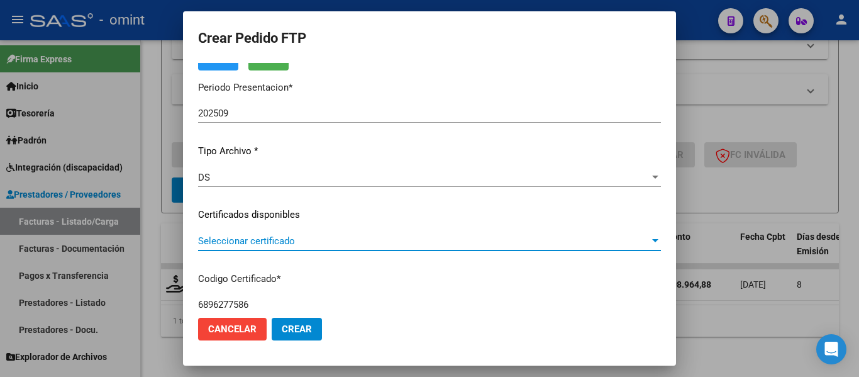
click at [291, 245] on span "Seleccionar certificado" at bounding box center [424, 240] width 452 height 11
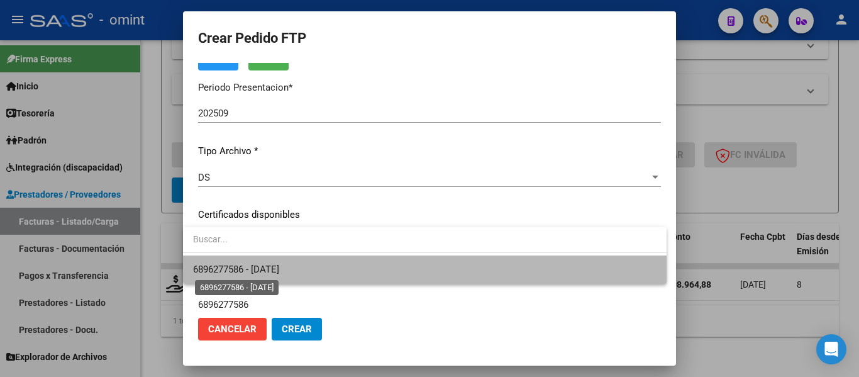
click at [279, 270] on span "6896277586 - [DATE]" at bounding box center [236, 269] width 86 height 11
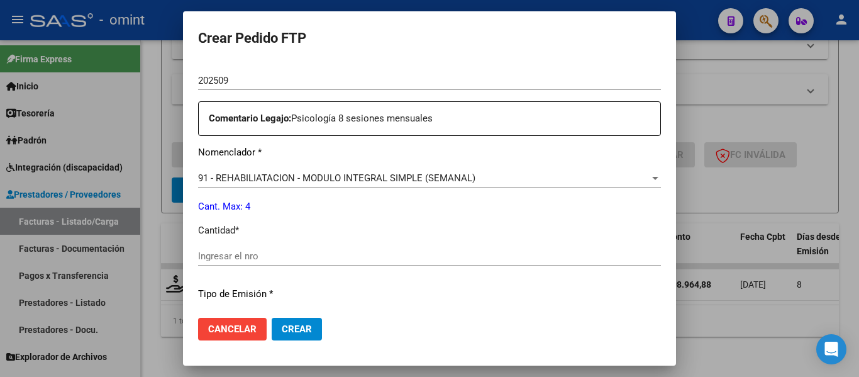
scroll to position [503, 0]
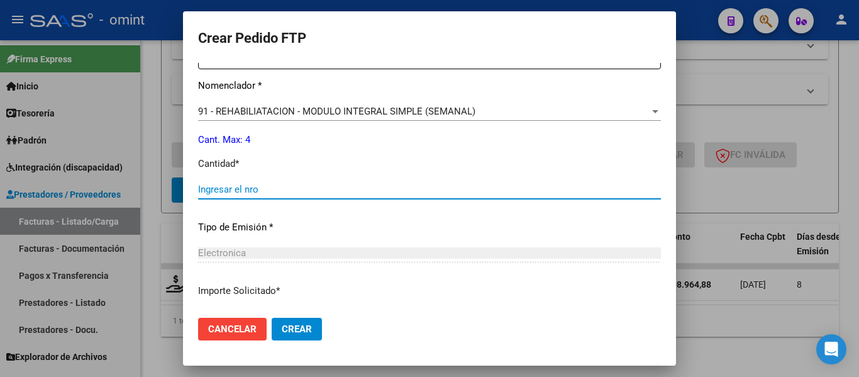
click at [280, 184] on input "Ingresar el nro" at bounding box center [429, 189] width 463 height 11
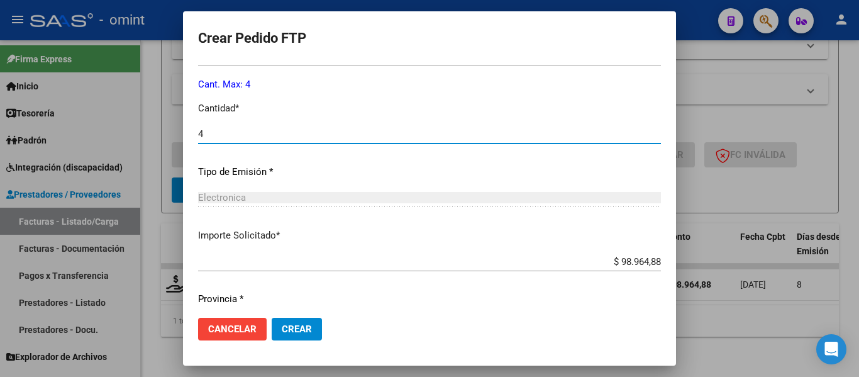
scroll to position [598, 0]
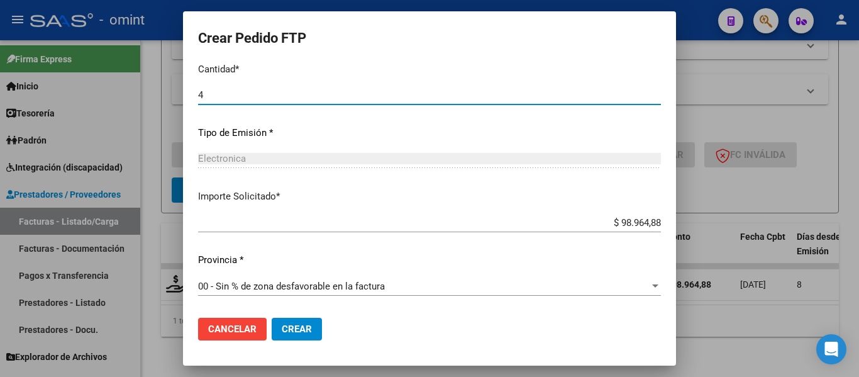
type input "4"
click at [298, 334] on span "Crear" at bounding box center [297, 328] width 30 height 11
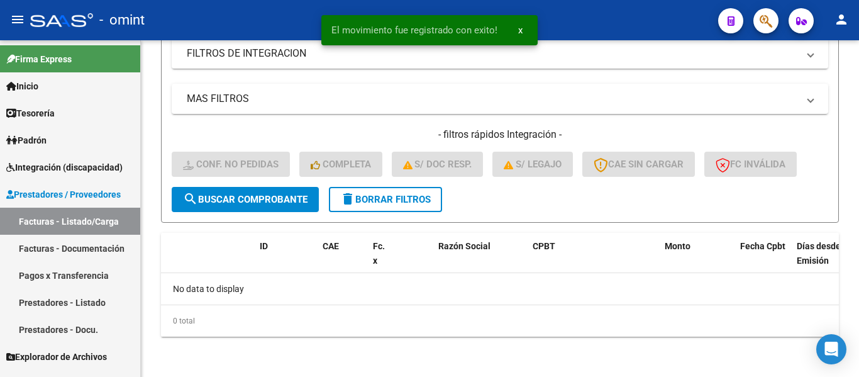
scroll to position [286, 0]
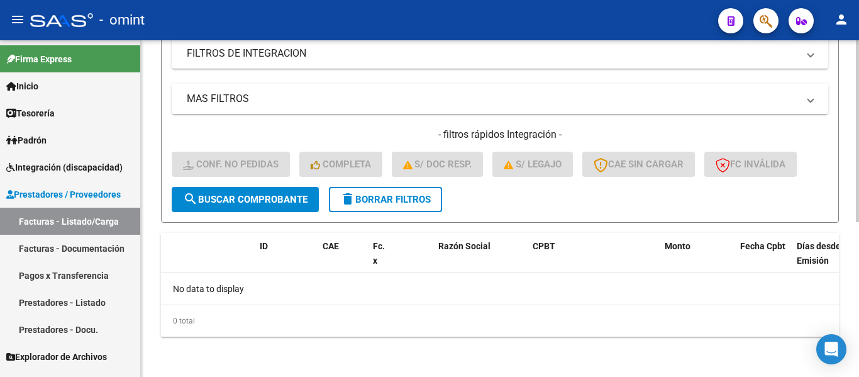
click at [416, 202] on span "delete Borrar Filtros" at bounding box center [385, 199] width 91 height 11
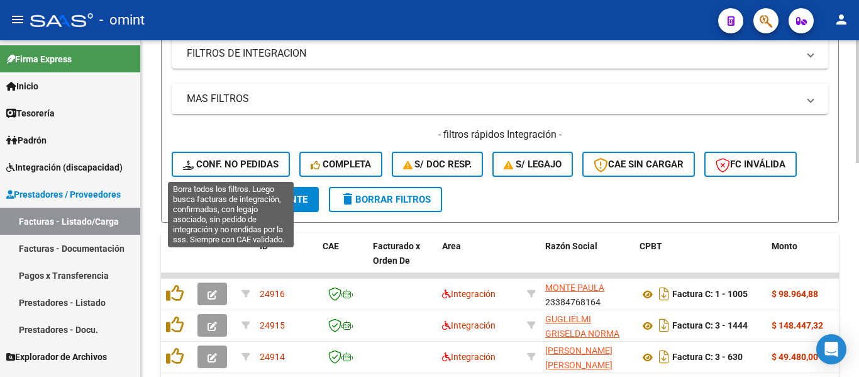
drag, startPoint x: 245, startPoint y: 160, endPoint x: 259, endPoint y: 161, distance: 13.9
click at [246, 160] on span "Conf. no pedidas" at bounding box center [231, 164] width 96 height 11
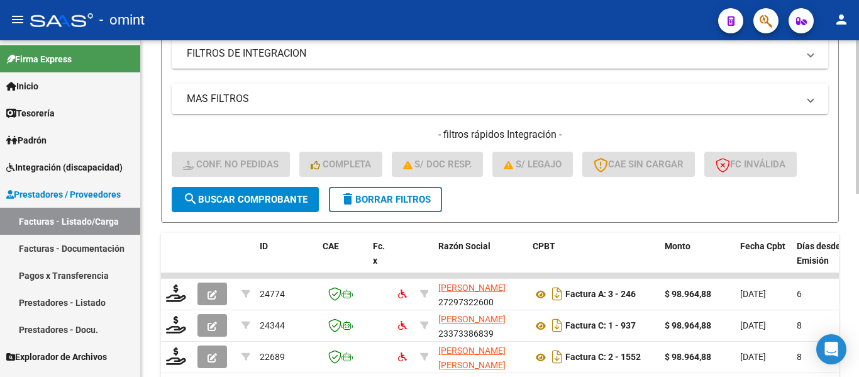
scroll to position [35, 0]
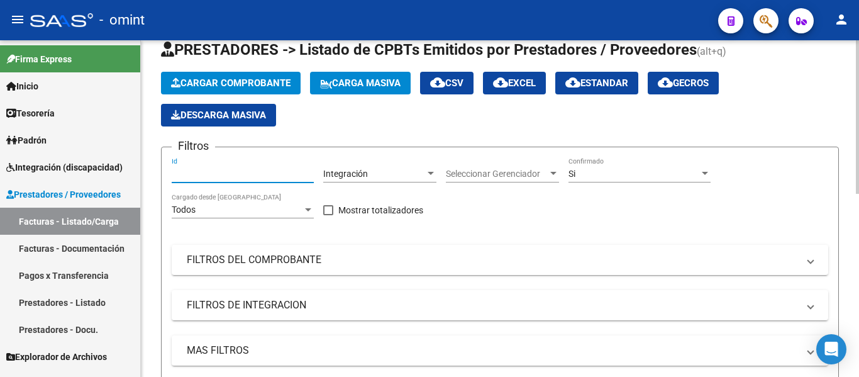
paste input "22689"
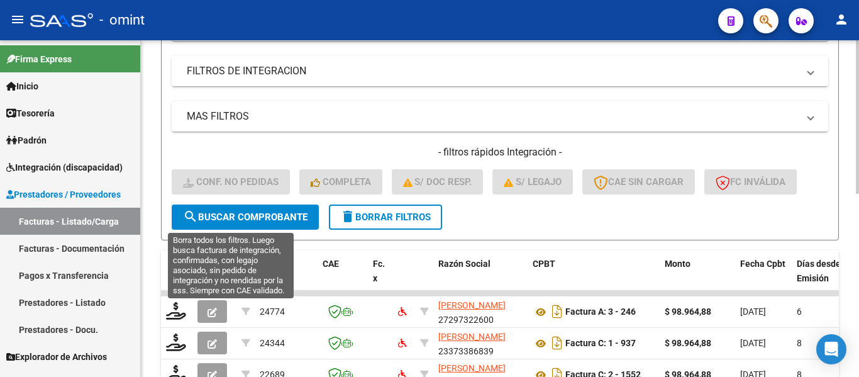
scroll to position [286, 0]
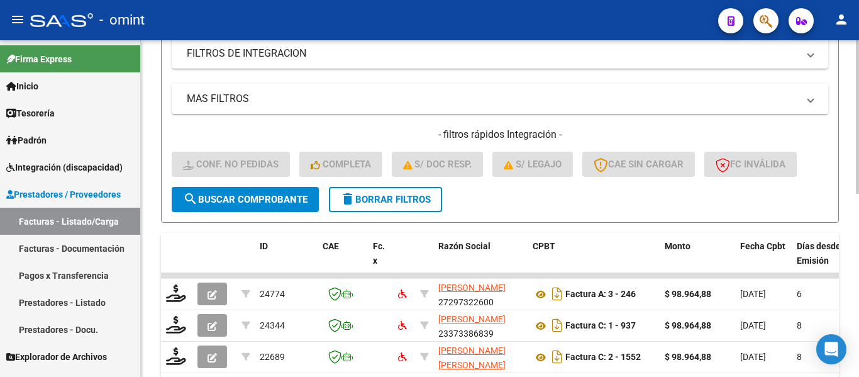
type input "22688"
click at [289, 197] on span "search Buscar Comprobante" at bounding box center [245, 199] width 125 height 11
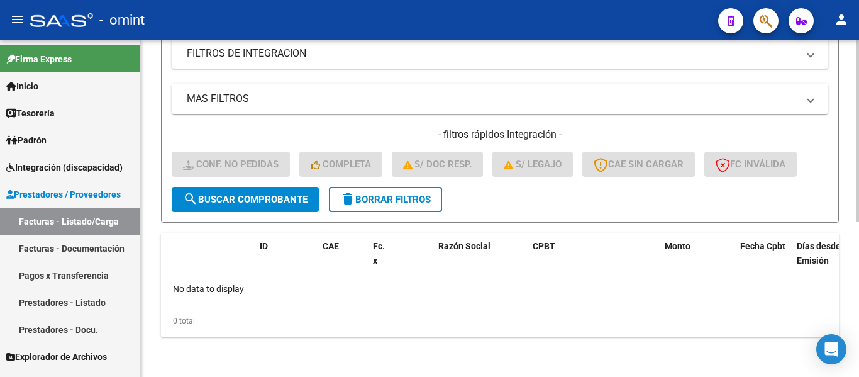
click at [377, 206] on button "delete Borrar Filtros" at bounding box center [385, 199] width 113 height 25
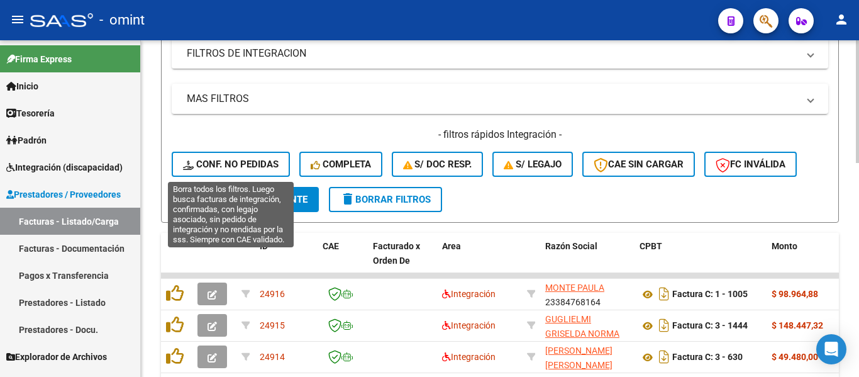
drag, startPoint x: 255, startPoint y: 166, endPoint x: 262, endPoint y: 164, distance: 6.8
click at [255, 165] on span "Conf. no pedidas" at bounding box center [231, 164] width 96 height 11
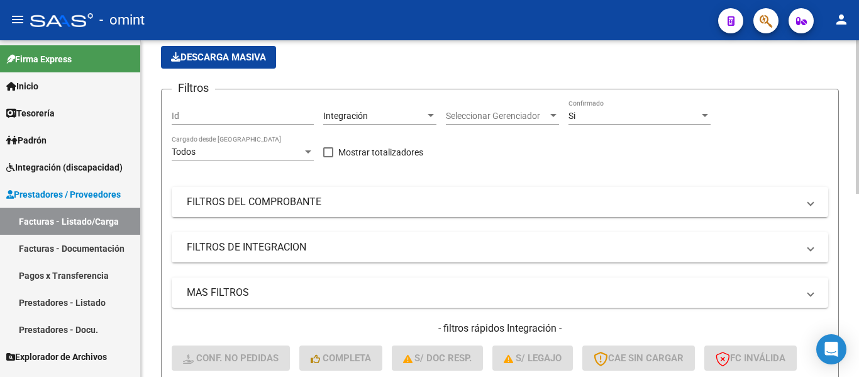
scroll to position [35, 0]
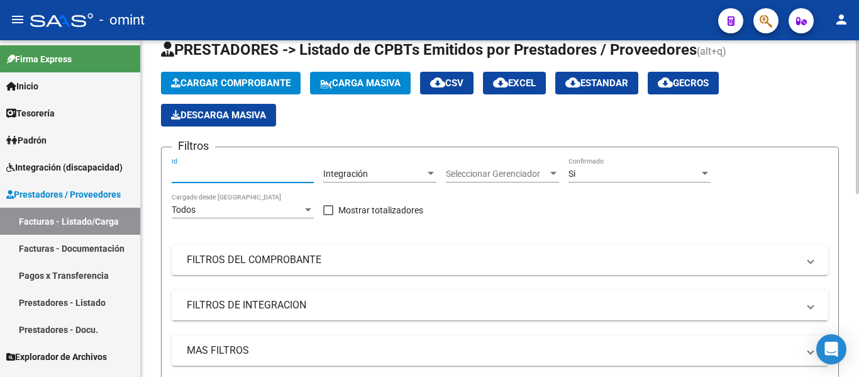
paste input "22689"
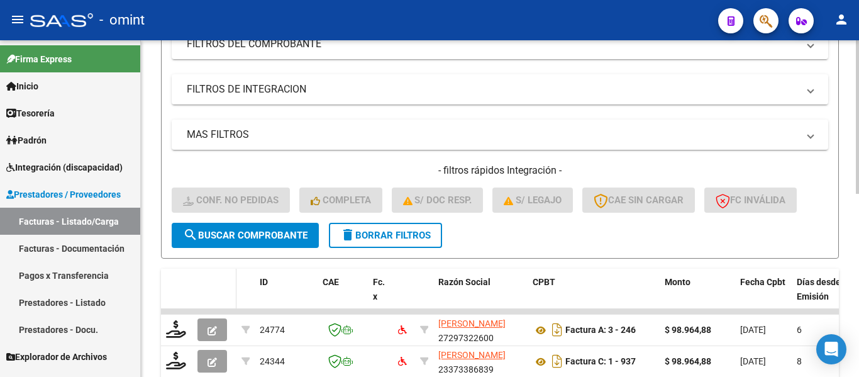
scroll to position [286, 0]
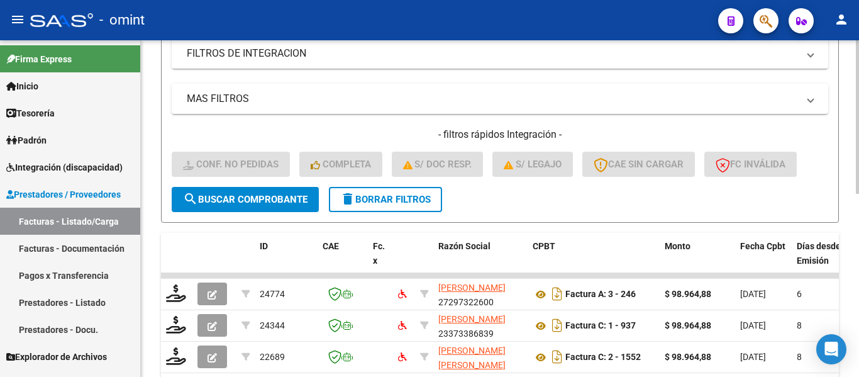
type input "22689"
click at [238, 199] on span "search Buscar Comprobante" at bounding box center [245, 199] width 125 height 11
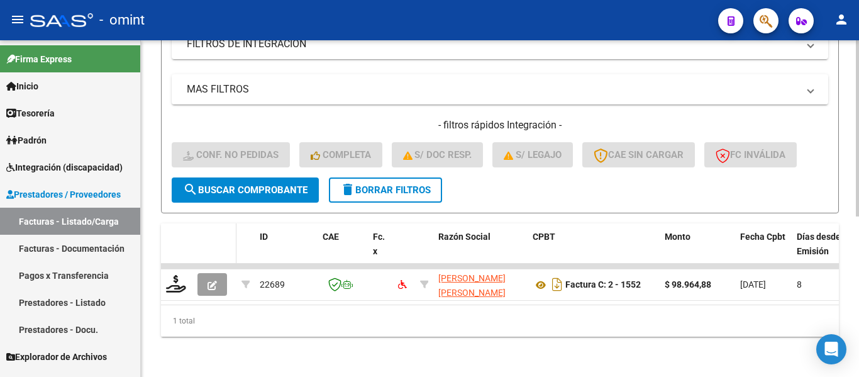
scroll to position [306, 0]
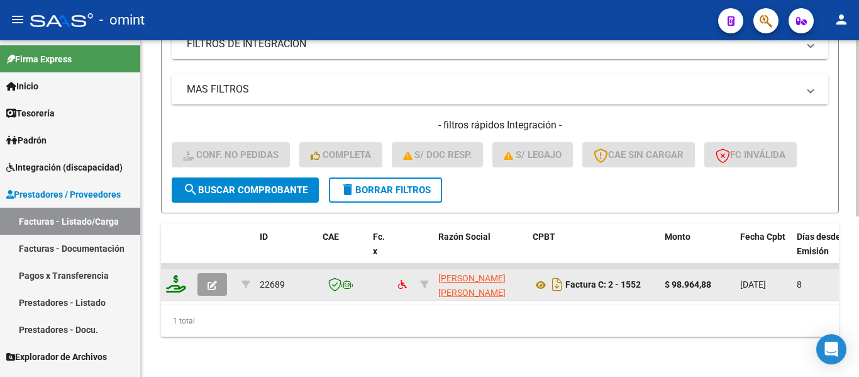
click at [177, 282] on icon at bounding box center [176, 284] width 20 height 18
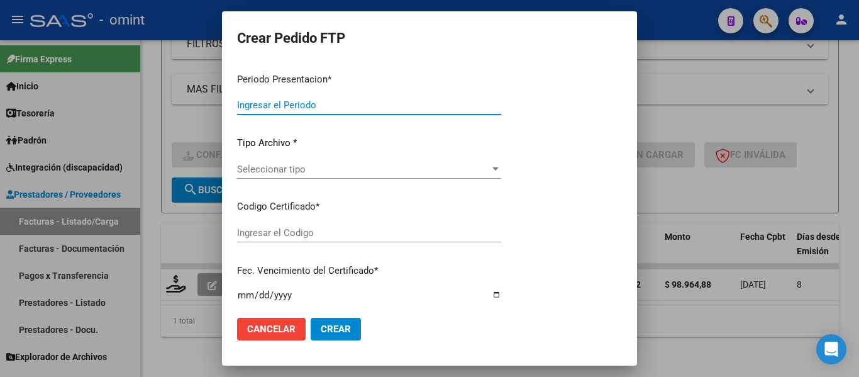
type input "202509"
type input "$ 98.964,88"
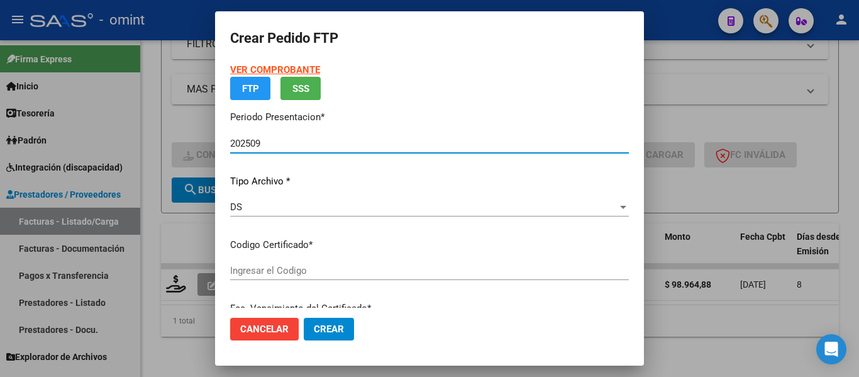
type input "6896277586"
type input "[DATE]"
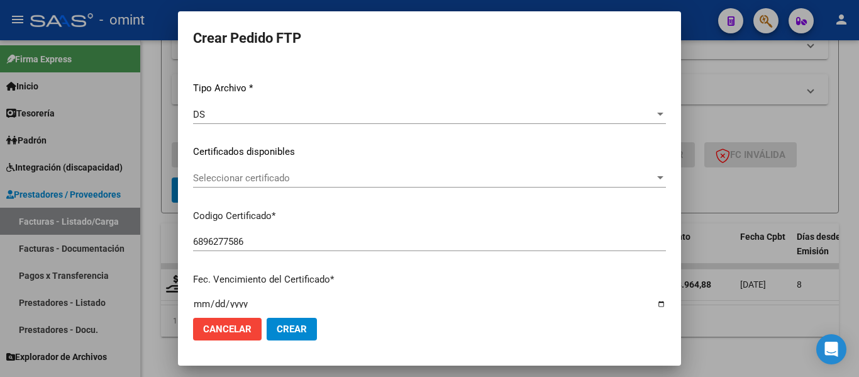
scroll to position [189, 0]
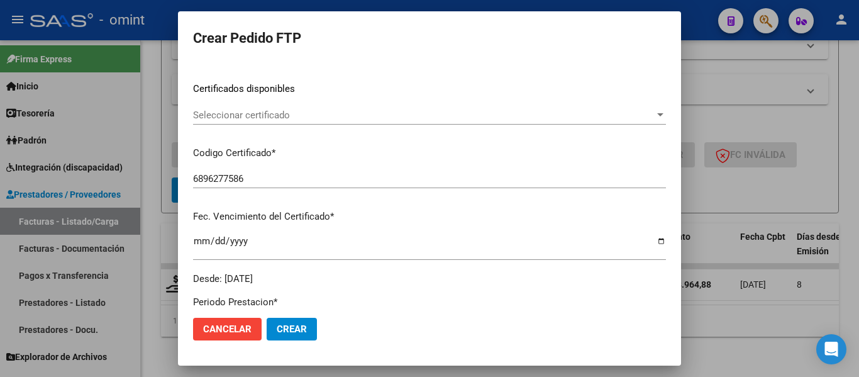
click at [326, 112] on span "Seleccionar certificado" at bounding box center [424, 114] width 462 height 11
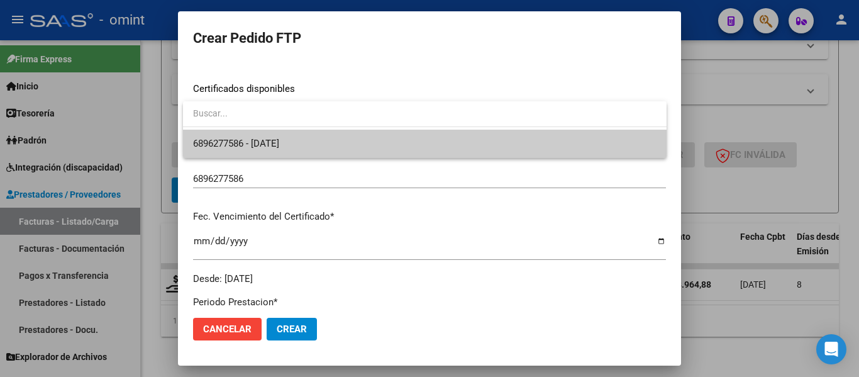
click at [333, 147] on span "6896277586 - [DATE]" at bounding box center [425, 144] width 464 height 28
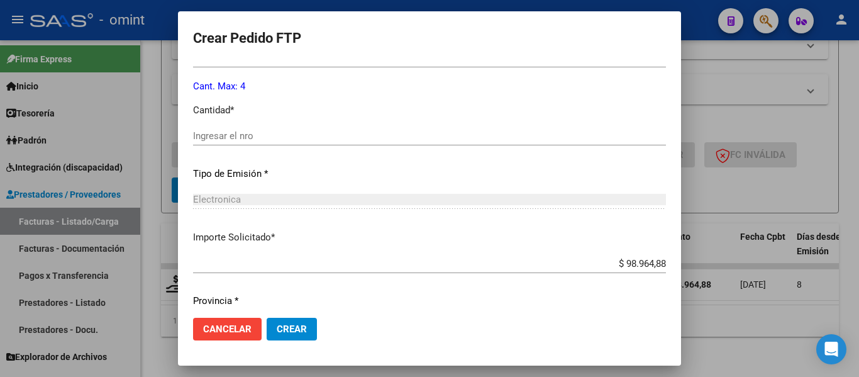
scroll to position [566, 0]
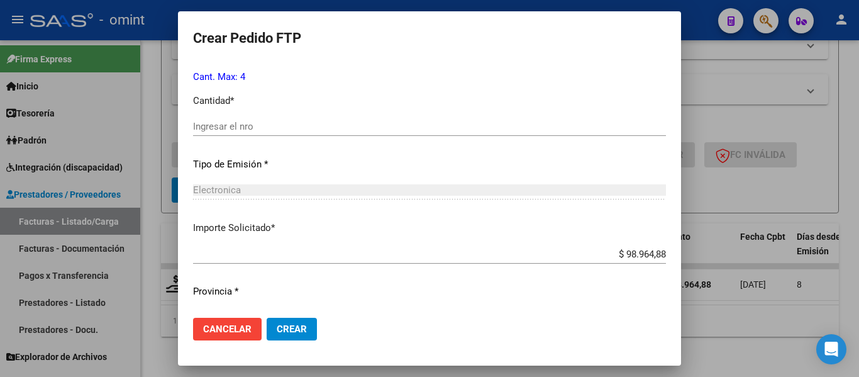
click at [267, 120] on div "Ingresar el nro" at bounding box center [429, 126] width 473 height 19
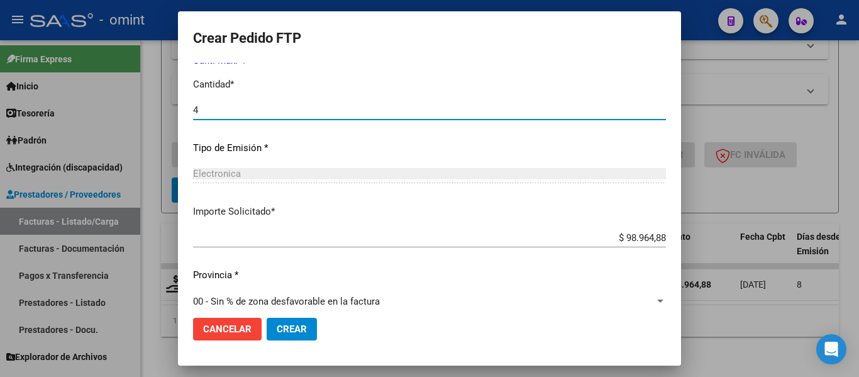
scroll to position [598, 0]
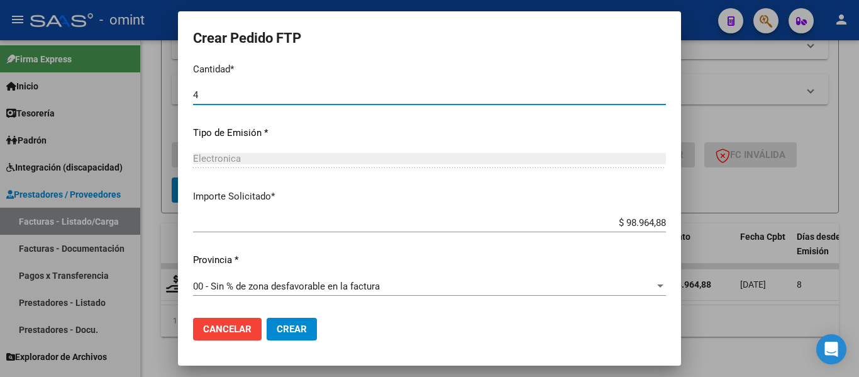
type input "4"
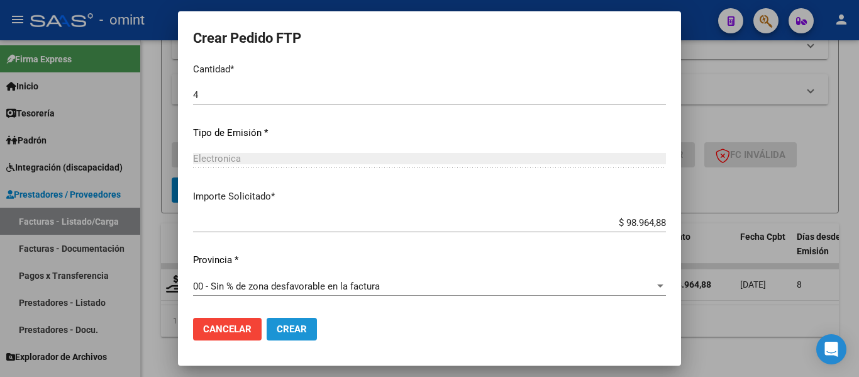
click at [301, 328] on span "Crear" at bounding box center [292, 328] width 30 height 11
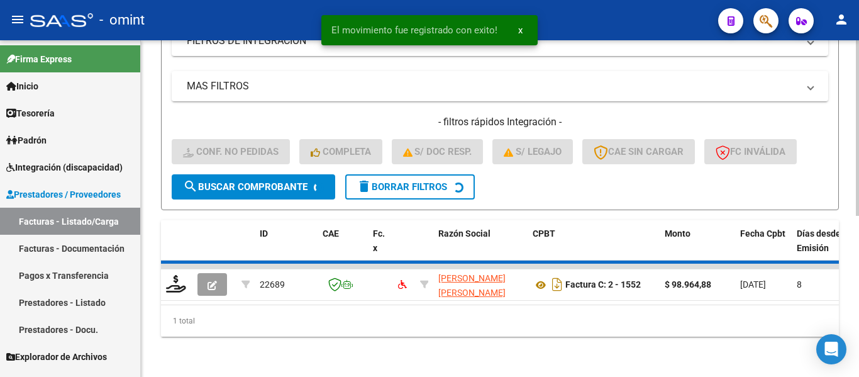
scroll to position [286, 0]
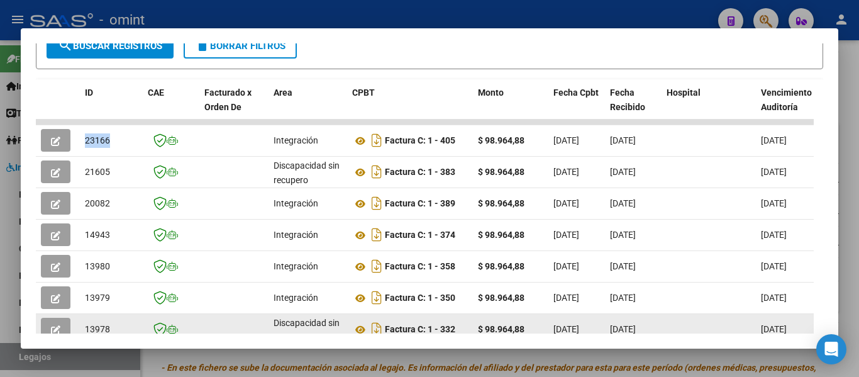
scroll to position [257, 0]
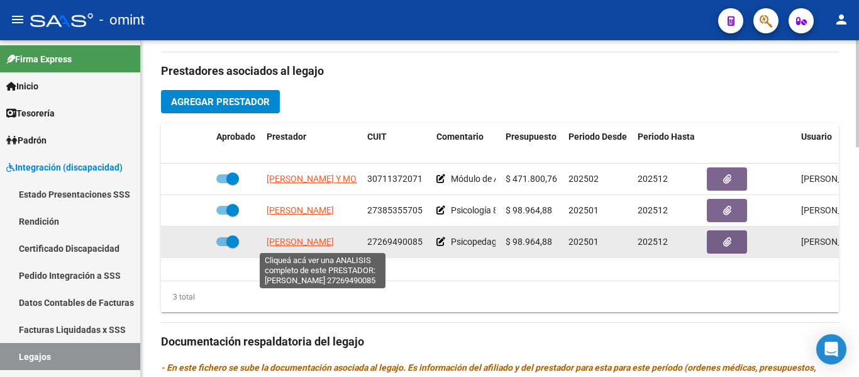
click at [334, 242] on span "[PERSON_NAME] [PERSON_NAME]" at bounding box center [300, 241] width 67 height 10
type textarea "27269490085"
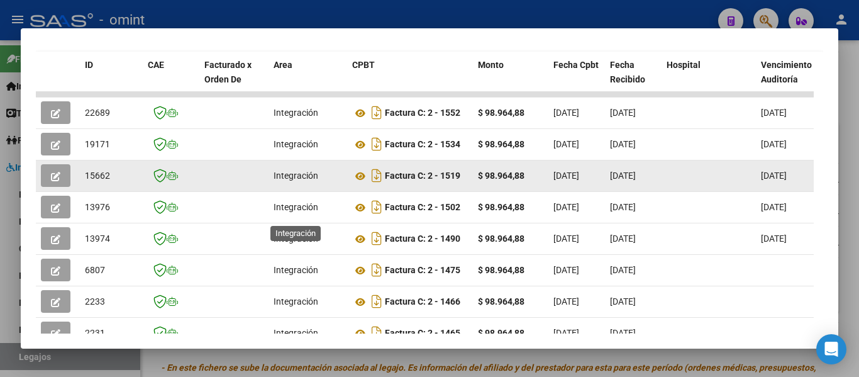
scroll to position [288, 0]
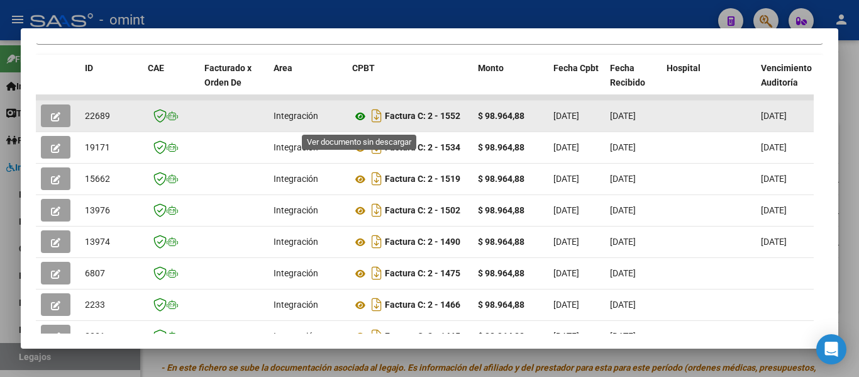
click at [362, 120] on icon at bounding box center [360, 116] width 16 height 15
click at [57, 118] on icon "button" at bounding box center [55, 116] width 9 height 9
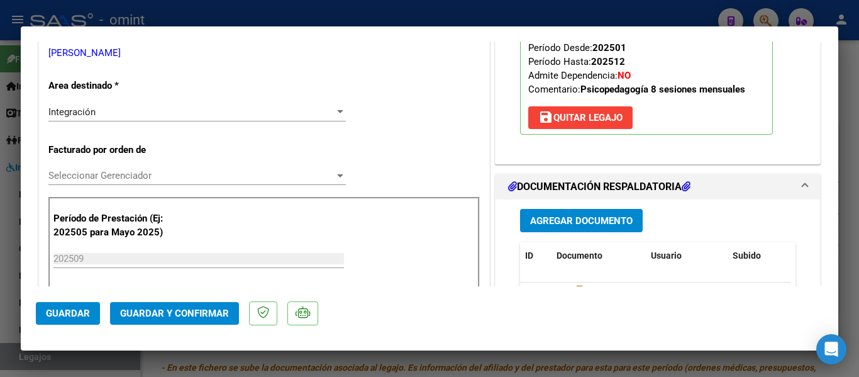
scroll to position [252, 0]
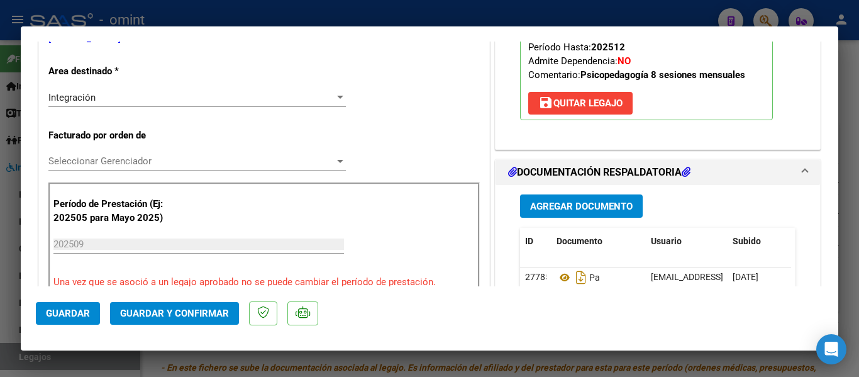
click at [213, 314] on span "Guardar y Confirmar" at bounding box center [174, 313] width 109 height 11
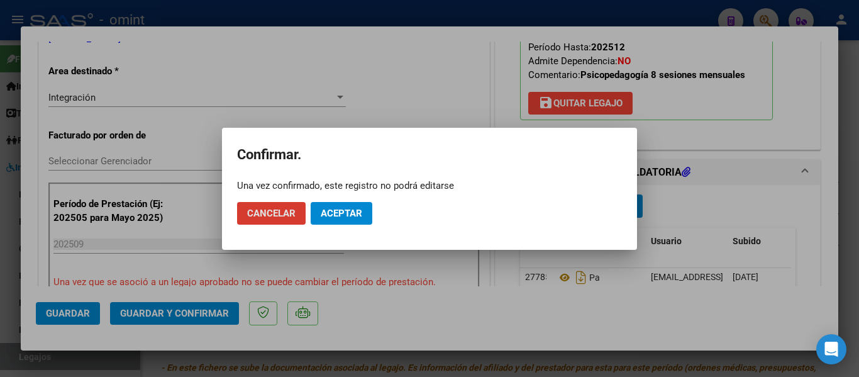
click at [351, 211] on span "Aceptar" at bounding box center [342, 213] width 42 height 11
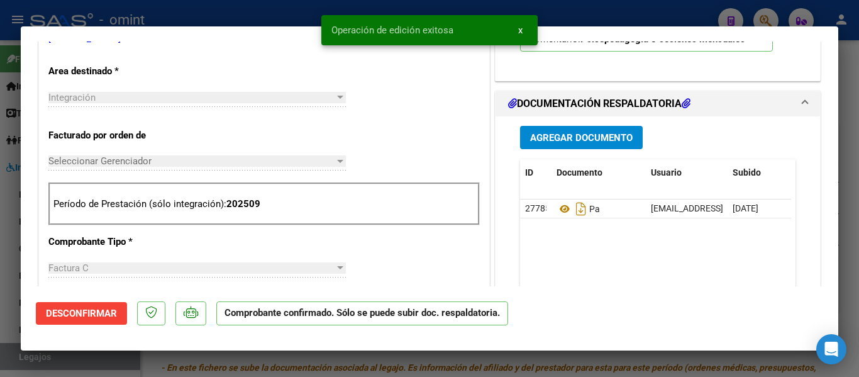
type input "$ 0,00"
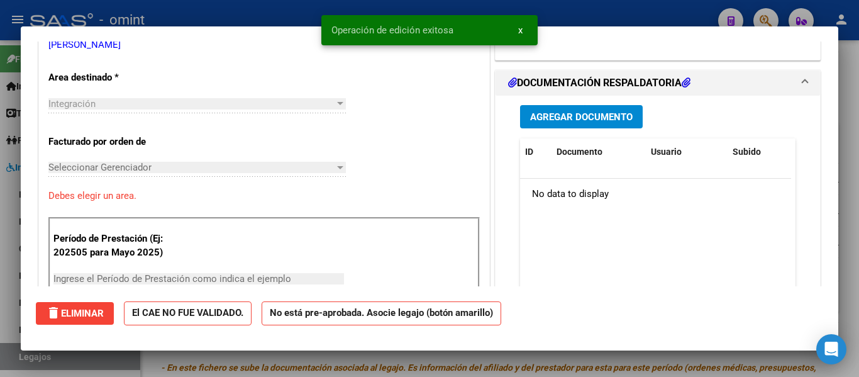
scroll to position [0, 0]
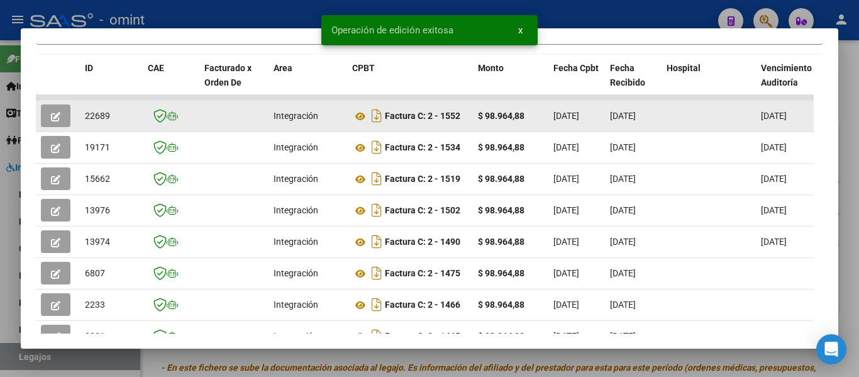
drag, startPoint x: 85, startPoint y: 125, endPoint x: 115, endPoint y: 125, distance: 30.2
click at [115, 123] on div "22689" at bounding box center [111, 116] width 53 height 14
copy span "22689"
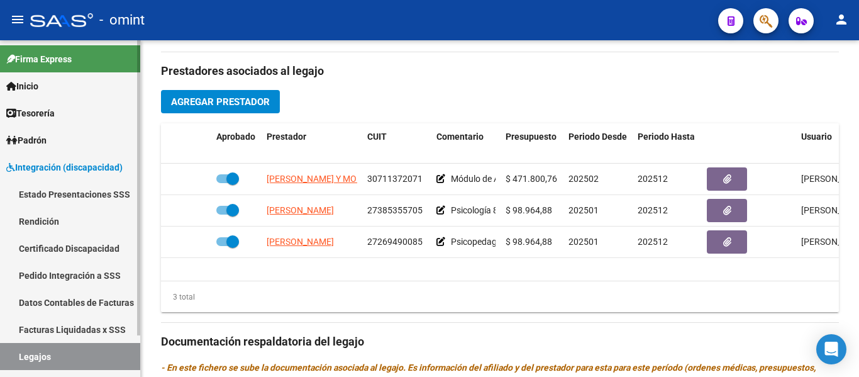
click at [97, 195] on link "Estado Presentaciones SSS" at bounding box center [70, 194] width 140 height 27
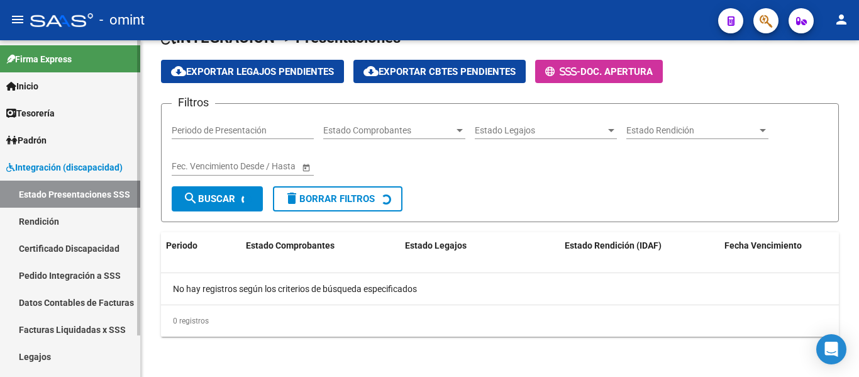
scroll to position [145, 0]
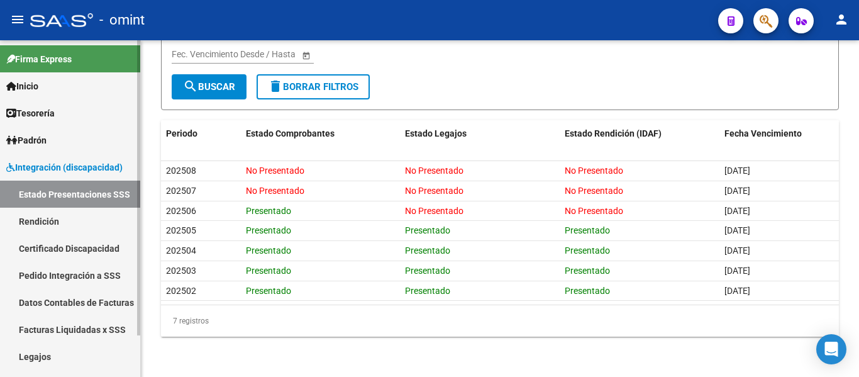
click at [53, 350] on link "Legajos" at bounding box center [70, 356] width 140 height 27
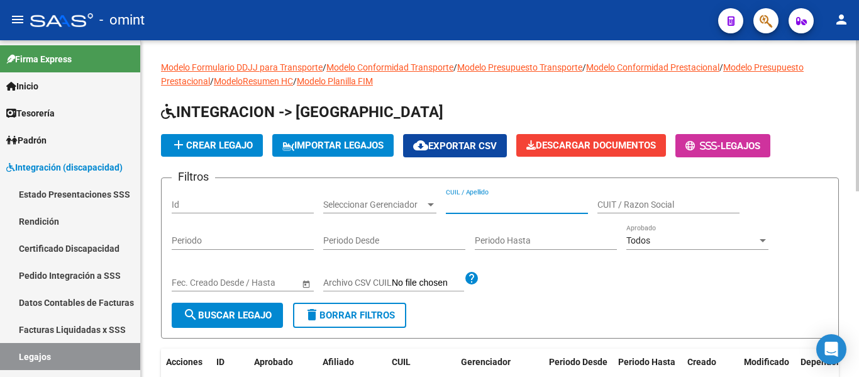
paste input "PERALTA ROJO MARTINA AILIN"
type input "PERALTA ROJO MARTINA AILIN"
click at [243, 312] on span "search Buscar Legajo" at bounding box center [227, 314] width 89 height 11
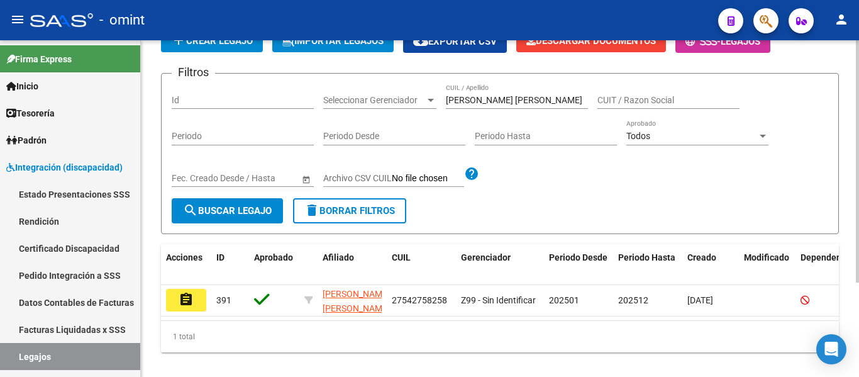
scroll to position [131, 0]
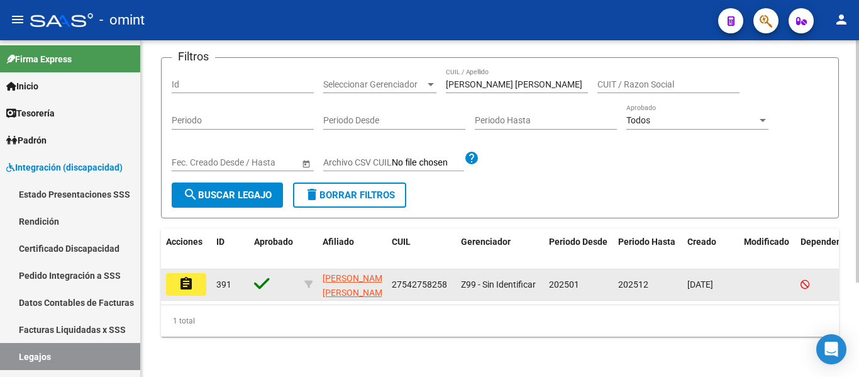
click at [196, 278] on button "assignment" at bounding box center [186, 284] width 40 height 23
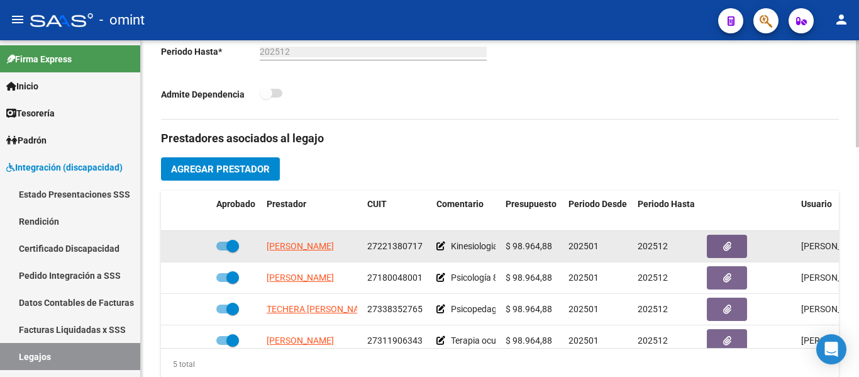
scroll to position [377, 0]
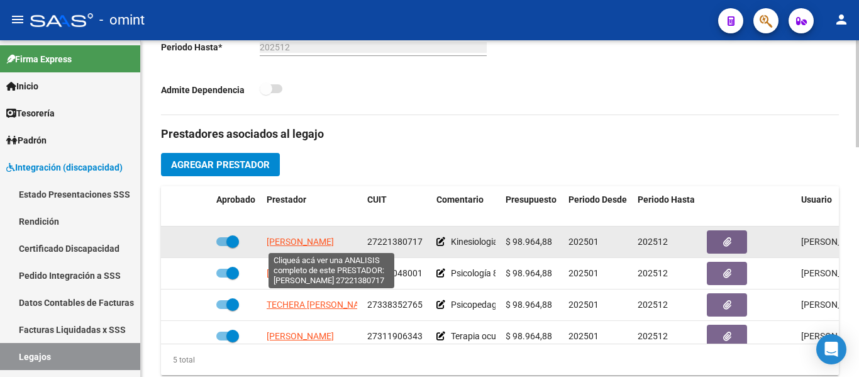
click at [333, 243] on span "BASUALDO MARIA DEL ROSARIO" at bounding box center [300, 241] width 67 height 10
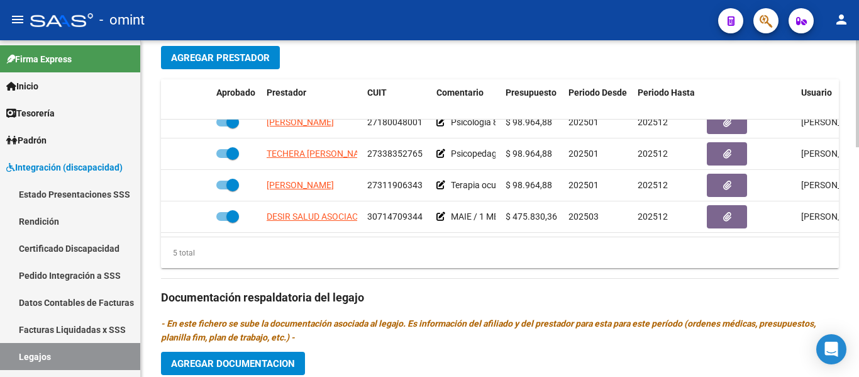
scroll to position [494, 0]
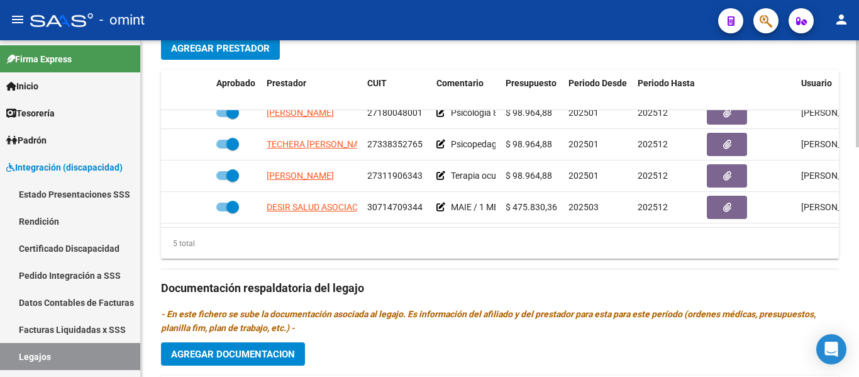
click at [859, 291] on div at bounding box center [857, 250] width 3 height 107
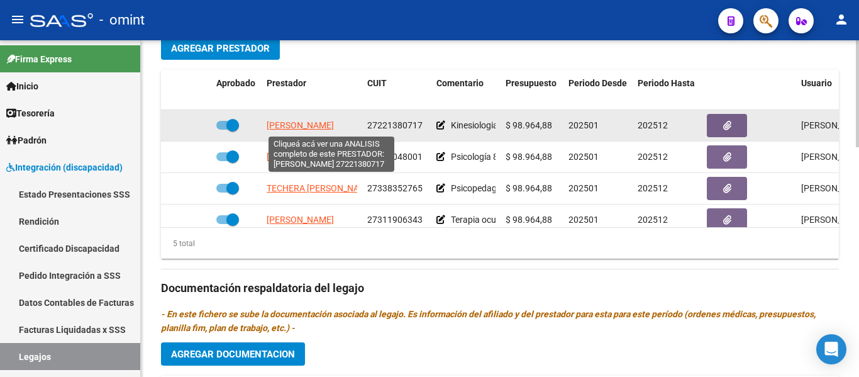
click at [334, 124] on span "BASUALDO MARIA DEL ROSARIO" at bounding box center [300, 125] width 67 height 10
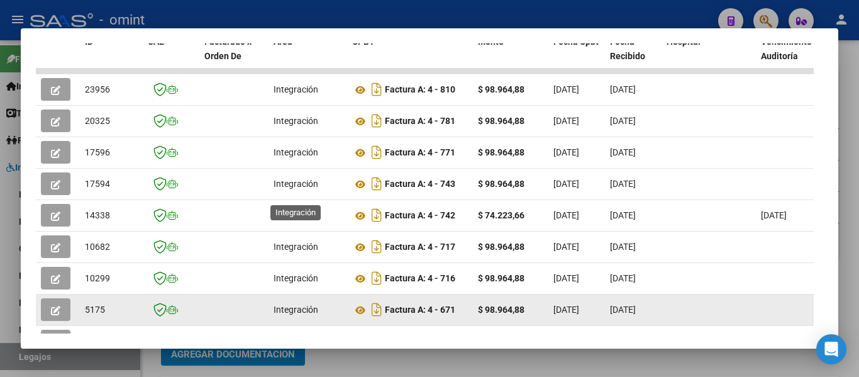
scroll to position [257, 0]
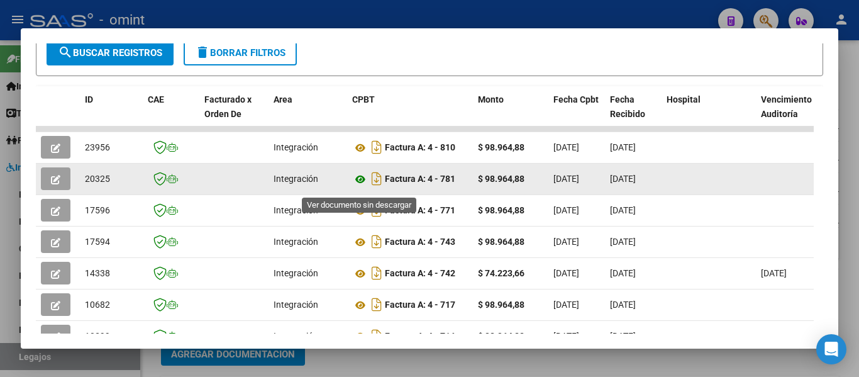
click at [362, 186] on icon at bounding box center [360, 179] width 16 height 15
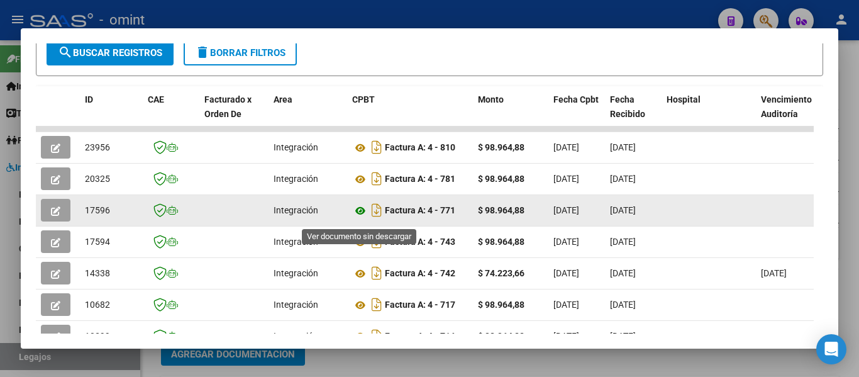
click at [360, 218] on icon at bounding box center [360, 210] width 16 height 15
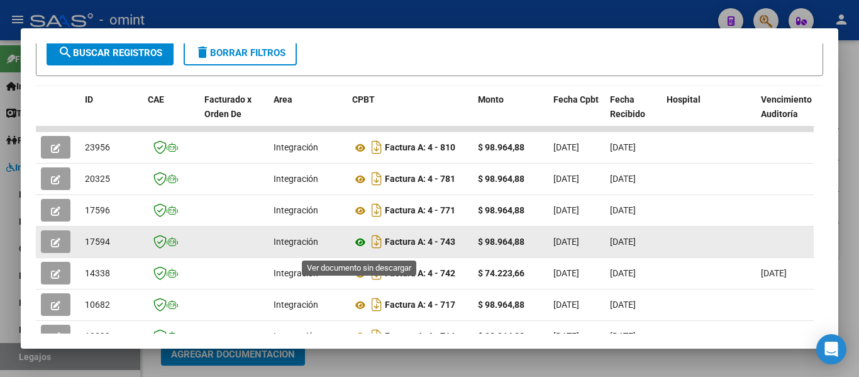
click at [359, 248] on icon at bounding box center [360, 242] width 16 height 15
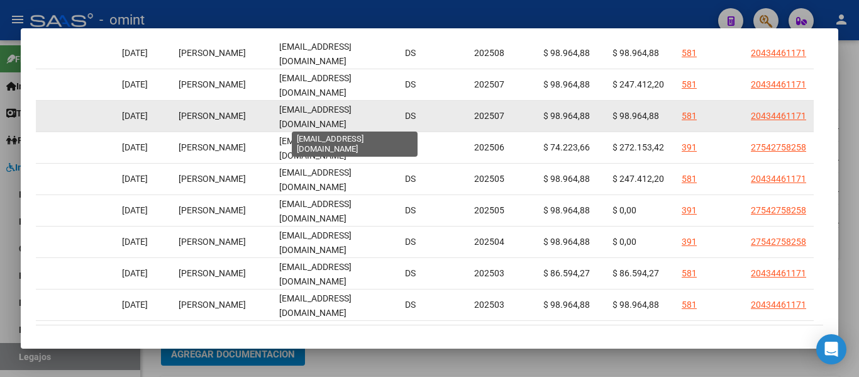
scroll to position [0, 35]
drag, startPoint x: 280, startPoint y: 122, endPoint x: 396, endPoint y: 125, distance: 116.4
click at [396, 125] on datatable-body-cell "kinesiointegral.avellaneda@gmail.com" at bounding box center [337, 116] width 126 height 31
copy span "kinesiointegral.avellaneda@gmail.com"
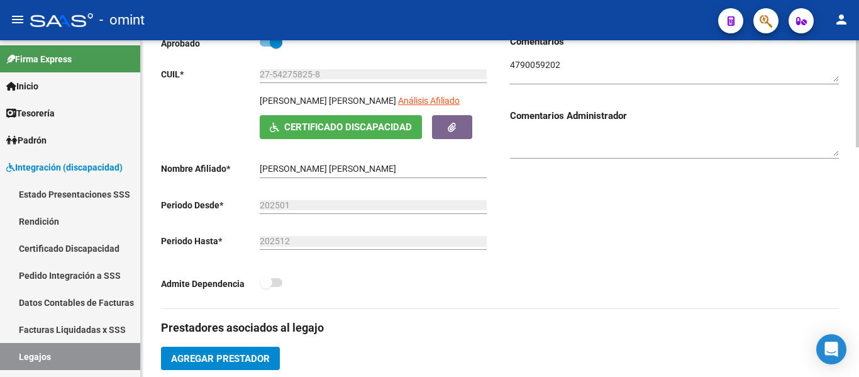
scroll to position [179, 0]
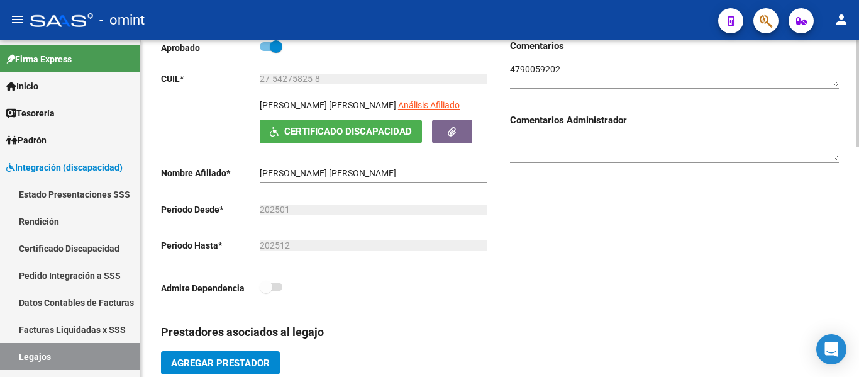
drag, startPoint x: 260, startPoint y: 106, endPoint x: 380, endPoint y: 107, distance: 120.1
click at [382, 109] on p "PERALTA ROJO MARTINA AILIN" at bounding box center [328, 105] width 136 height 14
copy p "PERALTA ROJO MARTINA AILIN"
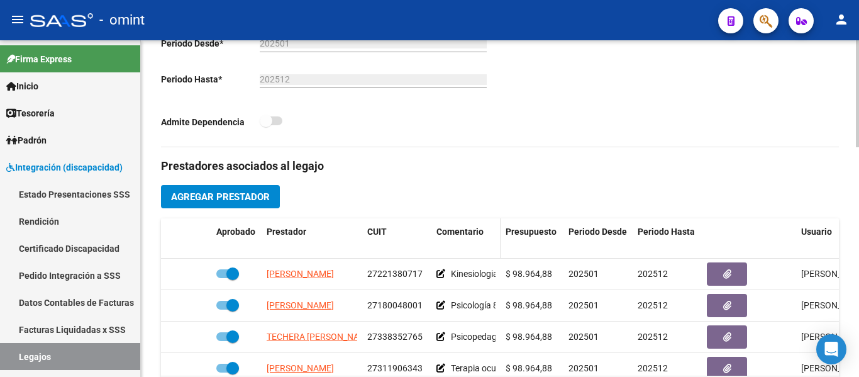
scroll to position [368, 0]
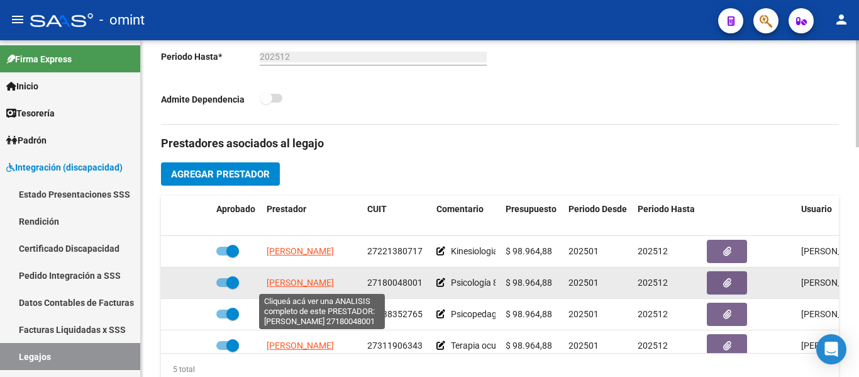
click at [326, 283] on span "CALCERANO MARTA LAURA" at bounding box center [300, 282] width 67 height 10
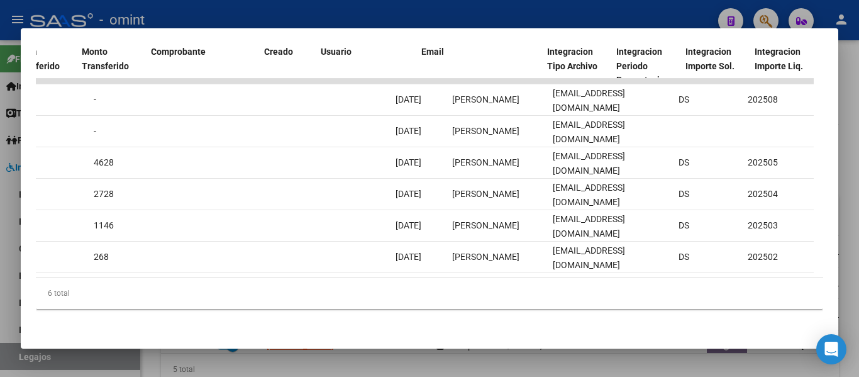
scroll to position [0, 1211]
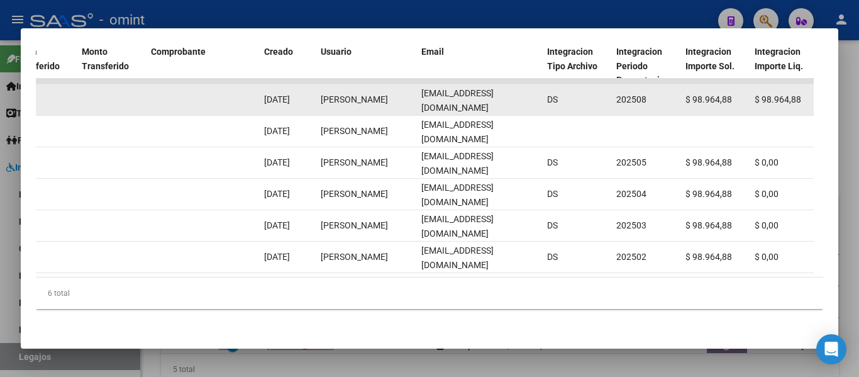
drag, startPoint x: 421, startPoint y: 92, endPoint x: 514, endPoint y: 97, distance: 93.3
click at [550, 103] on div "21575 Integración Factura C: 1 - 315 $ 98.964,88 14/09/2025 14/09/2025 - 14/09/…" at bounding box center [183, 99] width 2717 height 31
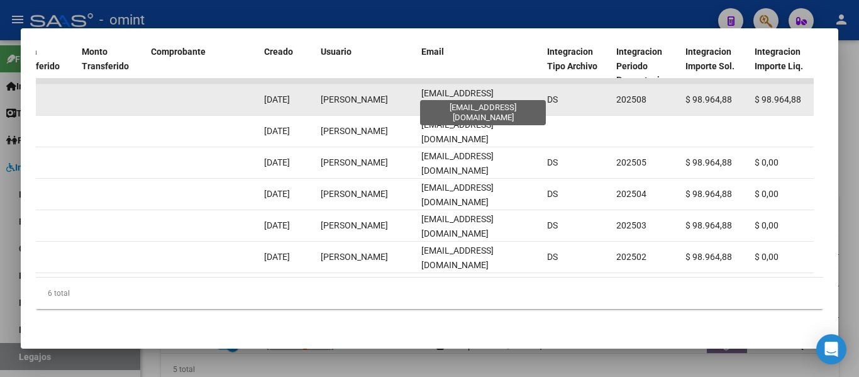
click at [494, 94] on span "lalacalcerano5@gmail.com" at bounding box center [457, 100] width 72 height 25
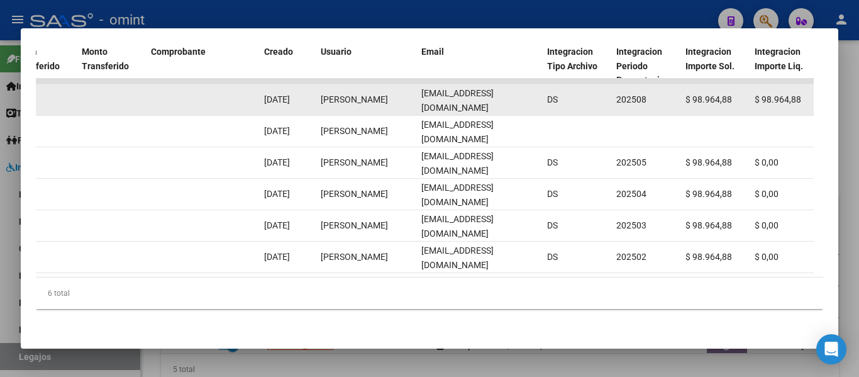
drag, startPoint x: 421, startPoint y: 90, endPoint x: 510, endPoint y: 93, distance: 89.4
click at [528, 101] on datatable-body-cell "lalacalcerano5@gmail.com" at bounding box center [479, 99] width 126 height 31
copy span "lalacalcerano5@gmail.com"
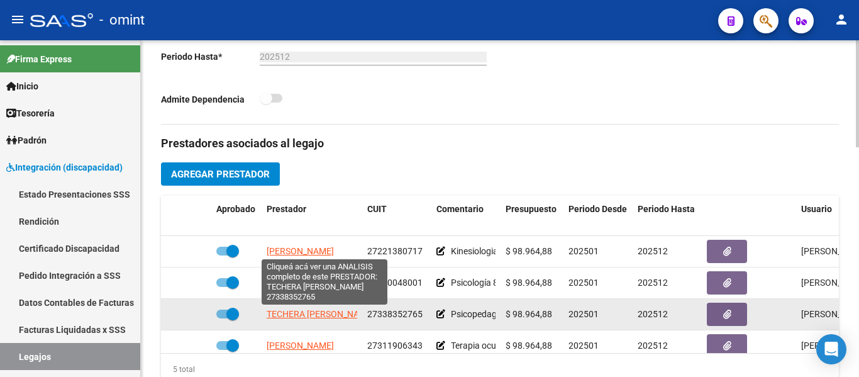
click at [324, 315] on span "TECHERA NATALIA SOLEDAD" at bounding box center [321, 314] width 108 height 10
type textarea "27338352765"
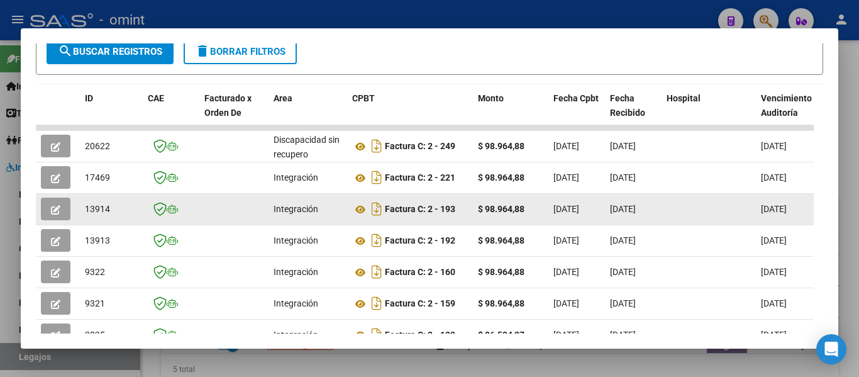
scroll to position [240, 0]
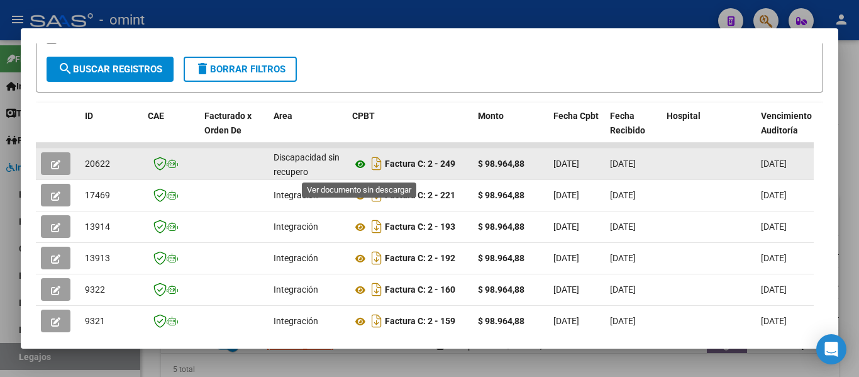
click at [358, 169] on icon at bounding box center [360, 164] width 16 height 15
click at [53, 165] on icon "button" at bounding box center [55, 164] width 9 height 9
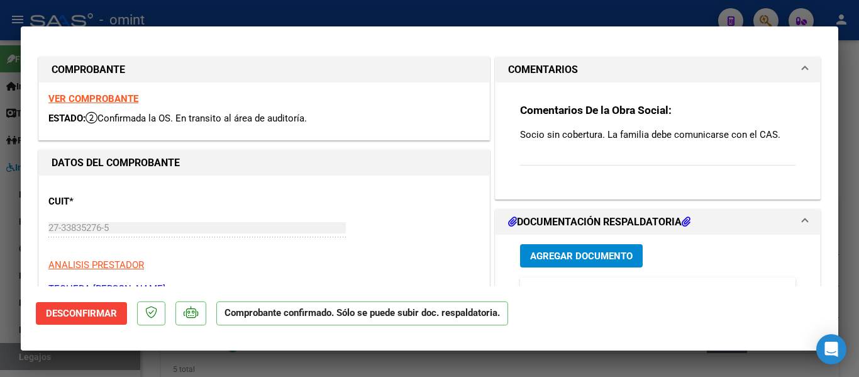
scroll to position [0, 0]
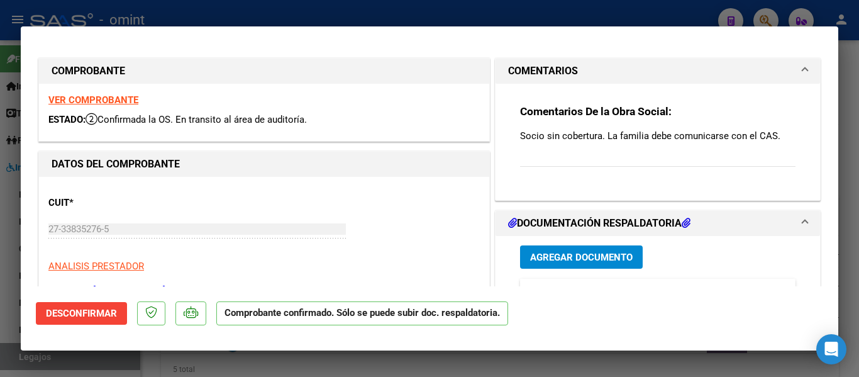
click at [640, 143] on p "Socio sin cobertura. La familia debe comunicarse con el CAS." at bounding box center [657, 136] width 275 height 14
type input "$ 0,00"
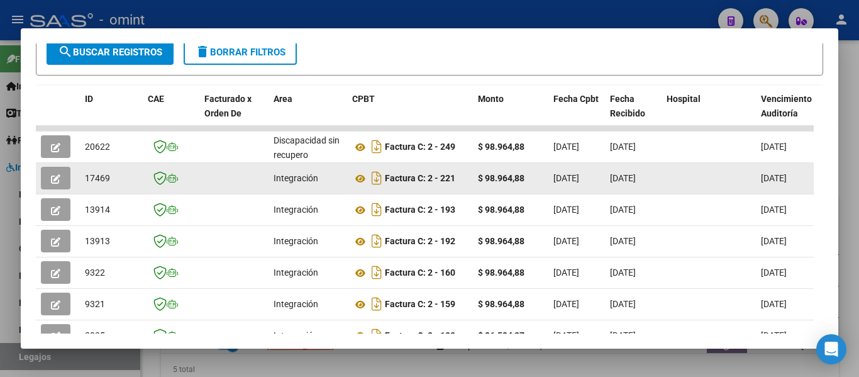
scroll to position [257, 0]
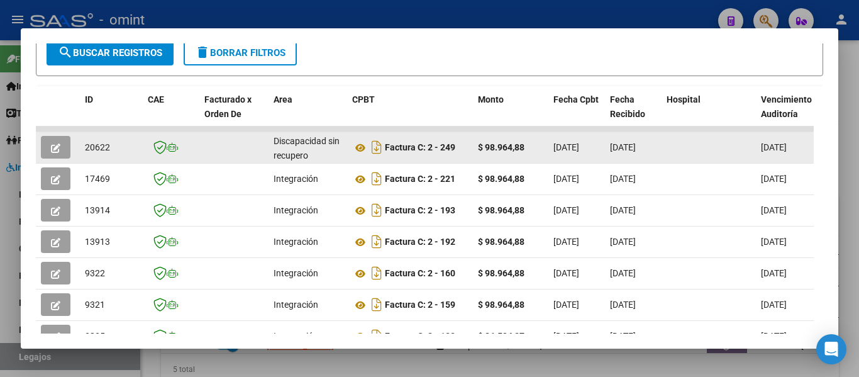
click at [57, 153] on icon "button" at bounding box center [55, 147] width 9 height 9
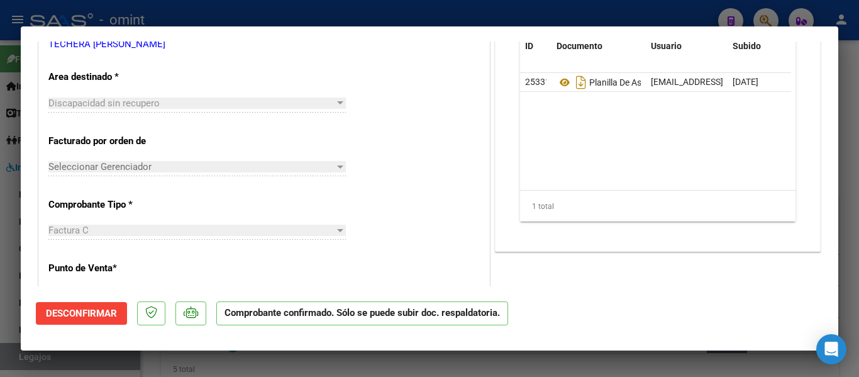
scroll to position [252, 0]
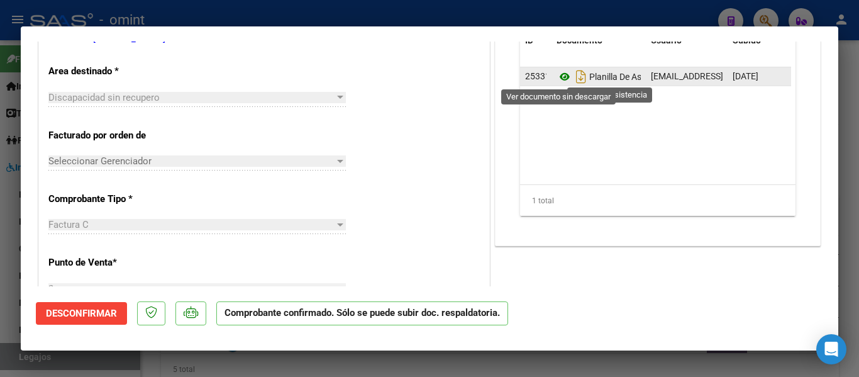
click at [559, 76] on icon at bounding box center [565, 76] width 16 height 15
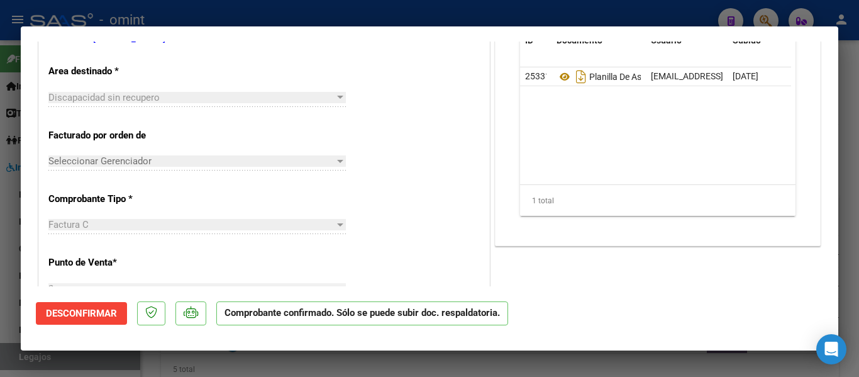
type input "$ 0,00"
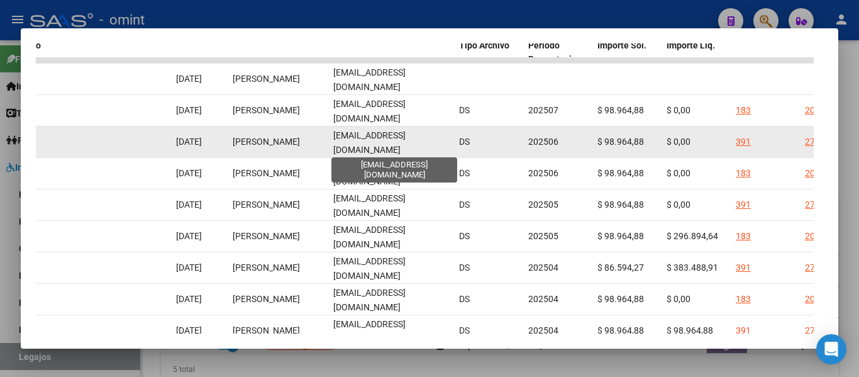
scroll to position [257, 0]
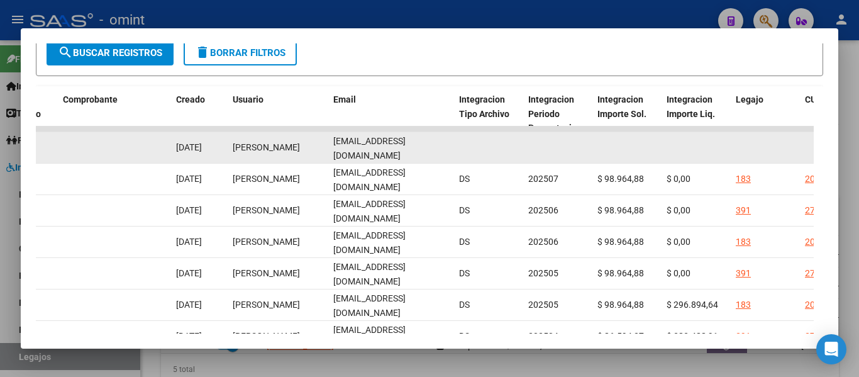
drag, startPoint x: 329, startPoint y: 152, endPoint x: 411, endPoint y: 159, distance: 82.7
click at [450, 159] on datatable-body-cell "ntechera@abc.gob.ar" at bounding box center [391, 147] width 126 height 31
copy span "ntechera@abc.gob.ar"
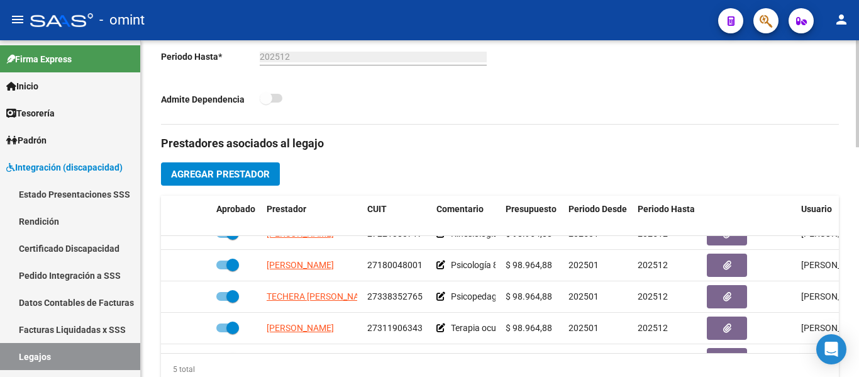
scroll to position [20, 0]
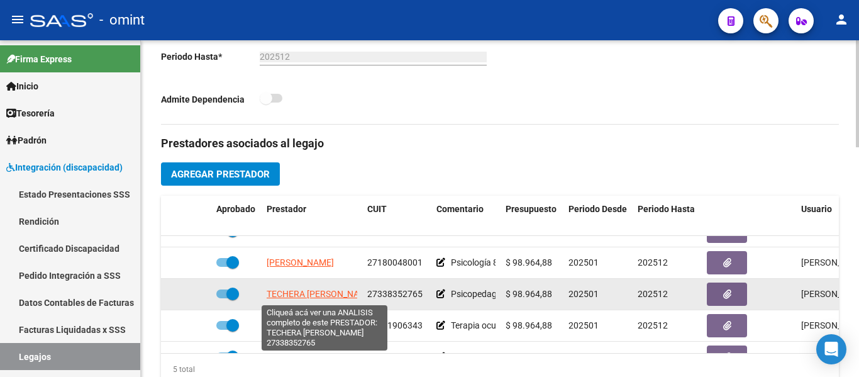
click at [326, 294] on span "TECHERA NATALIA SOLEDAD" at bounding box center [321, 294] width 108 height 10
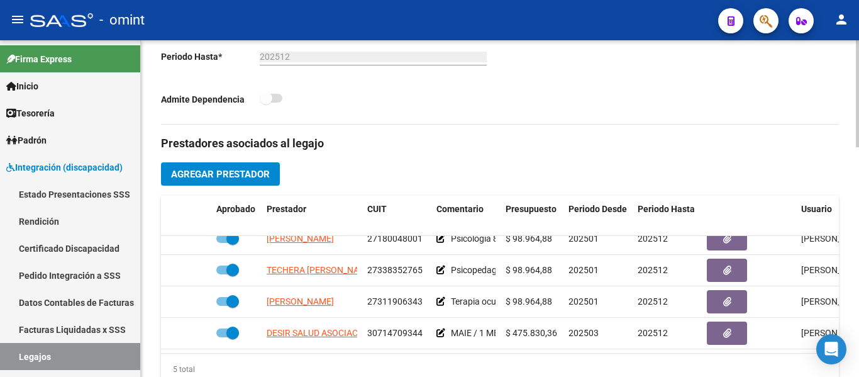
scroll to position [54, 0]
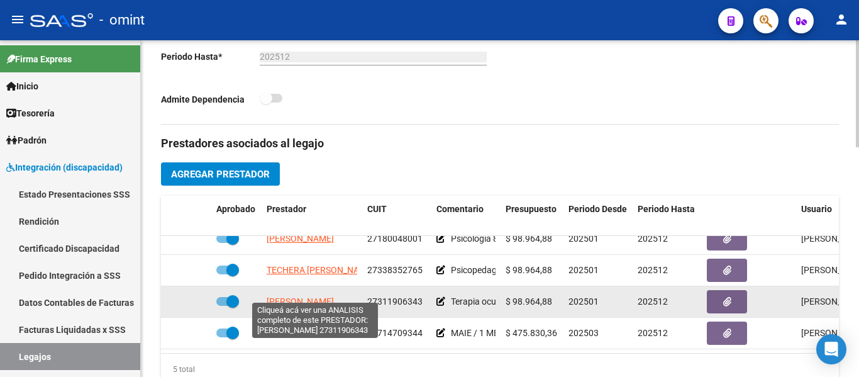
click at [323, 296] on span "ZARZA ESTELA BEATRIZ" at bounding box center [300, 301] width 67 height 10
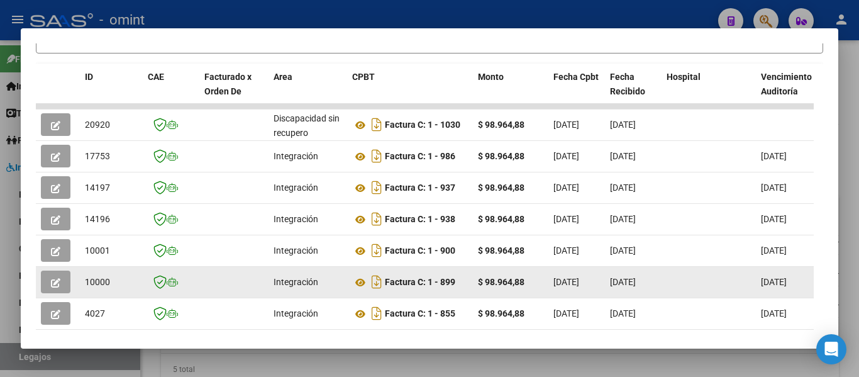
scroll to position [303, 0]
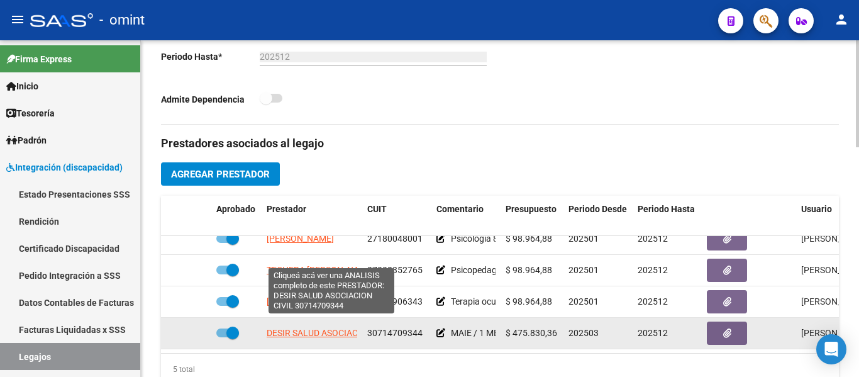
click at [303, 328] on span "DESIR SALUD ASOCIACION CIVIL" at bounding box center [332, 333] width 130 height 10
type textarea "30714709344"
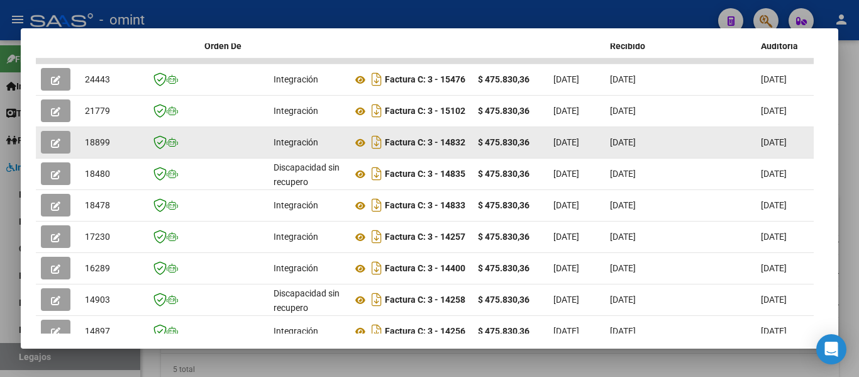
scroll to position [320, 0]
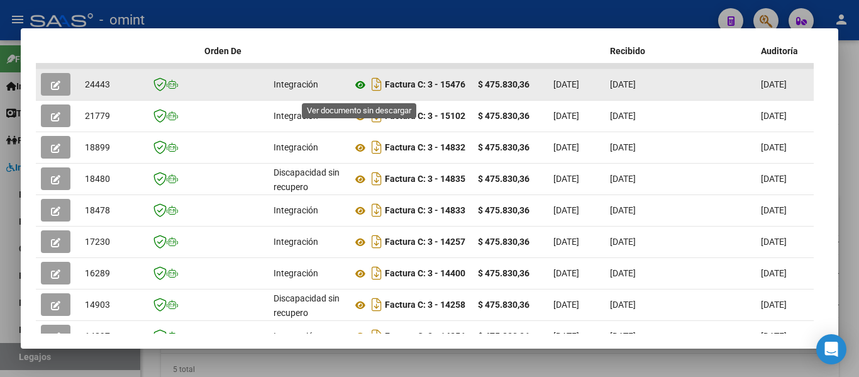
click at [360, 88] on icon at bounding box center [360, 84] width 16 height 15
click at [57, 89] on icon "button" at bounding box center [55, 85] width 9 height 9
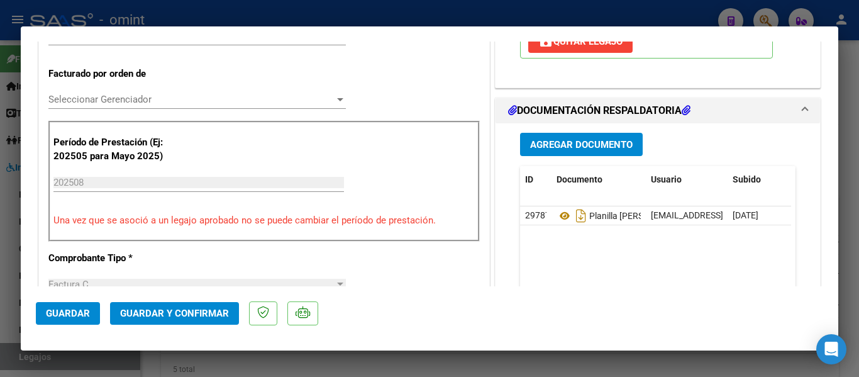
scroll to position [377, 0]
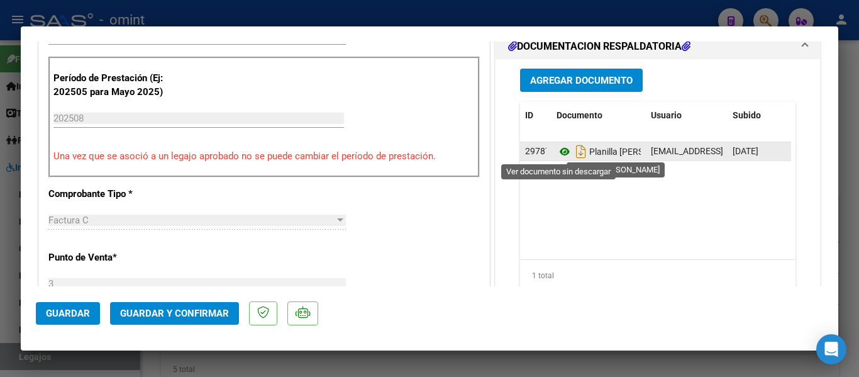
click at [558, 150] on icon at bounding box center [565, 151] width 16 height 15
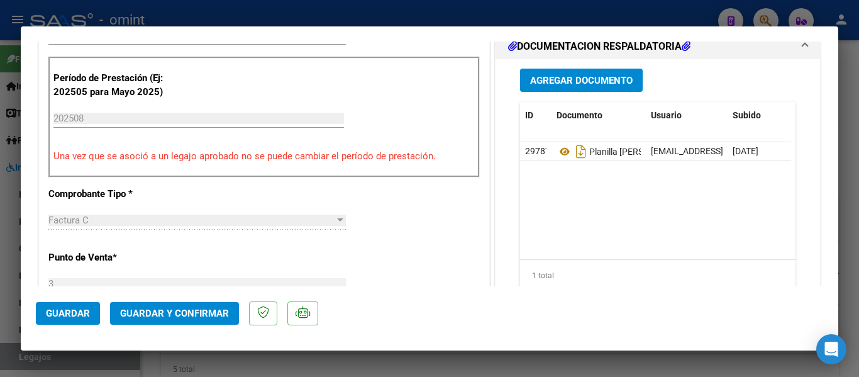
scroll to position [189, 0]
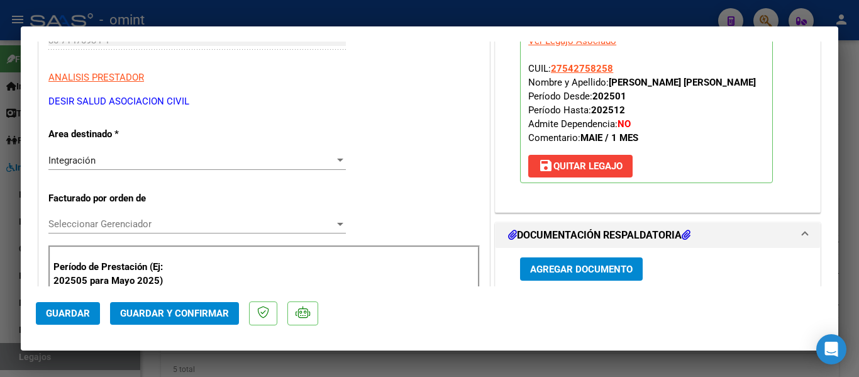
type input "$ 0,00"
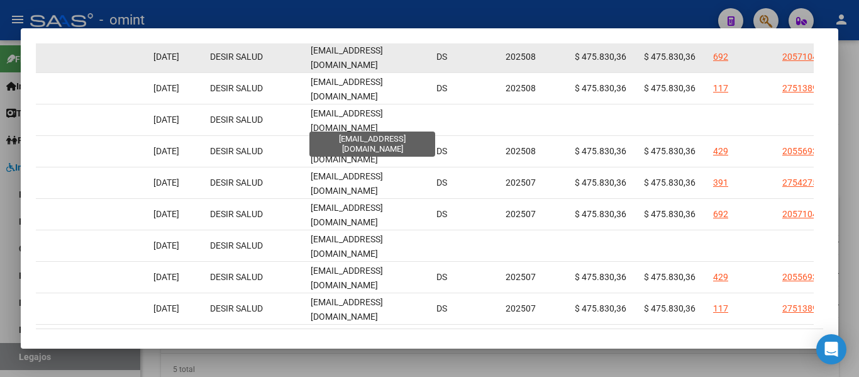
scroll to position [320, 0]
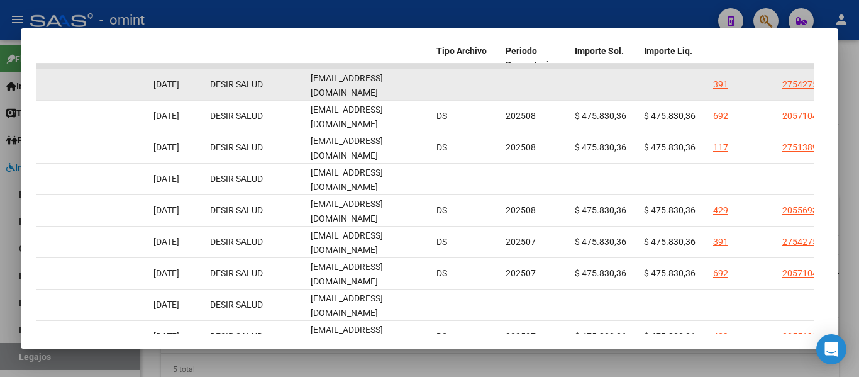
drag, startPoint x: 310, startPoint y: 92, endPoint x: 401, endPoint y: 95, distance: 91.2
click at [436, 95] on div "24443 Integración Factura C: 3 - 15476 $ 475.830,36 07/10/2025 07/10/2025 17/10…" at bounding box center [72, 84] width 2717 height 31
copy div "mmusa@desirsalud.com.ar"
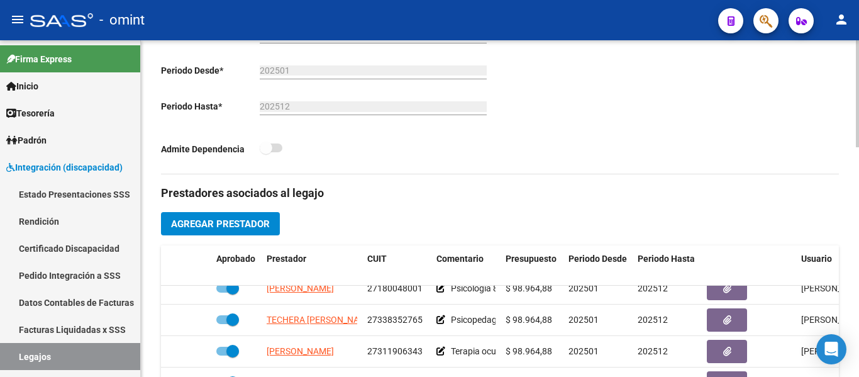
scroll to position [242, 0]
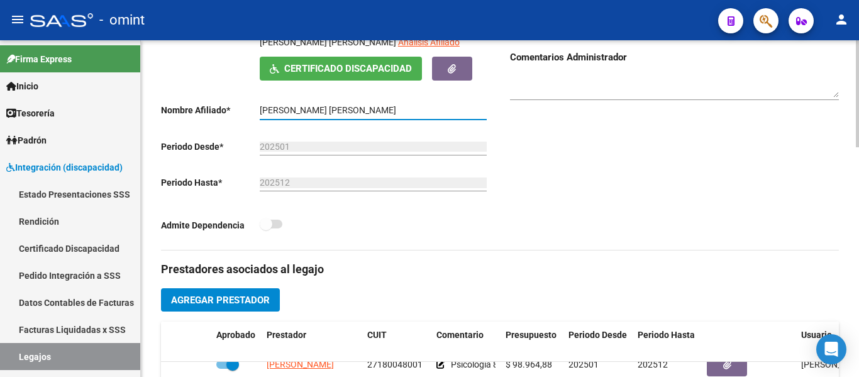
drag, startPoint x: 270, startPoint y: 111, endPoint x: 394, endPoint y: 118, distance: 124.1
click at [394, 118] on div "PERALTA ROJO MARTINA AILIN Ingresar el nombre" at bounding box center [373, 106] width 227 height 25
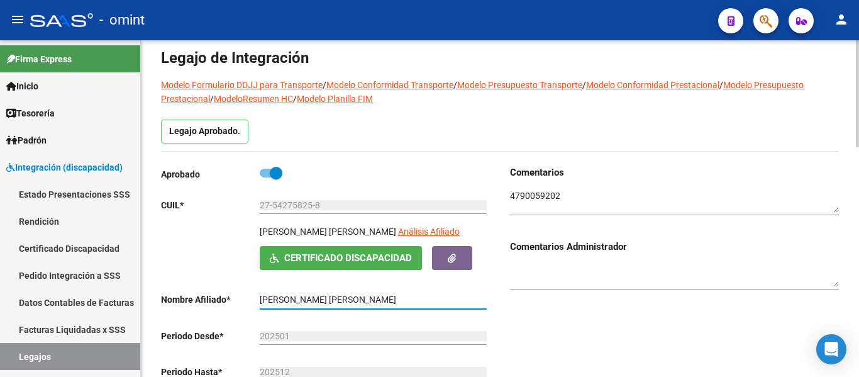
scroll to position [126, 0]
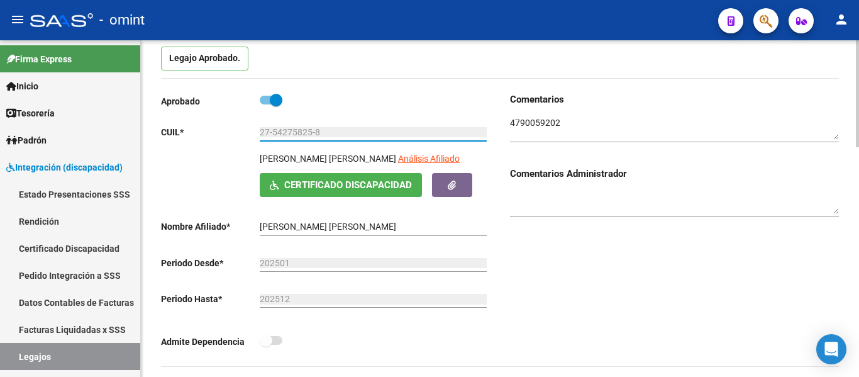
drag, startPoint x: 272, startPoint y: 133, endPoint x: 311, endPoint y: 133, distance: 38.4
click at [311, 133] on input "27-54275825-8" at bounding box center [373, 132] width 227 height 11
click at [330, 165] on p "PERALTA ROJO MARTINA AILIN" at bounding box center [328, 159] width 136 height 14
drag, startPoint x: 260, startPoint y: 162, endPoint x: 389, endPoint y: 167, distance: 129.0
click at [389, 167] on div "PERALTA ROJO MARTINA AILIN Análisis Afiliado" at bounding box center [375, 162] width 230 height 21
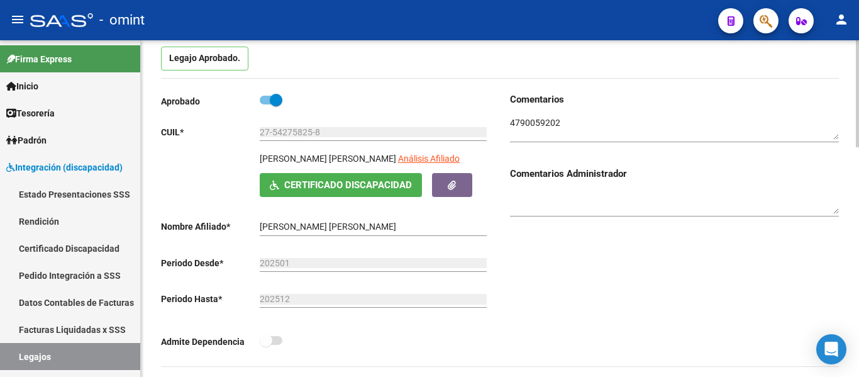
copy div "PERALTA ROJO MARTINA AILIN"
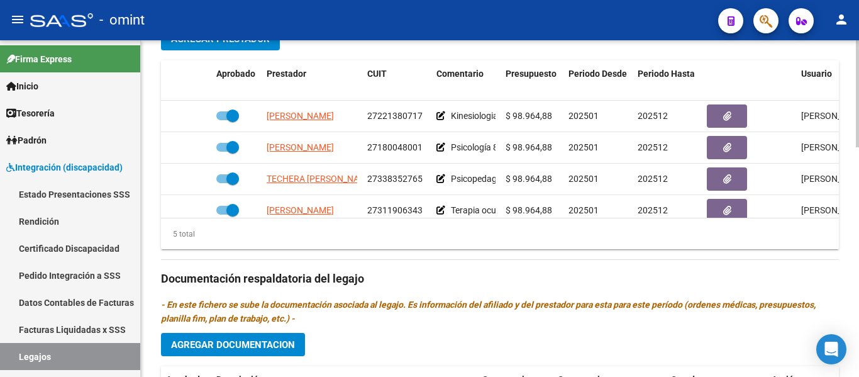
scroll to position [54, 0]
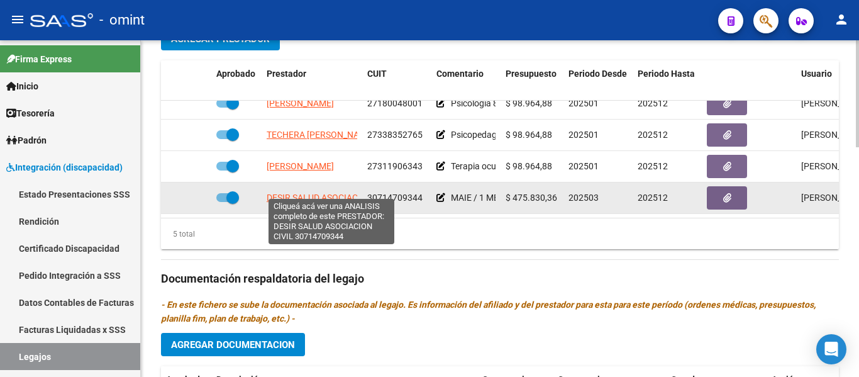
click at [330, 192] on span "DESIR SALUD ASOCIACION CIVIL" at bounding box center [332, 197] width 130 height 10
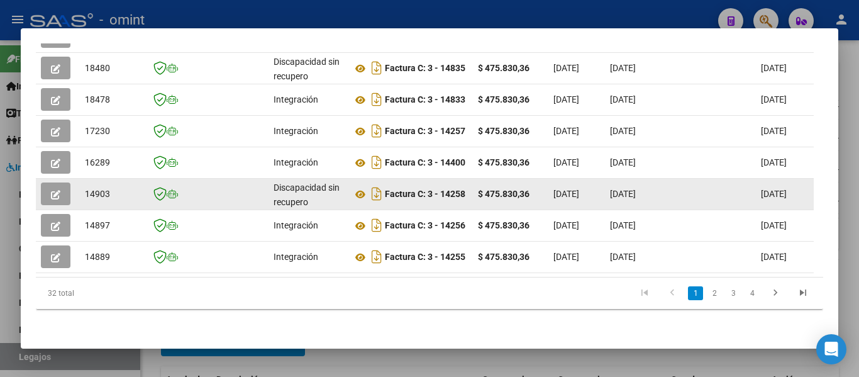
scroll to position [320, 0]
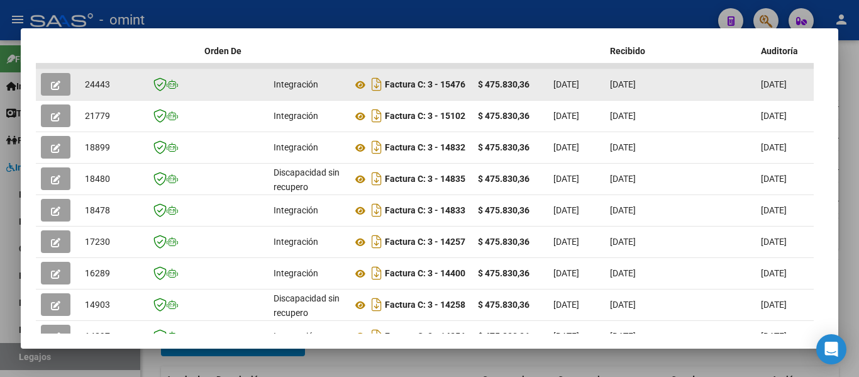
click at [59, 87] on icon "button" at bounding box center [55, 85] width 9 height 9
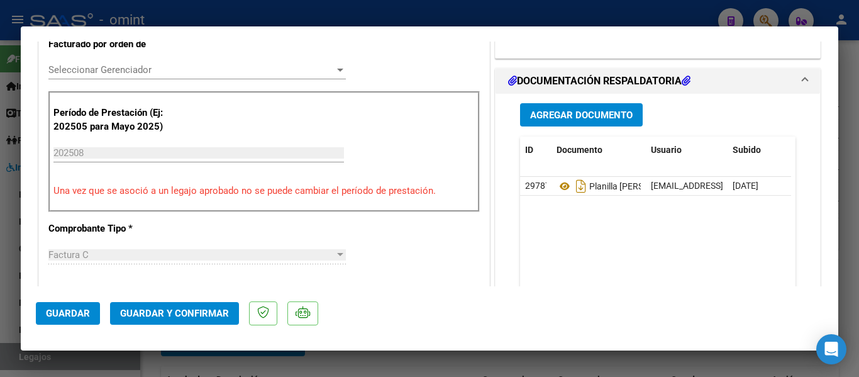
scroll to position [440, 0]
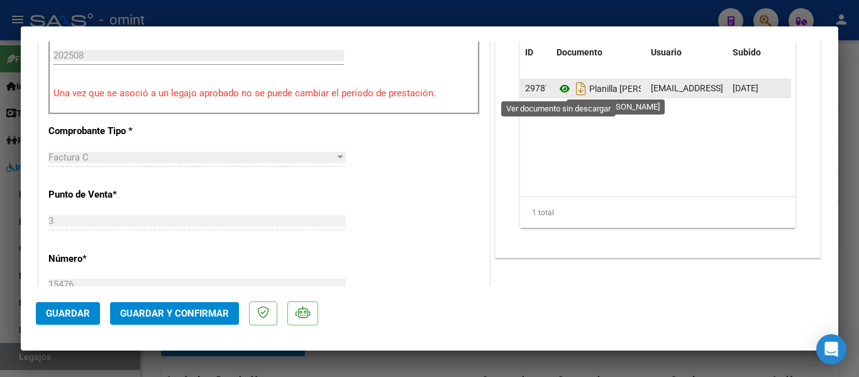
click at [559, 89] on icon at bounding box center [565, 88] width 16 height 15
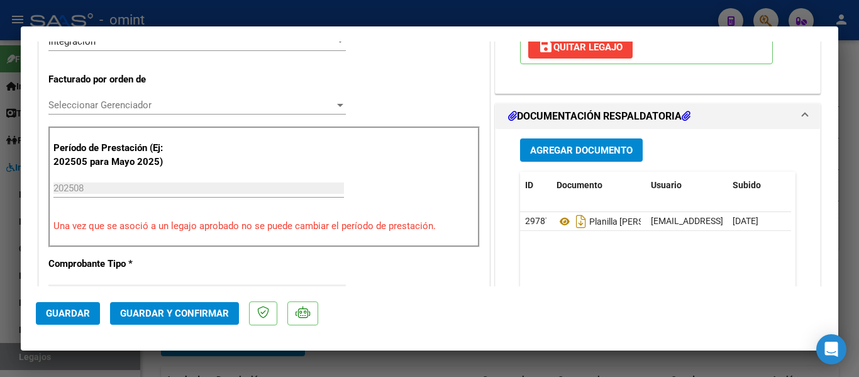
scroll to position [252, 0]
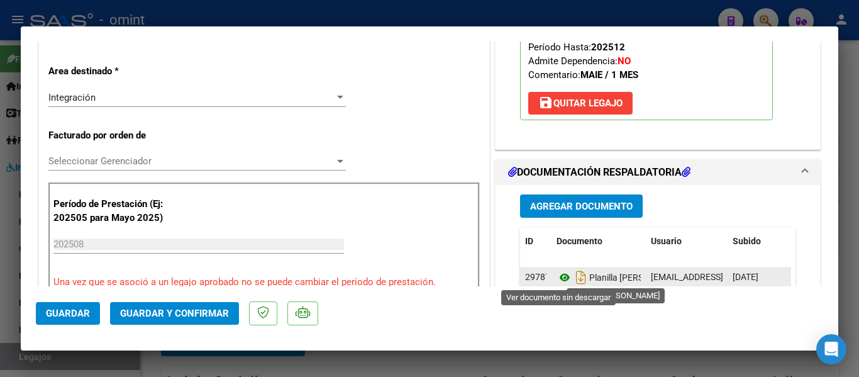
click at [557, 279] on icon at bounding box center [565, 277] width 16 height 15
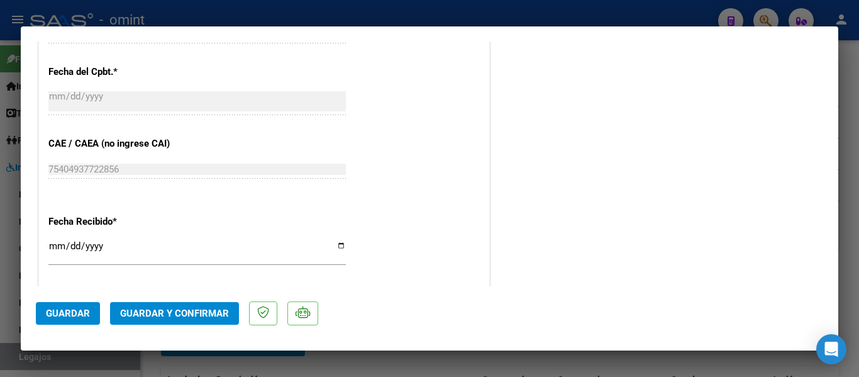
scroll to position [755, 0]
type input "$ 0,00"
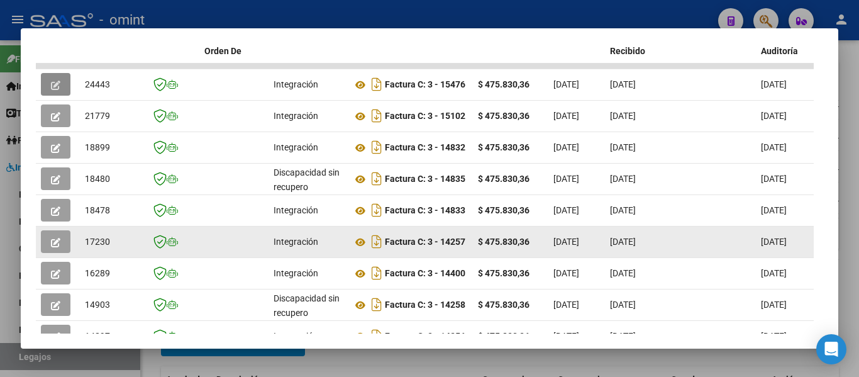
scroll to position [382, 0]
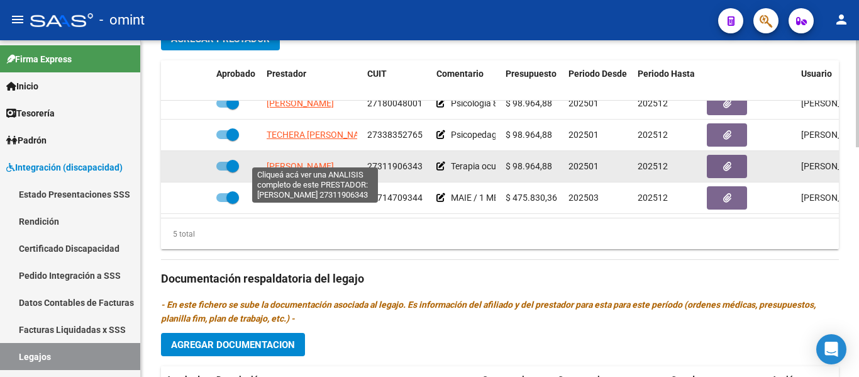
click at [299, 161] on span "ZARZA ESTELA BEATRIZ" at bounding box center [300, 166] width 67 height 10
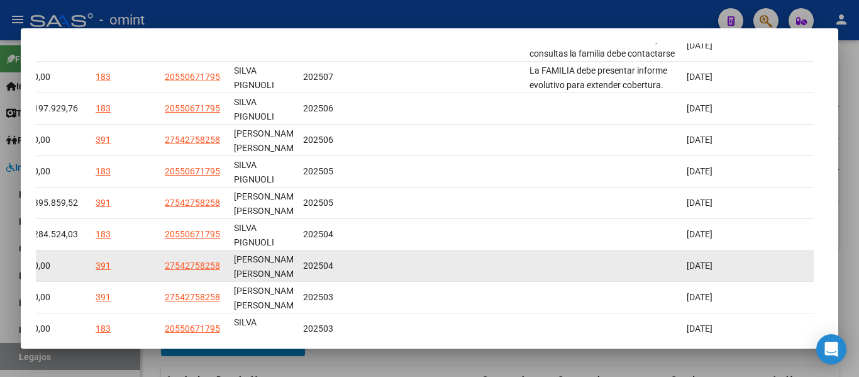
scroll to position [331, 0]
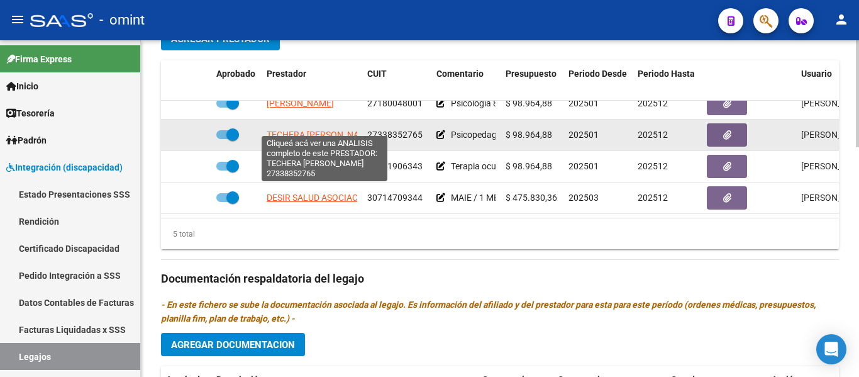
click at [322, 130] on span "TECHERA NATALIA SOLEDAD" at bounding box center [321, 135] width 108 height 10
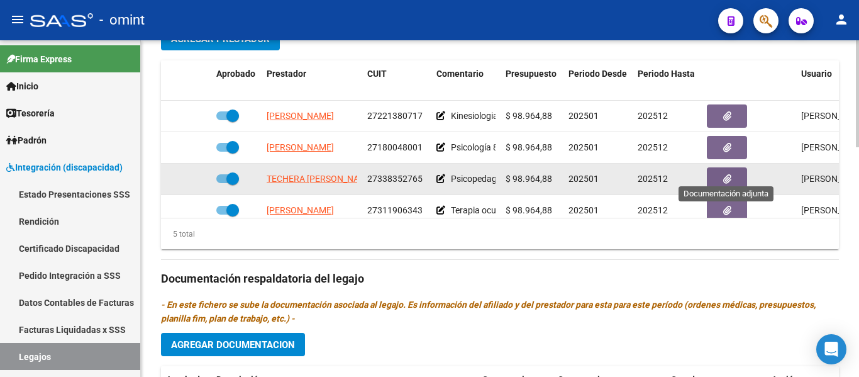
scroll to position [440, 0]
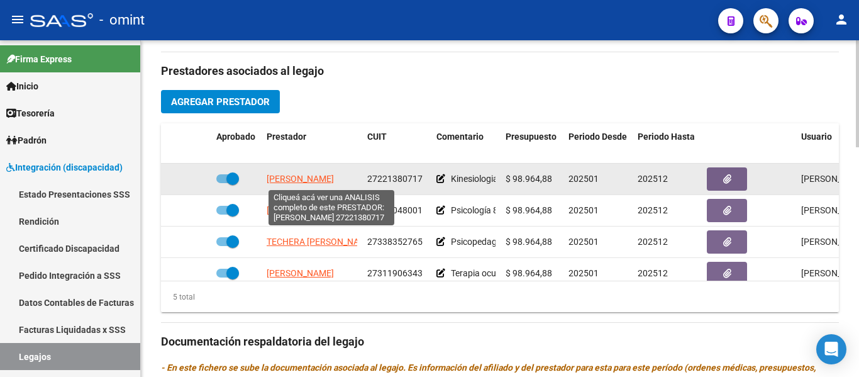
click at [334, 182] on span "BASUALDO MARIA DEL ROSARIO" at bounding box center [300, 179] width 67 height 10
type textarea "27221380717"
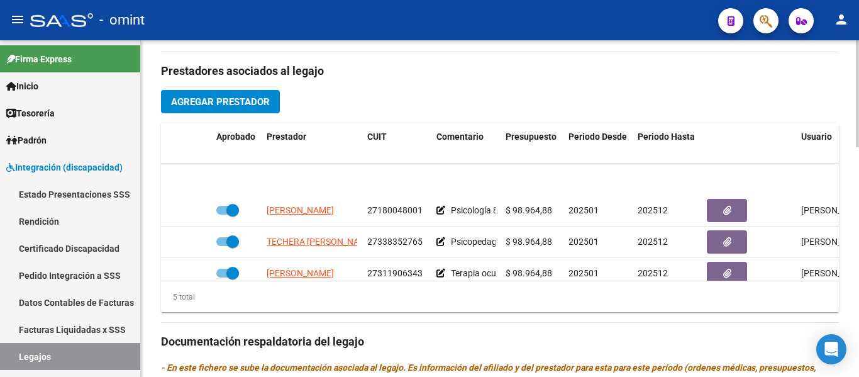
scroll to position [54, 0]
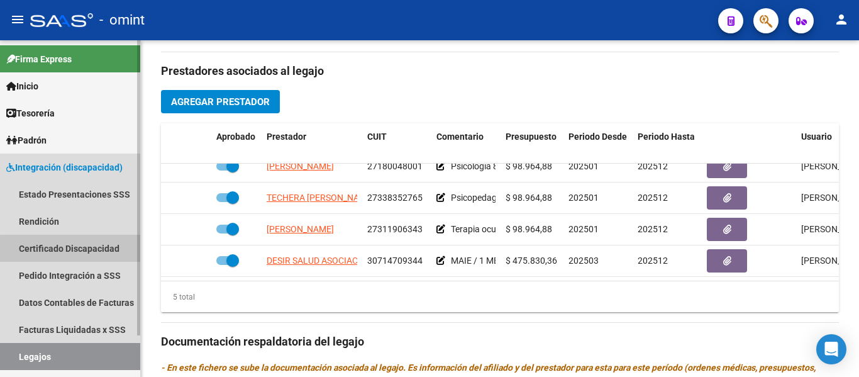
click at [82, 253] on link "Certificado Discapacidad" at bounding box center [70, 248] width 140 height 27
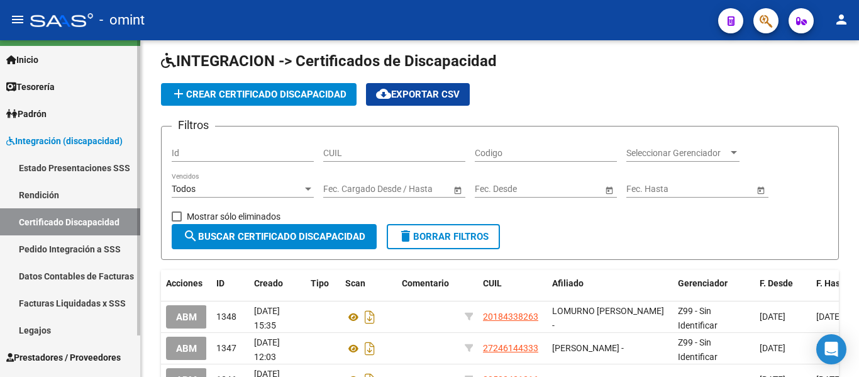
scroll to position [47, 0]
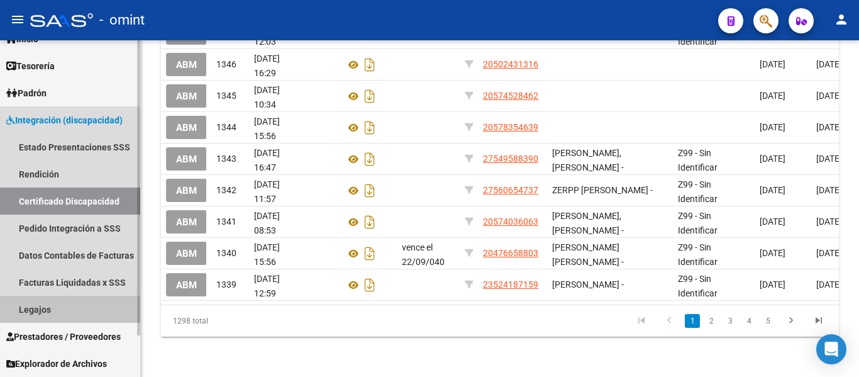
click at [62, 306] on link "Legajos" at bounding box center [70, 309] width 140 height 27
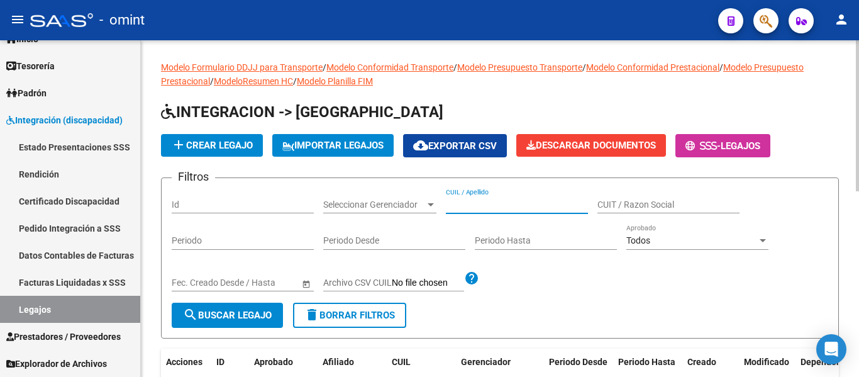
paste input "PERALTA SOSA JUANA"
type input "PERALTA SOSA JUANA"
click at [247, 310] on span "search Buscar Legajo" at bounding box center [227, 314] width 89 height 11
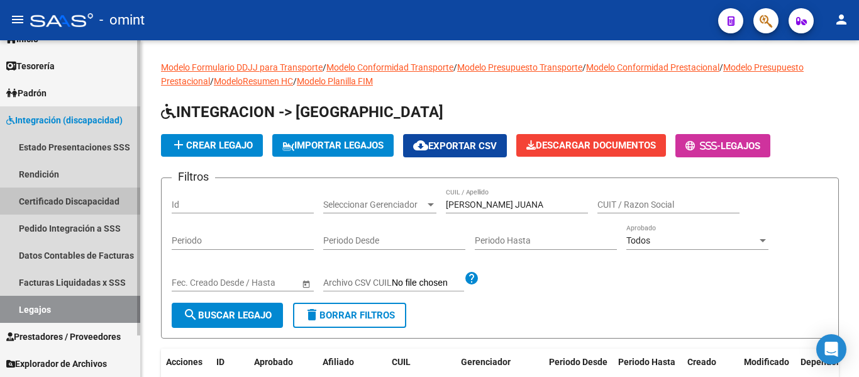
click at [66, 200] on link "Certificado Discapacidad" at bounding box center [70, 200] width 140 height 27
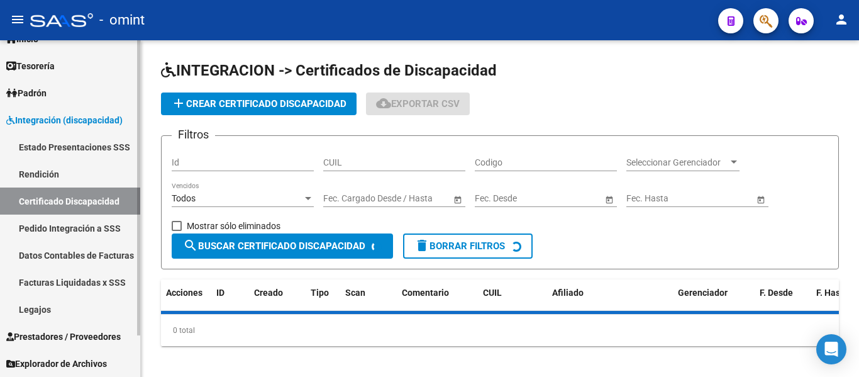
click at [53, 312] on link "Legajos" at bounding box center [70, 309] width 140 height 27
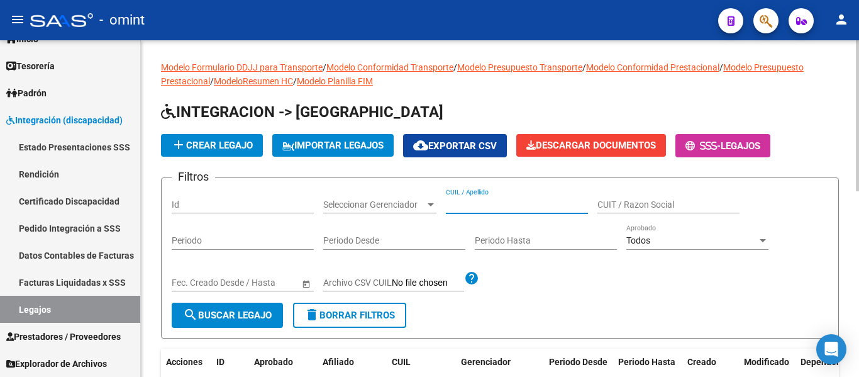
paste input "PERALTA ROJO MARTINA AILIN"
type input "PERALTA ROJO MARTINA AILIN"
click at [257, 313] on span "search Buscar Legajo" at bounding box center [227, 314] width 89 height 11
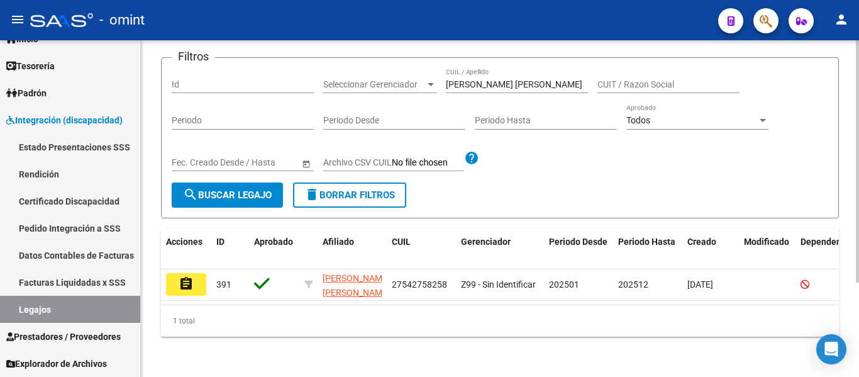
scroll to position [131, 0]
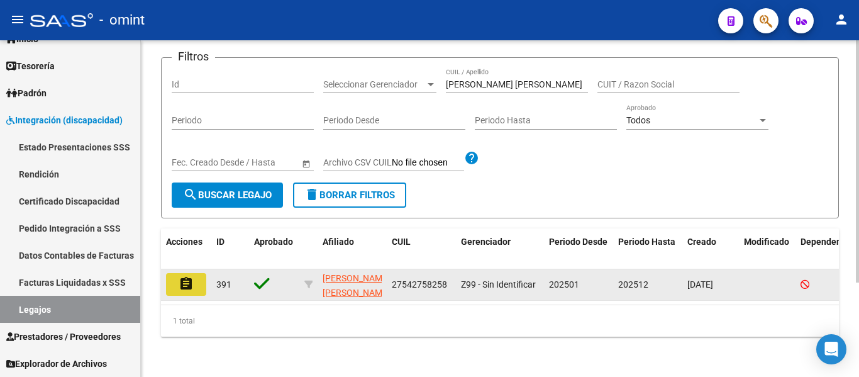
click at [198, 273] on button "assignment" at bounding box center [186, 284] width 40 height 23
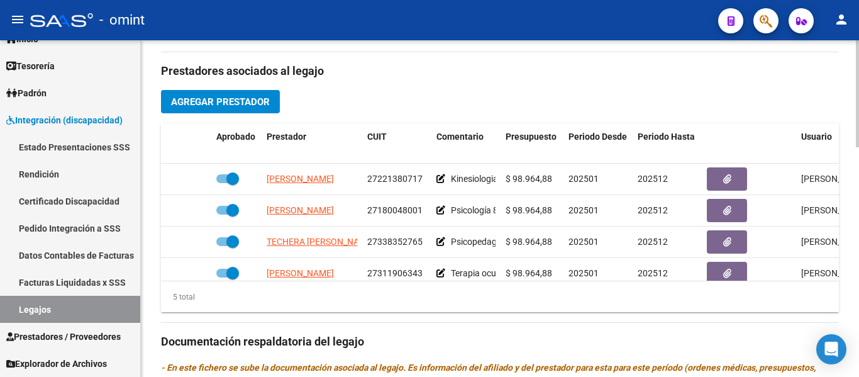
scroll to position [54, 0]
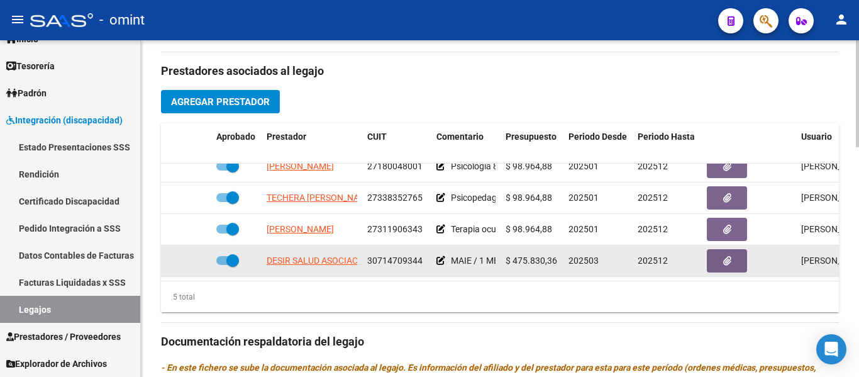
click at [230, 254] on span at bounding box center [232, 260] width 13 height 13
click at [223, 265] on input "checkbox" at bounding box center [222, 265] width 1 height 1
click at [193, 256] on icon at bounding box center [193, 260] width 9 height 9
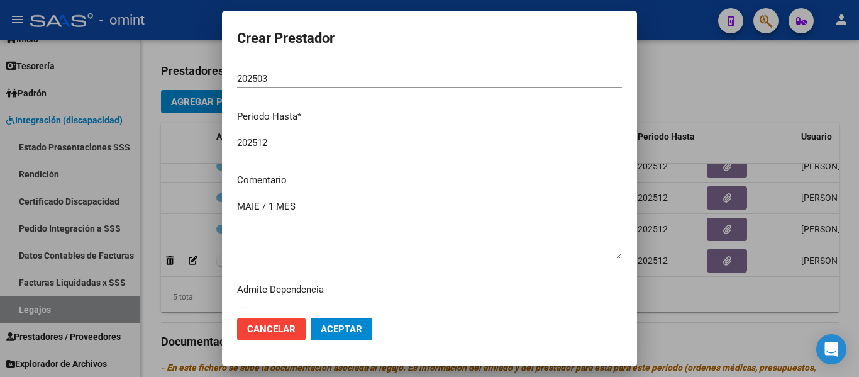
scroll to position [186, 0]
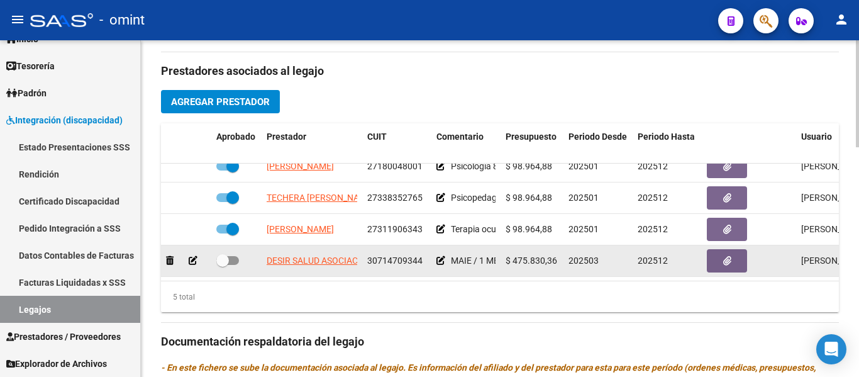
click at [226, 254] on span at bounding box center [222, 260] width 13 height 13
click at [223, 265] on input "checkbox" at bounding box center [222, 265] width 1 height 1
checkbox input "true"
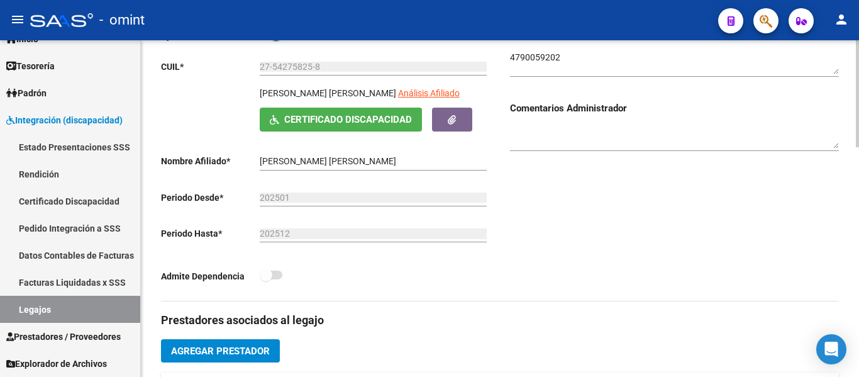
scroll to position [189, 0]
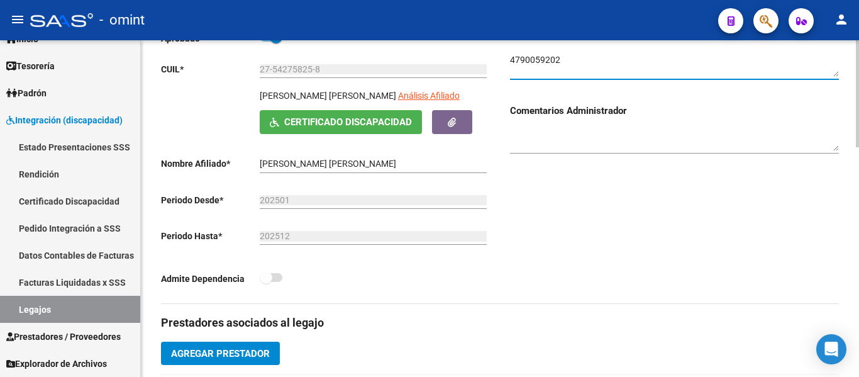
drag, startPoint x: 538, startPoint y: 61, endPoint x: 512, endPoint y: 61, distance: 26.4
click at [512, 61] on textarea at bounding box center [674, 65] width 329 height 24
drag, startPoint x: 562, startPoint y: 64, endPoint x: 511, endPoint y: 61, distance: 51.0
click at [509, 61] on div "Comentarios Comentarios Administrador" at bounding box center [669, 167] width 339 height 274
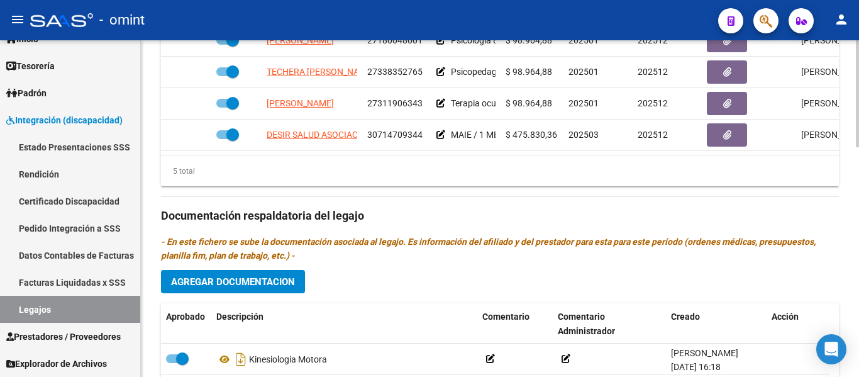
scroll to position [54, 0]
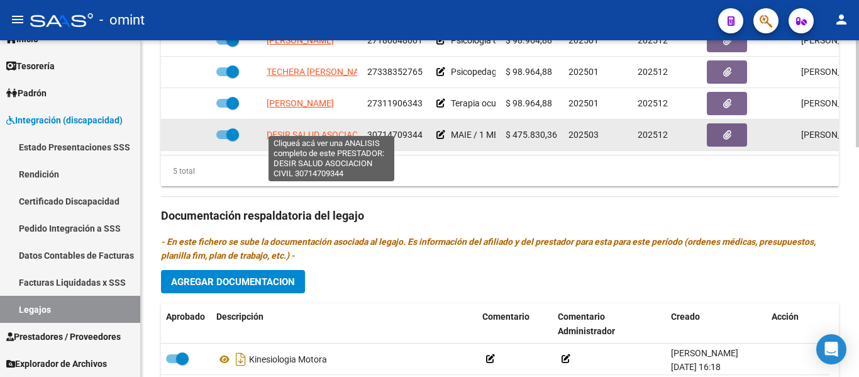
click at [342, 130] on span "DESIR SALUD ASOCIACION CIVIL" at bounding box center [332, 135] width 130 height 10
type textarea "30714709344"
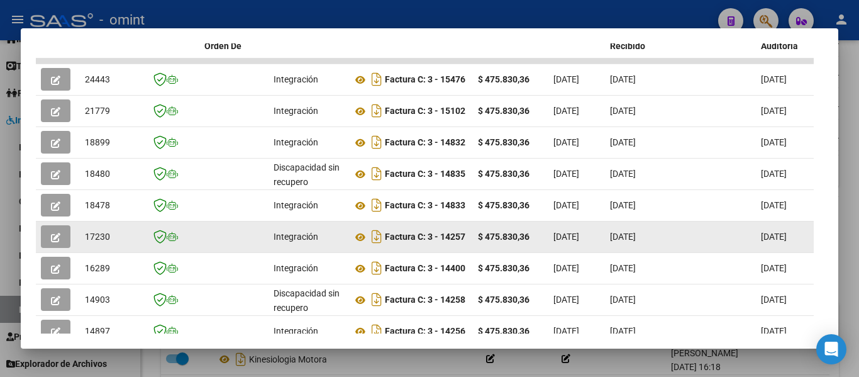
scroll to position [320, 0]
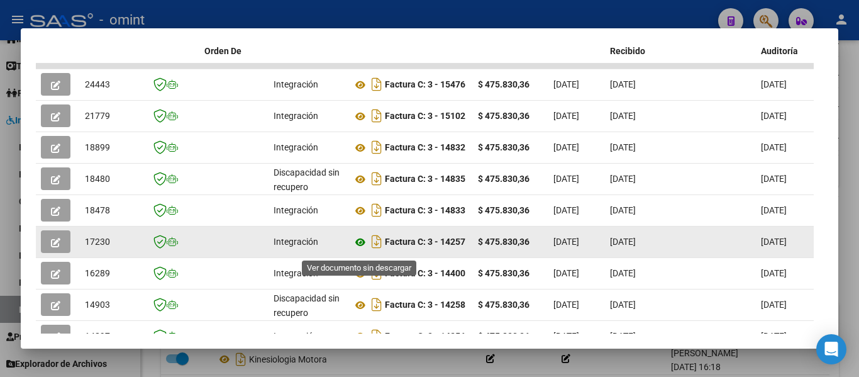
click at [362, 248] on icon at bounding box center [360, 242] width 16 height 15
click at [55, 247] on icon "button" at bounding box center [55, 242] width 9 height 9
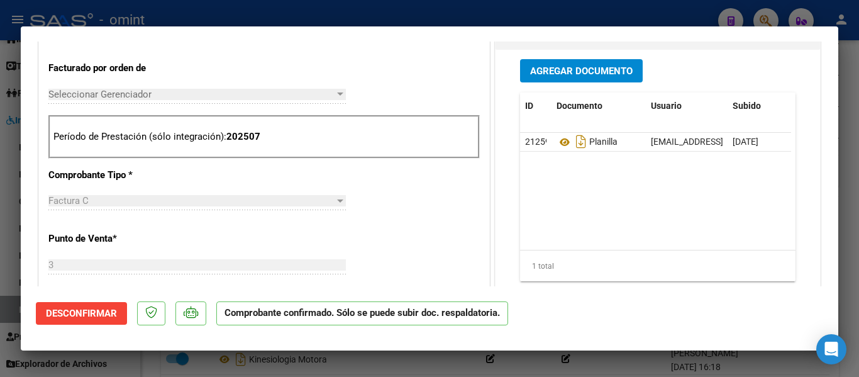
scroll to position [566, 0]
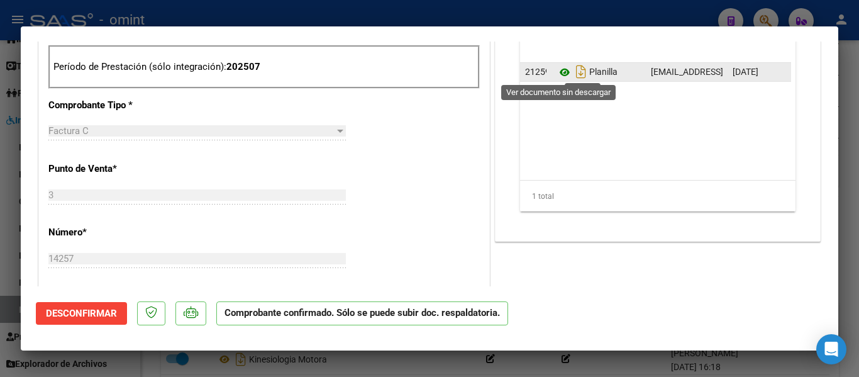
click at [561, 74] on icon at bounding box center [565, 72] width 16 height 15
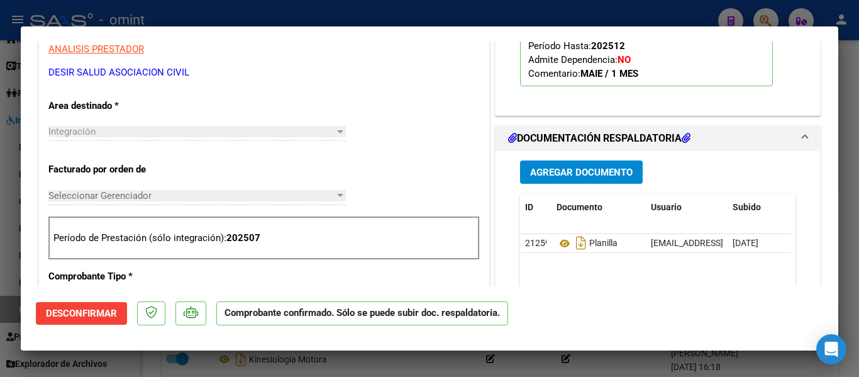
scroll to position [378, 0]
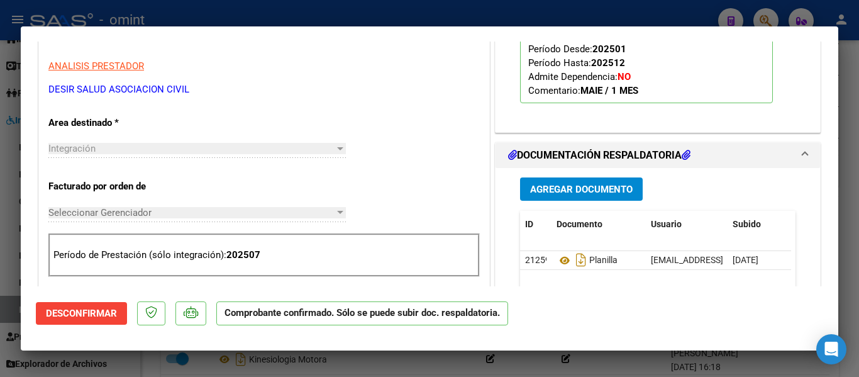
type input "$ 0,00"
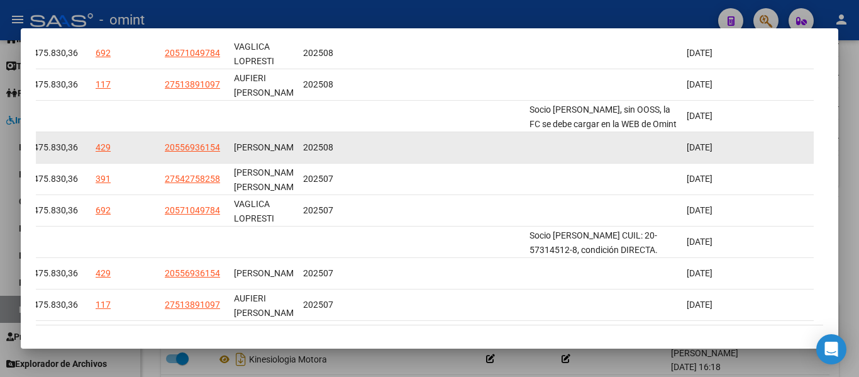
scroll to position [320, 0]
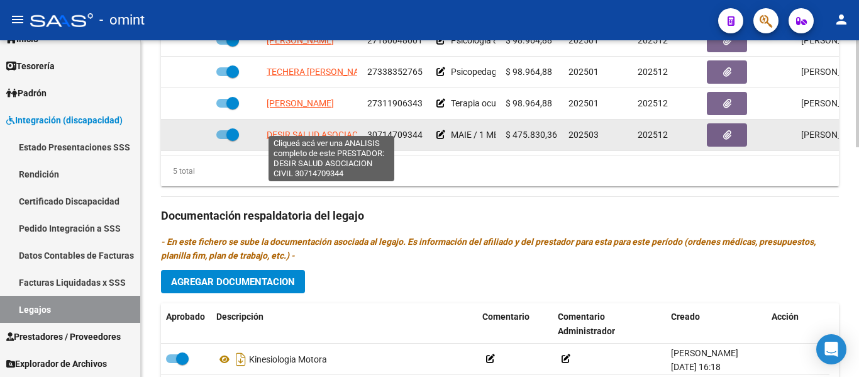
click at [337, 130] on span "DESIR SALUD ASOCIACION CIVIL" at bounding box center [332, 135] width 130 height 10
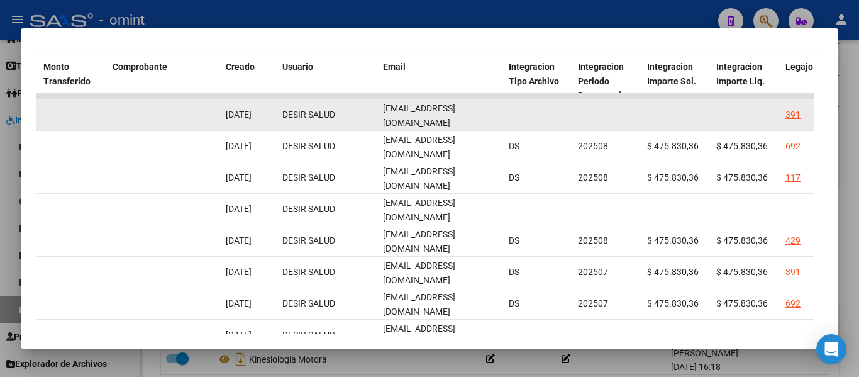
scroll to position [257, 0]
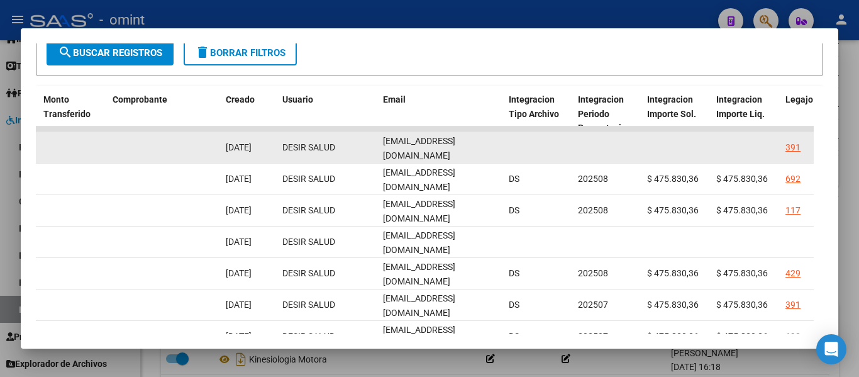
drag, startPoint x: 383, startPoint y: 153, endPoint x: 477, endPoint y: 156, distance: 94.4
click at [505, 156] on div "24443 Integración Factura C: 3 - 15476 $ 475.830,36 07/10/2025 07/10/2025 17/10…" at bounding box center [145, 147] width 2717 height 31
copy div "mmusa@desirsalud.com.ar"
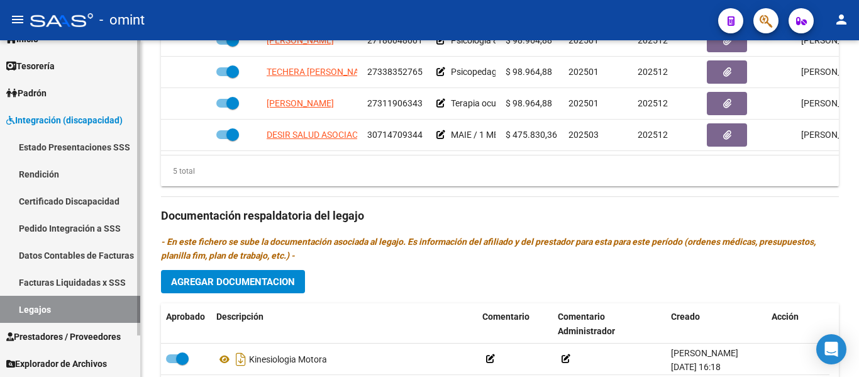
click at [70, 226] on link "Pedido Integración a SSS" at bounding box center [70, 227] width 140 height 27
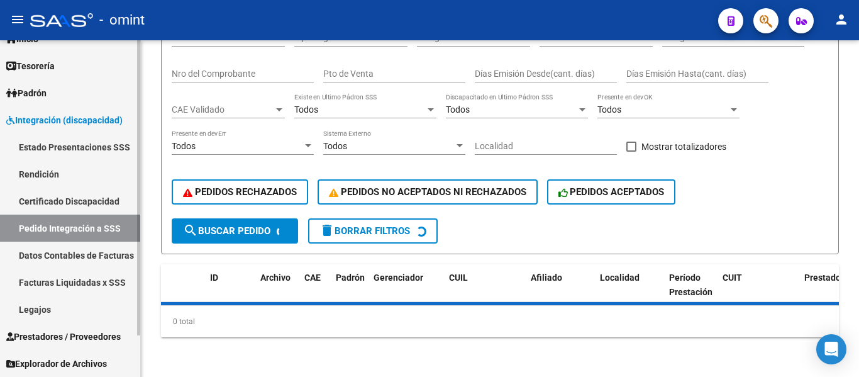
click at [69, 308] on link "Legajos" at bounding box center [70, 309] width 140 height 27
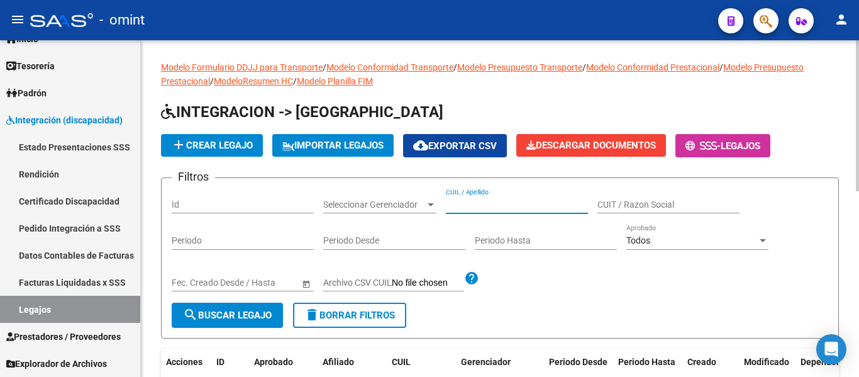
paste input "PERALTA SOSA JUANA"
type input "PERALTA SOSA JUANA"
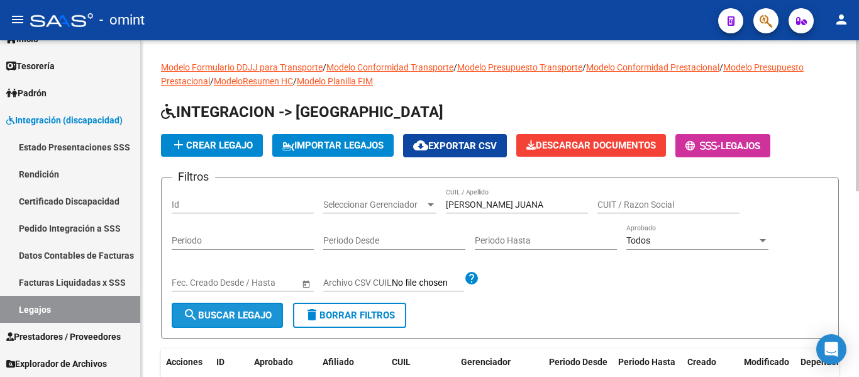
click at [235, 313] on span "search Buscar Legajo" at bounding box center [227, 314] width 89 height 11
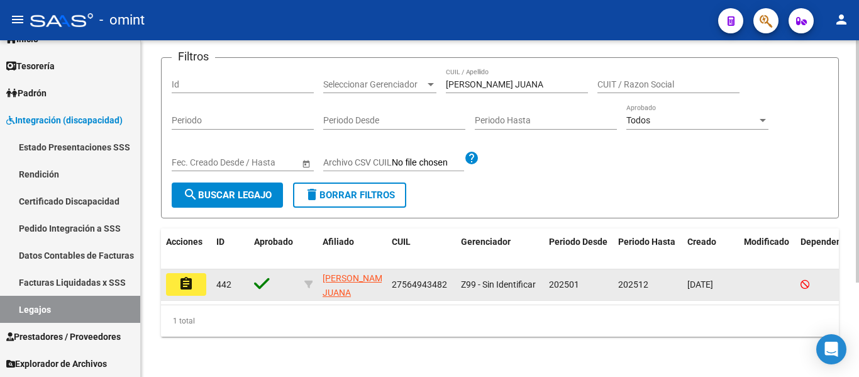
scroll to position [131, 0]
click at [192, 278] on mat-icon "assignment" at bounding box center [186, 283] width 15 height 15
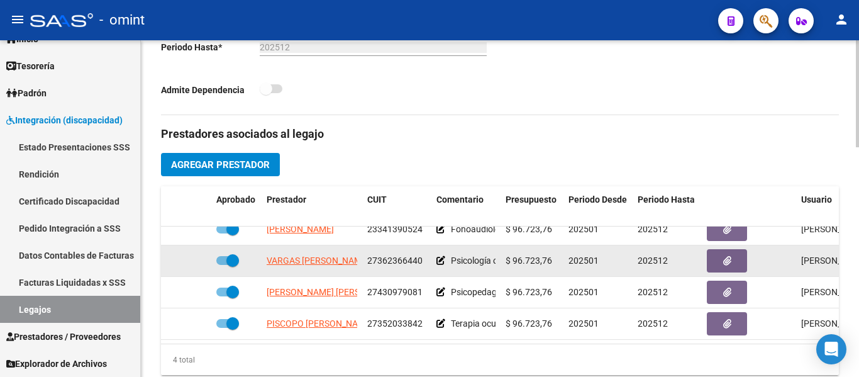
scroll to position [23, 0]
